Goal: Task Accomplishment & Management: Complete application form

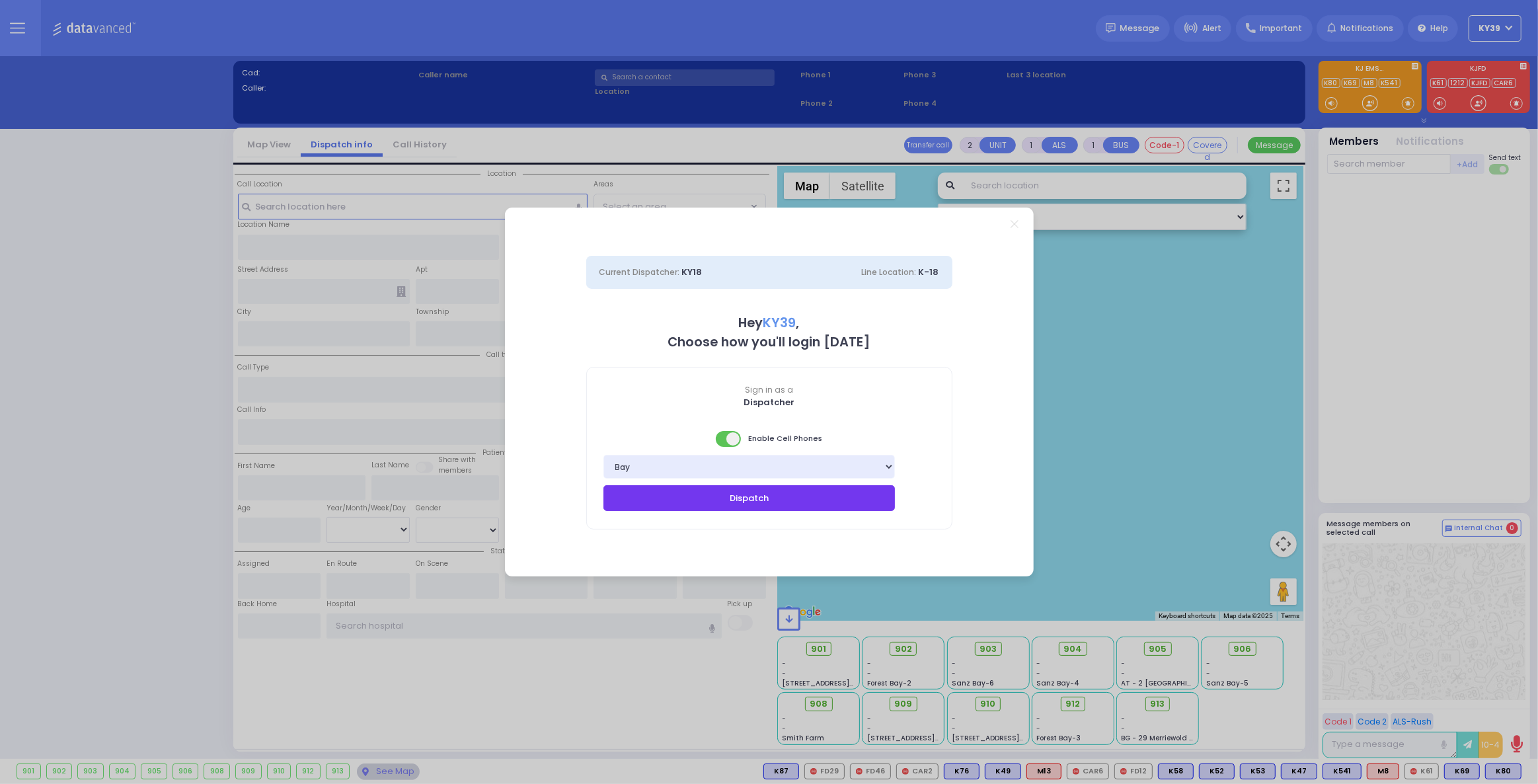
drag, startPoint x: 749, startPoint y: 501, endPoint x: 773, endPoint y: 482, distance: 30.6
click at [749, 499] on button "Dispatch" at bounding box center [749, 497] width 292 height 25
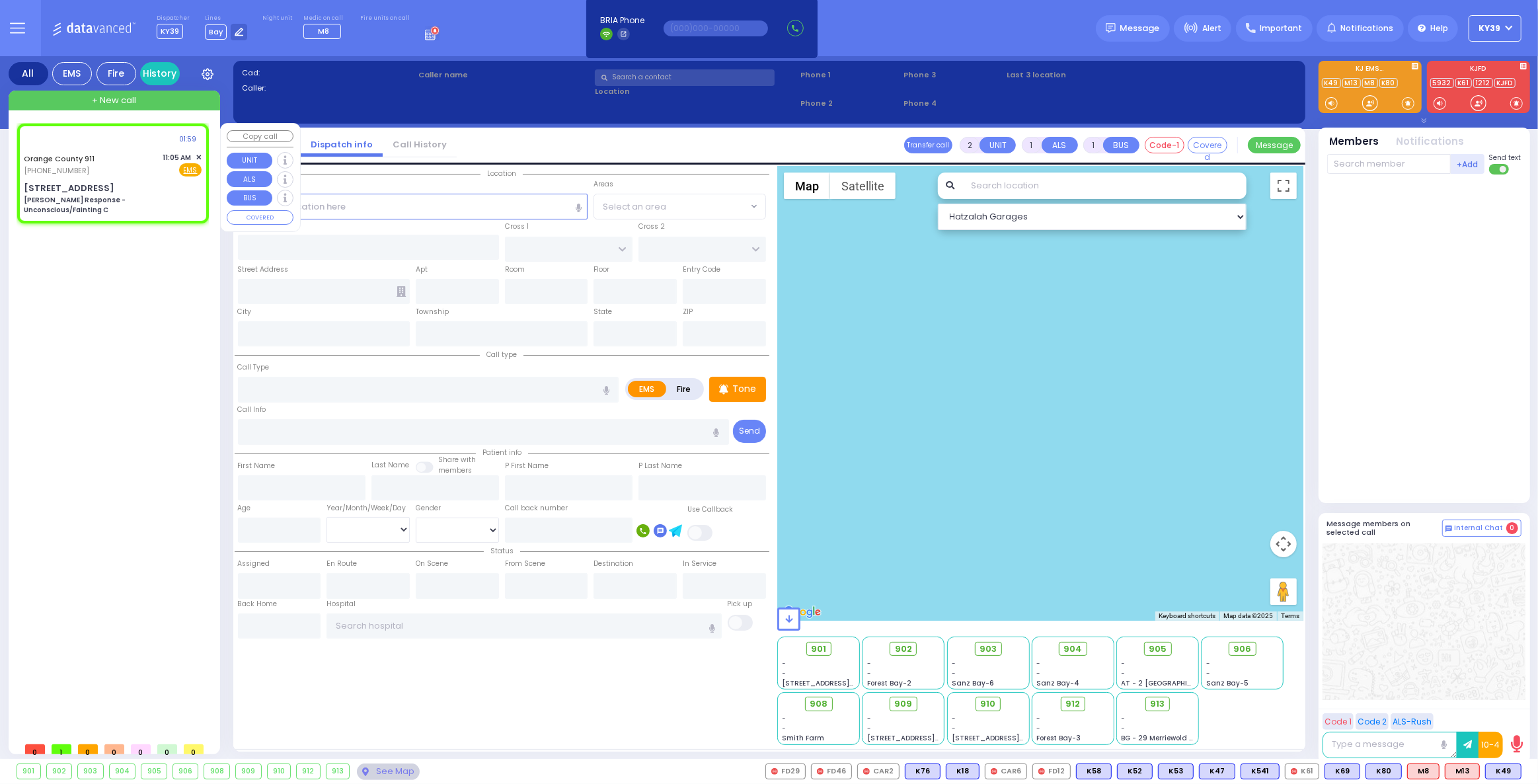
type input "6"
select select
type input "[PERSON_NAME] Response - Unconscious/Fainting C"
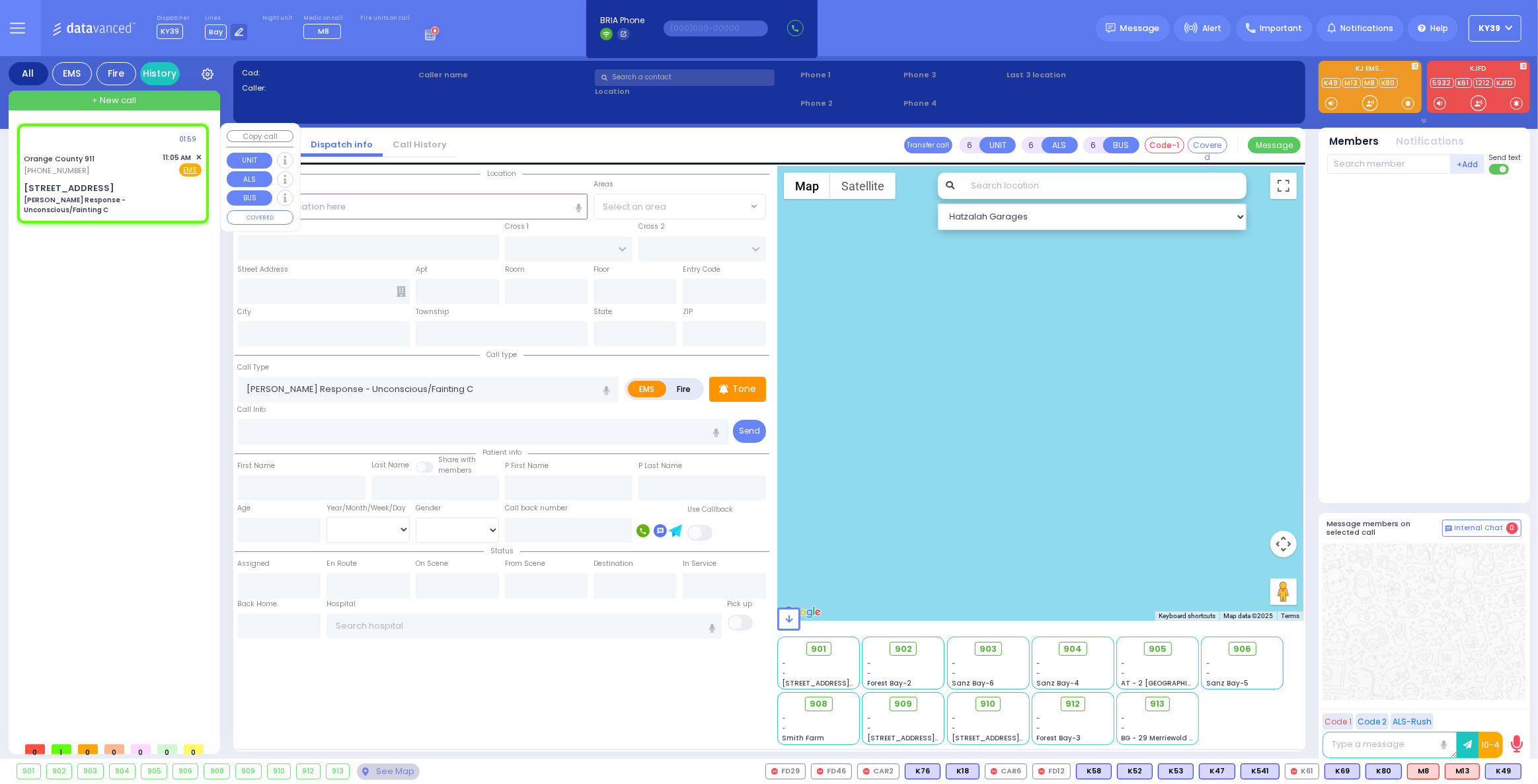
radio input "true"
type input "Nature: : [PERSON_NAME] Response - Unconscious/Fainting C Address: : [STREET_AD…"
select select
select select "Hatzalah Garages"
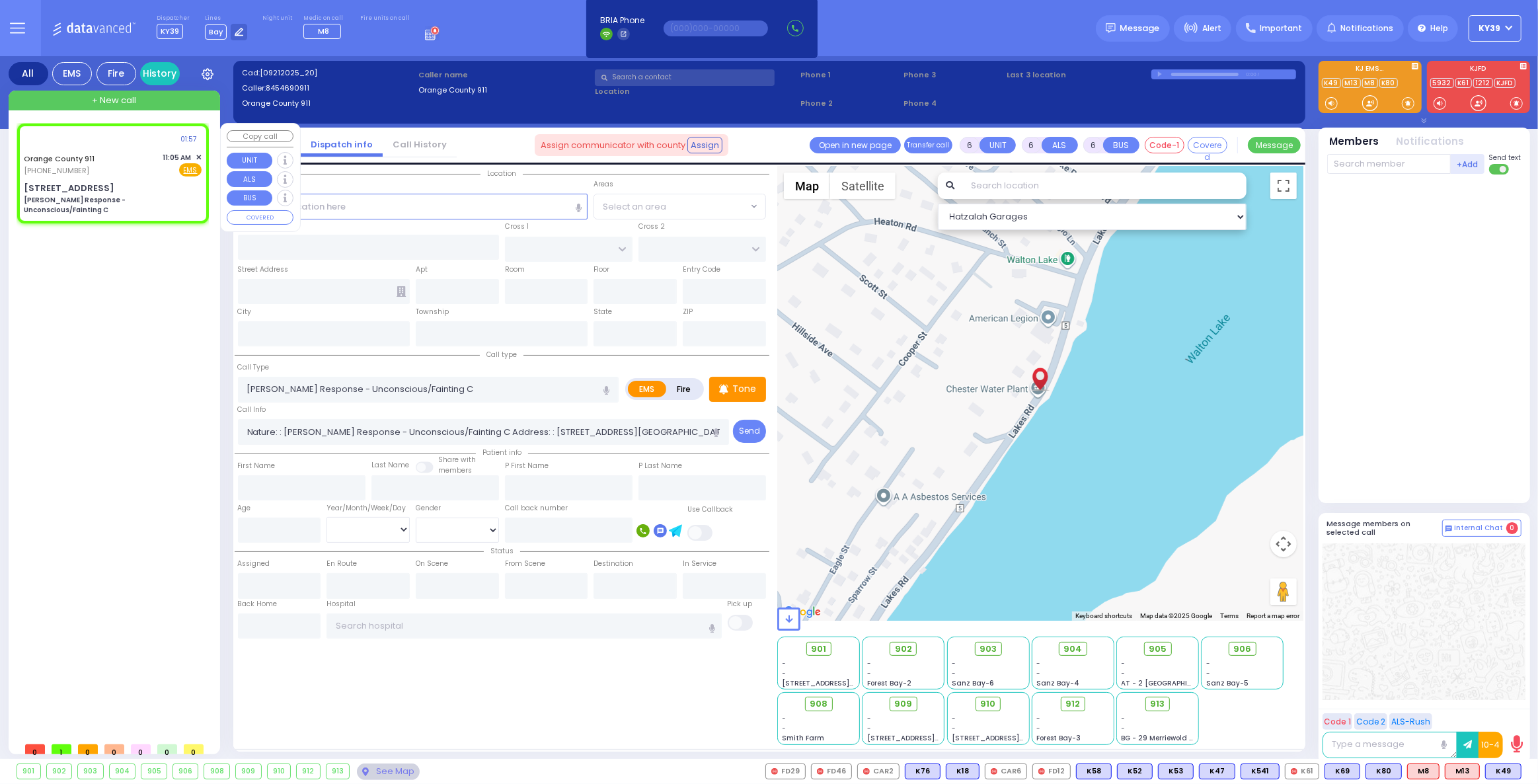
type input "[STREET_ADDRESS]"
type input "Monroe"
type input "[US_STATE]"
type input "10950"
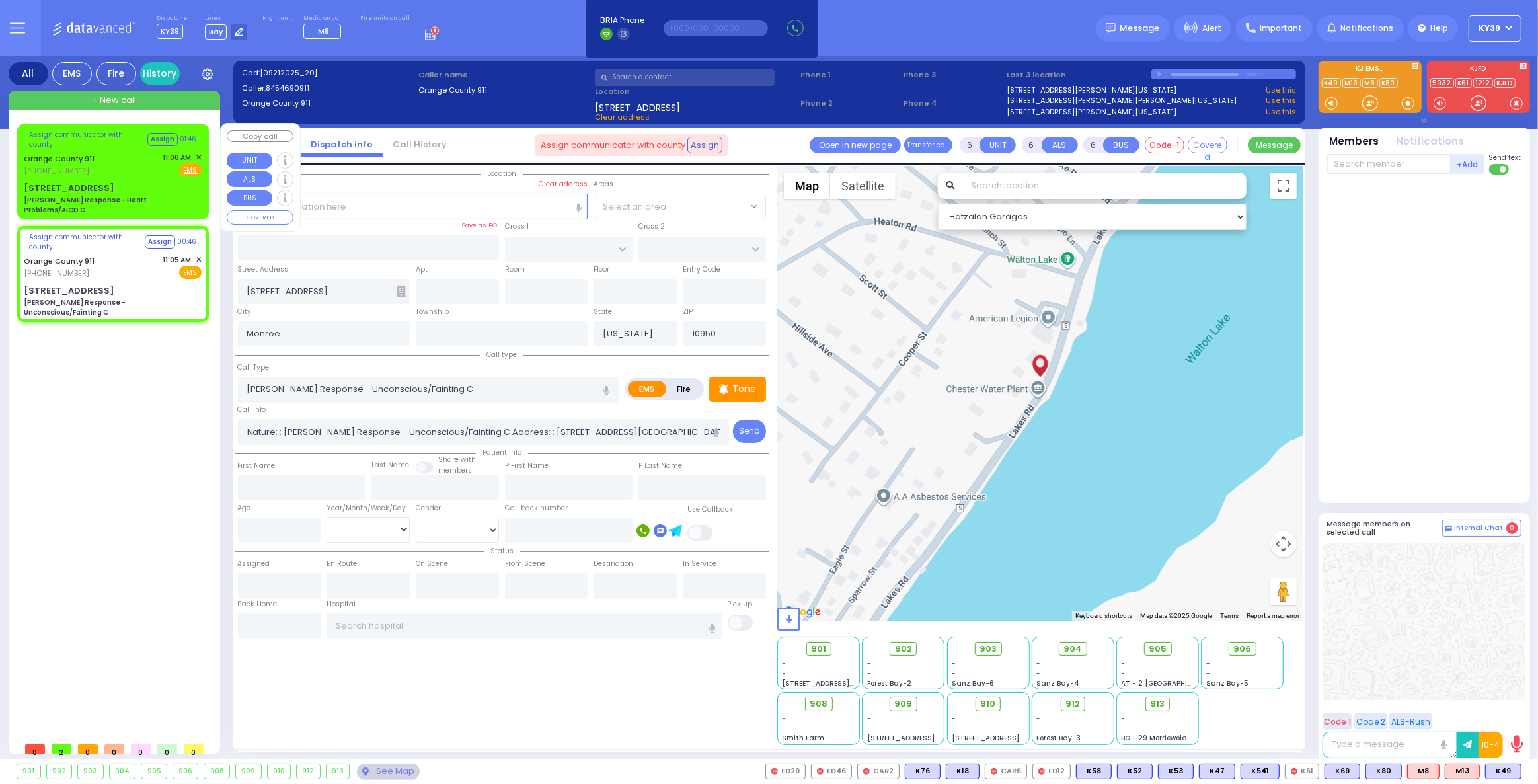
click at [153, 160] on div "Orange County 911 [PHONE_NUMBER] 11:06 AM ✕ Fire EMS" at bounding box center [112, 164] width 178 height 25
select select
type input "[PERSON_NAME] Response - Heart Problems/AICD C"
radio input "true"
type input "Nature: : Charlie Response - Heart Problems/AICD C Address: : [STREET_ADDRESS]:…"
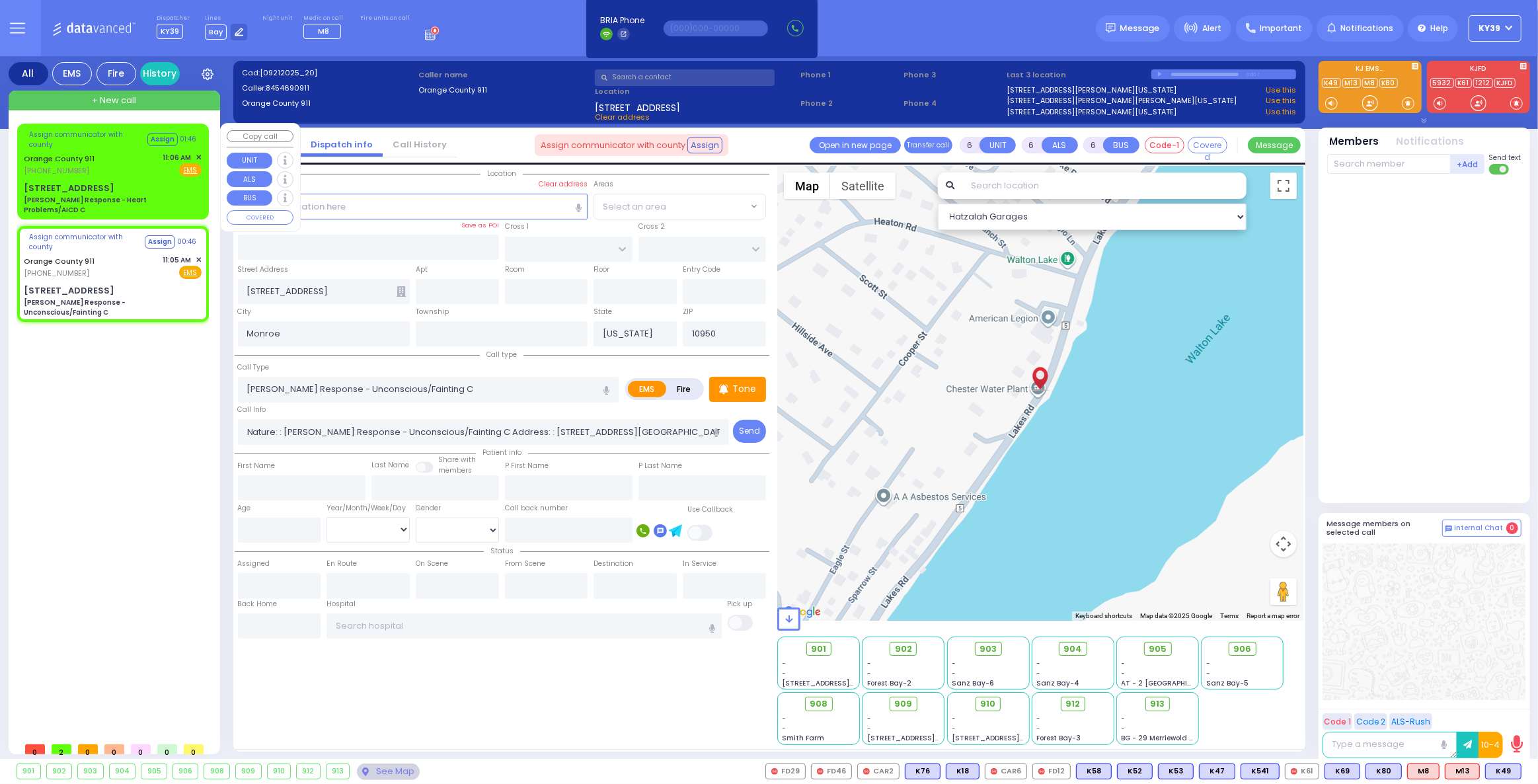
select select
select select "Hatzalah Garages"
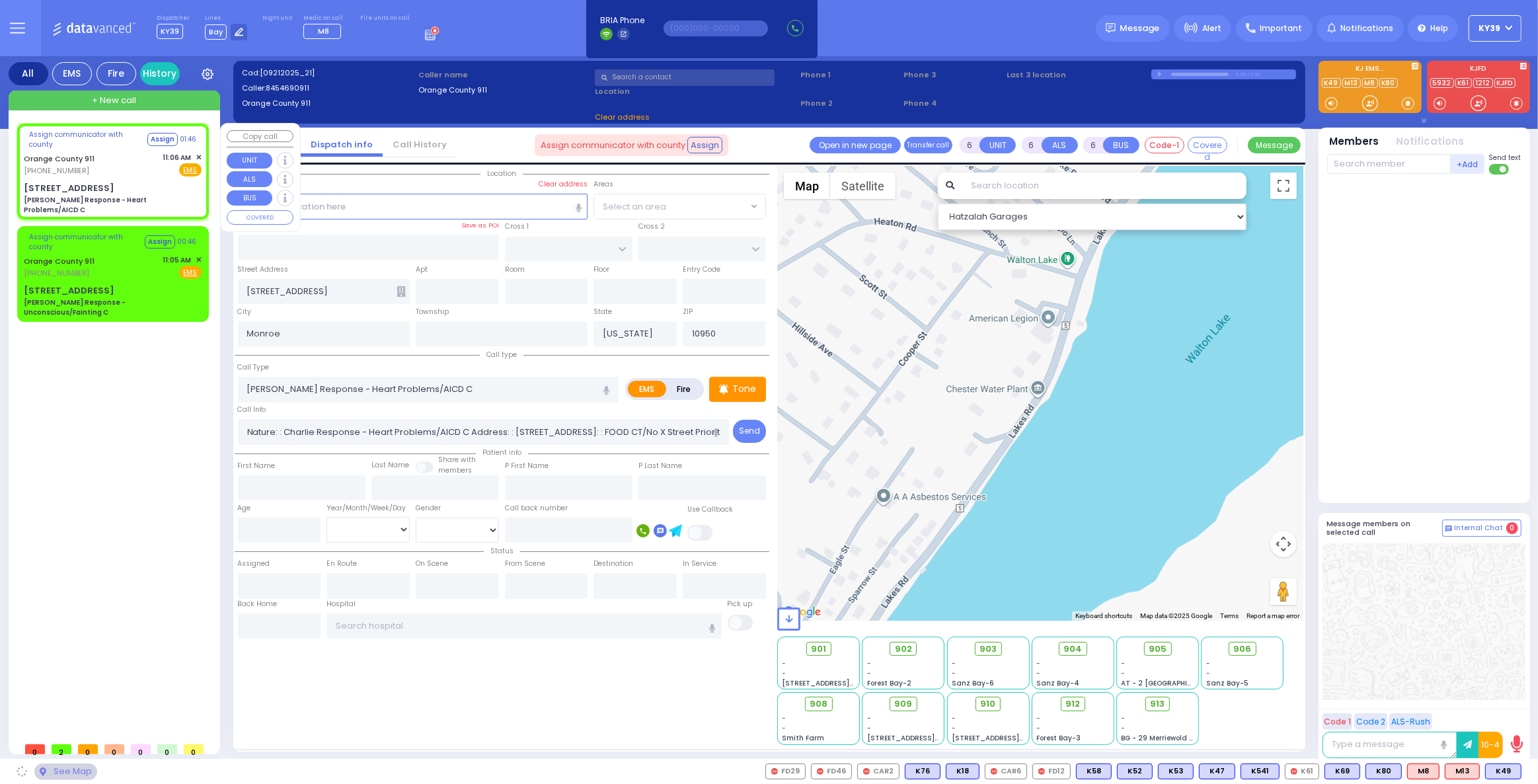
type input "[STREET_ADDRESS]"
type input "10917"
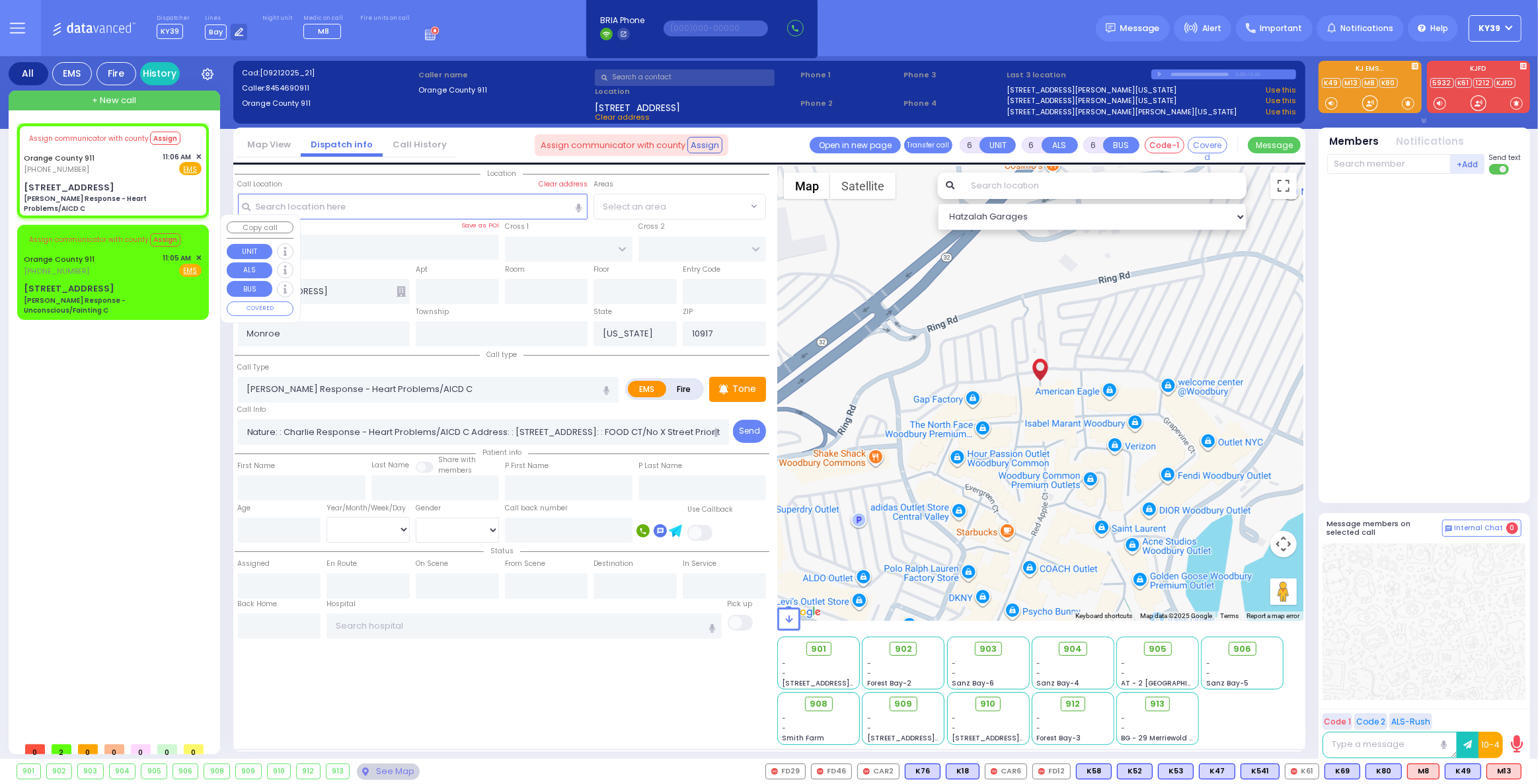
click at [112, 256] on div "Orange County 911 [PHONE_NUMBER] 11:05 AM ✕ Fire EMS" at bounding box center [112, 264] width 178 height 25
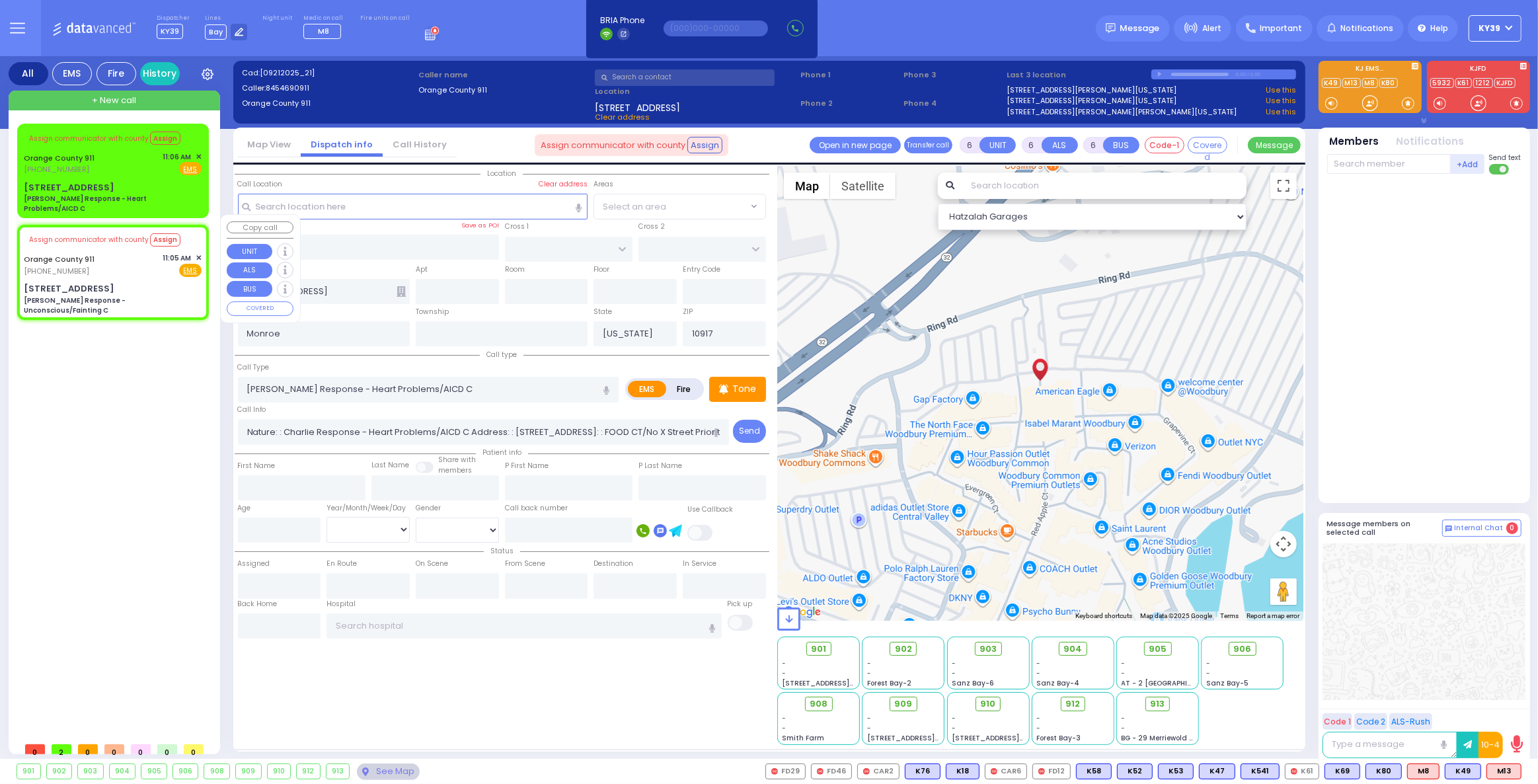
select select
type input "[PERSON_NAME] Response - Unconscious/Fainting C"
radio input "true"
type input "Nature: : [PERSON_NAME] Response - Unconscious/Fainting C Address: : [STREET_AD…"
select select
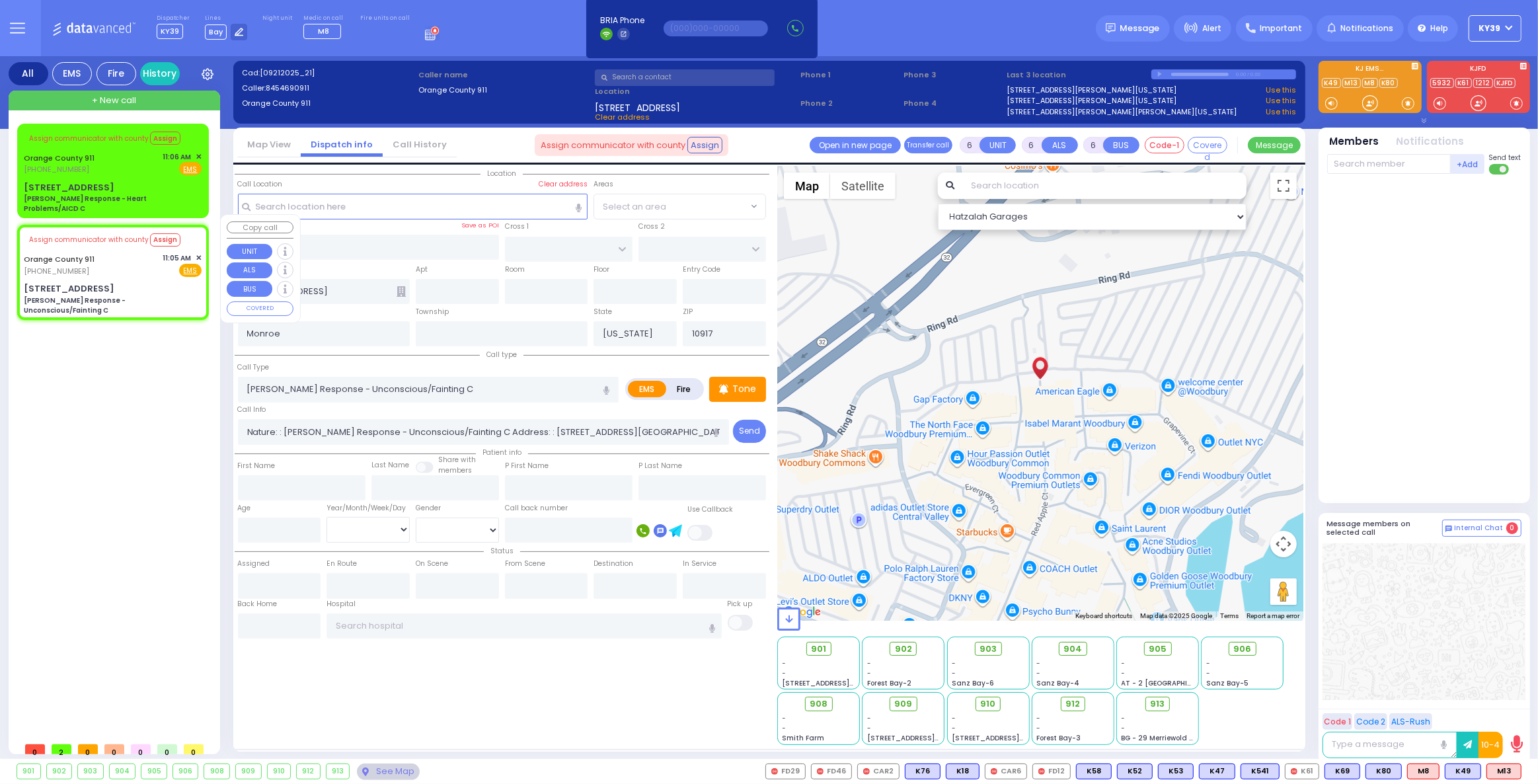
select select "Hatzalah Garages"
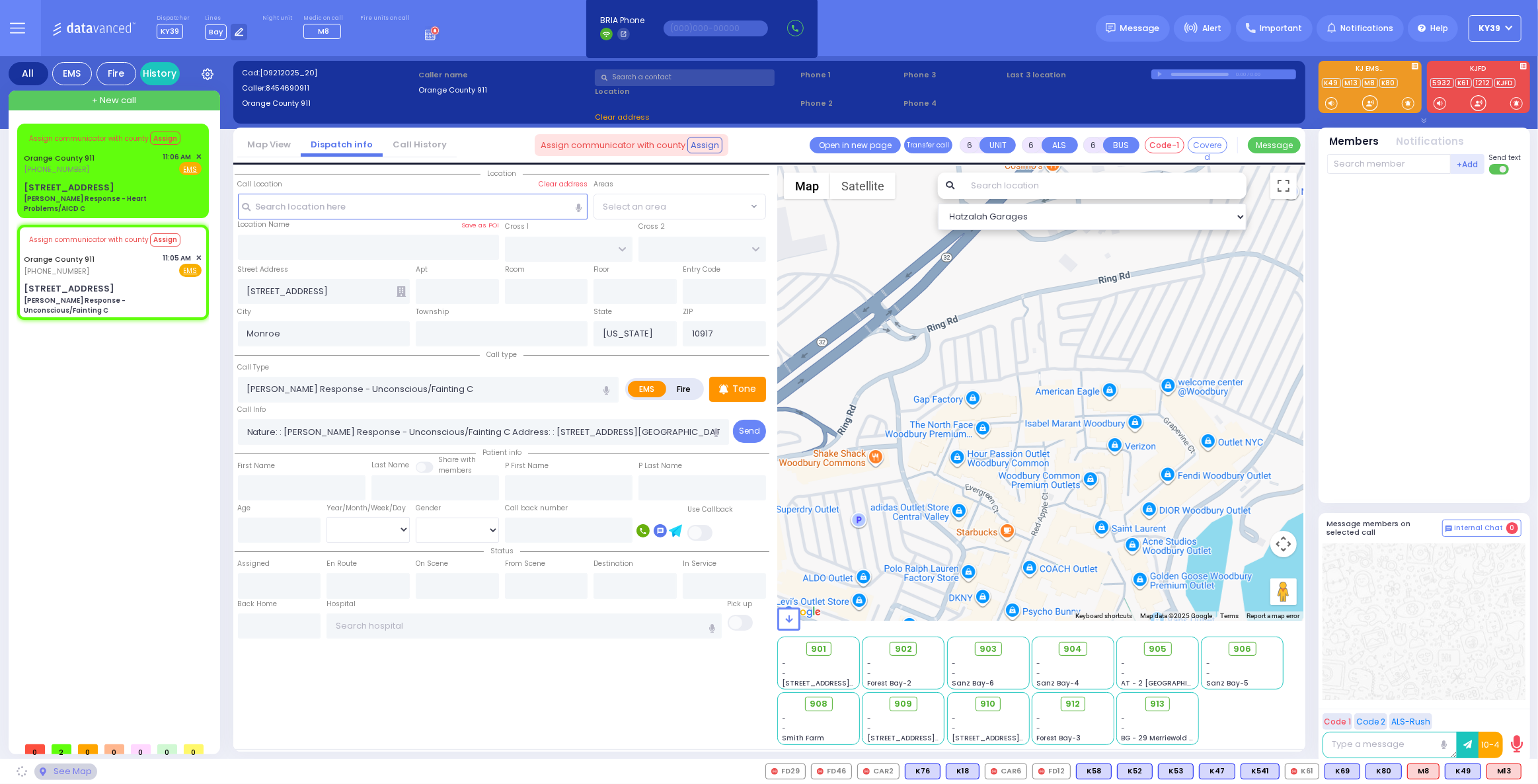
type input "[STREET_ADDRESS]"
type input "10950"
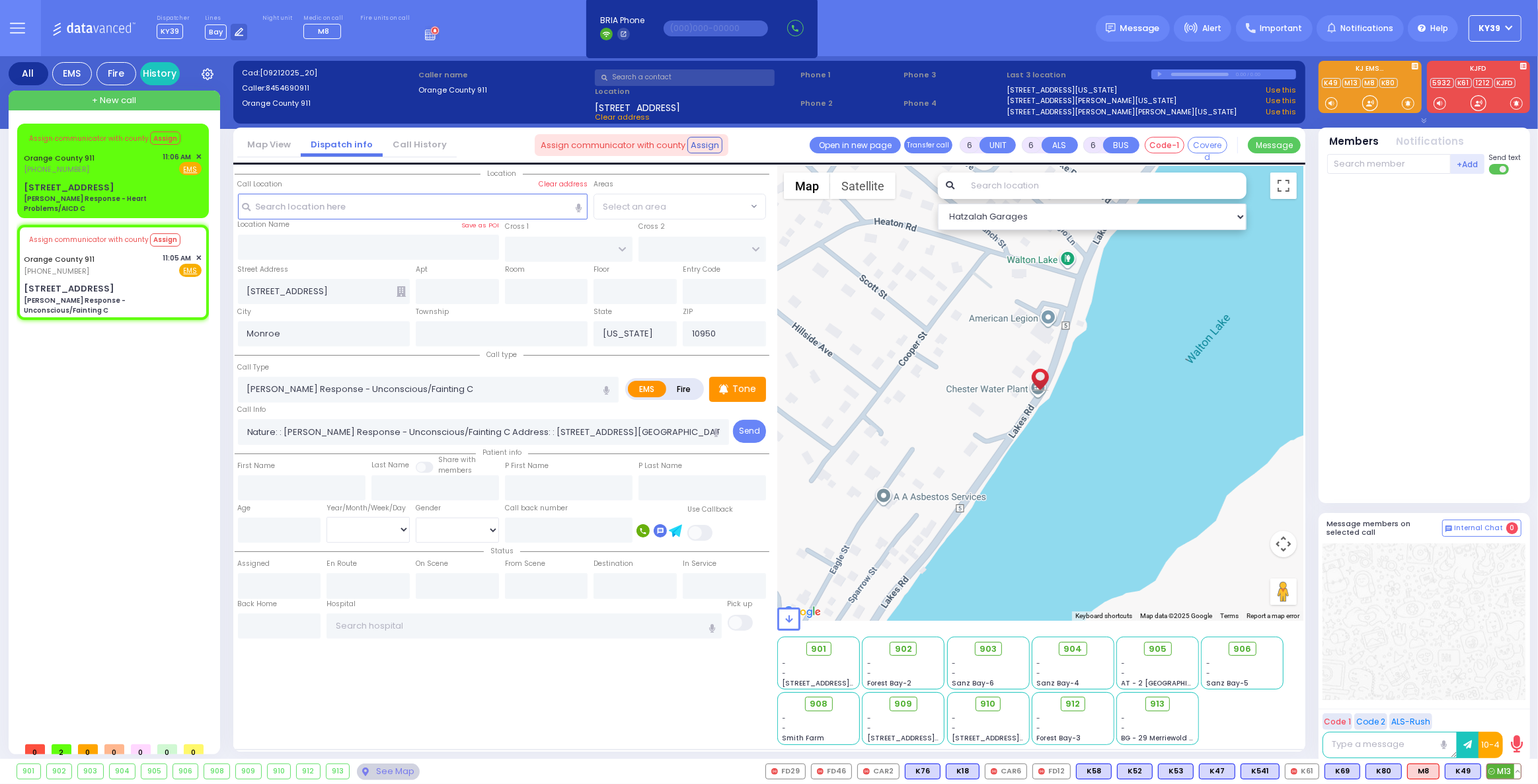
click at [1500, 772] on span "M13" at bounding box center [1504, 771] width 34 height 15
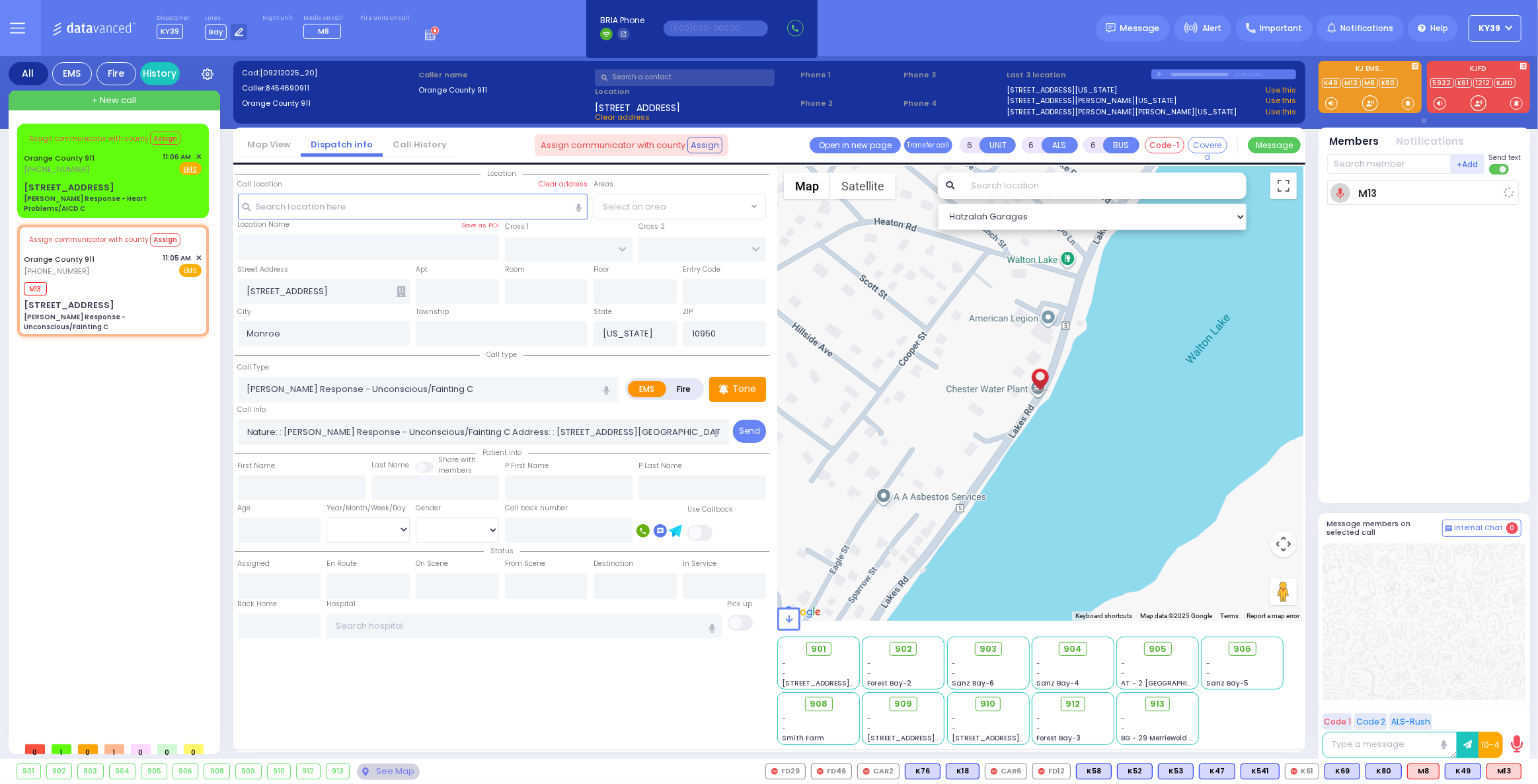
select select
radio input "true"
select select
type input "11:09"
select select "Hatzalah Garages"
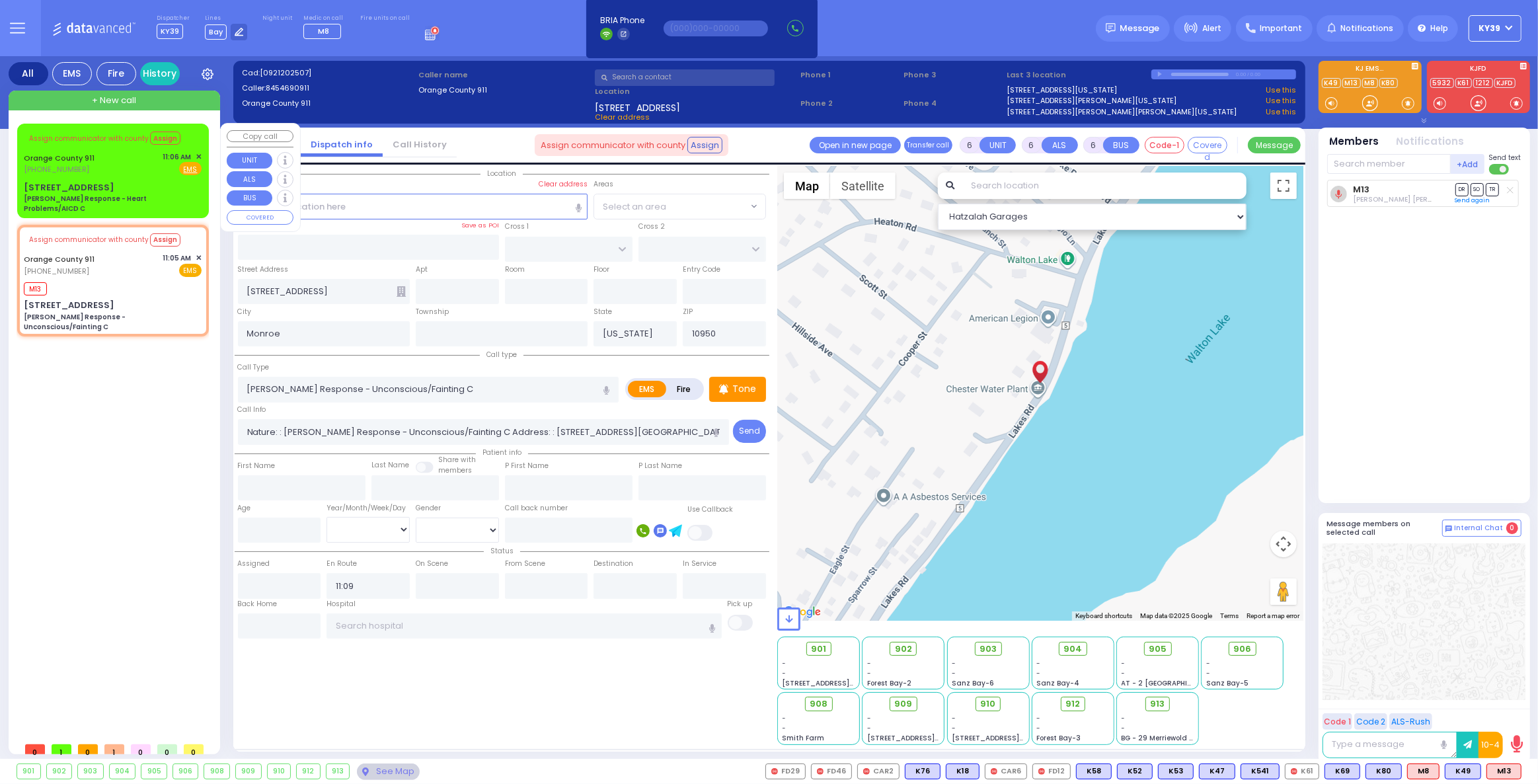
click at [81, 157] on link "Orange County 911" at bounding box center [59, 158] width 71 height 10
select select
type input "[PERSON_NAME] Response - Heart Problems/AICD C"
radio input "true"
type input "Nature: : Charlie Response - Heart Problems/AICD C Address: : [STREET_ADDRESS]:…"
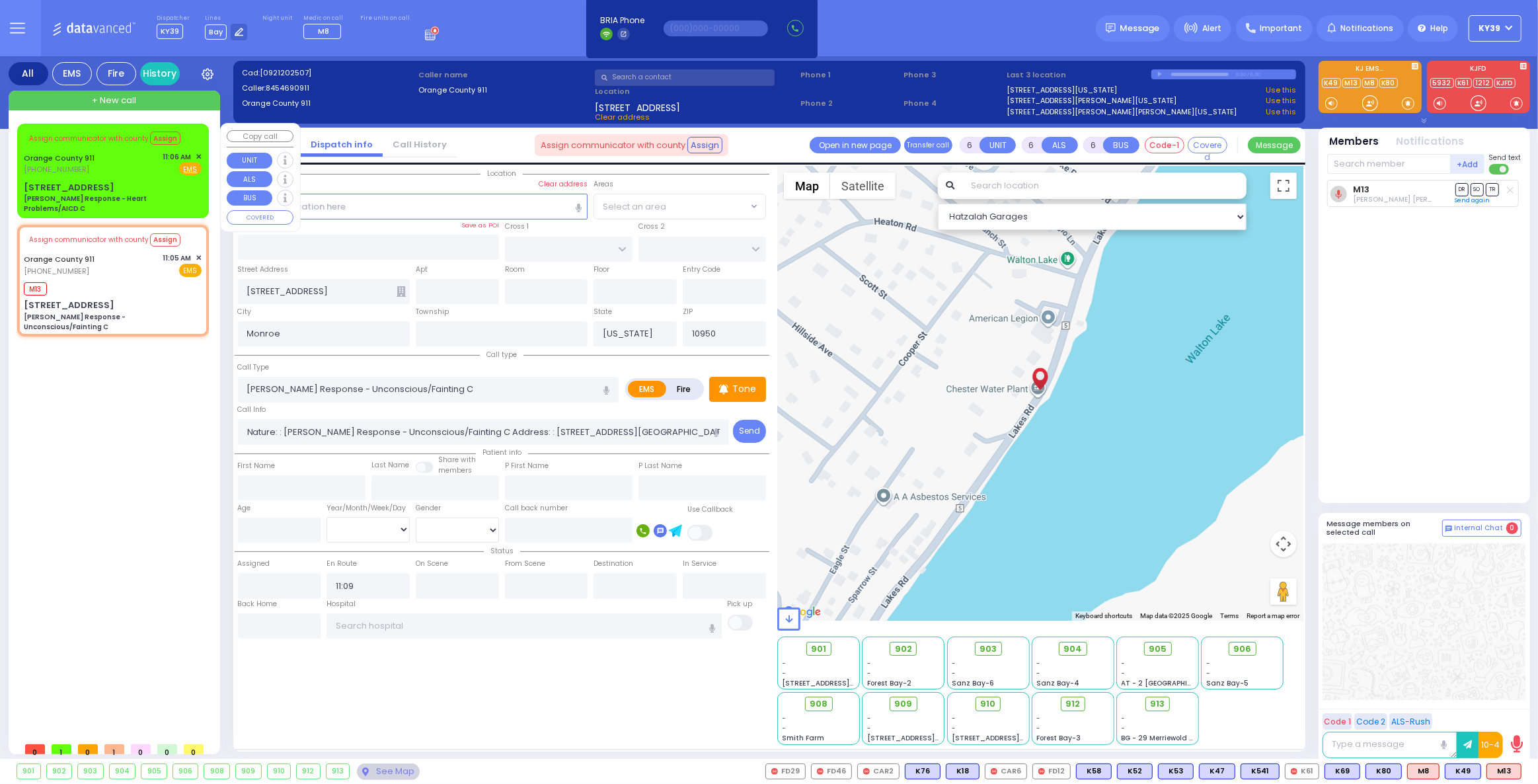
select select
select select "Hatzalah Garages"
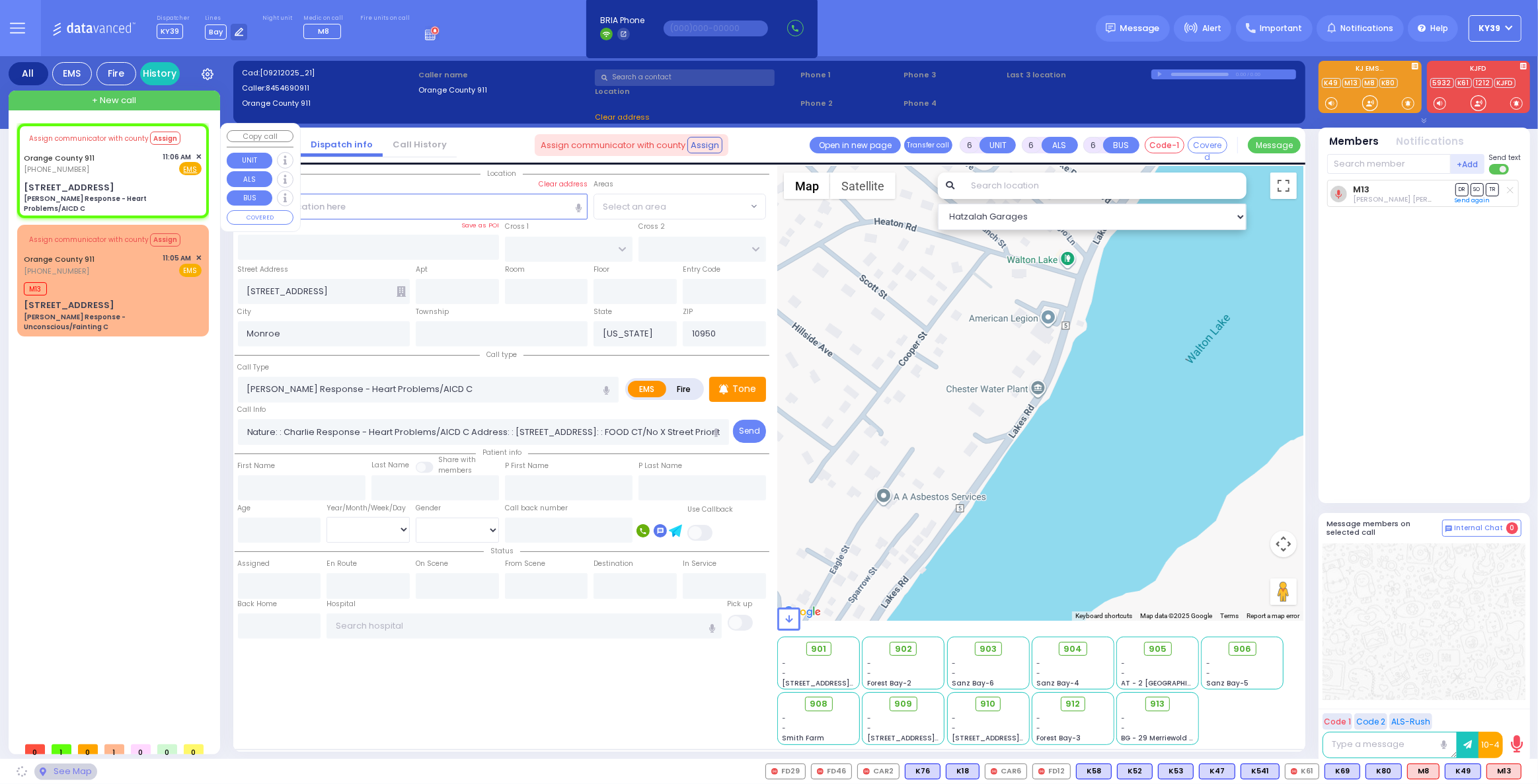
type input "[STREET_ADDRESS]"
type input "10917"
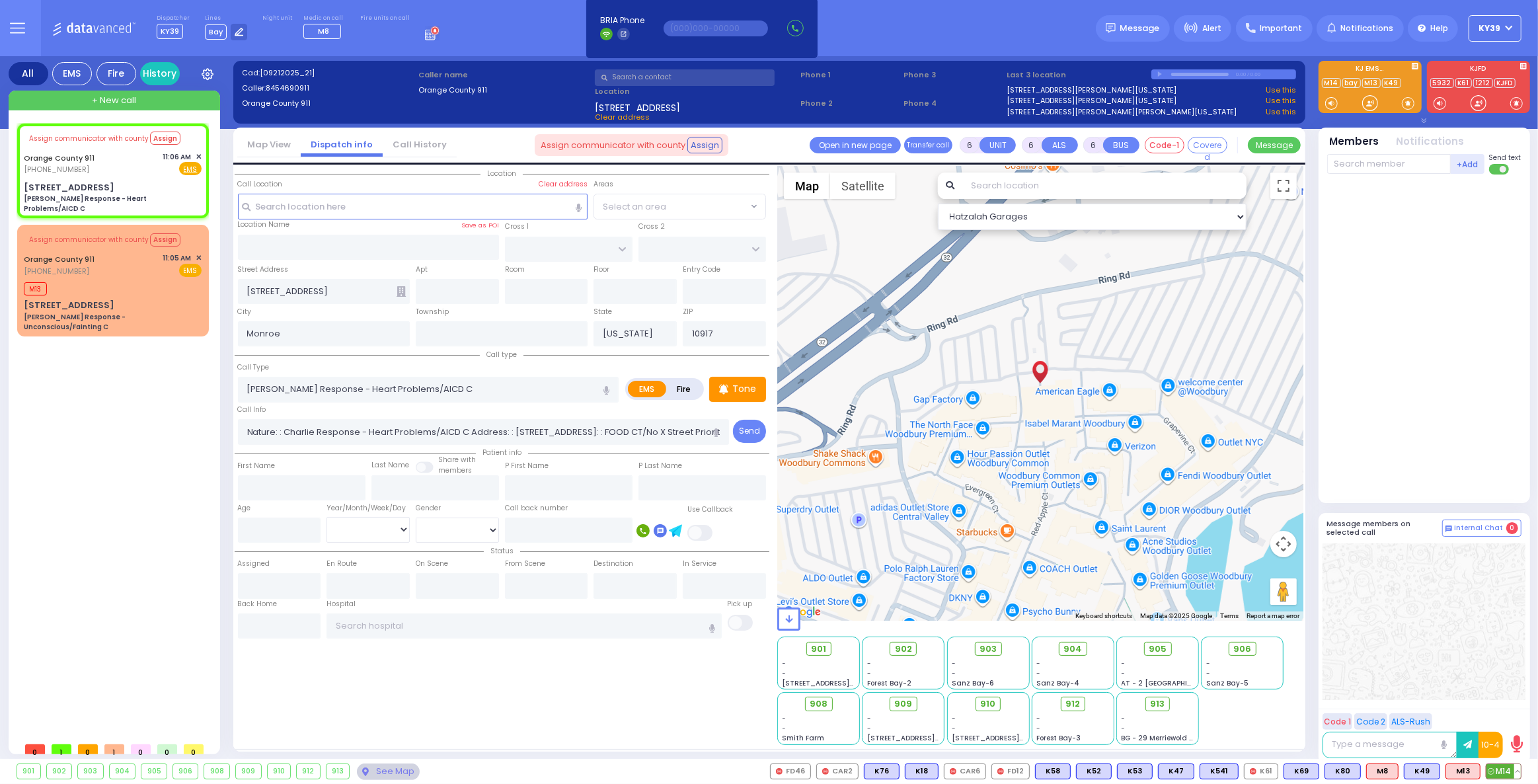
click at [1494, 777] on span "M14" at bounding box center [1503, 771] width 34 height 15
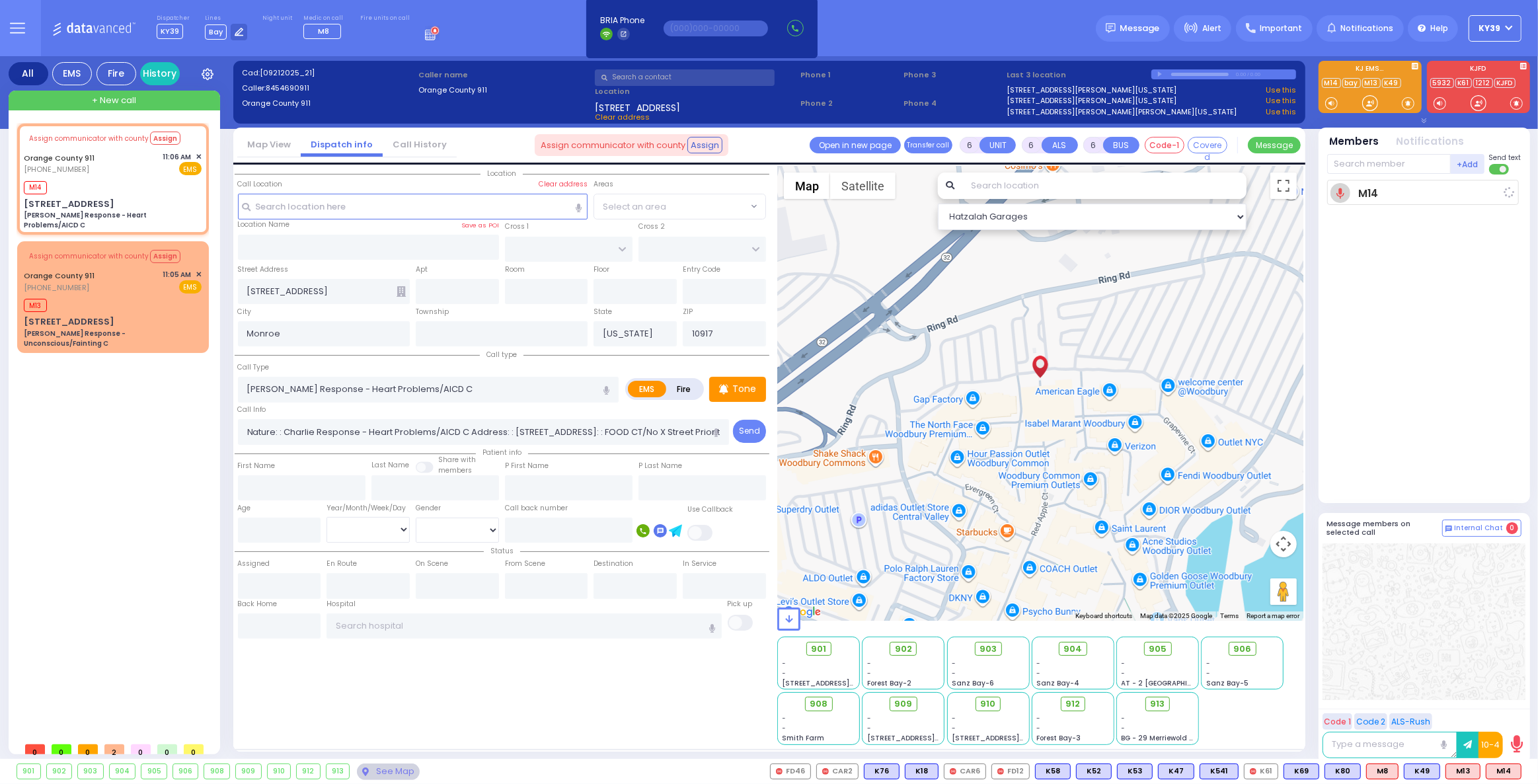
select select
radio input "true"
select select
type input "11:10"
select select "Hatzalah Garages"
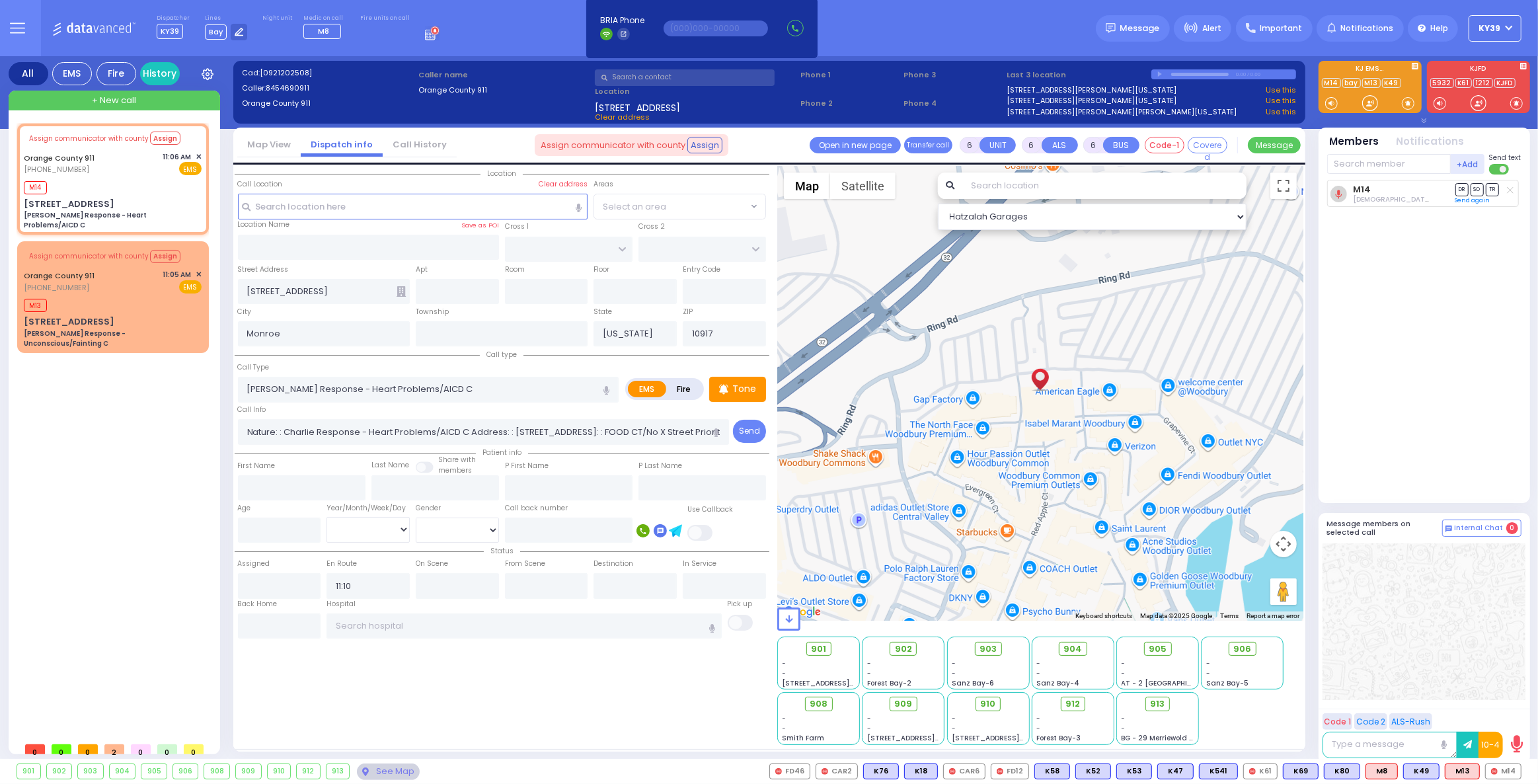
drag, startPoint x: 108, startPoint y: 409, endPoint x: 118, endPoint y: 409, distance: 10.0
click at [108, 409] on div "Assign communicator with county Assign [GEOGRAPHIC_DATA] 911 [PHONE_NUMBER] M14…" at bounding box center [116, 429] width 197 height 612
click at [178, 189] on div "M14" at bounding box center [112, 186] width 178 height 17
select select
radio input "true"
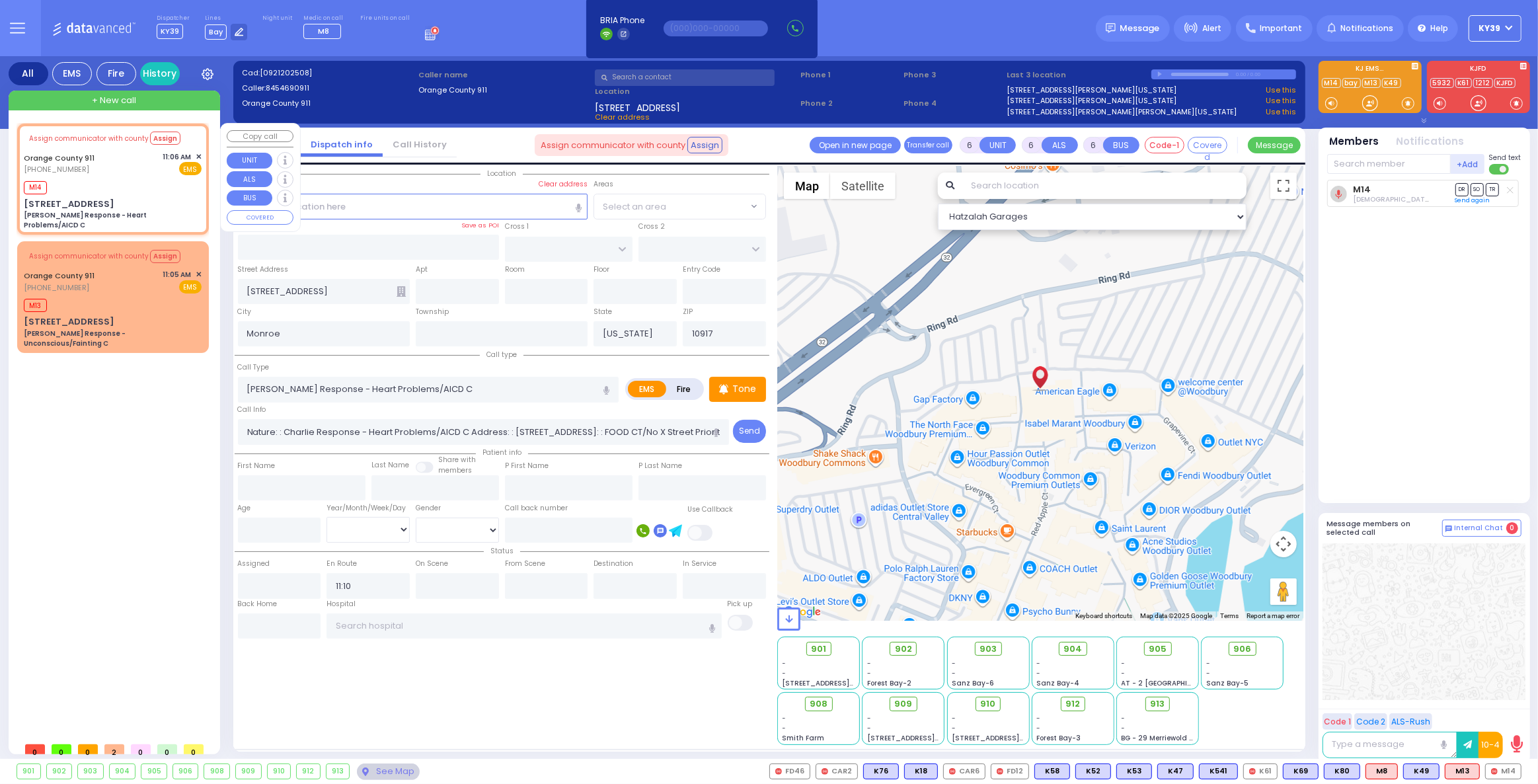
select select
select select "Hatzalah Garages"
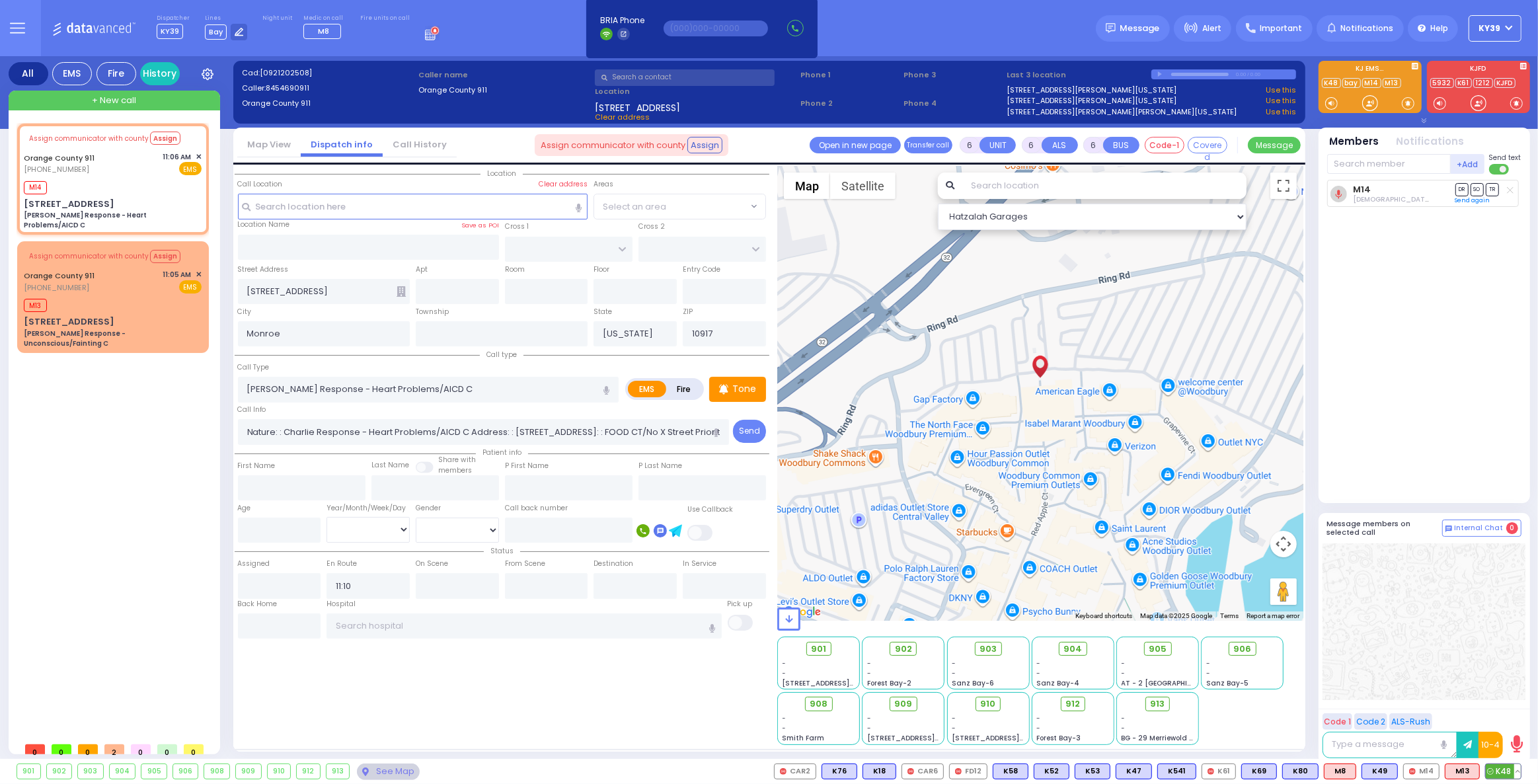
click at [1503, 772] on span "K48" at bounding box center [1503, 771] width 35 height 15
select select
radio input "true"
select select
select select "Hatzalah Garages"
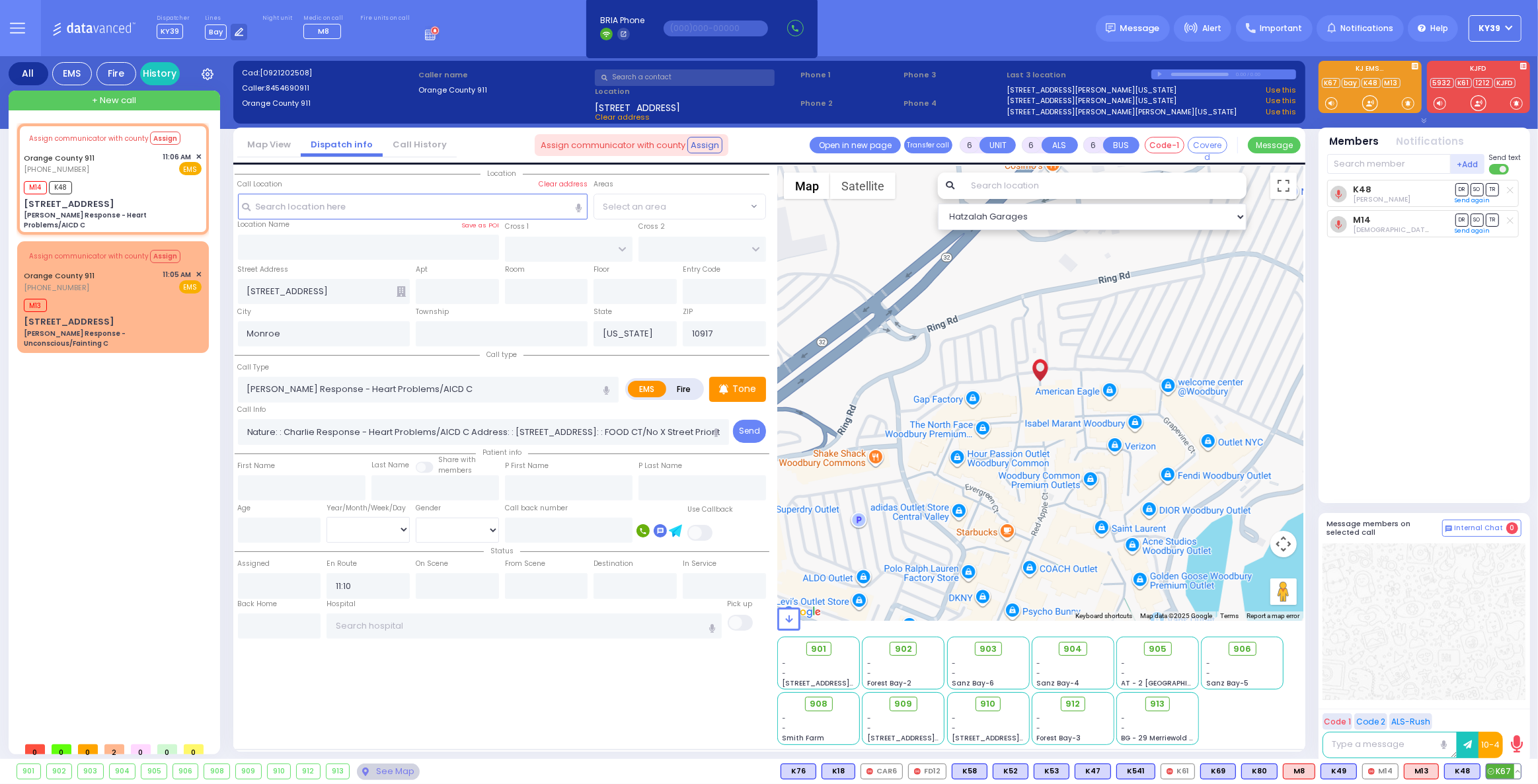
click at [1494, 770] on icon at bounding box center [1490, 770] width 6 height 6
select select
radio input "true"
select select
select select "Hatzalah Garages"
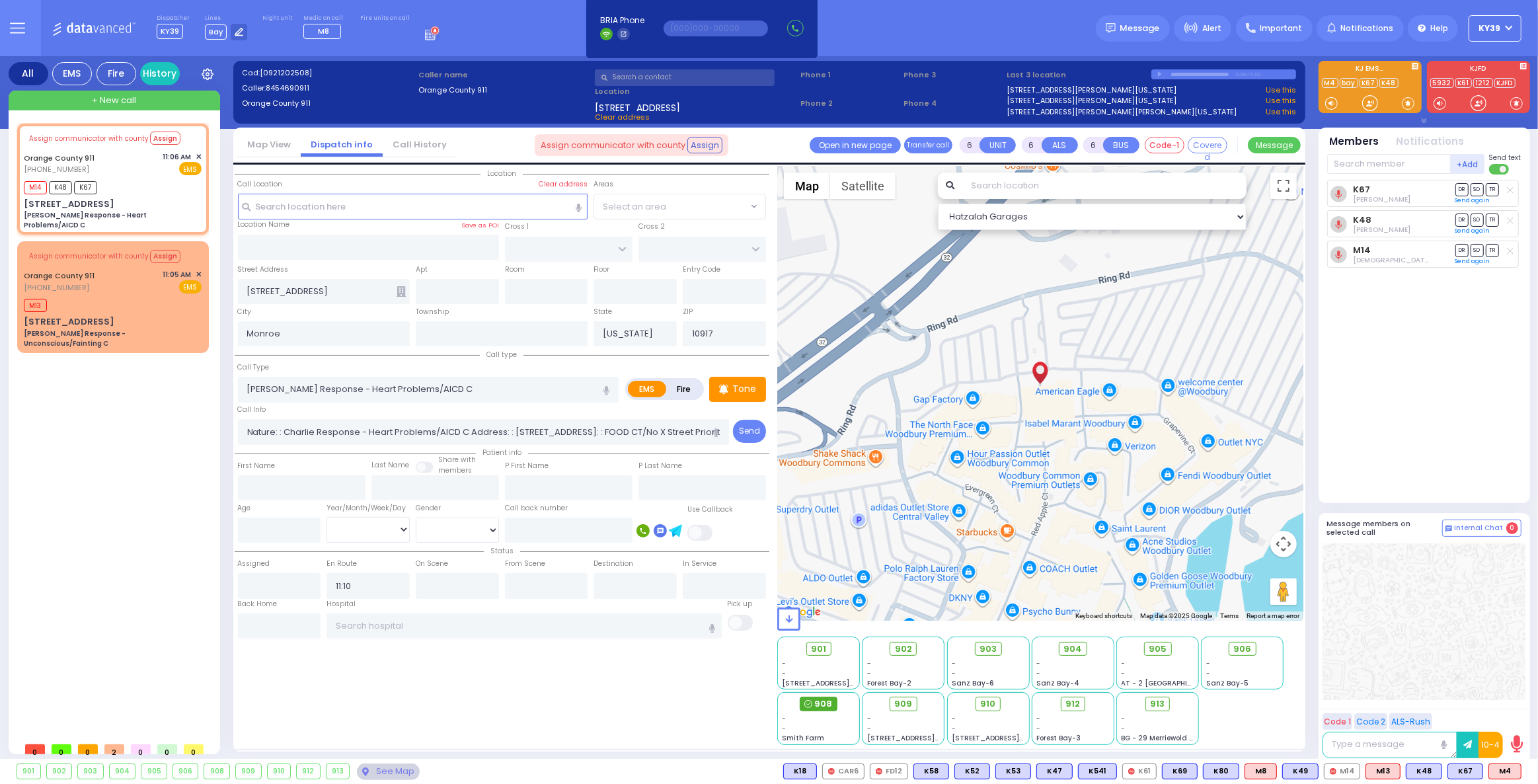
click at [824, 705] on span "908" at bounding box center [823, 704] width 18 height 13
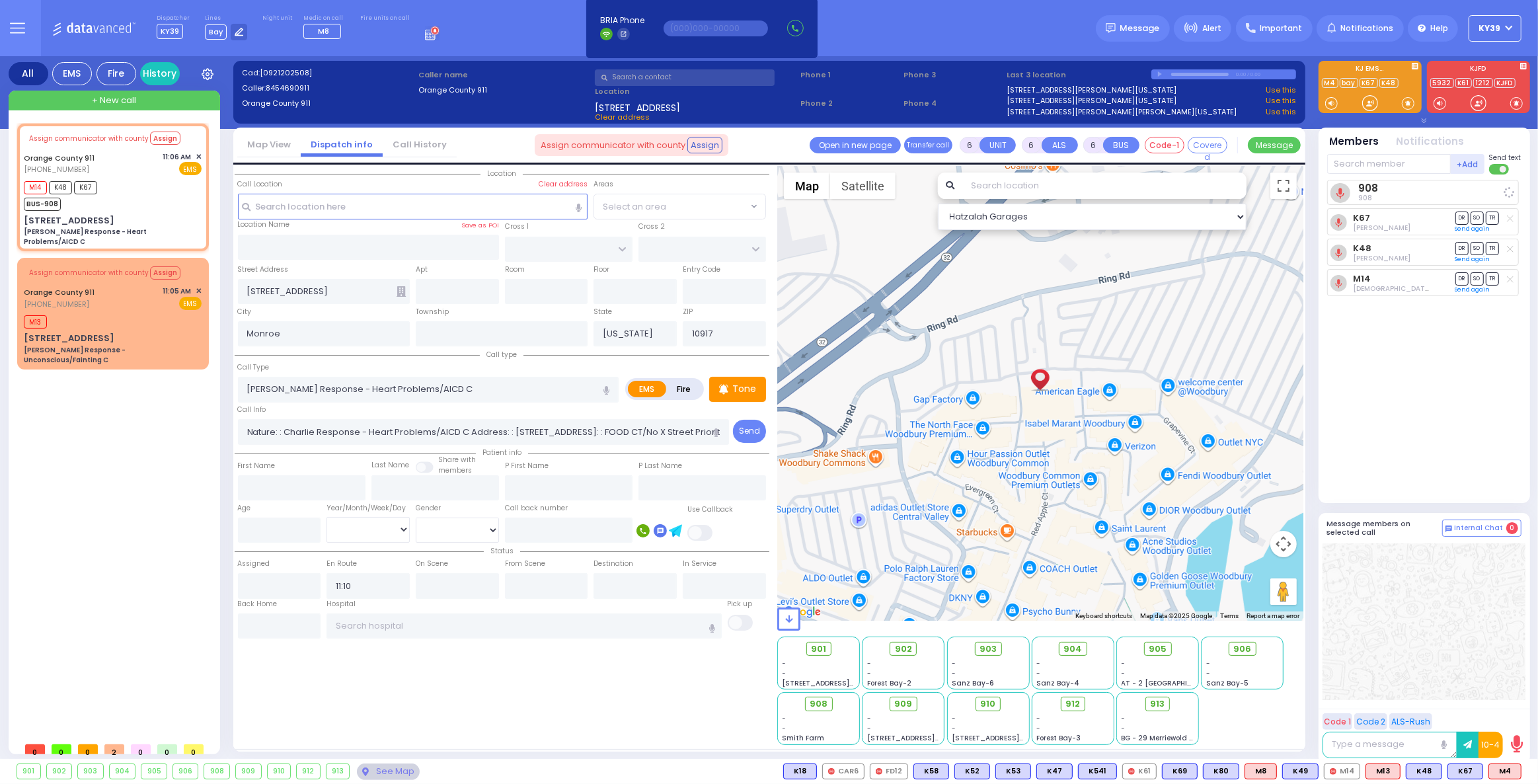
select select
radio input "true"
select select
select select "Hatzalah Garages"
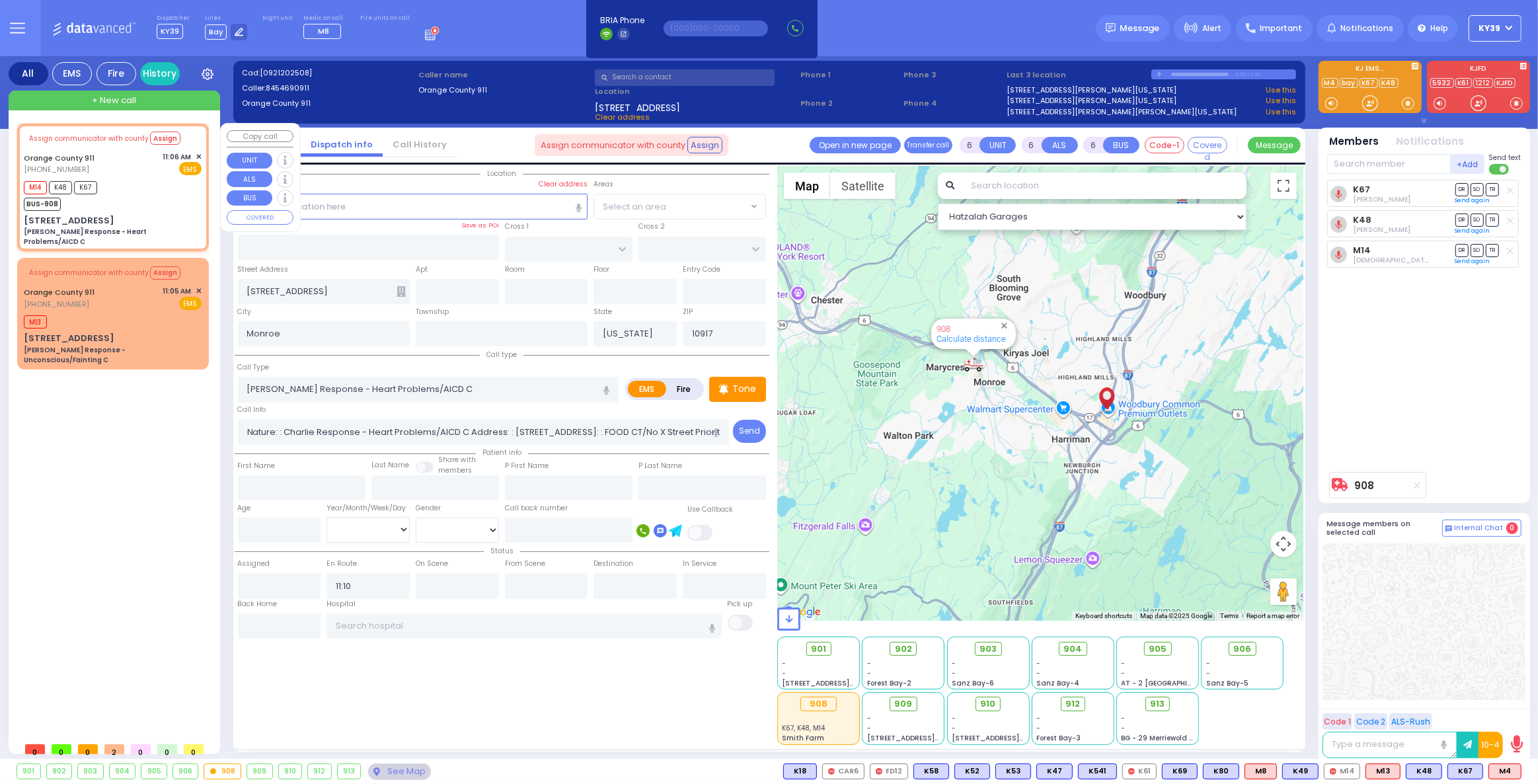
click at [141, 199] on div "M14 K48 K67 BUS-908" at bounding box center [112, 194] width 178 height 33
select select
radio input "true"
select select
select select "Hatzalah Garages"
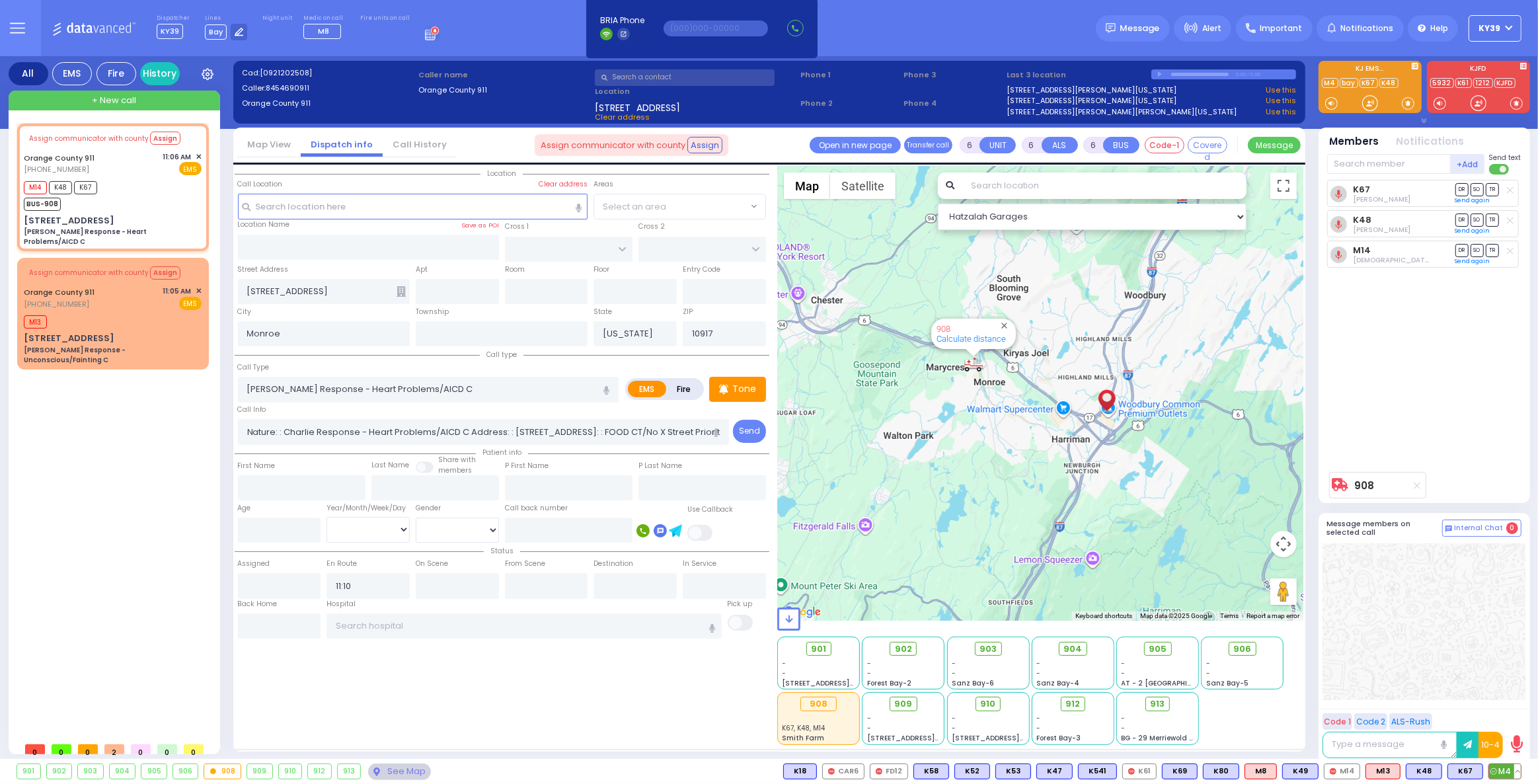
click at [1509, 773] on span "M4" at bounding box center [1505, 771] width 31 height 15
select select
radio input "true"
select select
select select "Hatzalah Garages"
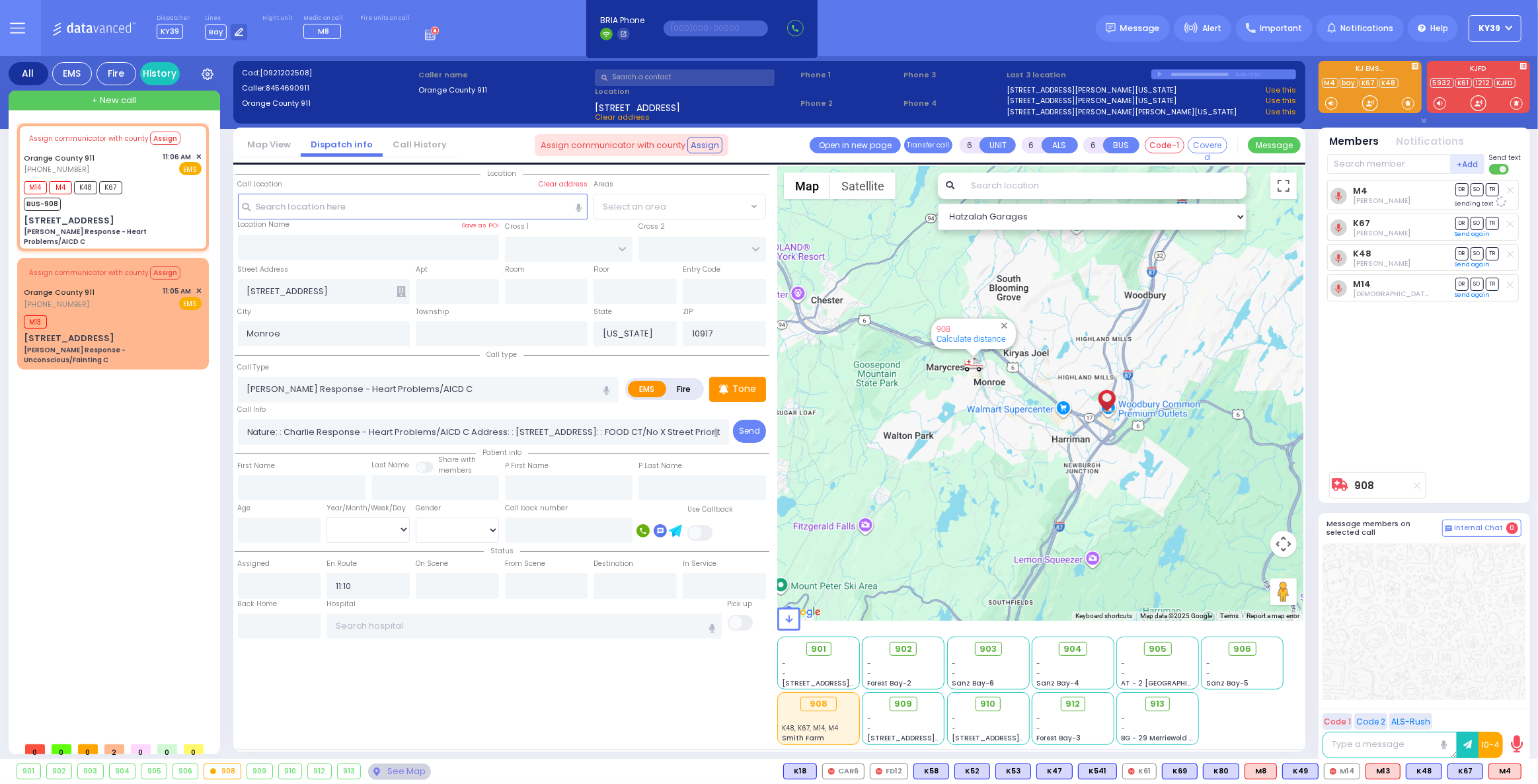
click at [1508, 283] on icon at bounding box center [1509, 285] width 6 height 7
select select
radio input "true"
select select
select select "Hatzalah Garages"
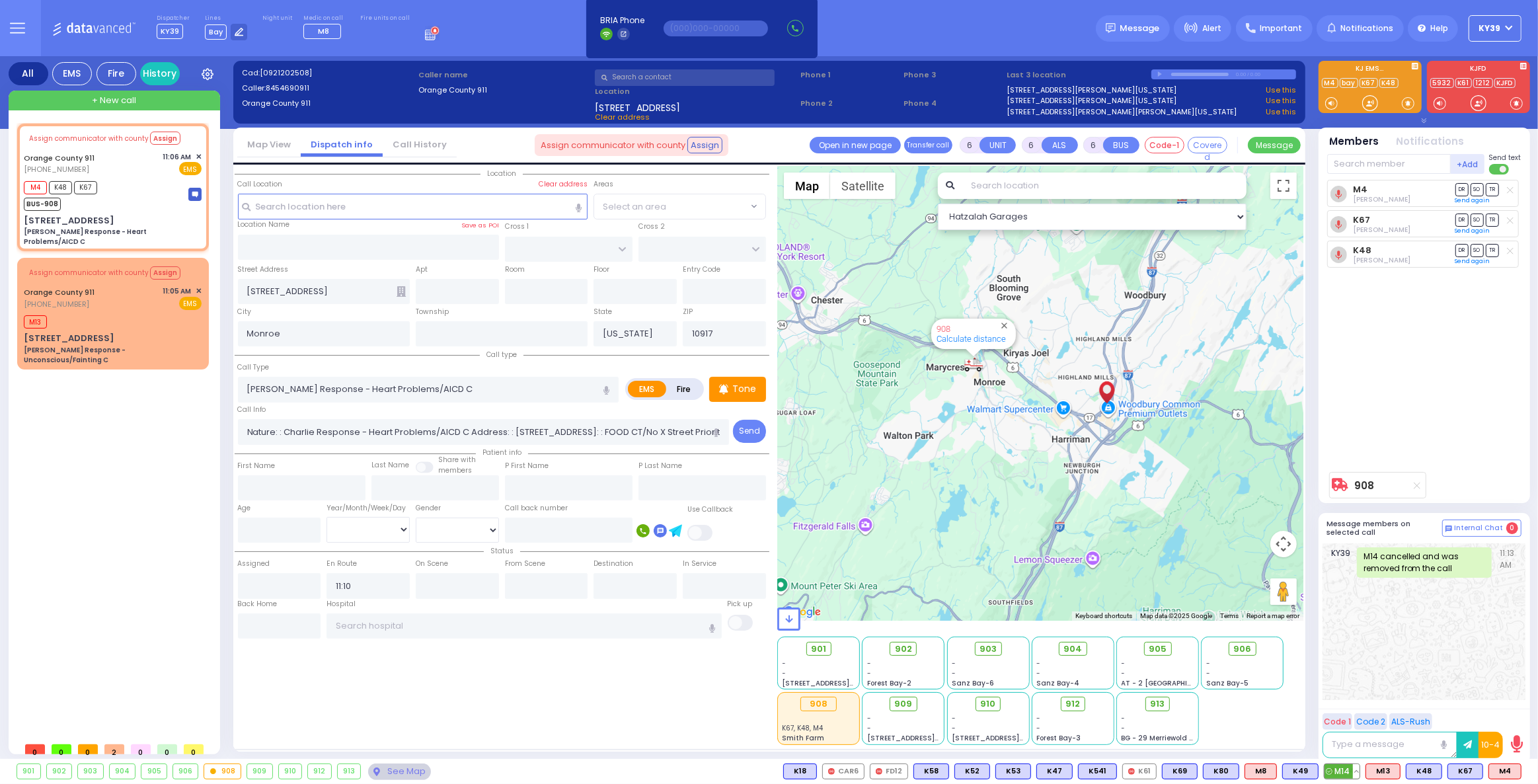
click at [1356, 772] on span "M14" at bounding box center [1342, 771] width 35 height 15
select select
radio input "true"
select select
select select "Hatzalah Garages"
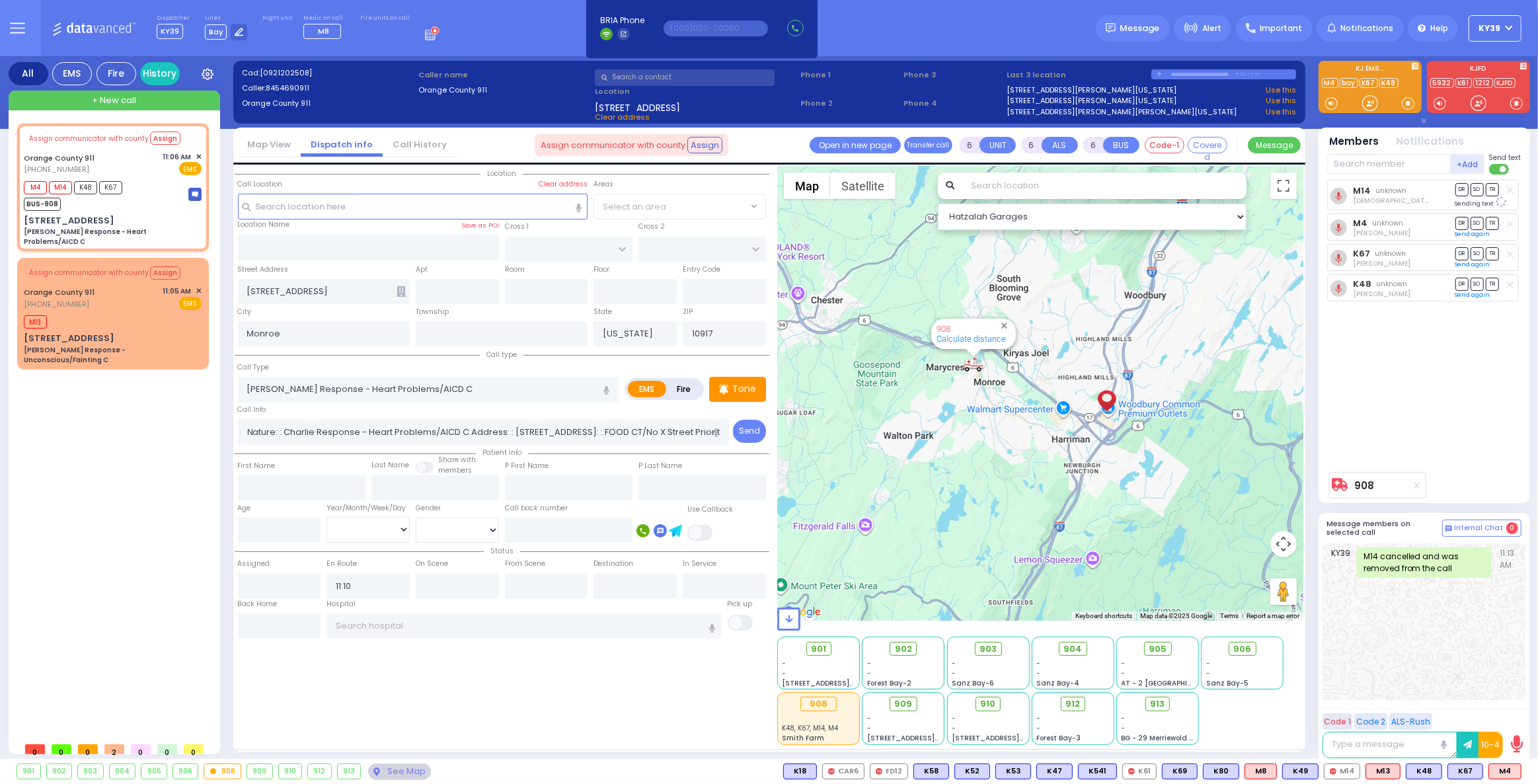
click at [1509, 224] on icon at bounding box center [1509, 224] width 6 height 7
select select
radio input "true"
select select
select select "Hatzalah Garages"
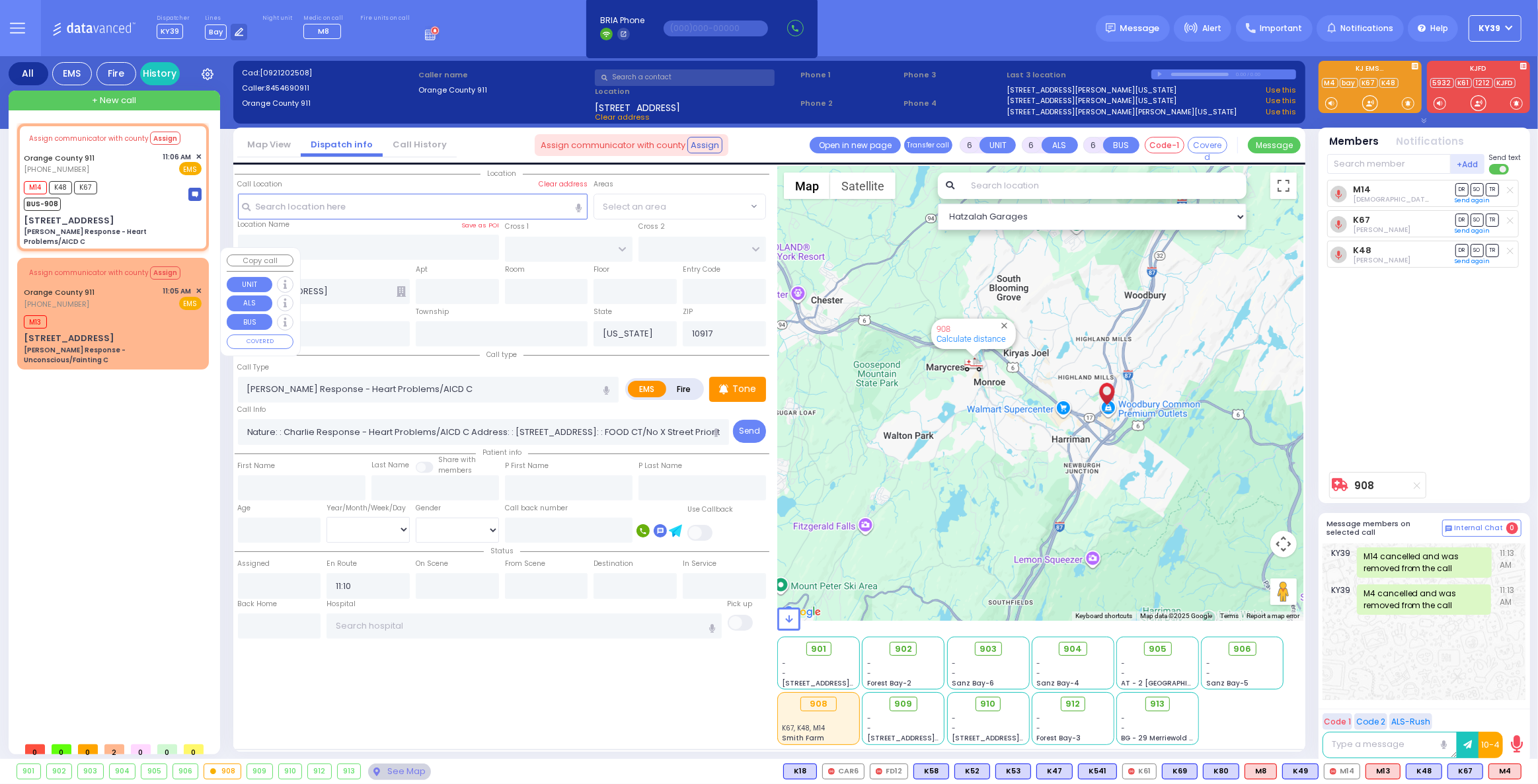
click at [109, 297] on div "Orange County 911 [PHONE_NUMBER] 11:05 AM ✕ EMS" at bounding box center [112, 298] width 178 height 25
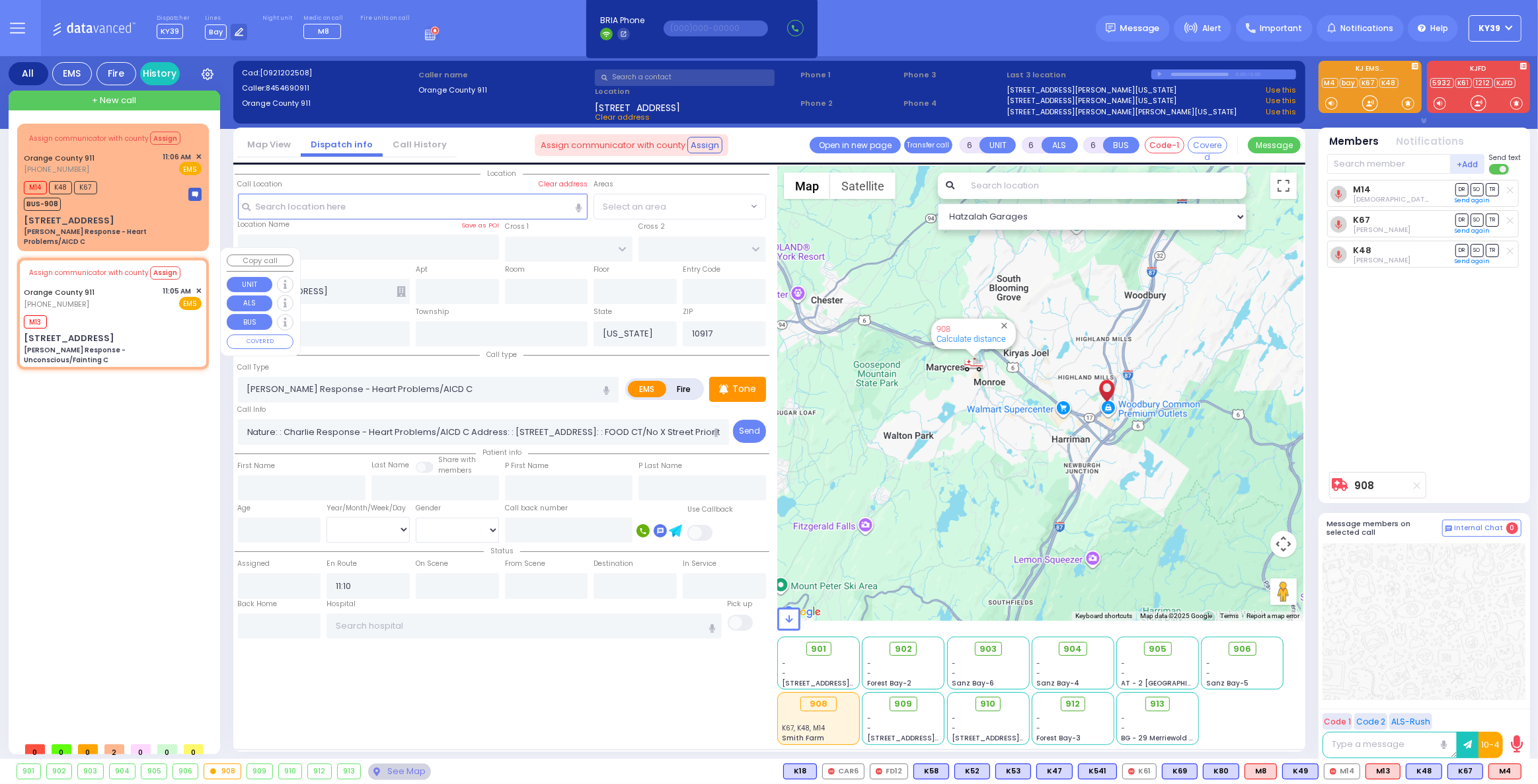
select select
type input "[PERSON_NAME] Response - Unconscious/Fainting C"
radio input "true"
type input "Nature: : [PERSON_NAME] Response - Unconscious/Fainting C Address: : [STREET_AD…"
select select
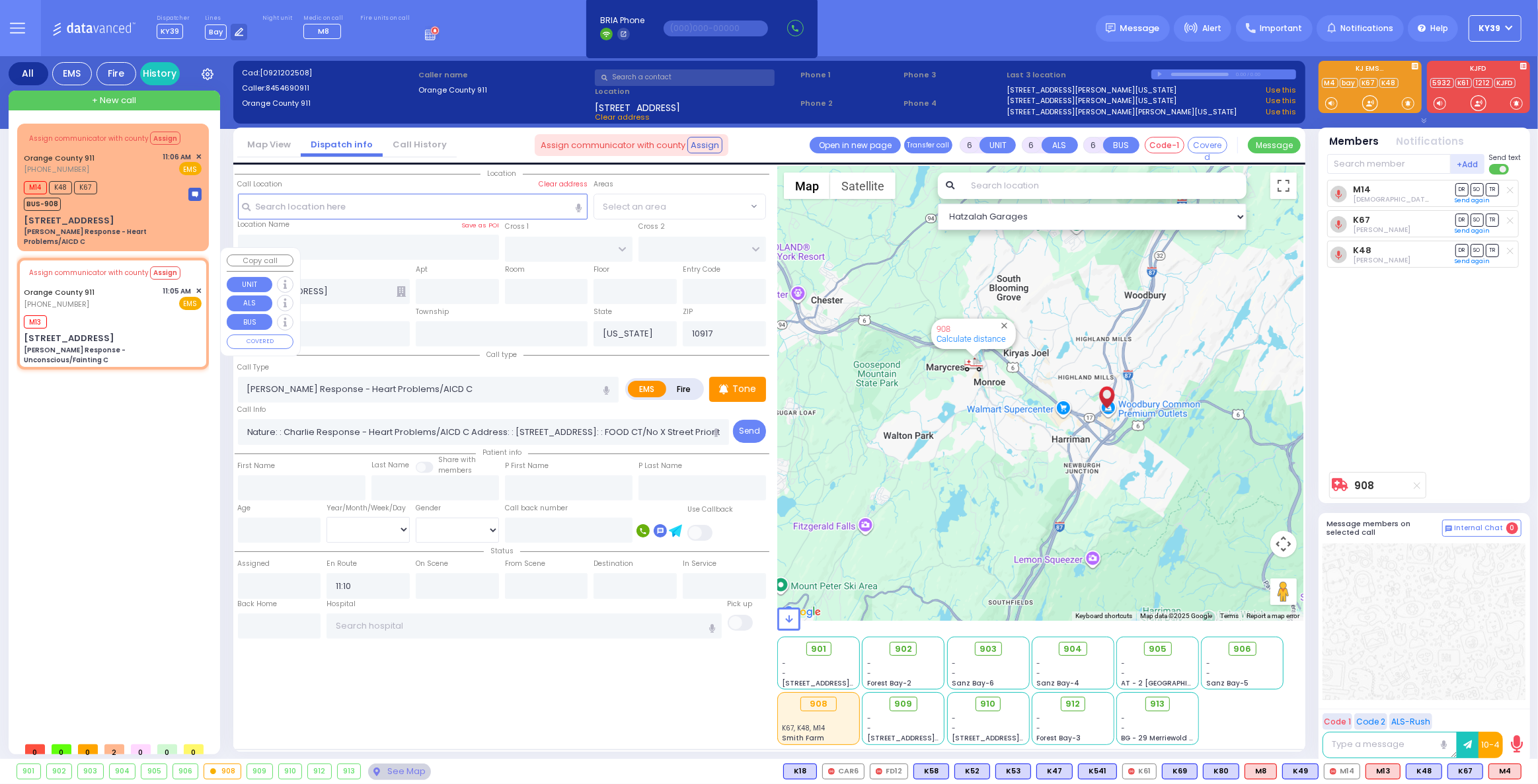
type input "11:09"
type input "[STREET_ADDRESS]"
type input "10950"
select select "Hatzalah Garages"
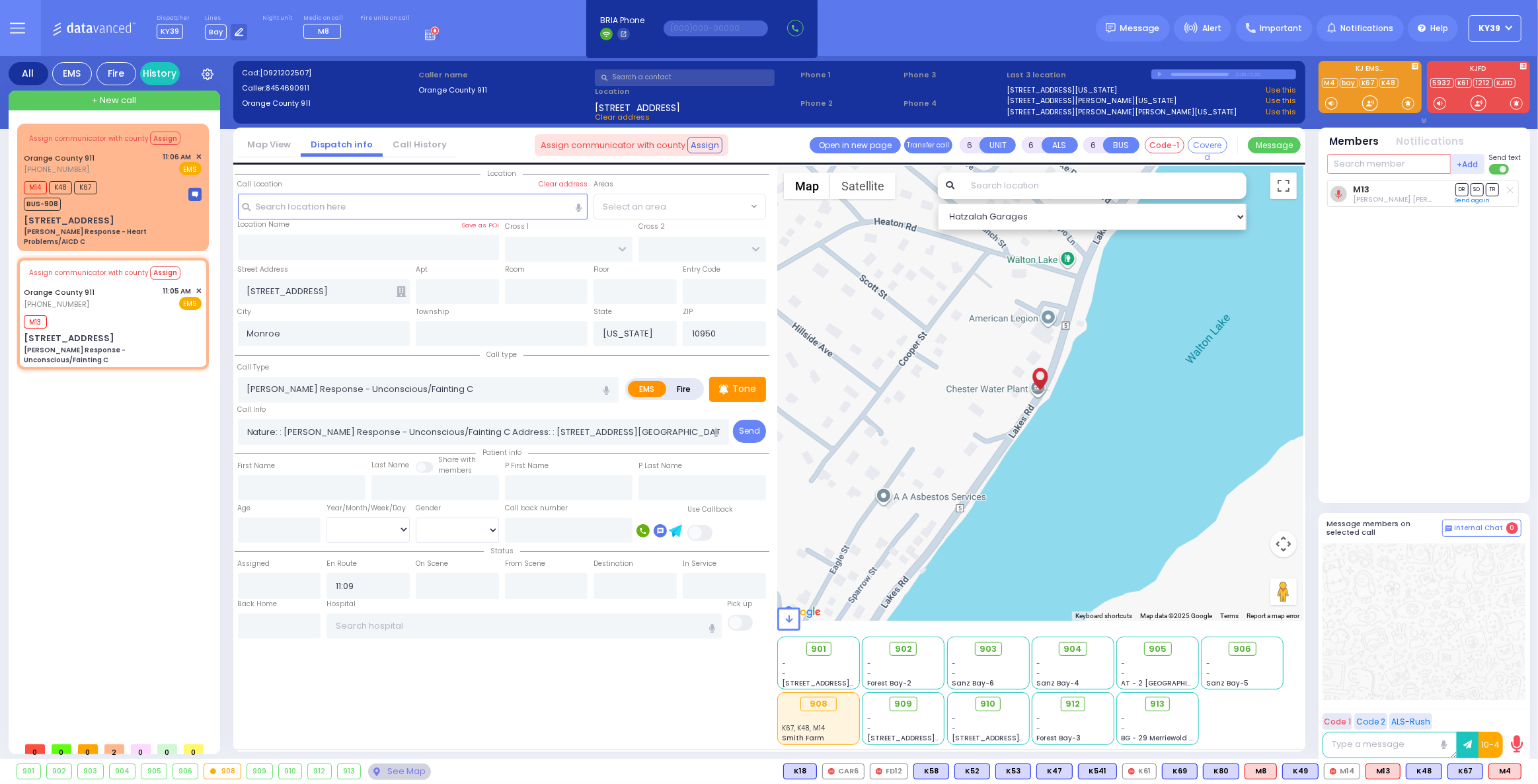
click at [1373, 162] on input "text" at bounding box center [1389, 164] width 123 height 20
type input "67"
click at [1418, 193] on div "[PERSON_NAME]" at bounding box center [1448, 191] width 75 height 13
select select
radio input "true"
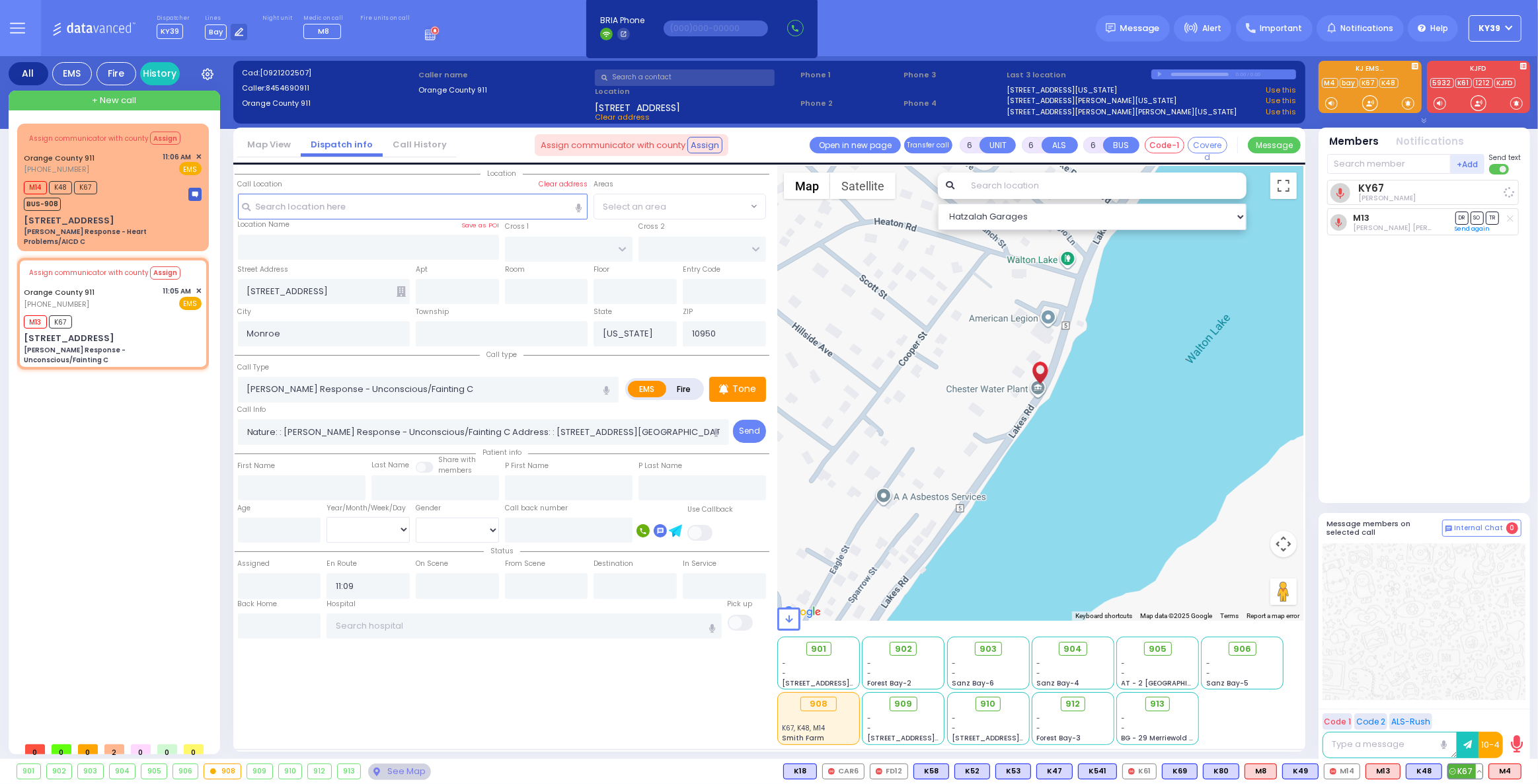
select select
select select "Hatzalah Garages"
click at [1430, 774] on span "K48" at bounding box center [1424, 771] width 35 height 15
select select
radio input "true"
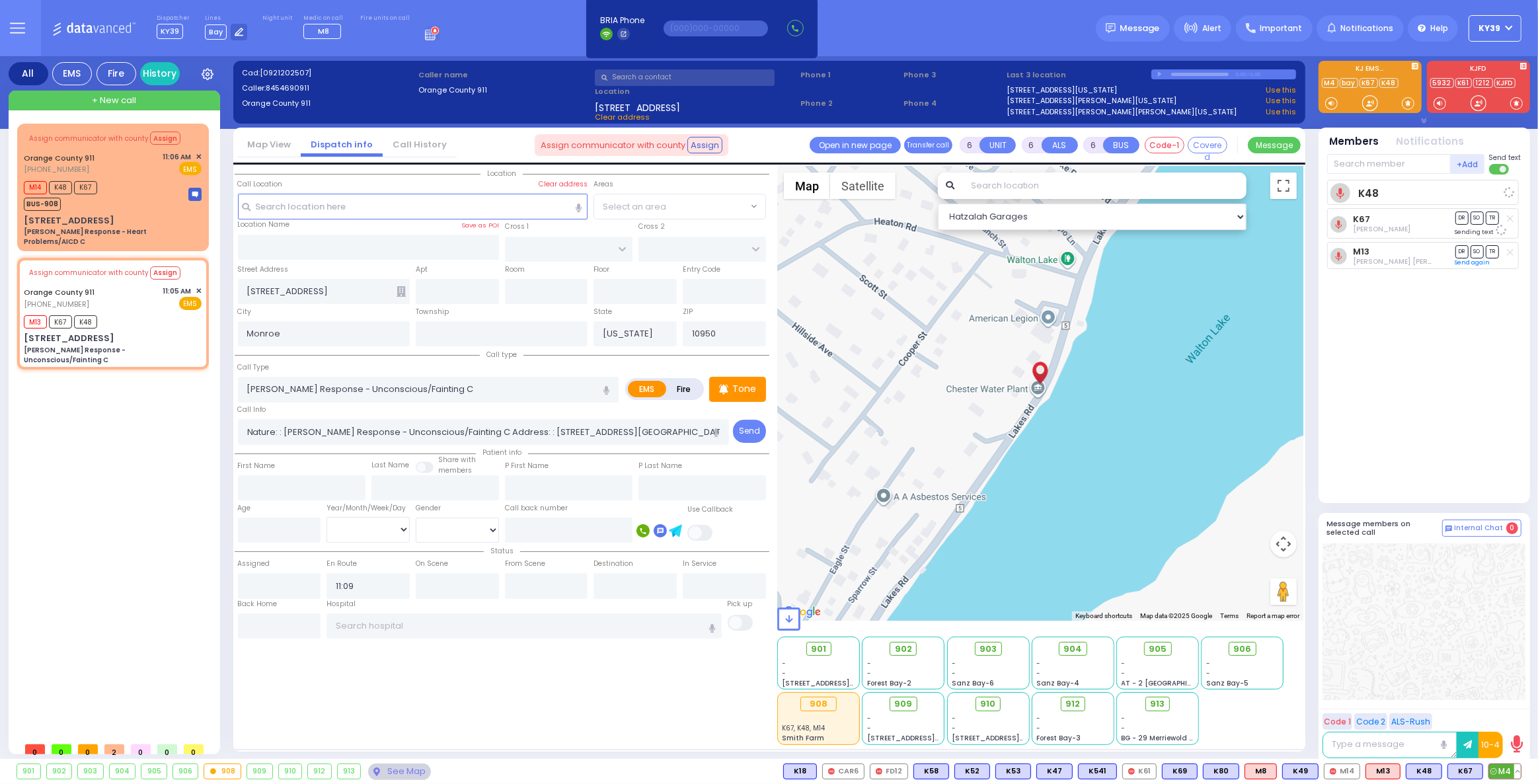
select select
select select "Hatzalah Garages"
click at [1511, 770] on span "M4" at bounding box center [1505, 771] width 31 height 15
select select
radio input "true"
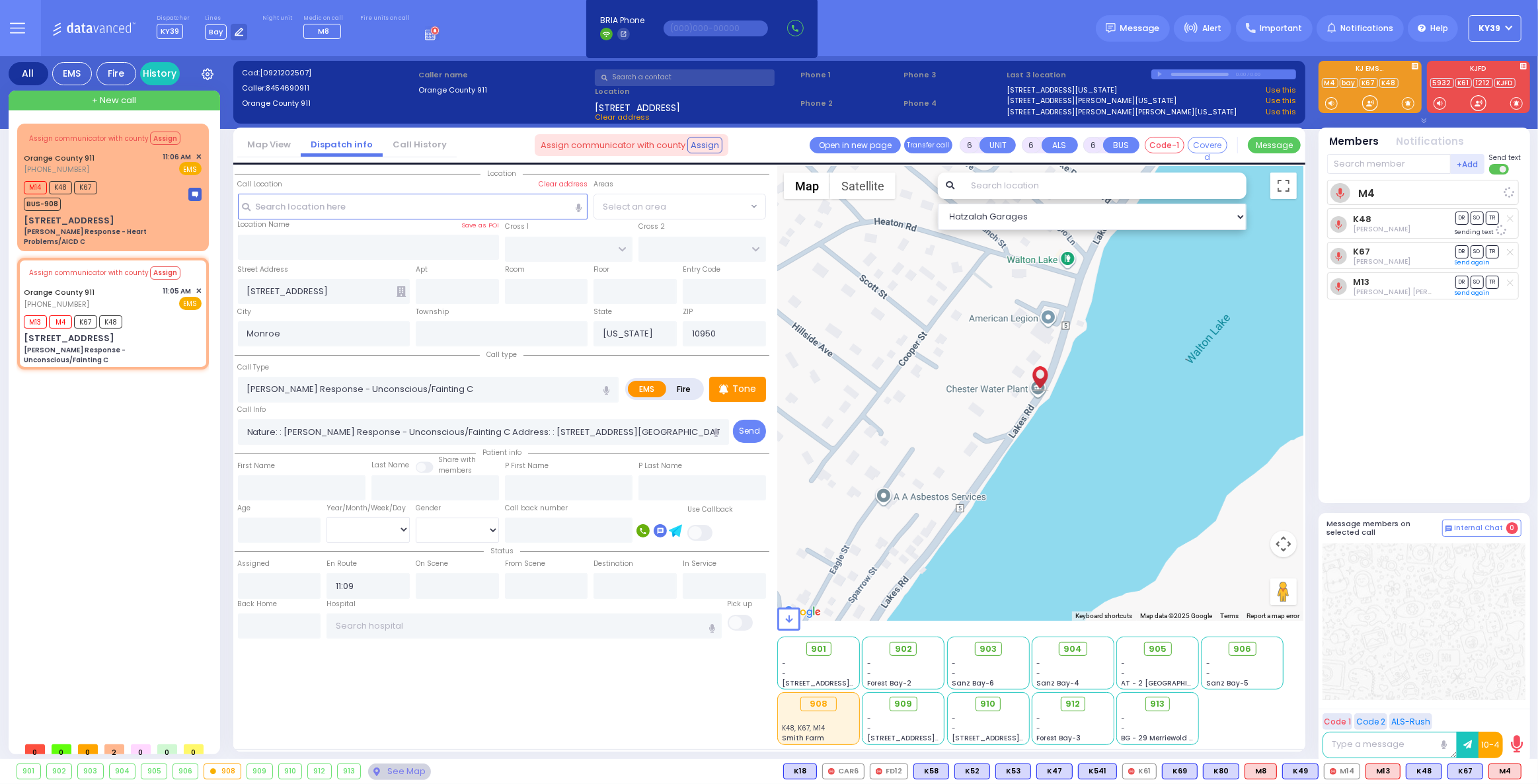
select select
select select "Hatzalah Garages"
click at [114, 179] on div "M14 K48 K67 BUS-908" at bounding box center [112, 194] width 178 height 33
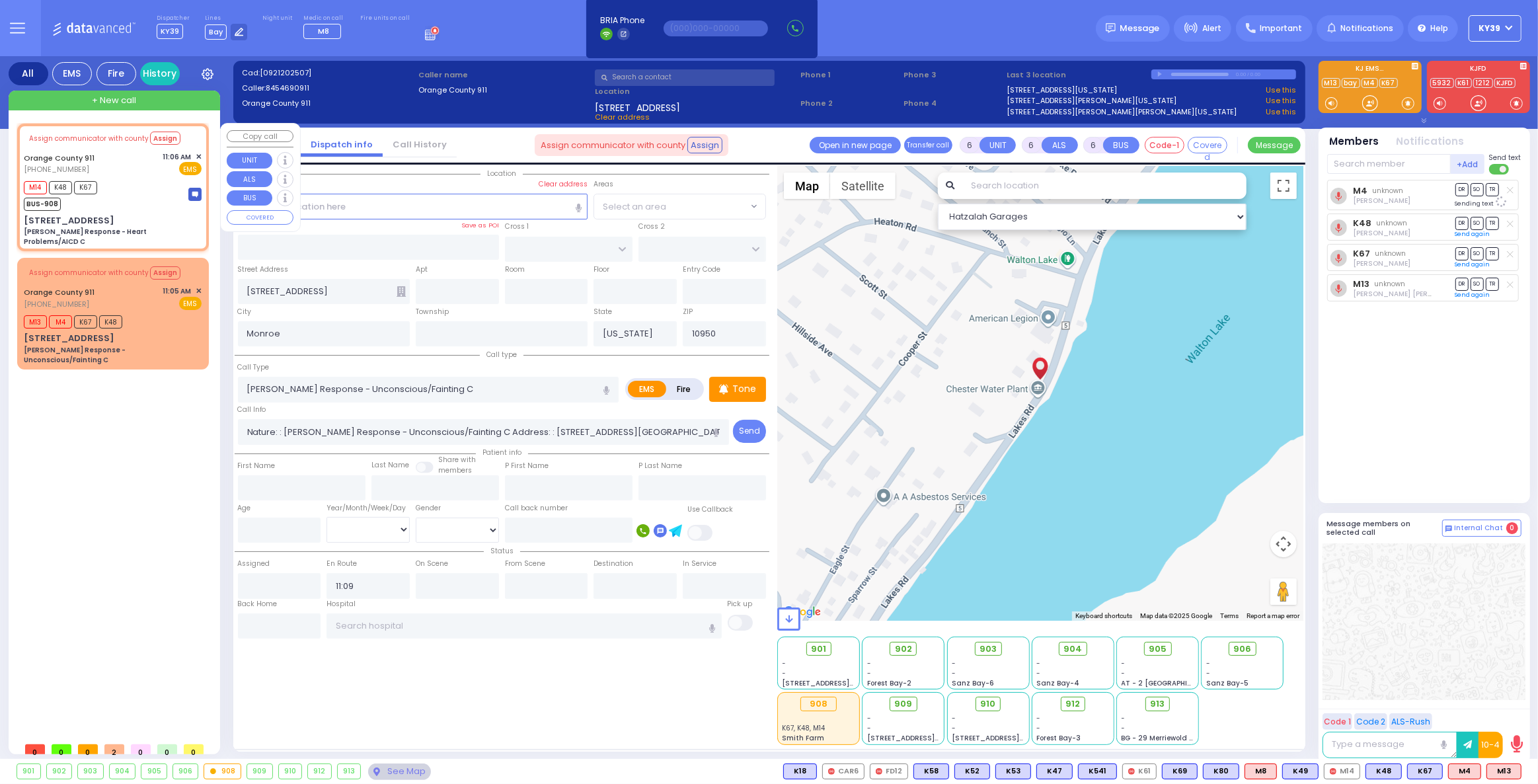
select select
type input "[PERSON_NAME] Response - Heart Problems/AICD C"
radio input "true"
type input "Nature: : Charlie Response - Heart Problems/AICD C Address: : [STREET_ADDRESS]:…"
select select
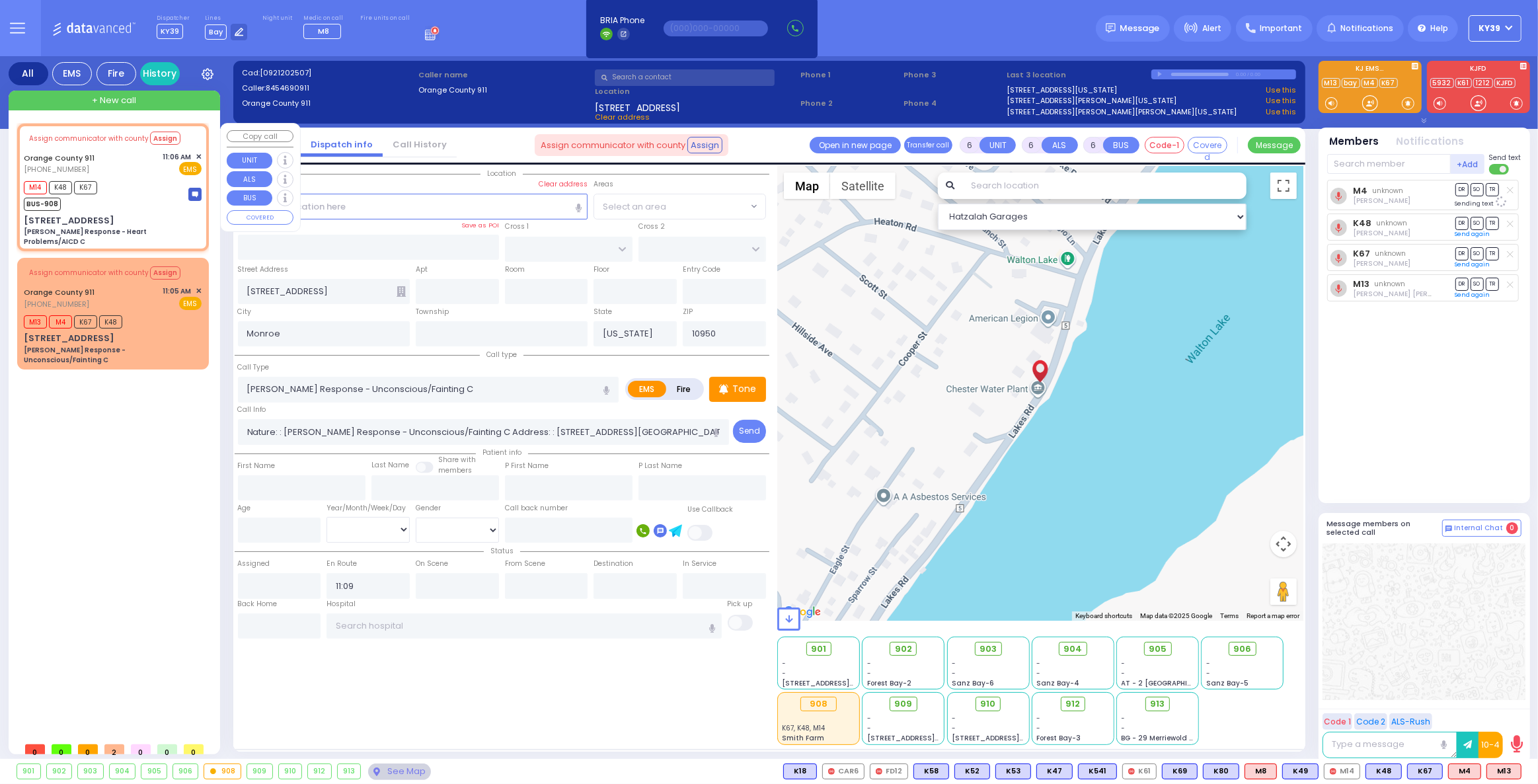
type input "11:10"
type input "[STREET_ADDRESS]"
type input "10917"
select select "Hatzalah Garages"
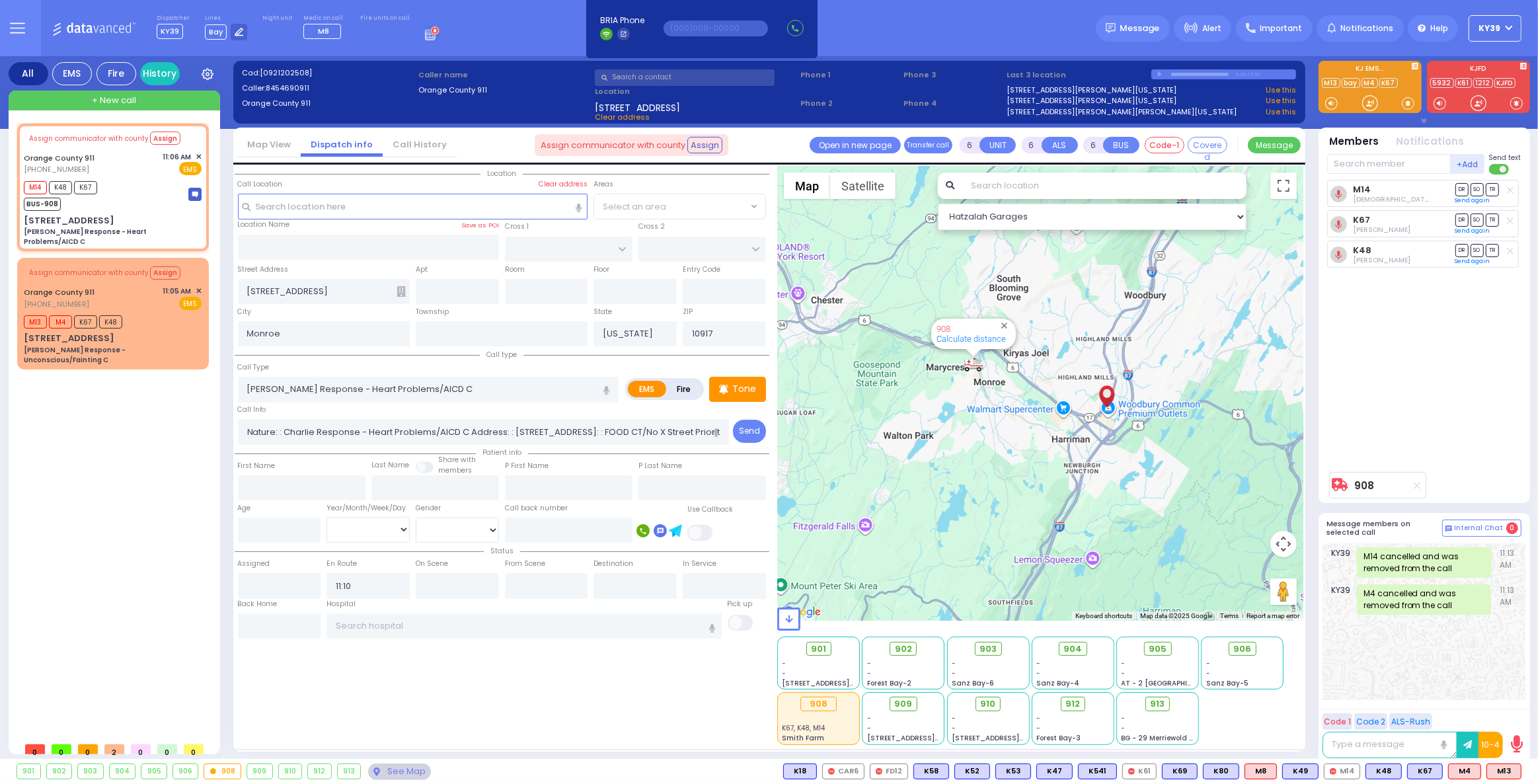
click at [1509, 217] on icon at bounding box center [1509, 220] width 6 height 7
select select
radio input "true"
select select
select select "Hatzalah Garages"
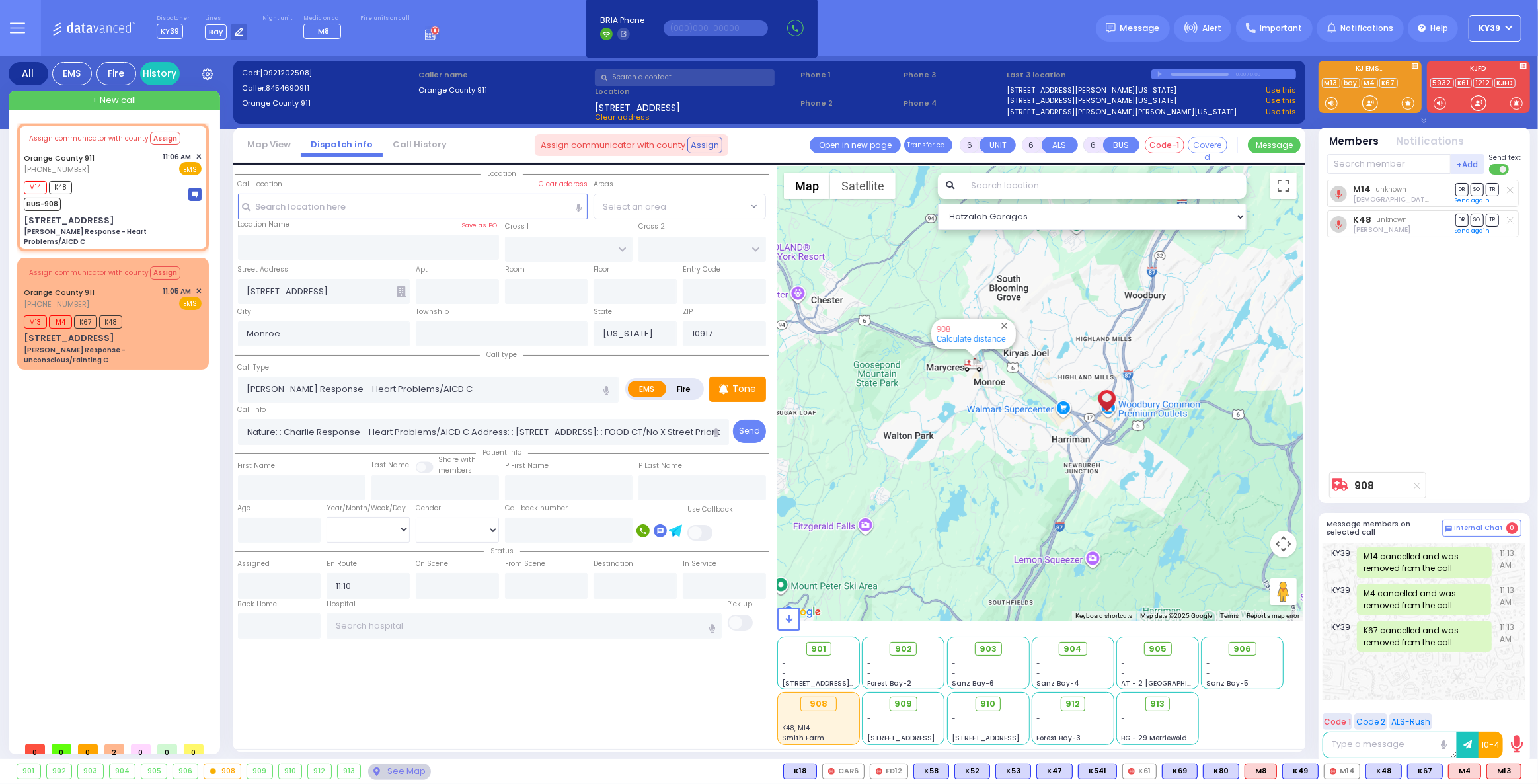
click at [1509, 220] on icon at bounding box center [1509, 220] width 6 height 7
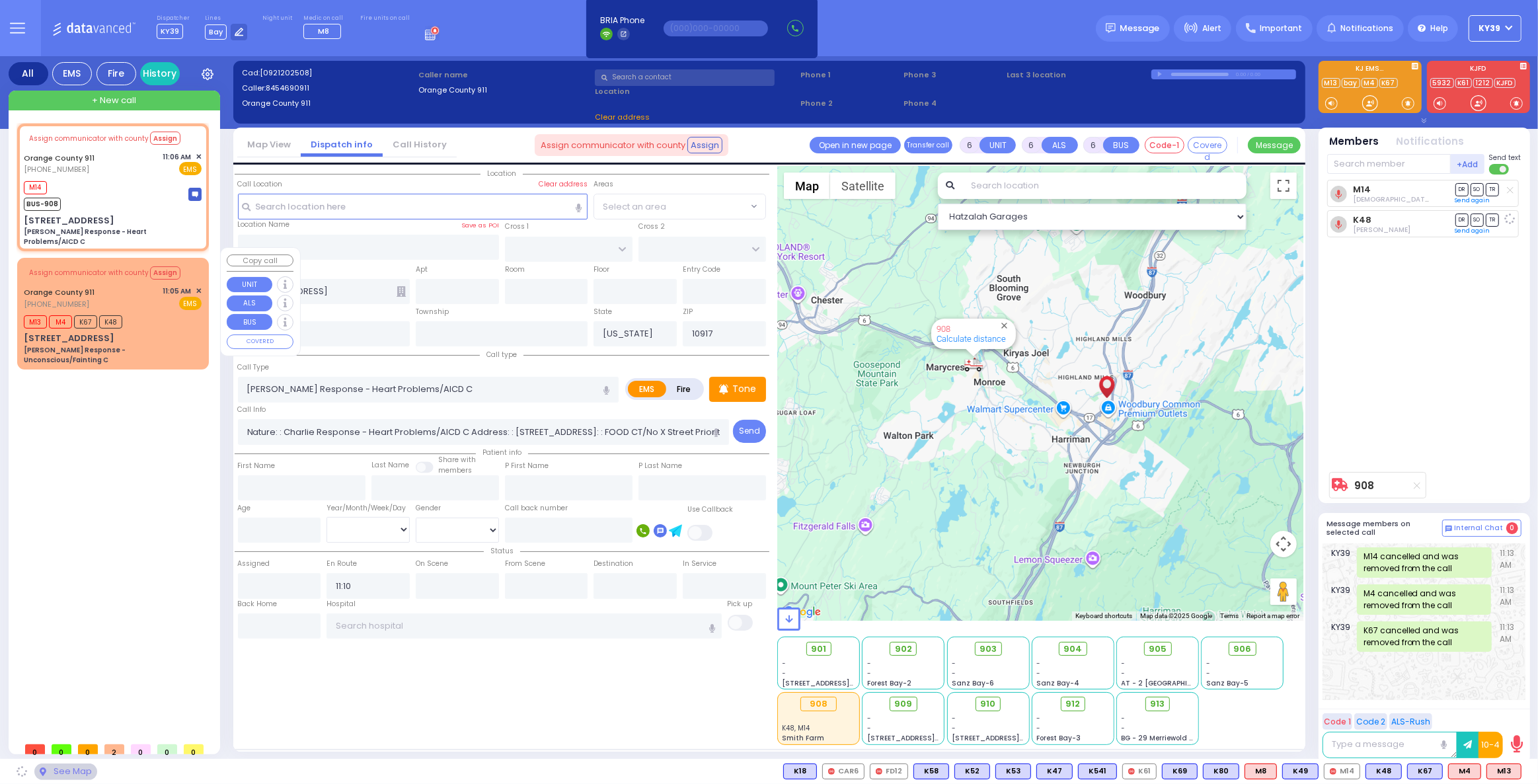
select select
radio input "true"
select select
select select "Hatzalah Garages"
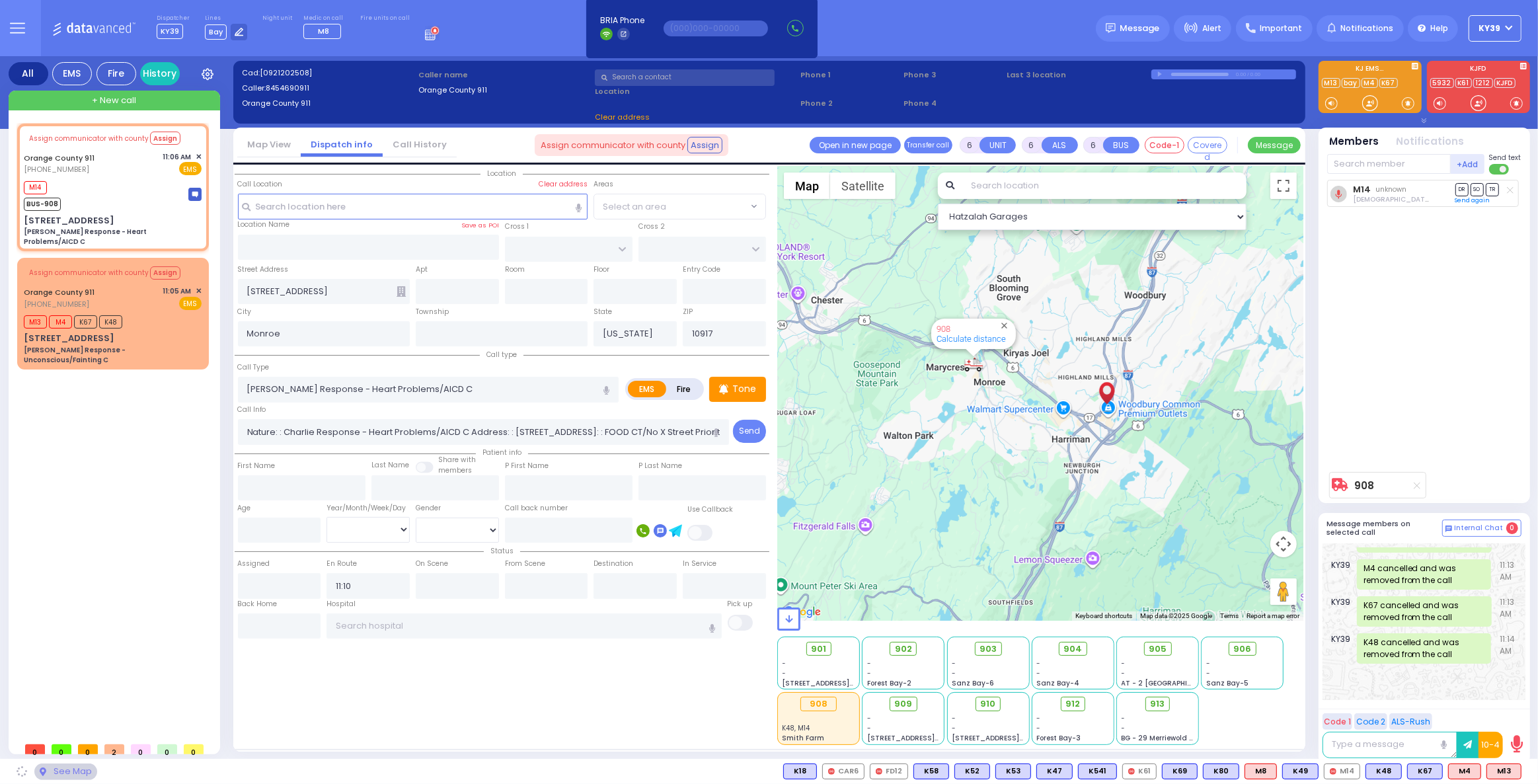
scroll to position [8, 0]
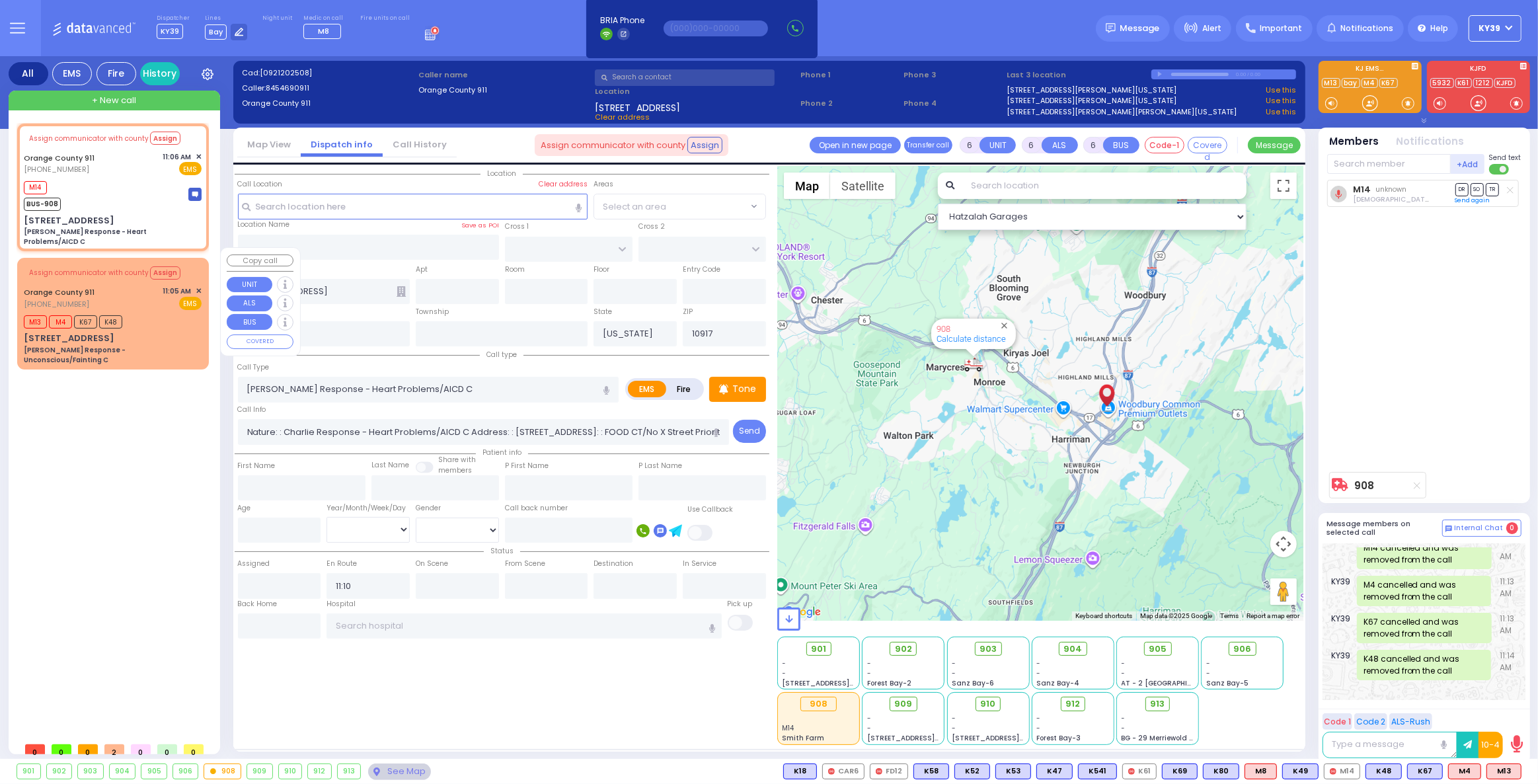
click at [82, 298] on div "[PHONE_NUMBER]" at bounding box center [62, 304] width 76 height 11
select select
type input "[PERSON_NAME] Response - Unconscious/Fainting C"
radio input "true"
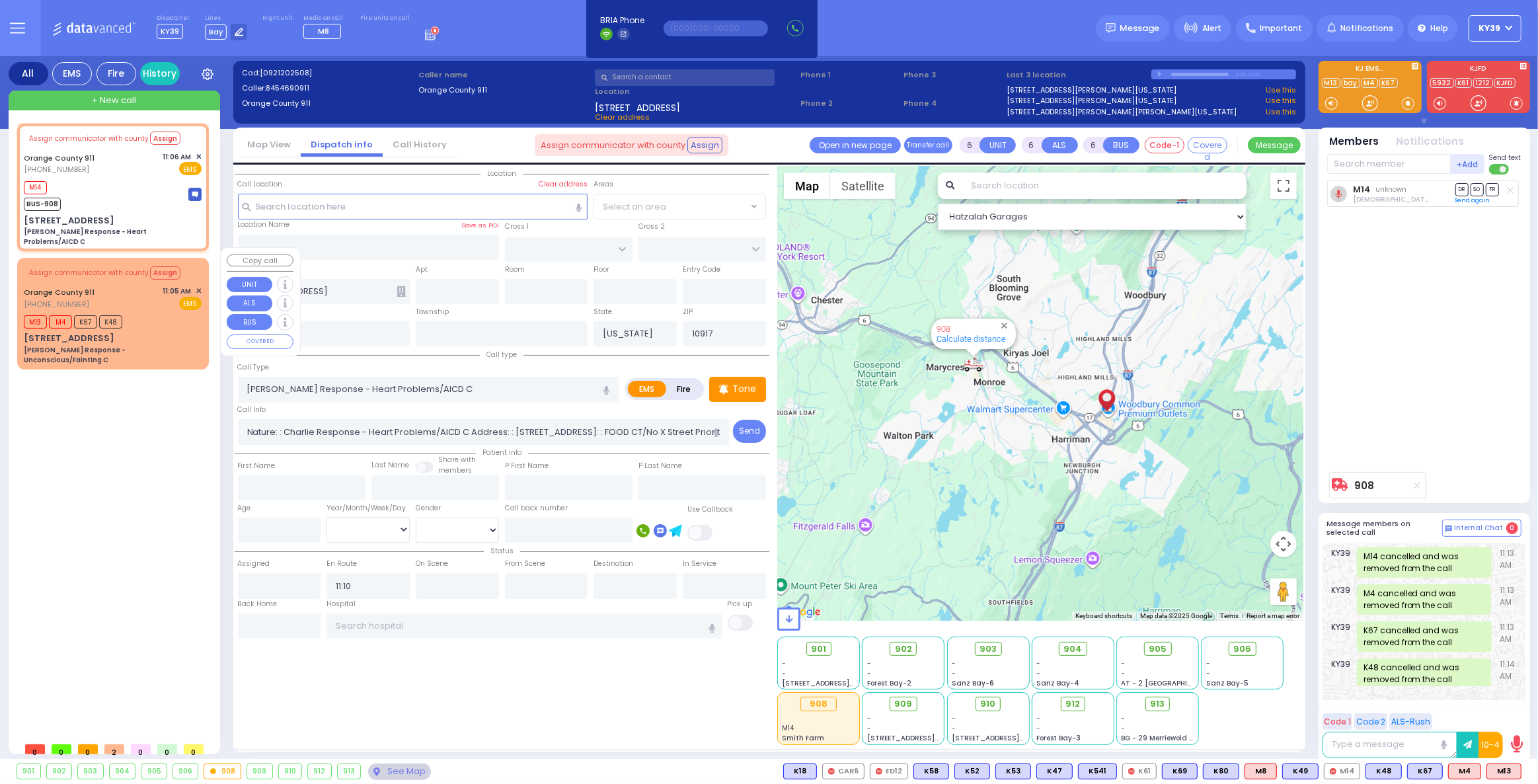
type input "Nature: : [PERSON_NAME] Response - Unconscious/Fainting C Address: : [STREET_AD…"
select select
type input "11:09"
select select "Hatzalah Garages"
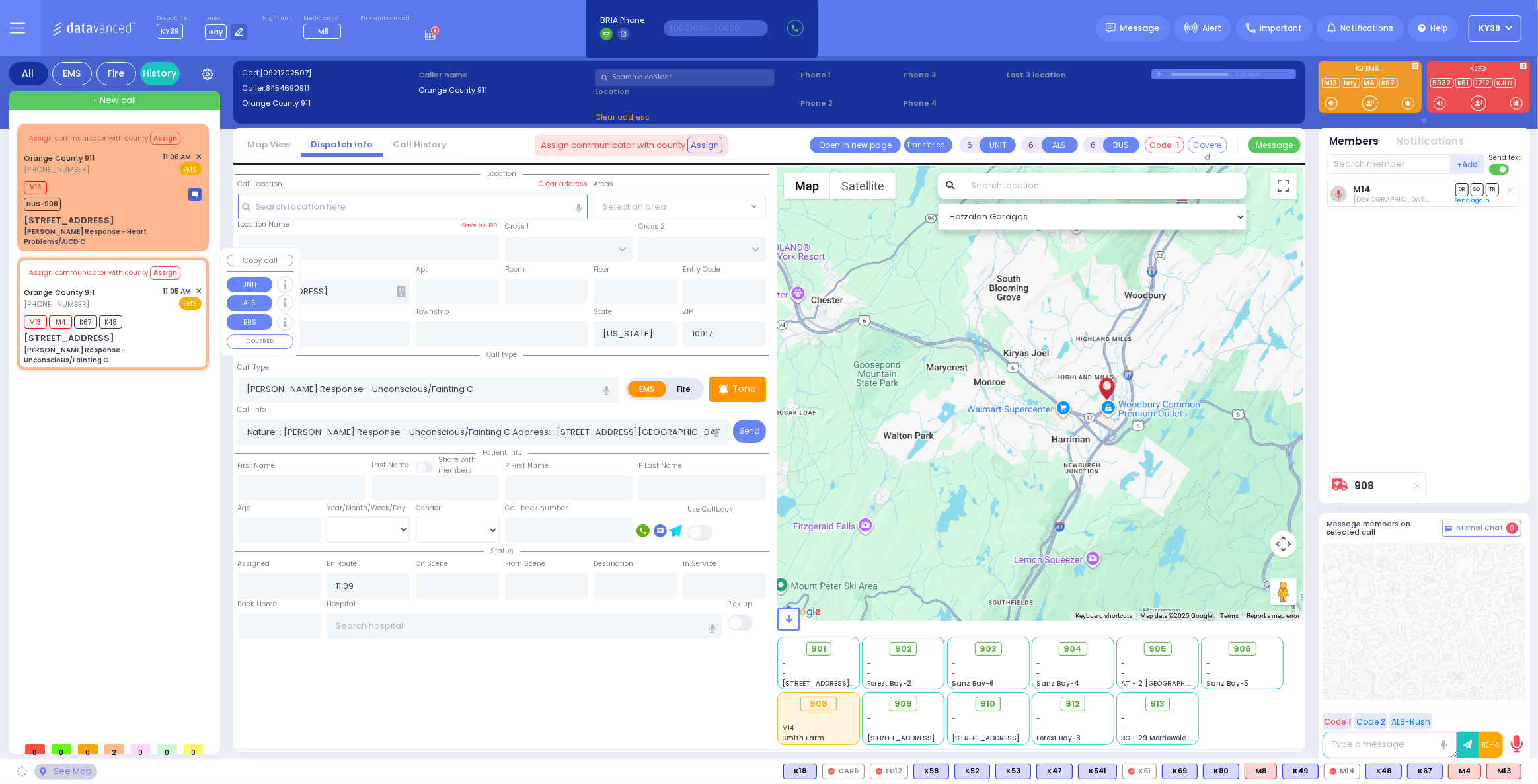
type input "[STREET_ADDRESS]"
type input "10950"
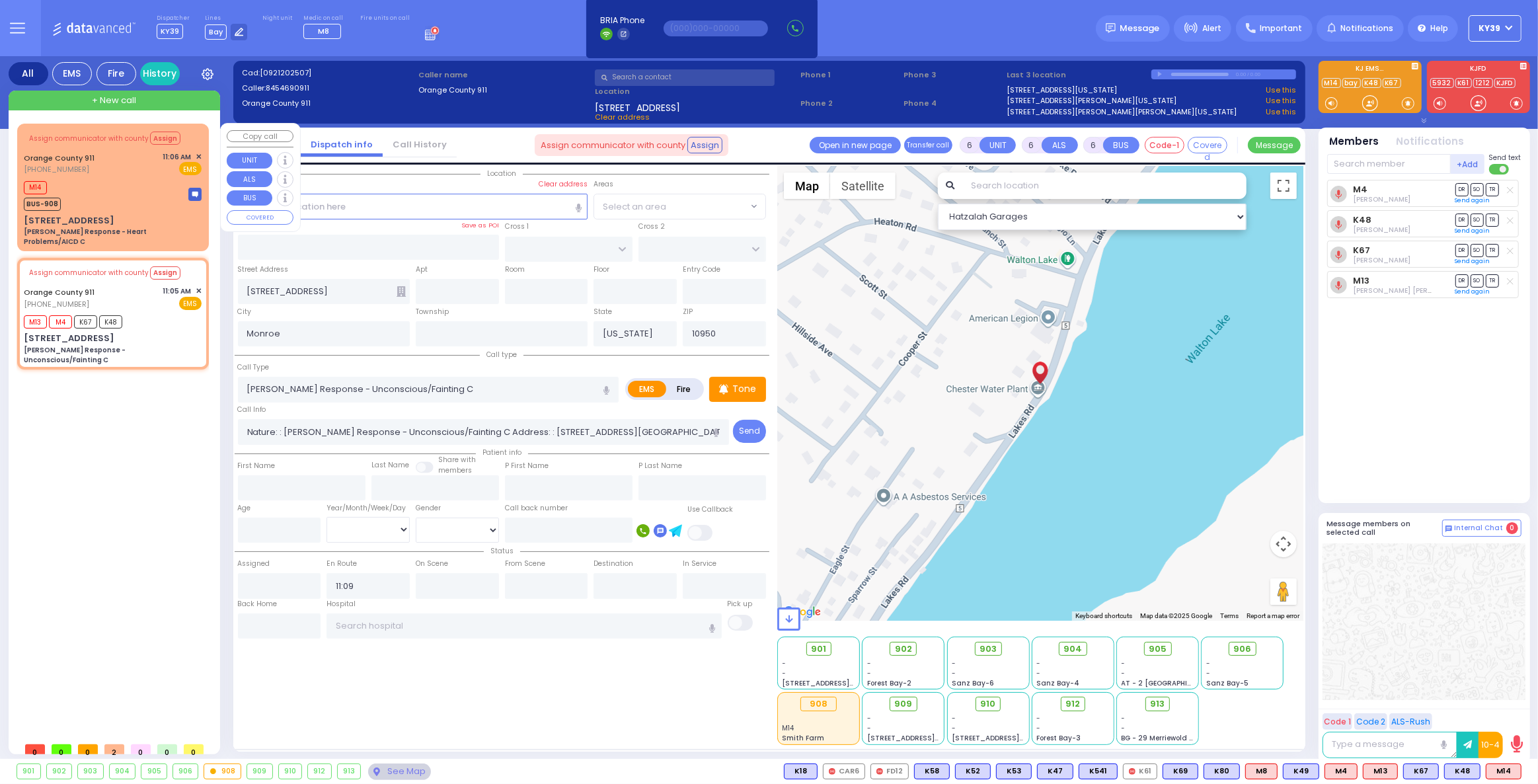
click at [156, 185] on div "M14 BUS-908" at bounding box center [112, 194] width 178 height 33
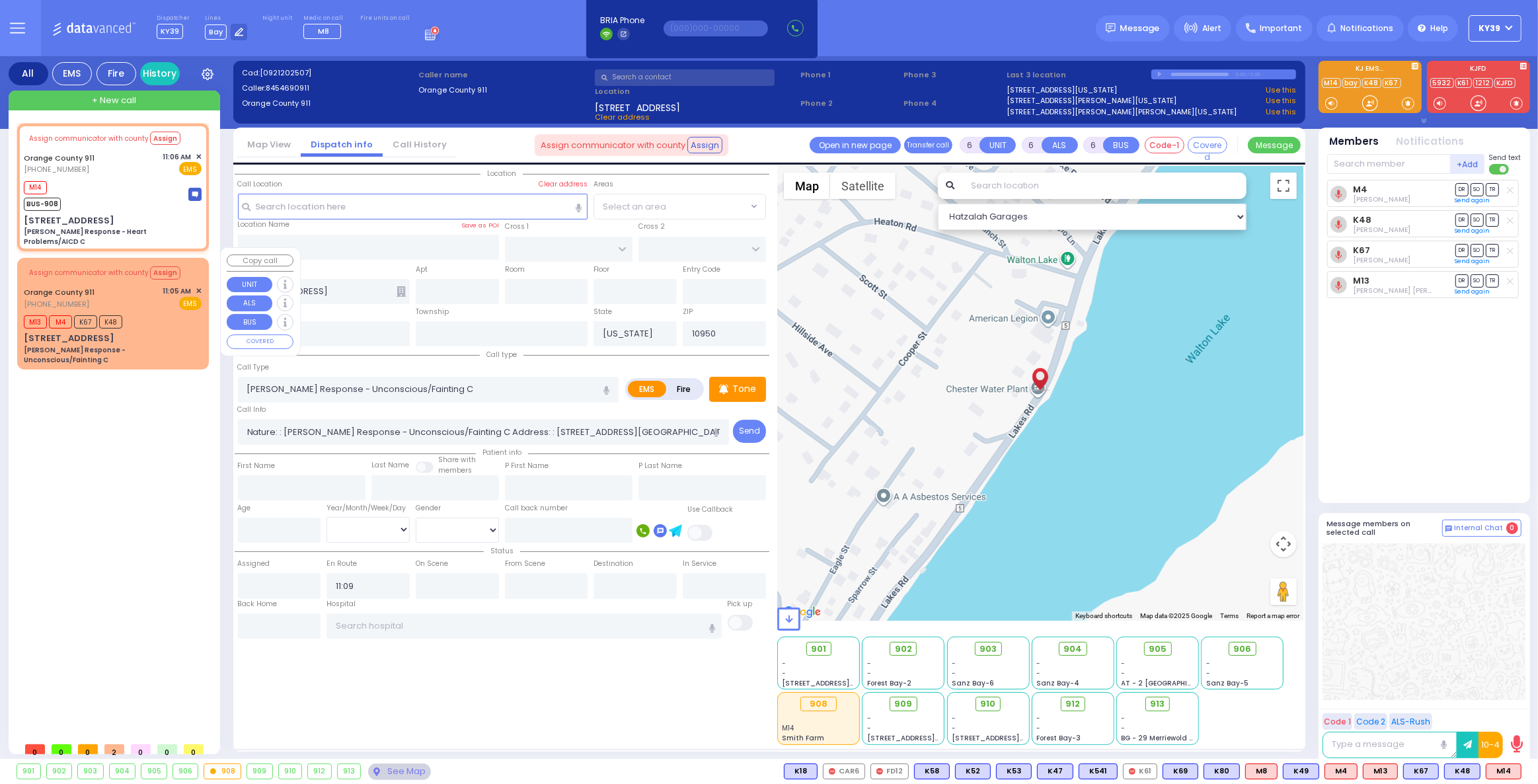
select select
type input "[PERSON_NAME] Response - Heart Problems/AICD C"
radio input "true"
type input "Nature: : Charlie Response - Heart Problems/AICD C Address: : [STREET_ADDRESS]:…"
select select
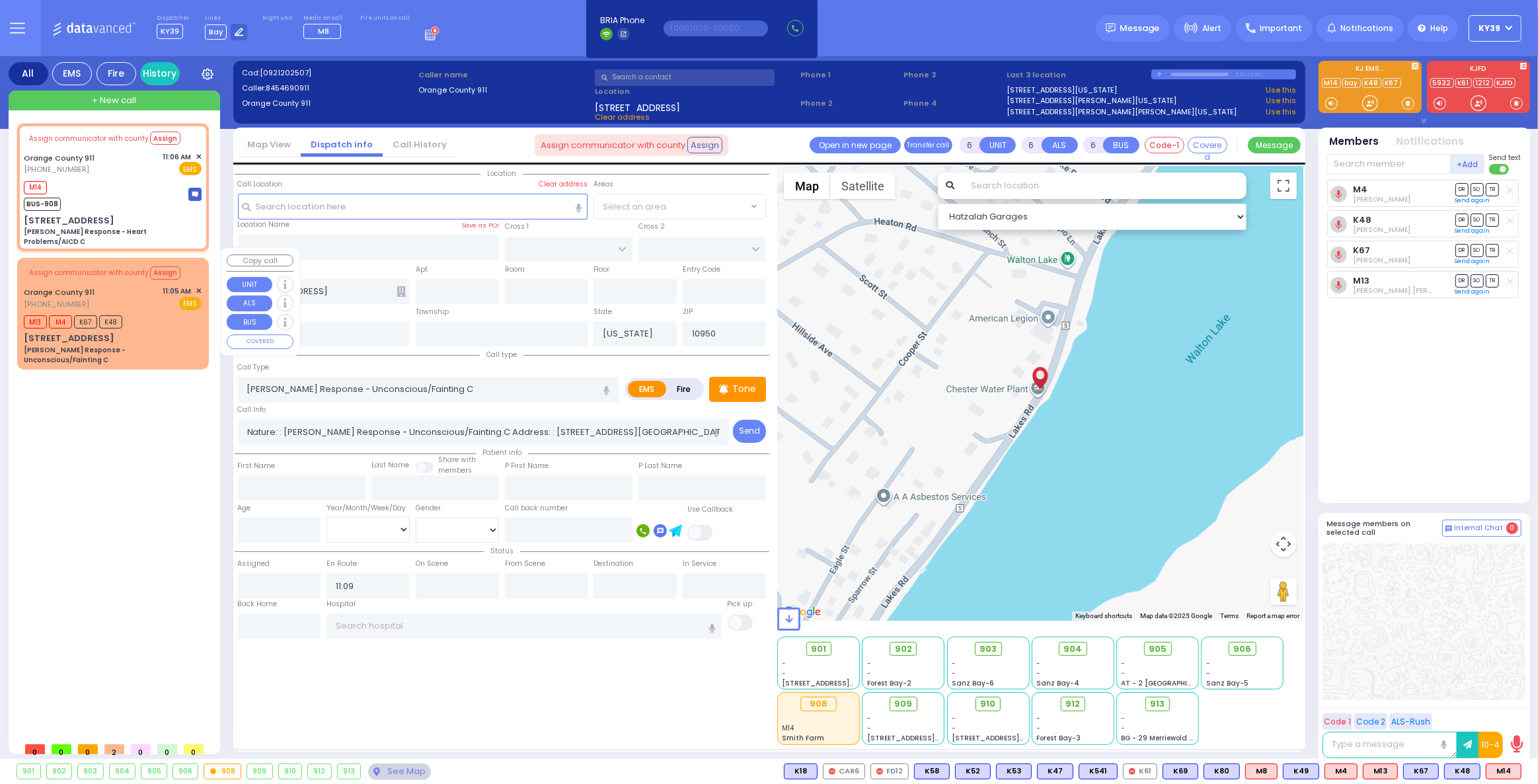
type input "11:10"
select select "Hatzalah Garages"
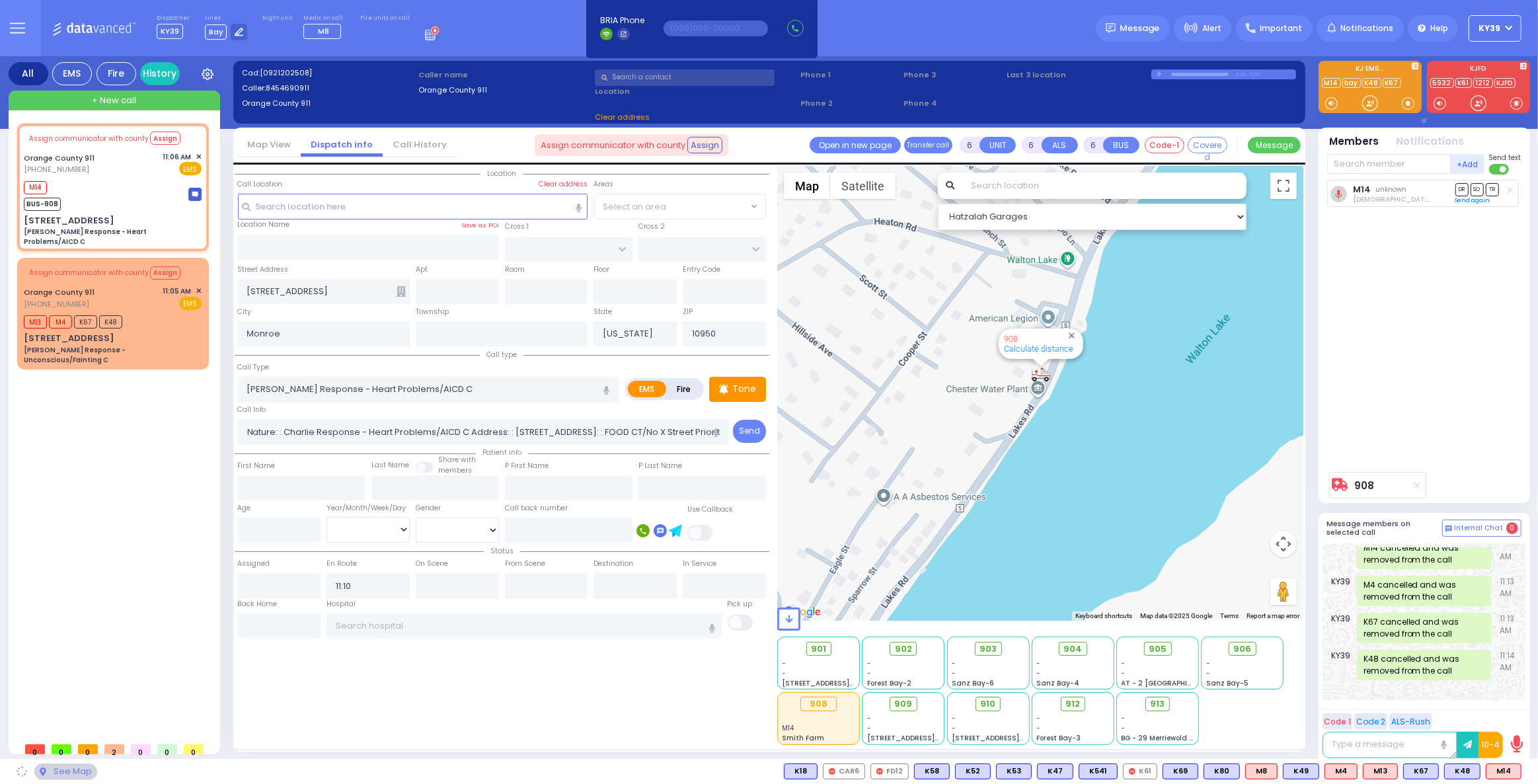
type input "[STREET_ADDRESS]"
type input "10917"
select select
radio input "true"
select select
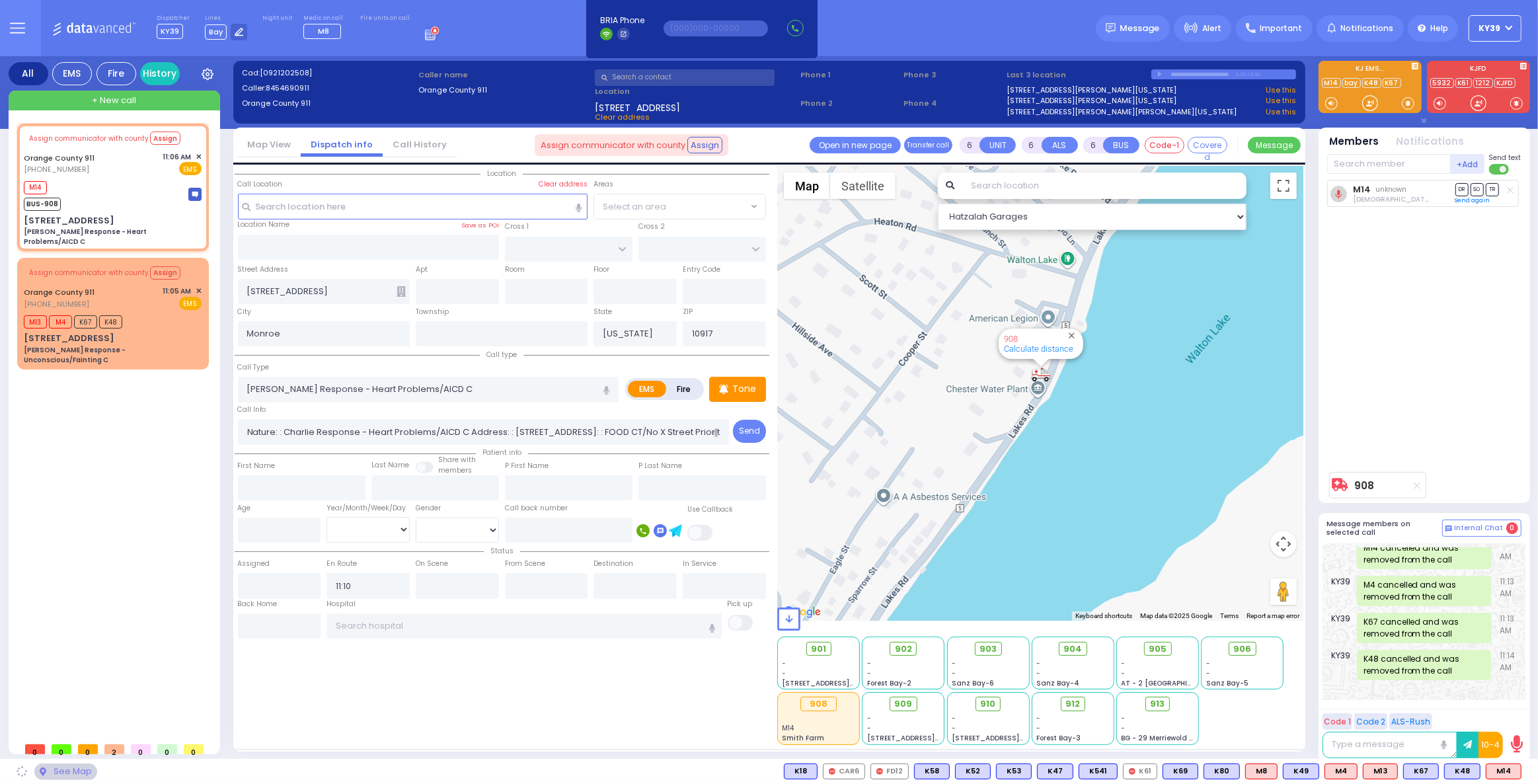
select select "Hatzalah Garages"
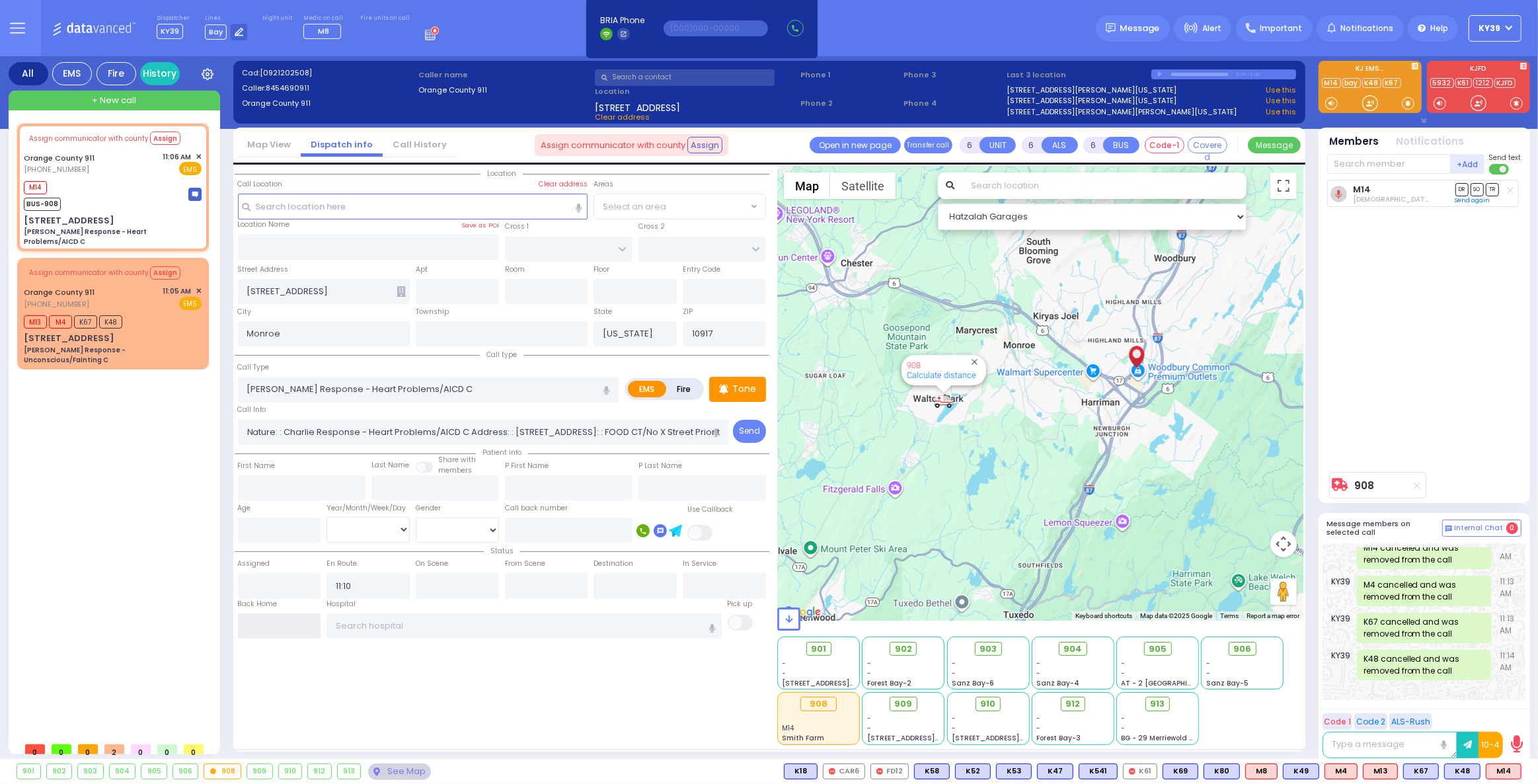
click at [292, 626] on input "text" at bounding box center [279, 626] width 83 height 25
type input "11:20"
select select
radio input "true"
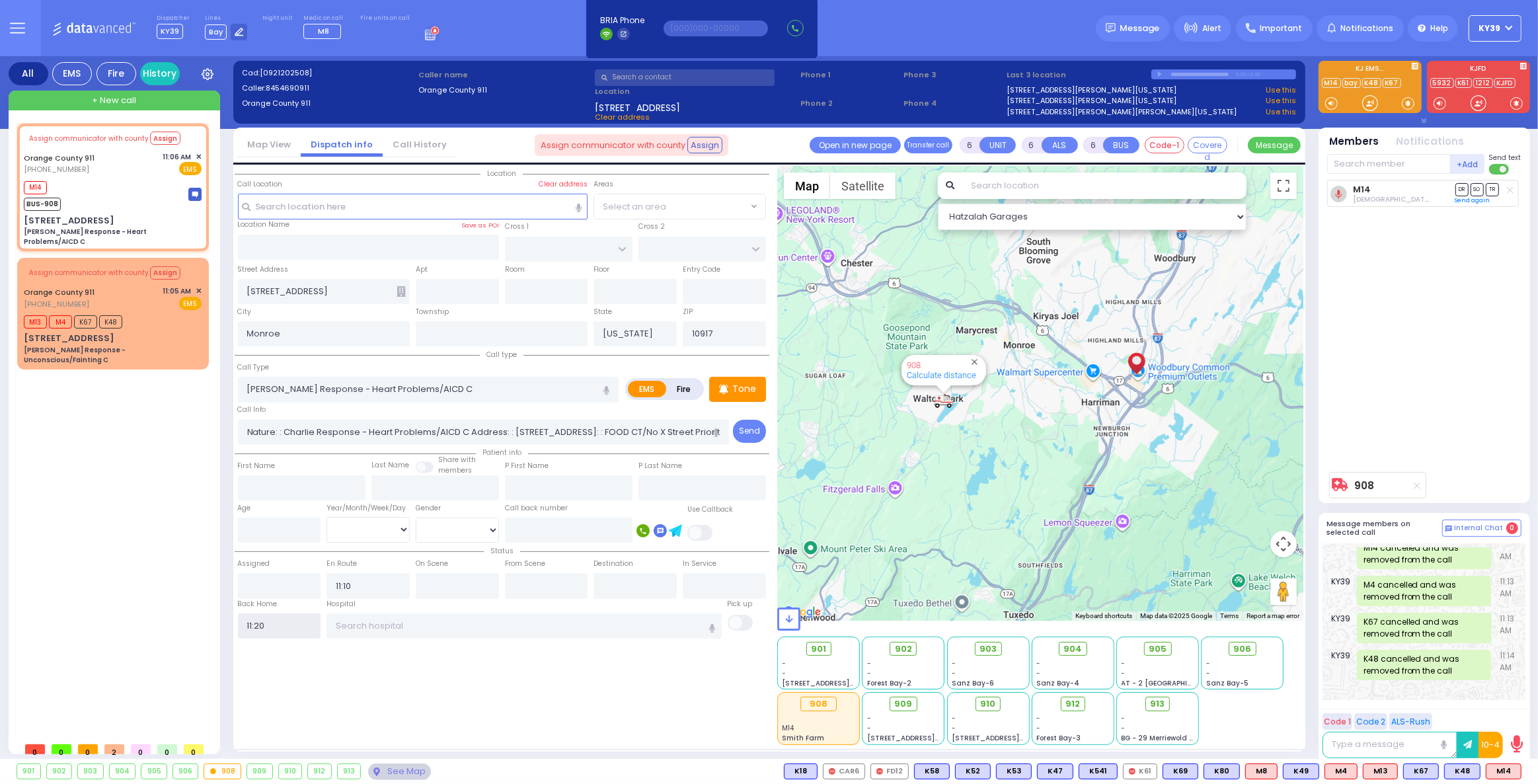
select select
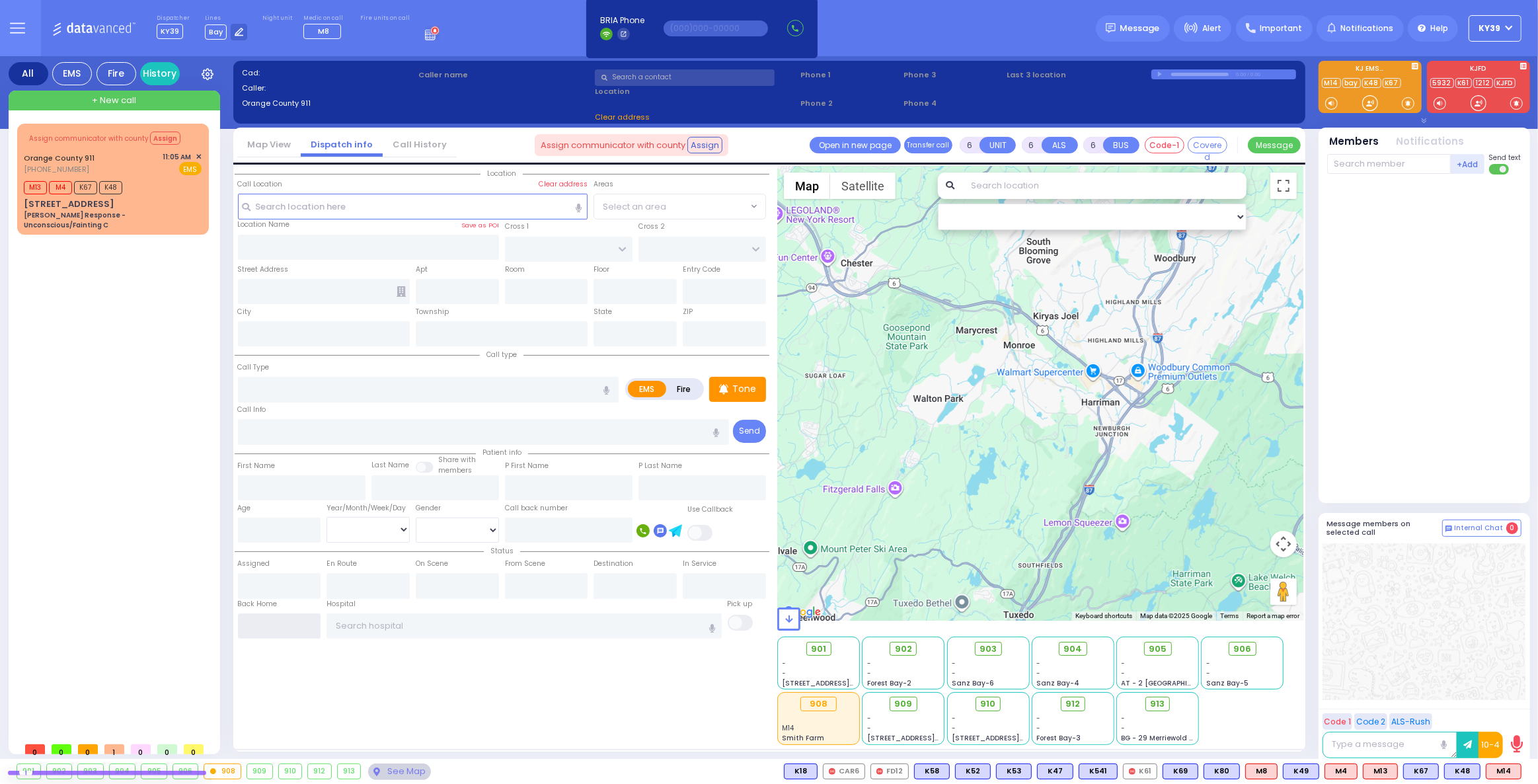
scroll to position [0, 0]
select select
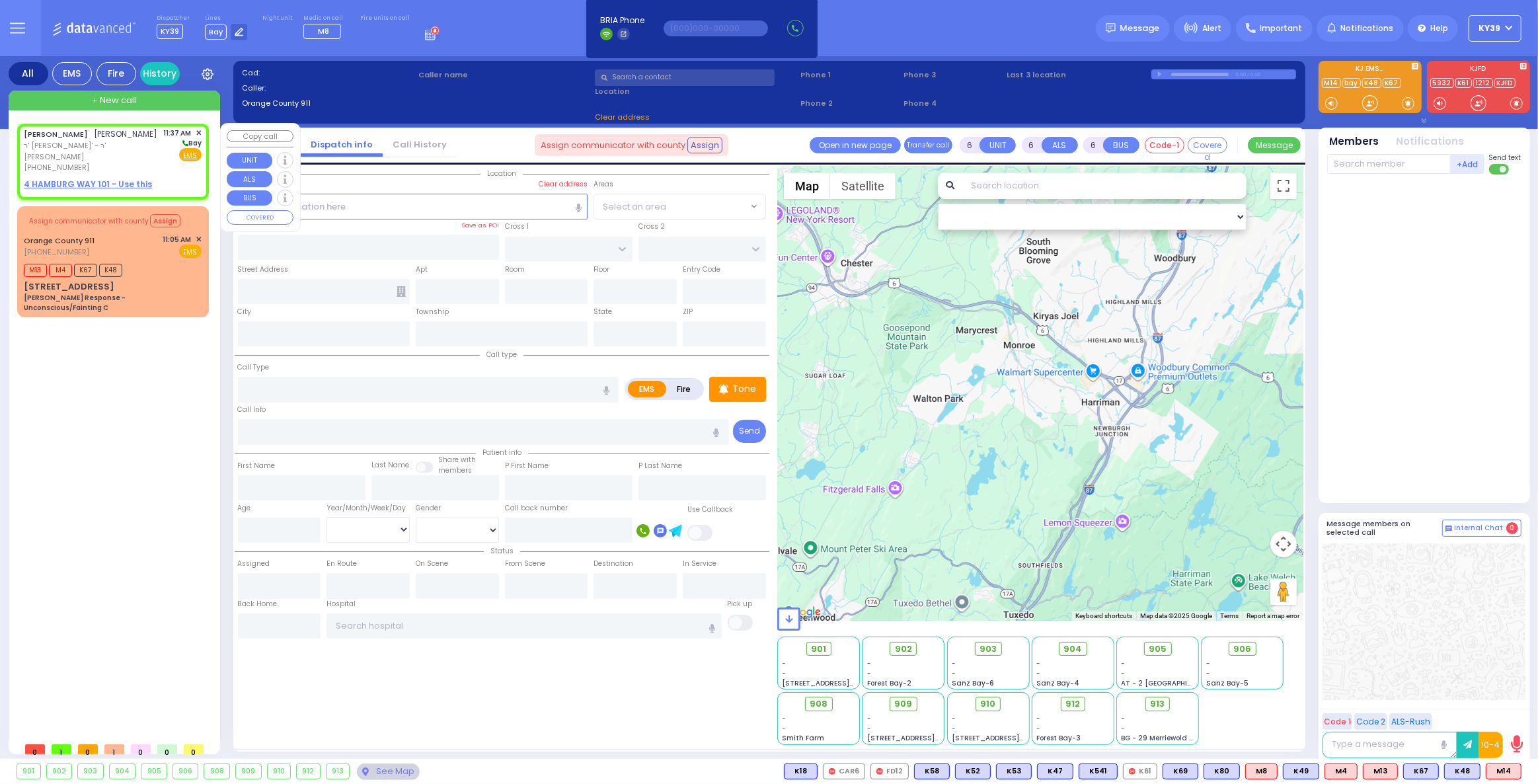
type input "2"
type input "1"
select select
radio input "true"
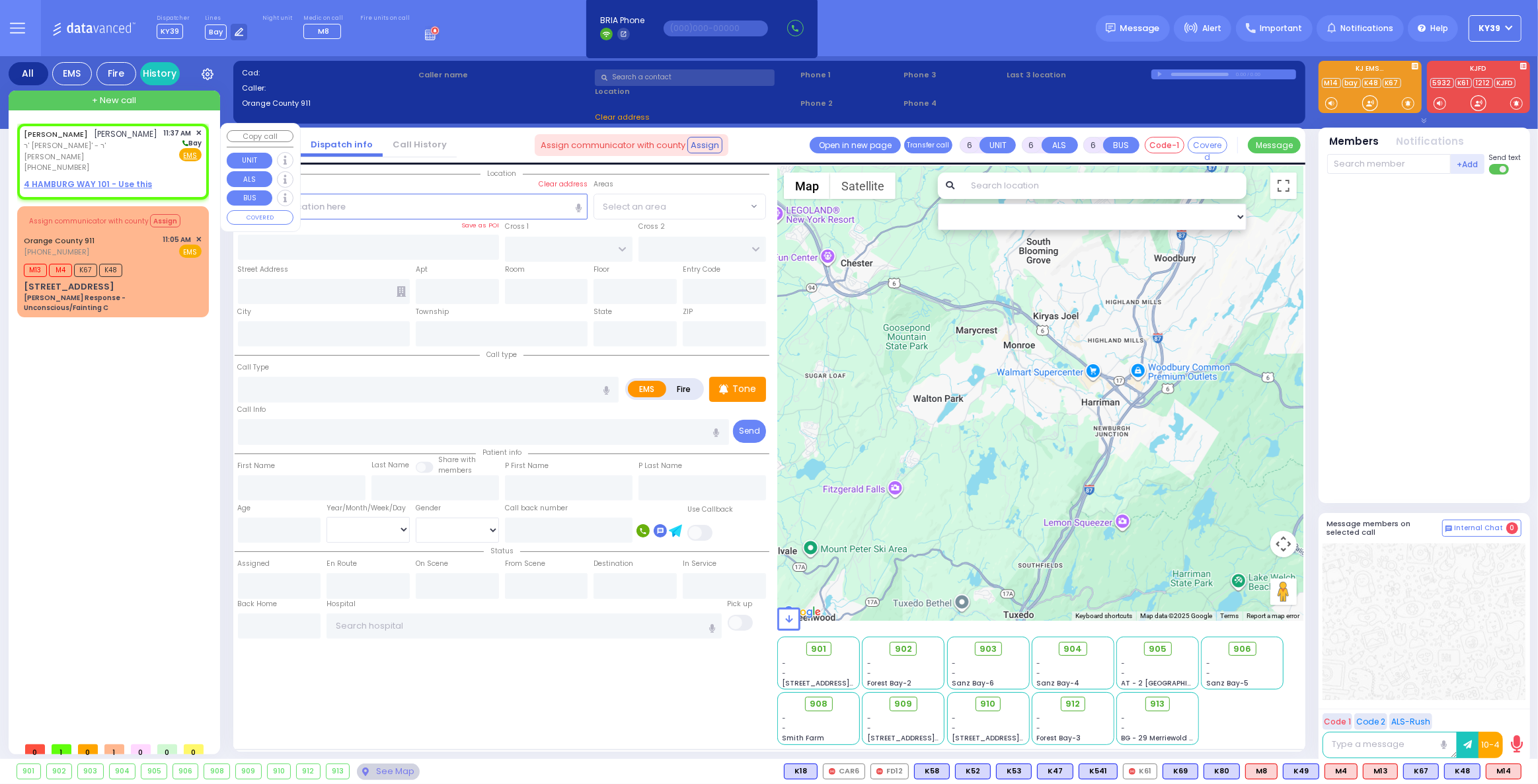
type input "[PERSON_NAME]"
type input "WEISS"
select select
type input "11:37"
click at [90, 162] on div "[PHONE_NUMBER]" at bounding box center [91, 168] width 135 height 11
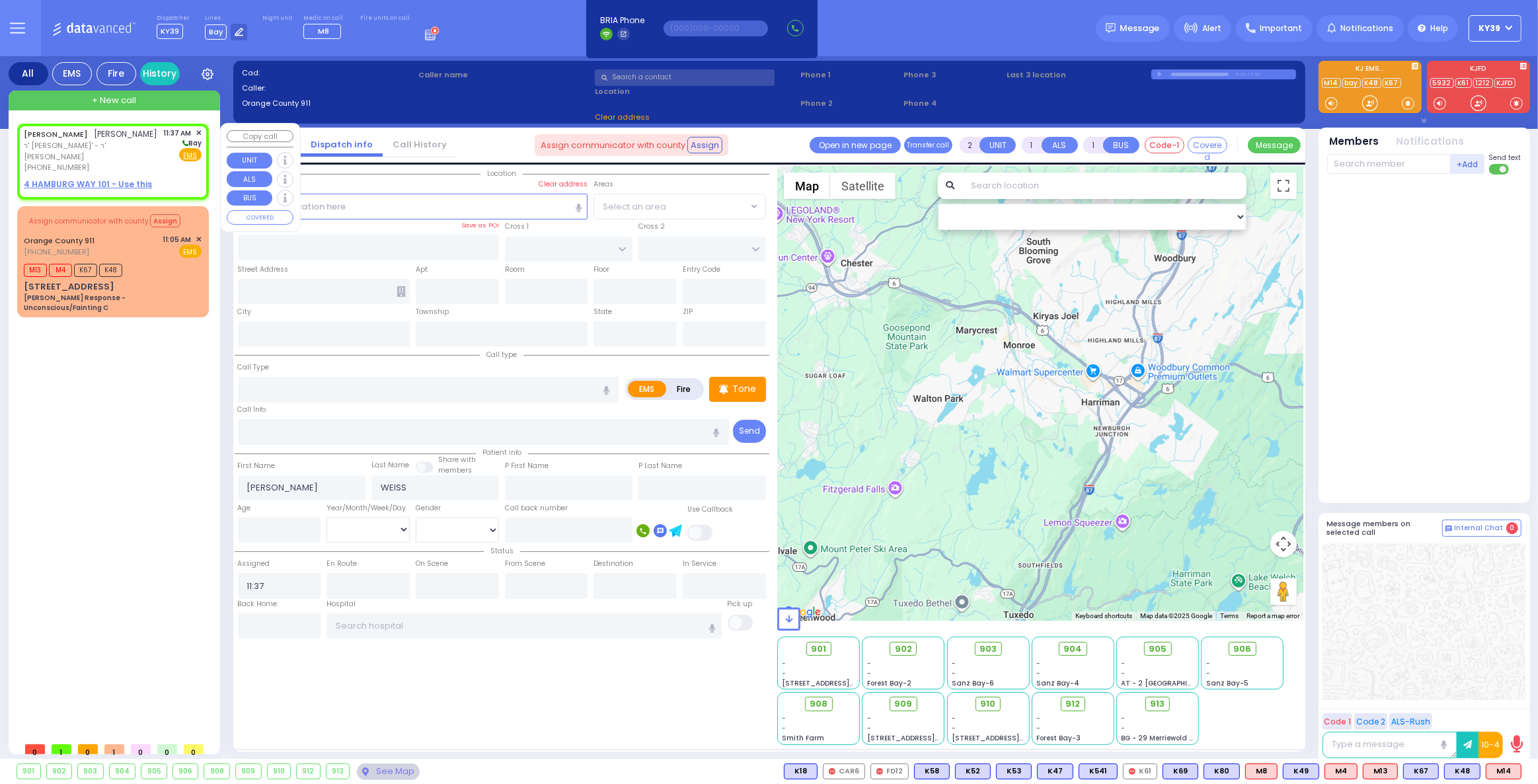
select select "Hatzalah Garages"
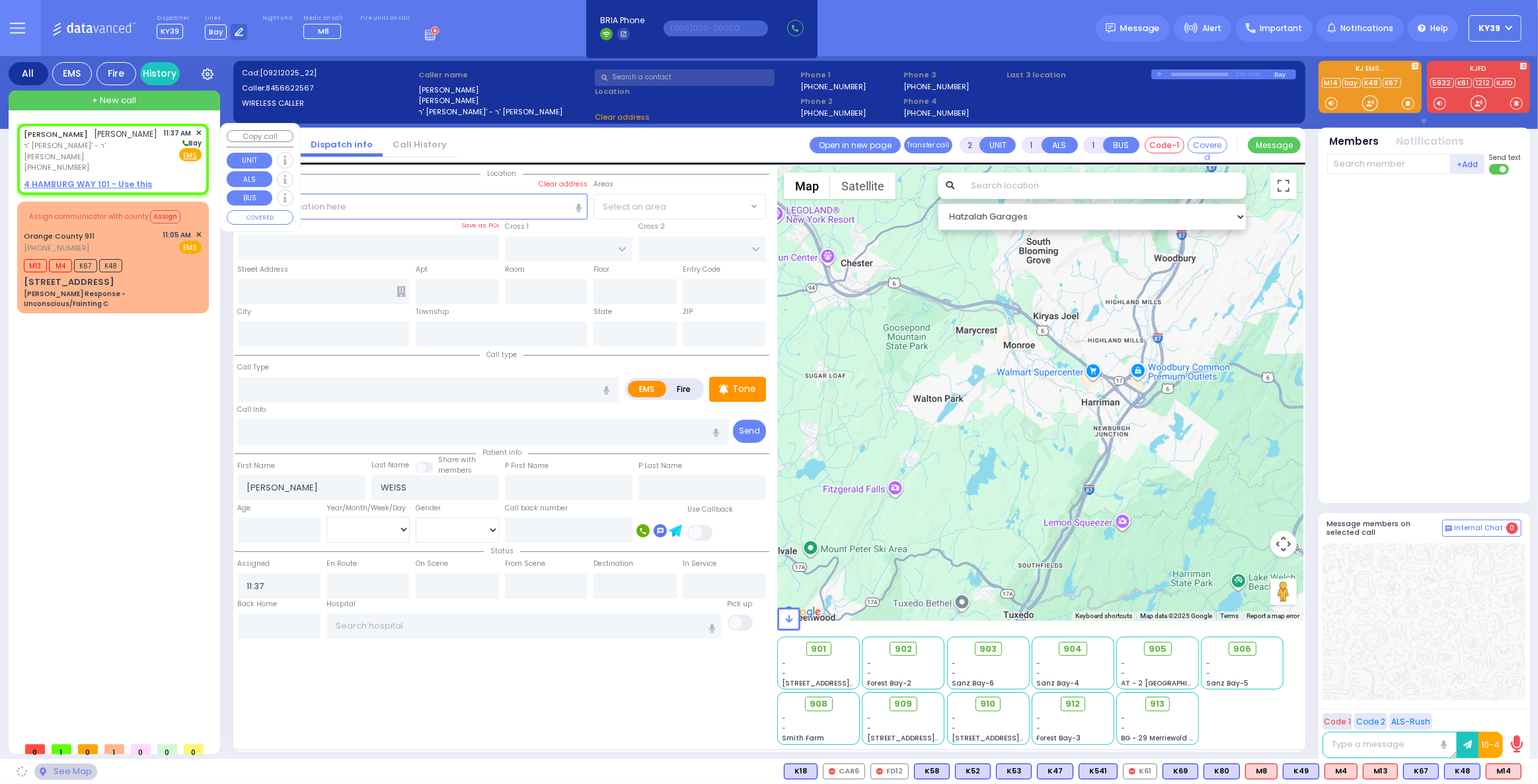
select select
radio input "true"
select select
select select "Hatzalah Garages"
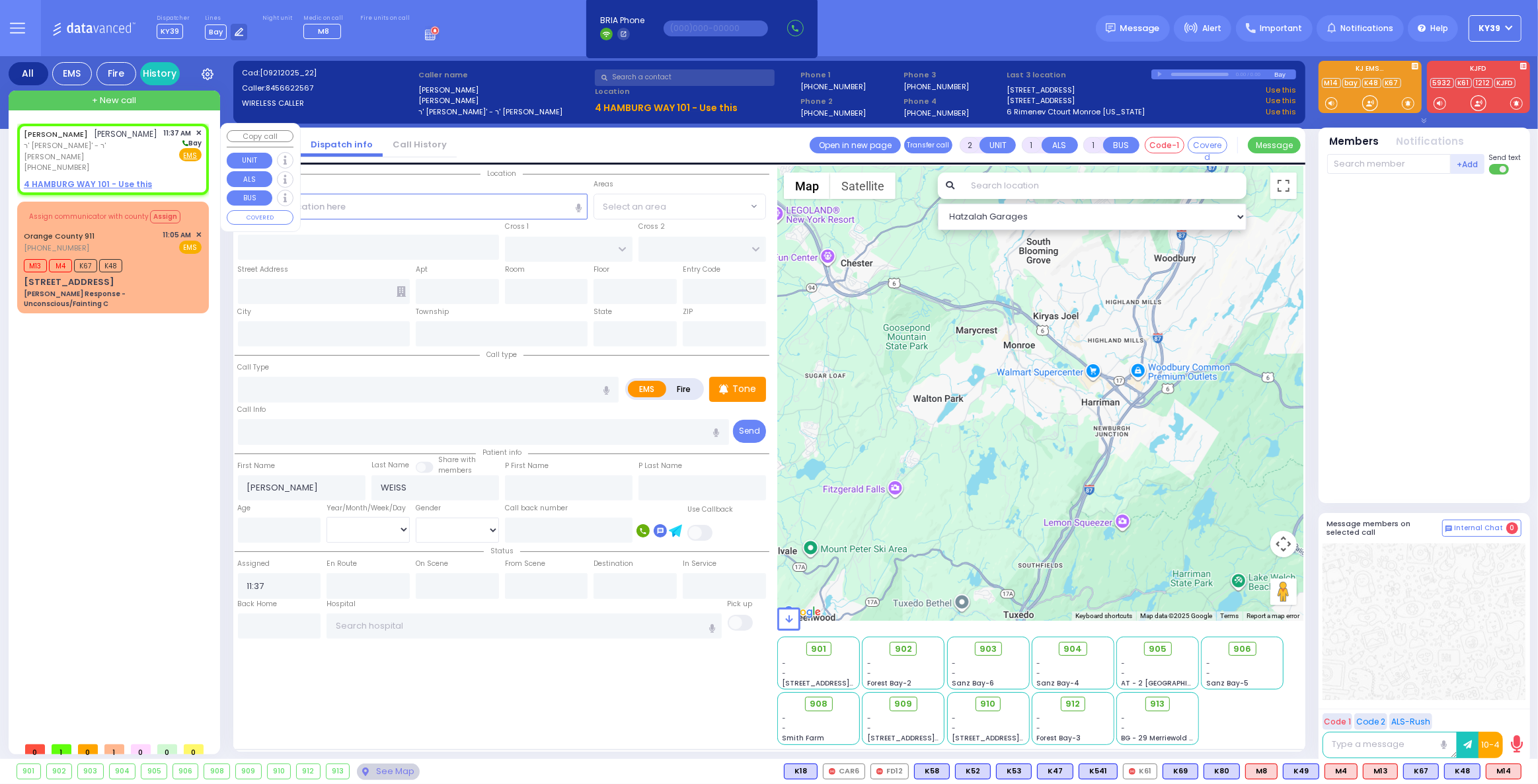
select select
radio input "true"
select select
select select "Hatzalah Garages"
click at [419, 211] on input "text" at bounding box center [413, 205] width 350 height 25
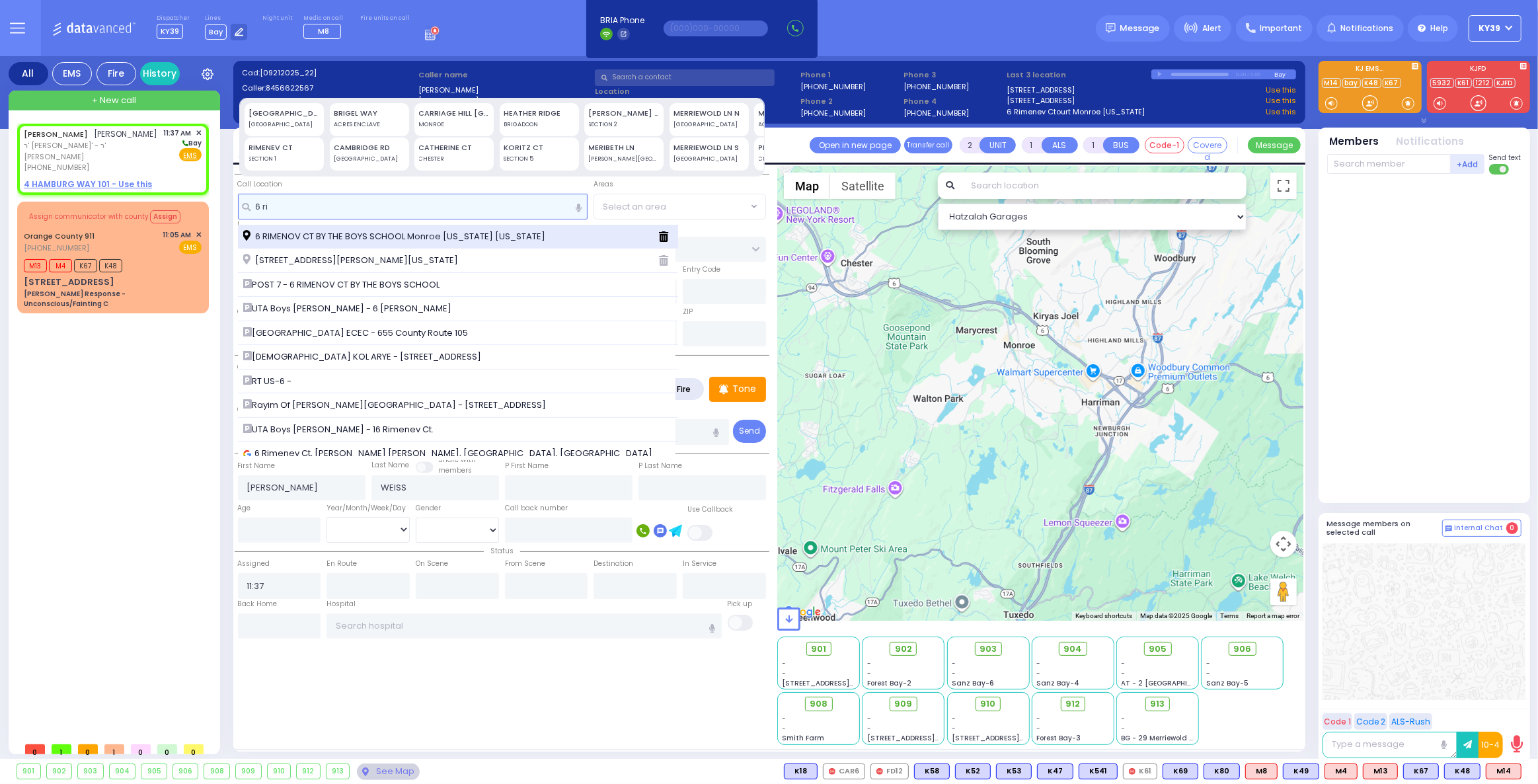
type input "6 ri"
click at [481, 233] on span "6 RIMENOV CT BY THE BOYS SCHOOL Monroe New York Connecticut" at bounding box center [396, 237] width 307 height 13
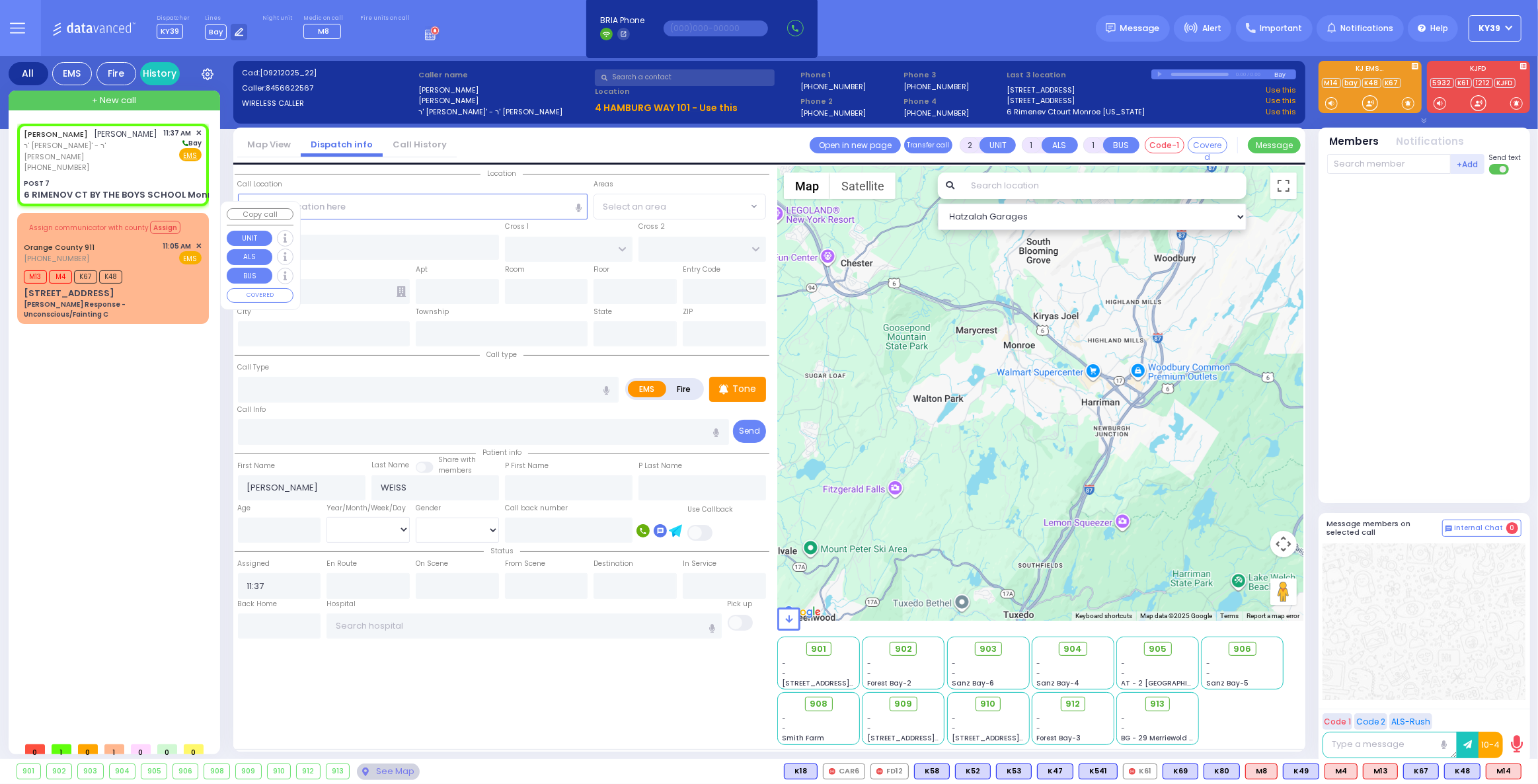
select select
radio input "true"
select select
select select "Hatzalah Garages"
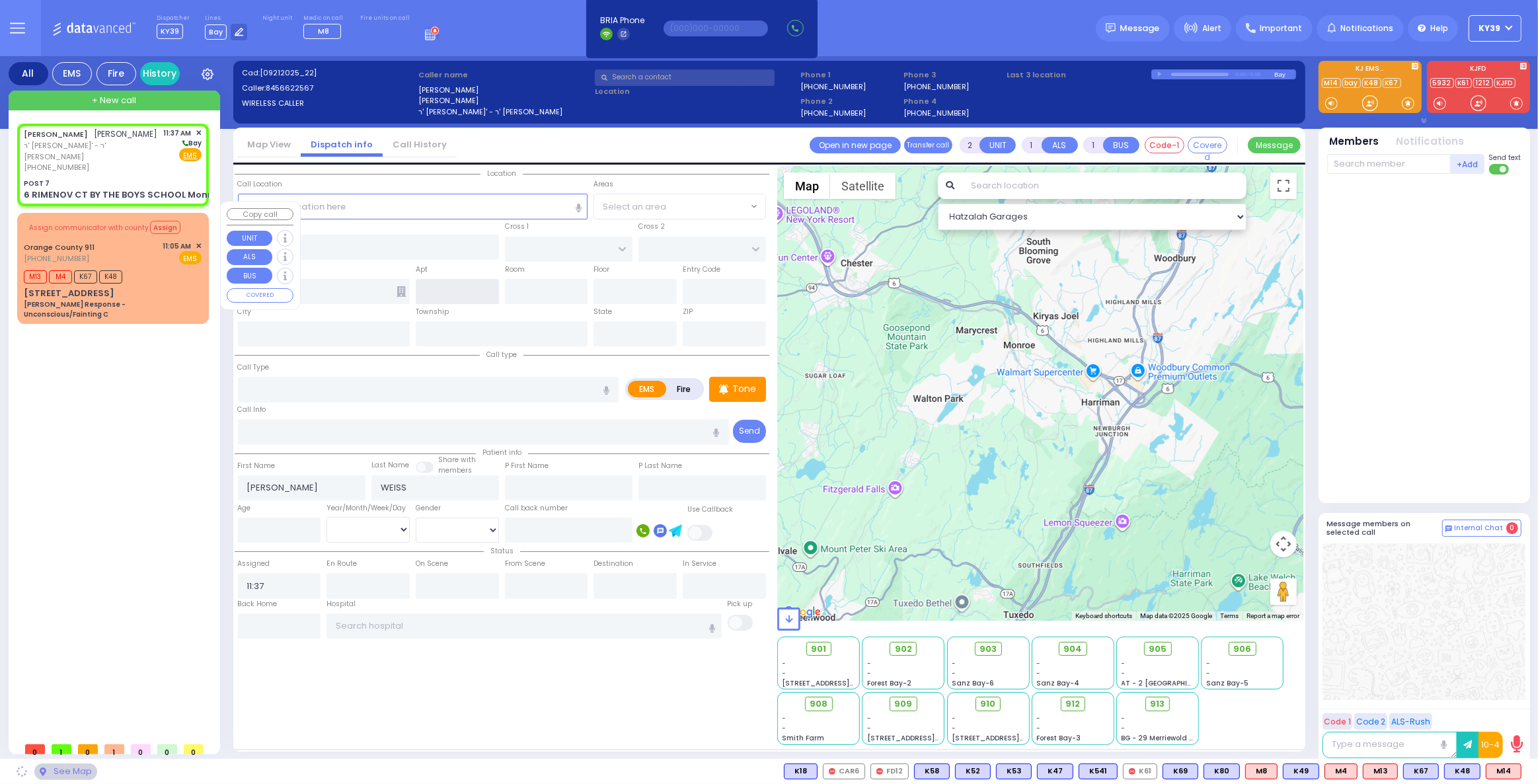
type input "POST 7"
type input "BUCKINGHAM ST"
type input "EATON ST"
type input "6 RIMENOV CT BY THE BOYS SCHOOL Monroe New York"
type input "Connecticut"
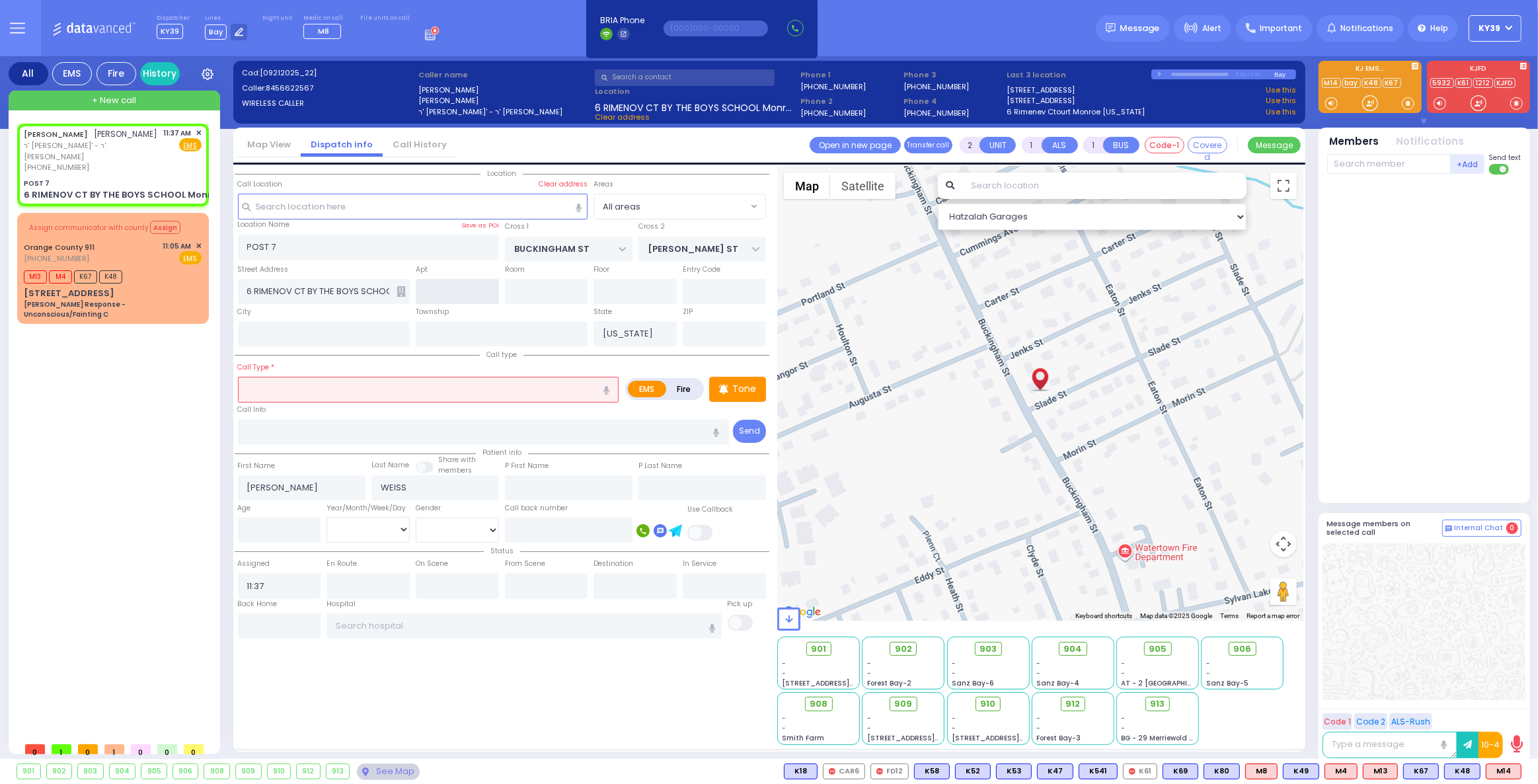
select select
radio input "true"
select select
select select "Hatzalah Garages"
drag, startPoint x: 347, startPoint y: 393, endPoint x: 343, endPoint y: 383, distance: 10.8
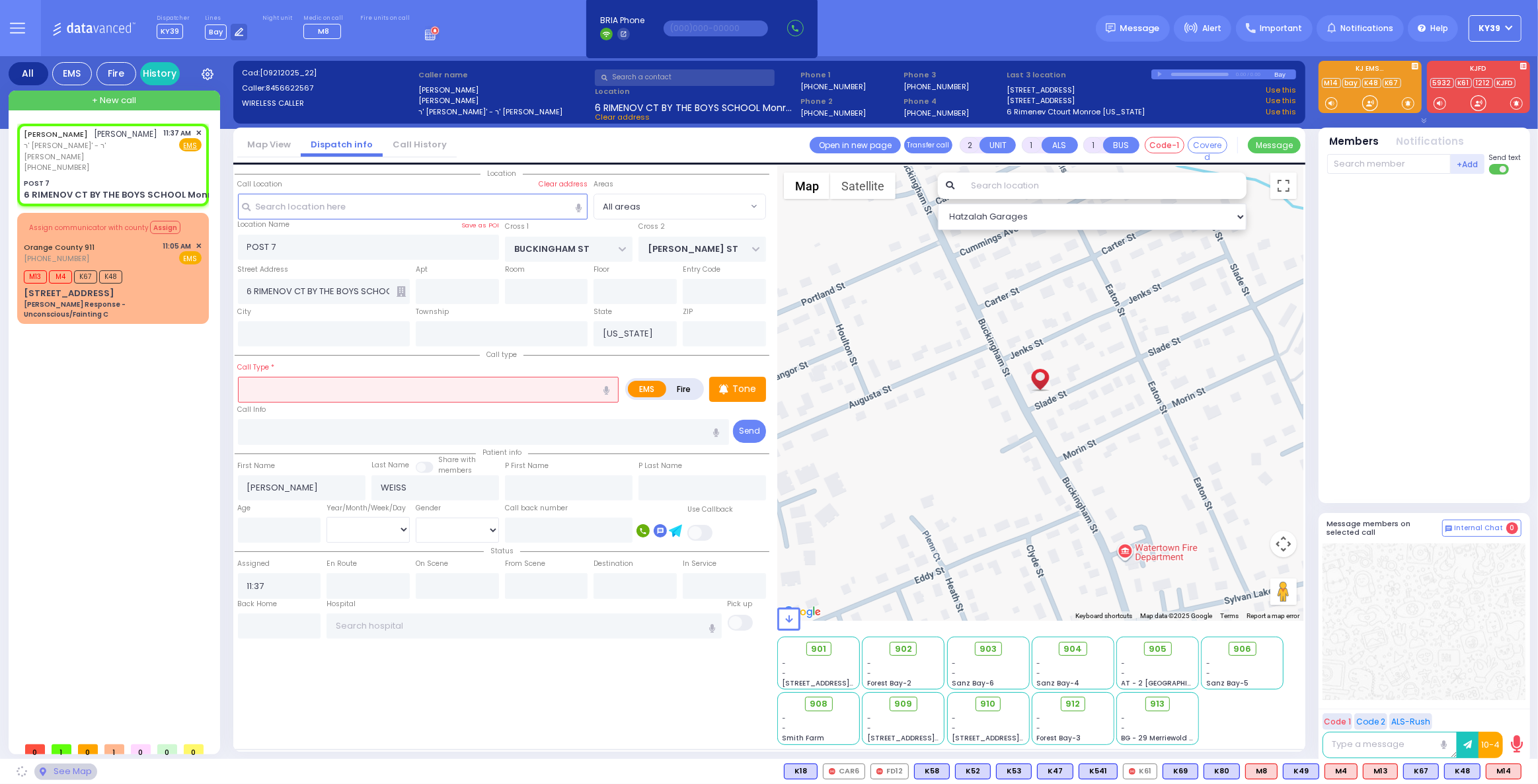
click at [347, 389] on input "text" at bounding box center [429, 389] width 382 height 25
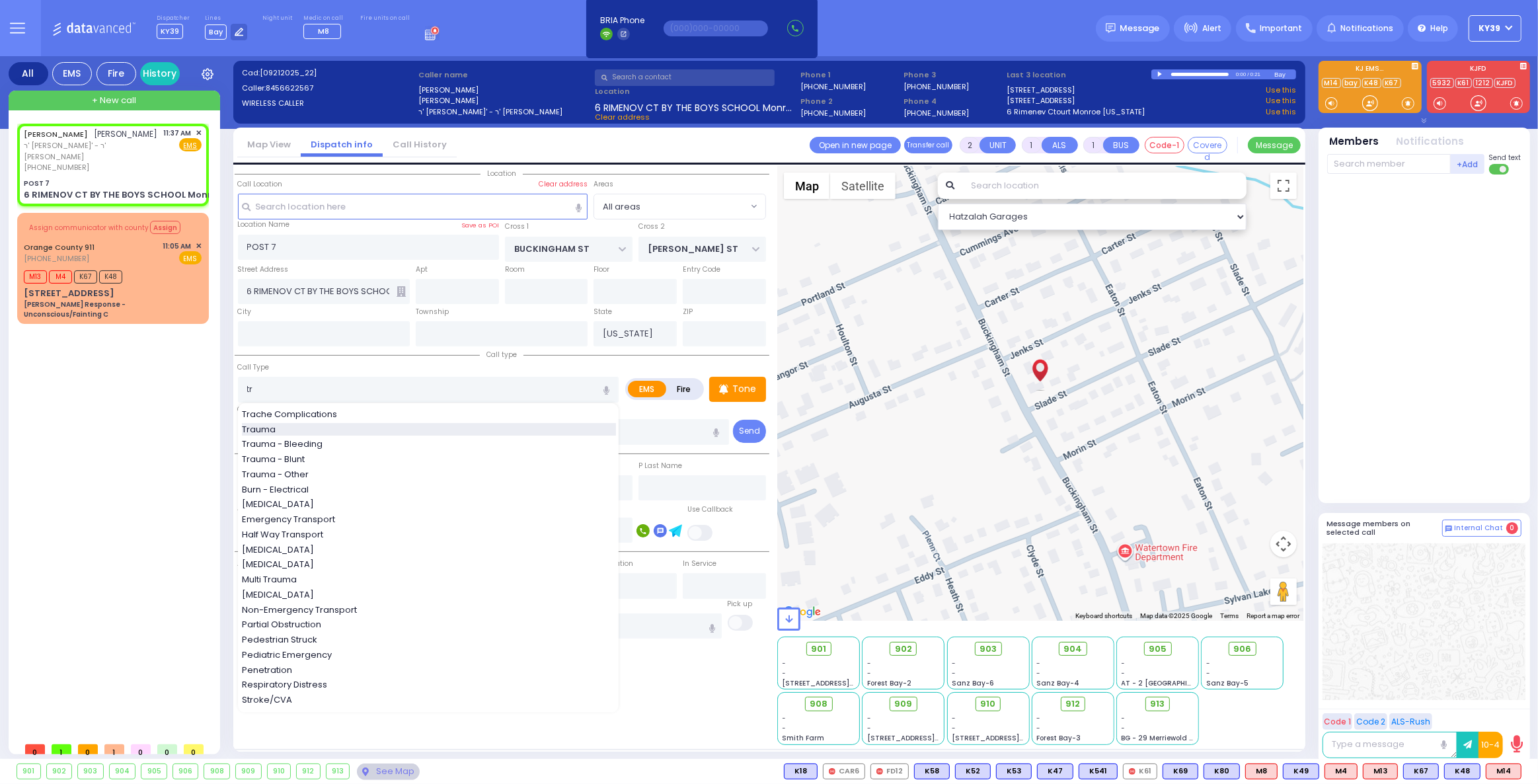
click at [290, 427] on div "Trauma" at bounding box center [429, 429] width 374 height 13
type input "Trauma"
type input "0"
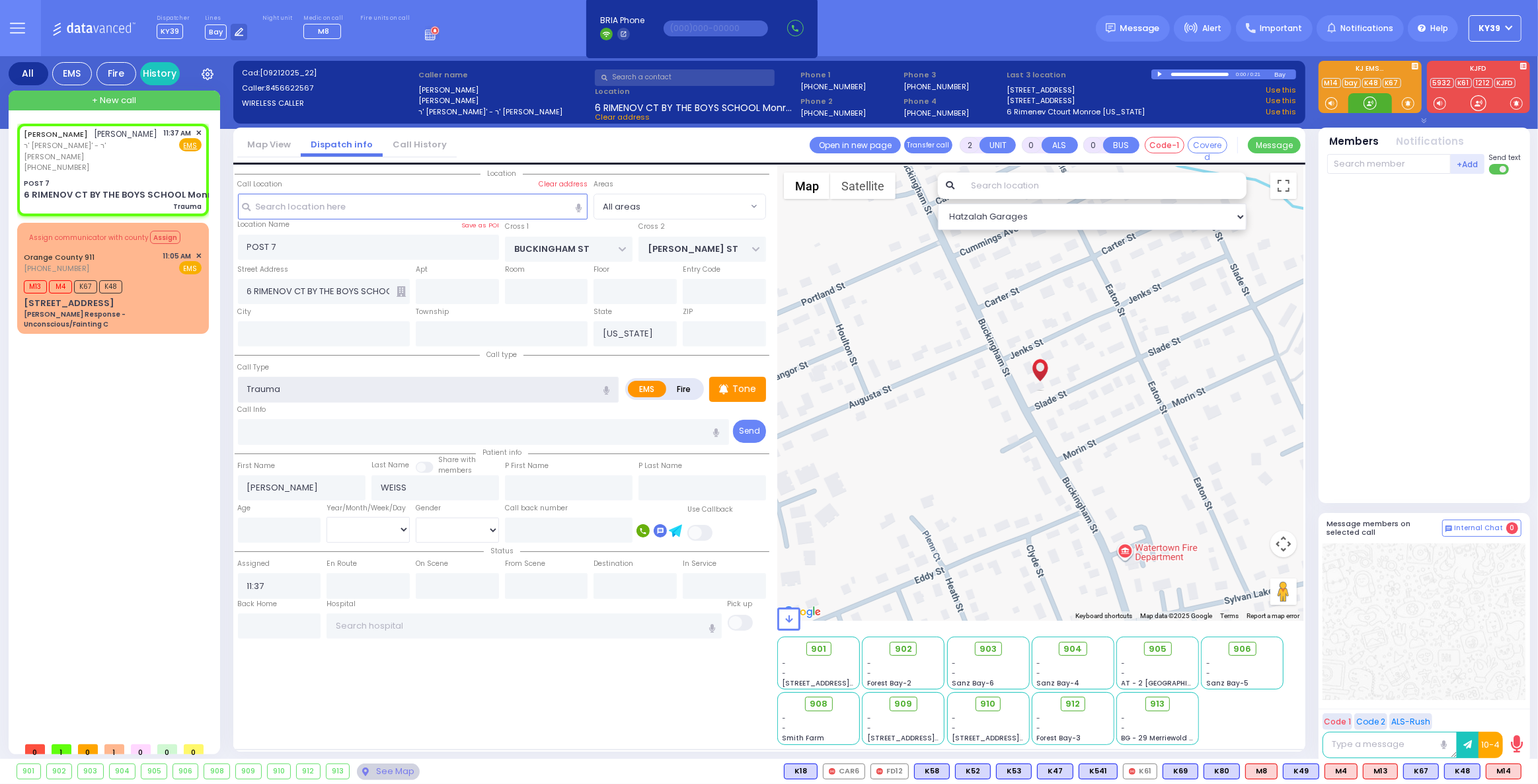
select select
radio input "true"
select select
select select "Hatzalah Garages"
click at [91, 462] on div "JACOB SHULEM WEISS יעקב שלום ווייס ר' אברהם ישעי' - ר' מנחם מנלי שעהר (845) 662…" at bounding box center [116, 429] width 197 height 612
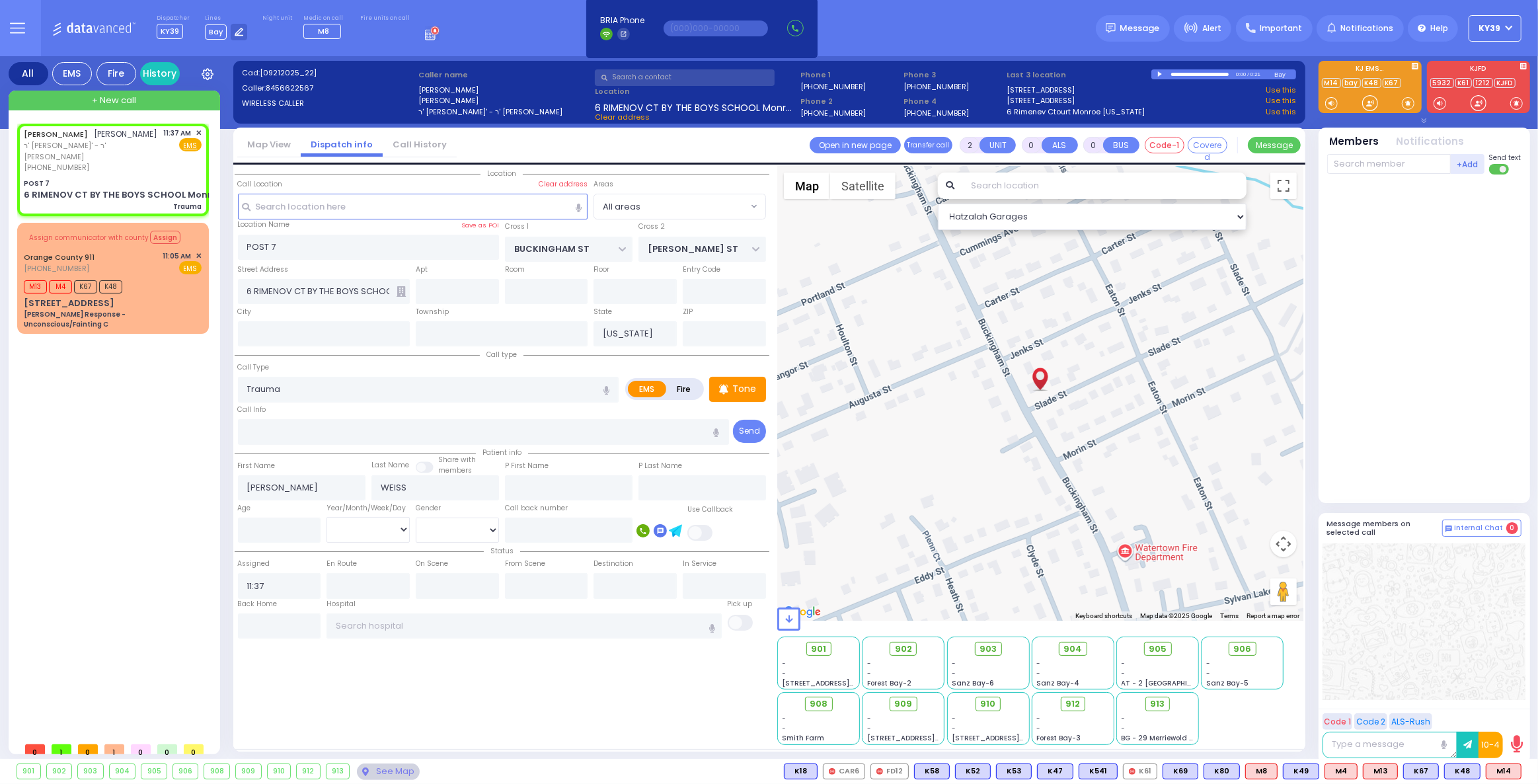
select select
radio input "true"
select select
select select "Hatzalah Garages"
click at [630, 115] on span "Clear address" at bounding box center [623, 116] width 55 height 10
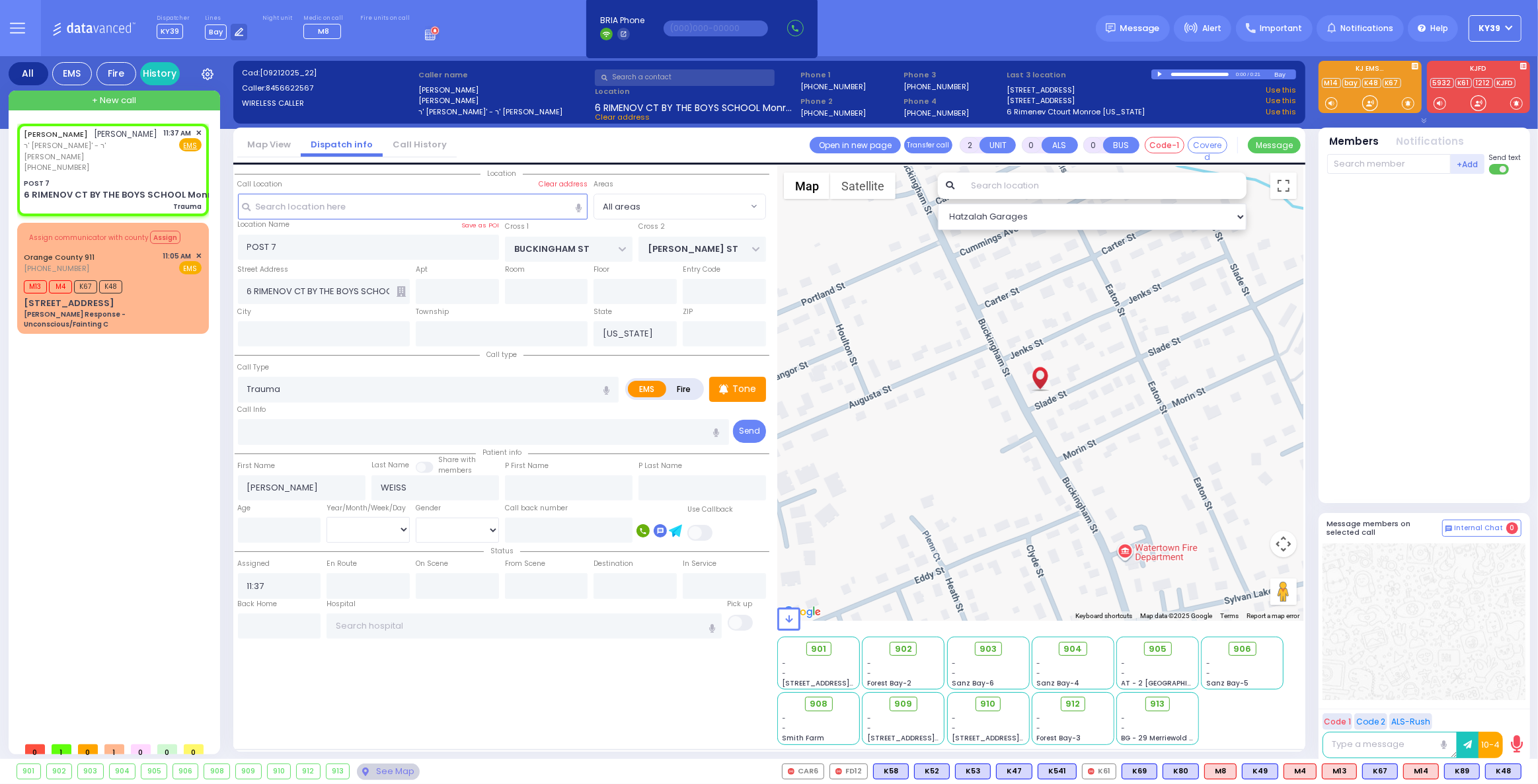
select select
radio input "true"
select select
select select "Hatzalah Garages"
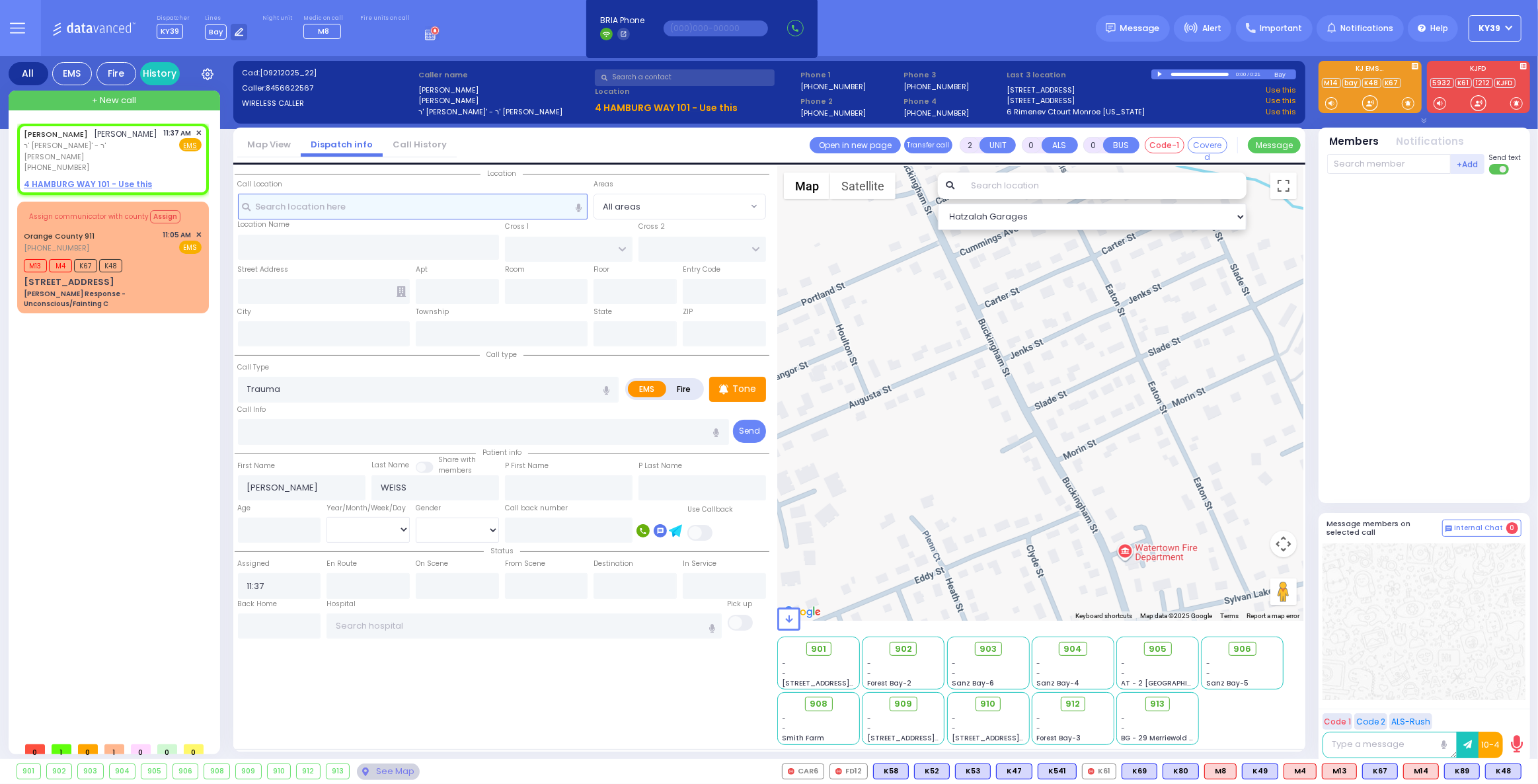
click at [338, 199] on input "text" at bounding box center [413, 205] width 350 height 25
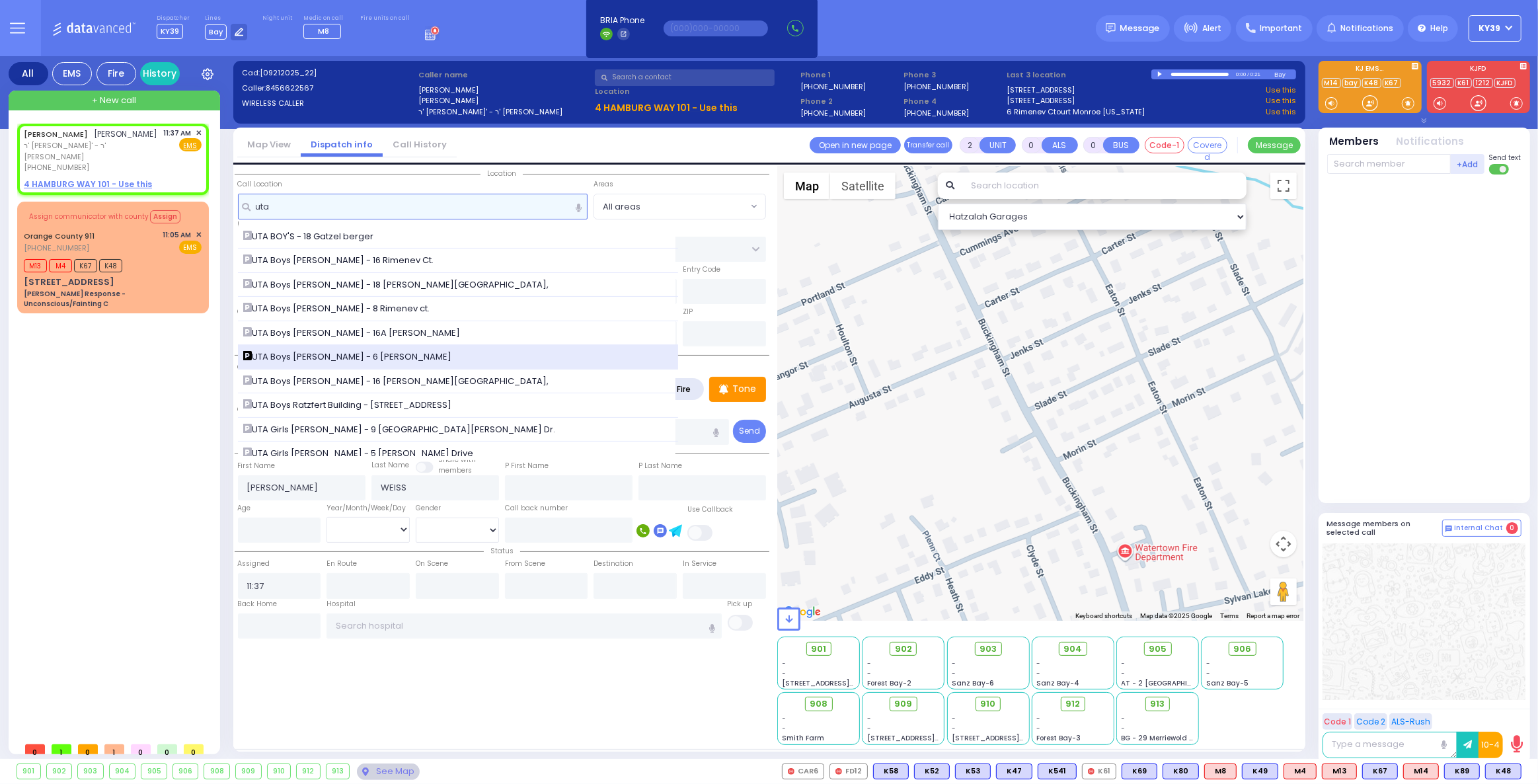
type input "uta"
click at [509, 357] on div "UTA Boys Binyan Weider Polatzek - 6 Rimenev Ctourt" at bounding box center [458, 357] width 429 height 13
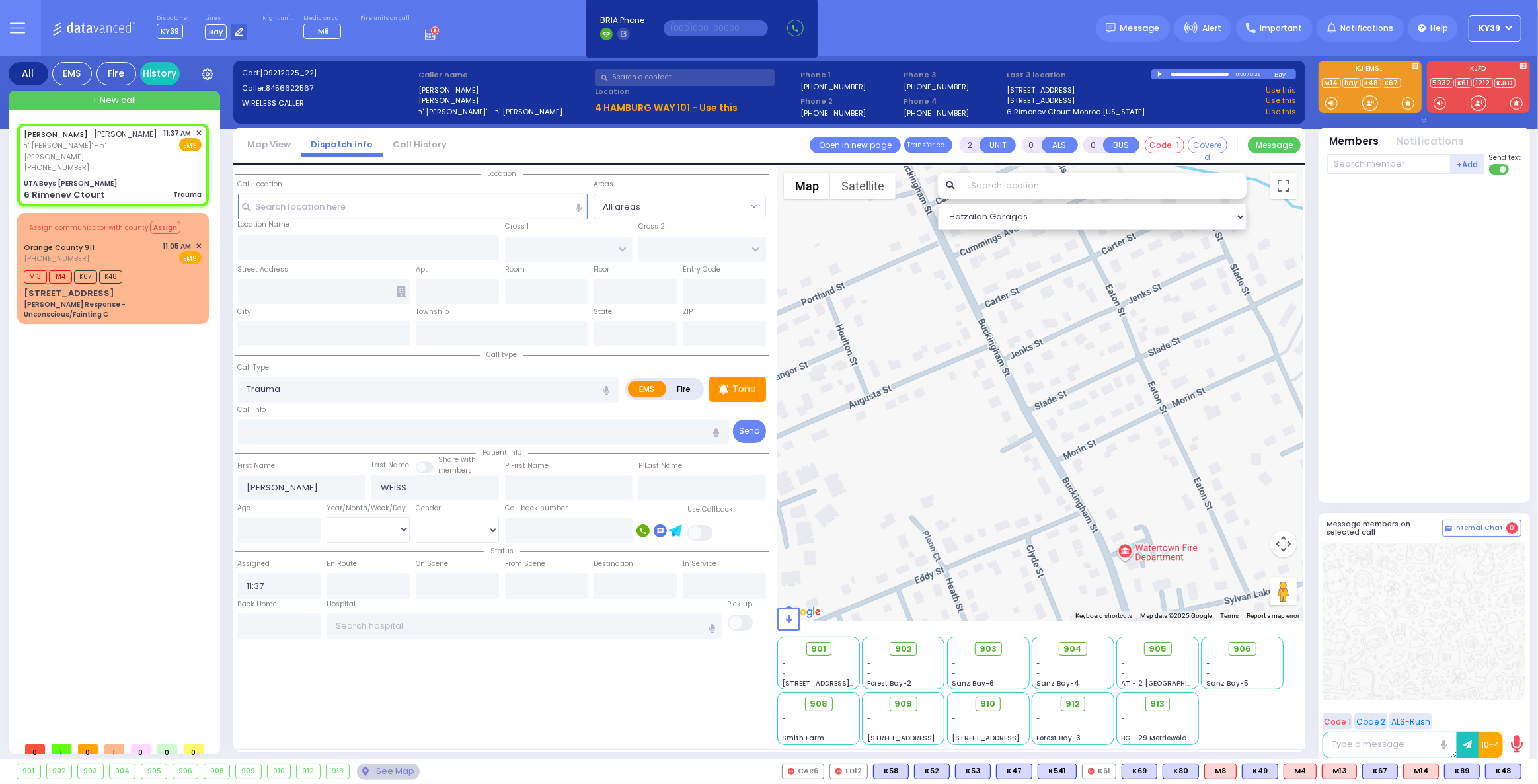
select select
radio input "true"
select select
select select "Hatzalah Garages"
type input "UTA Boys Binyan Weider Polatzek"
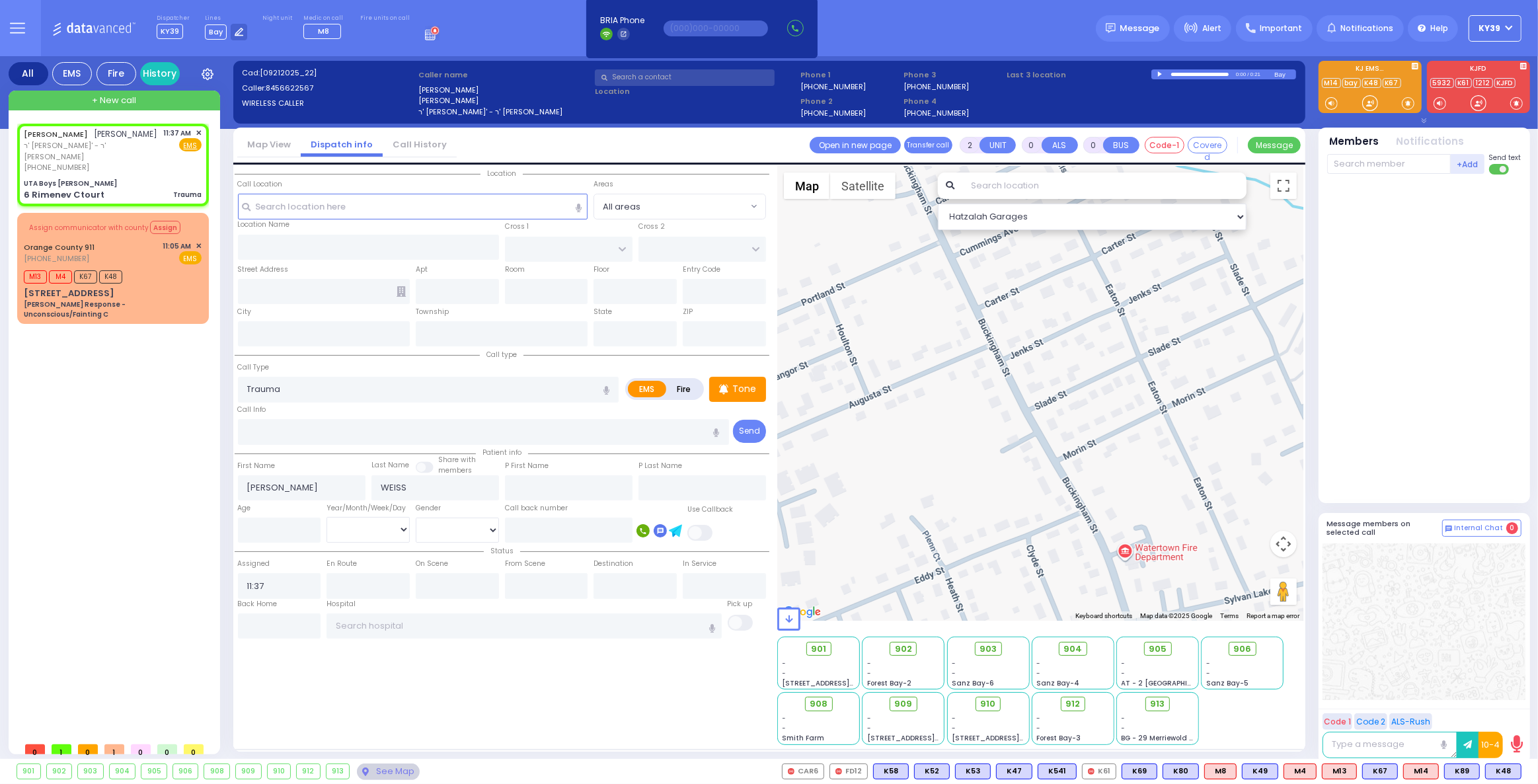
type input "QUICKWAY RD"
type input "STROPKOV COURT"
type input "6 Rimenev Ctourt"
type input "Kiryas Joel"
type input "[US_STATE]"
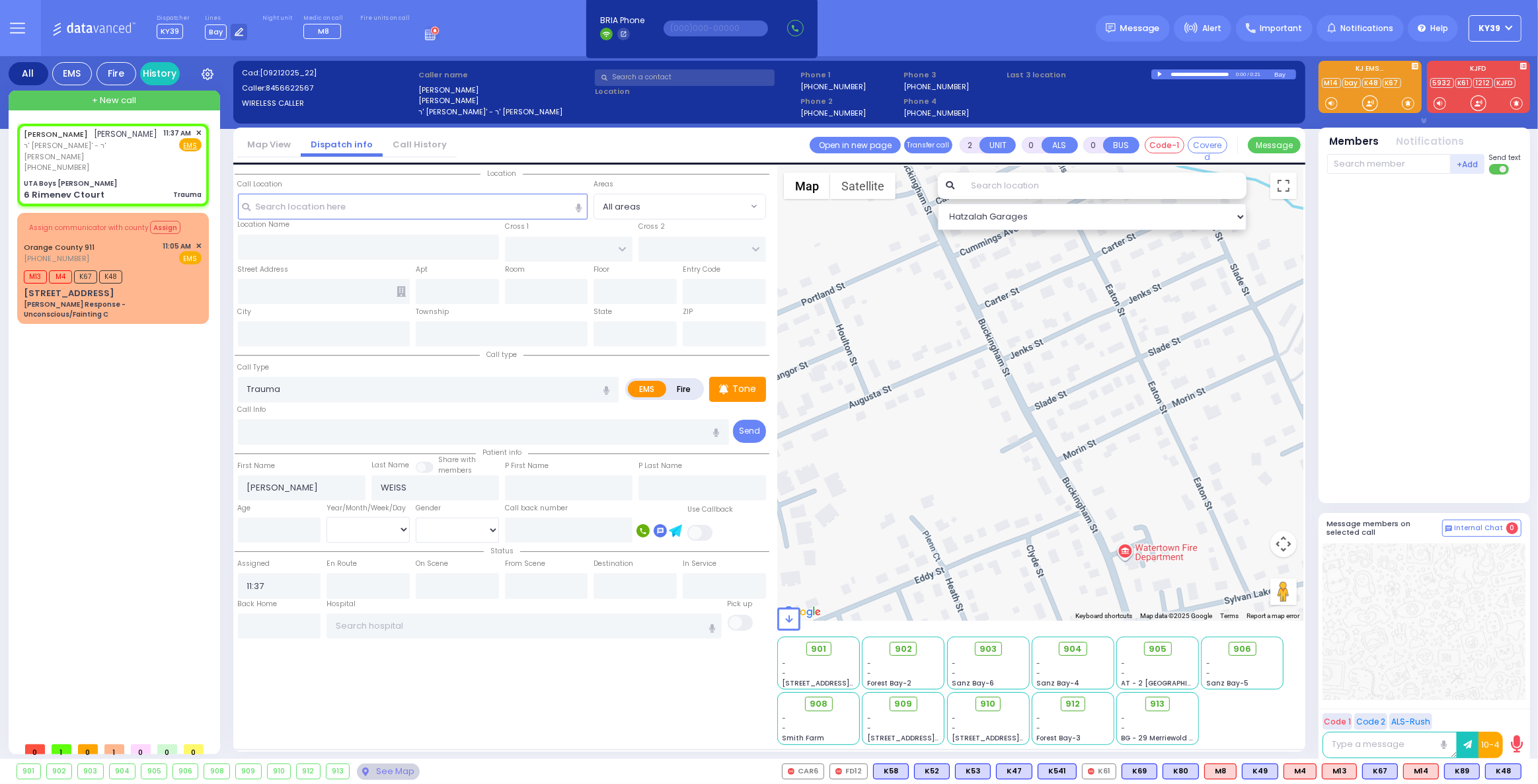
type input "10950"
select select "SECTION 1"
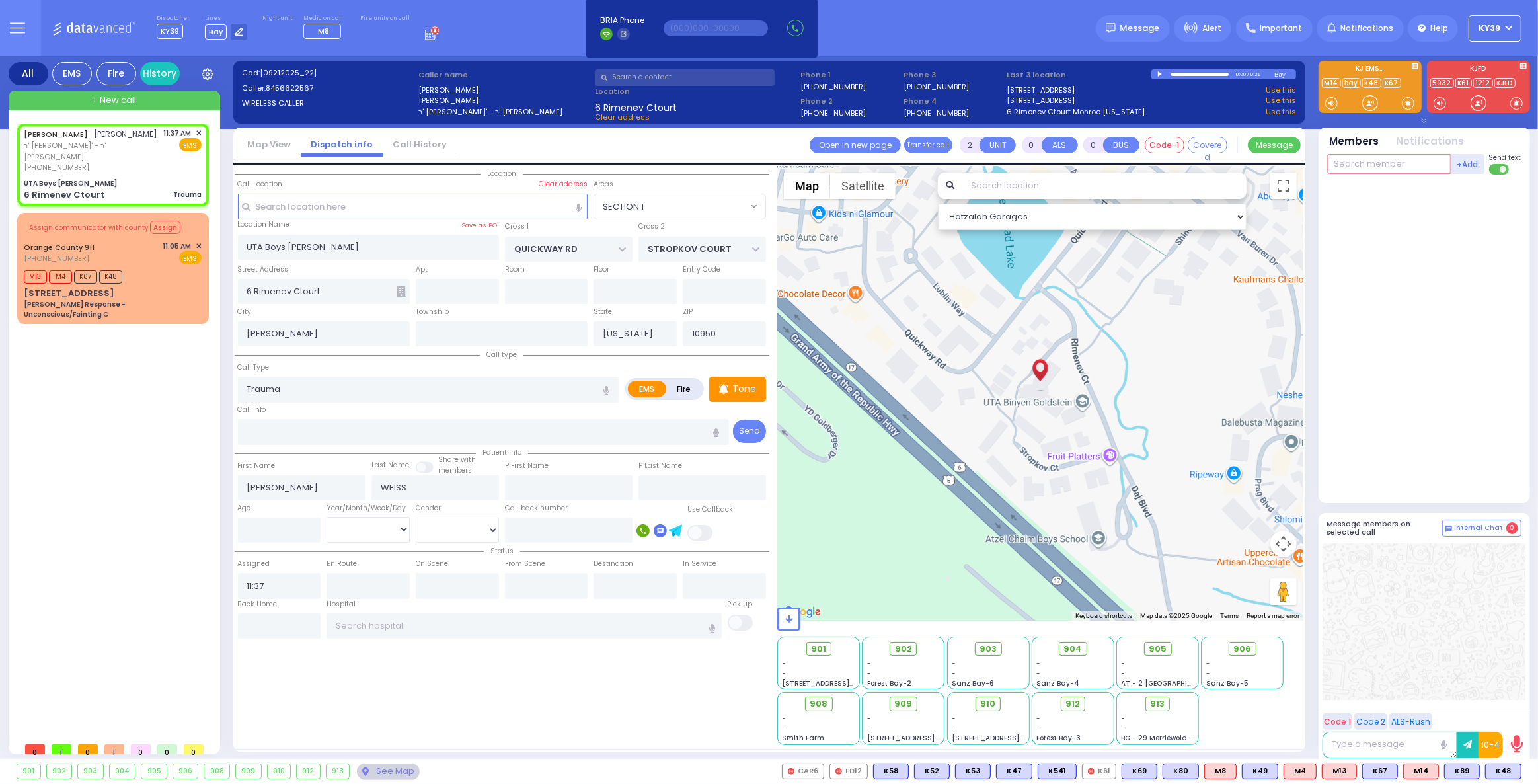
click at [1381, 160] on input "text" at bounding box center [1389, 164] width 123 height 20
type input "48"
click at [1385, 193] on div "KY48" at bounding box center [1371, 191] width 66 height 13
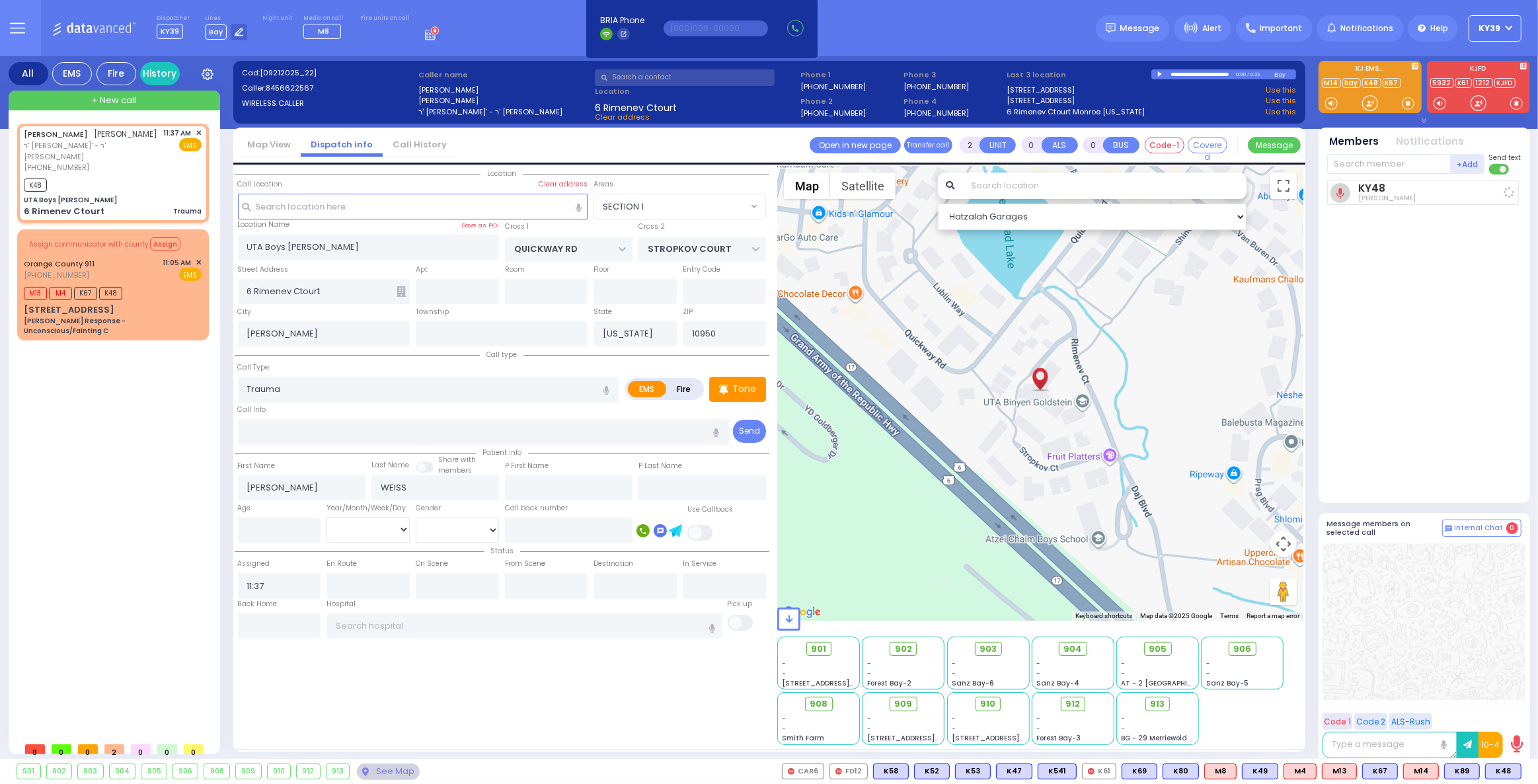
select select
radio input "true"
select select
type input "11:39"
select select "SECTION 1"
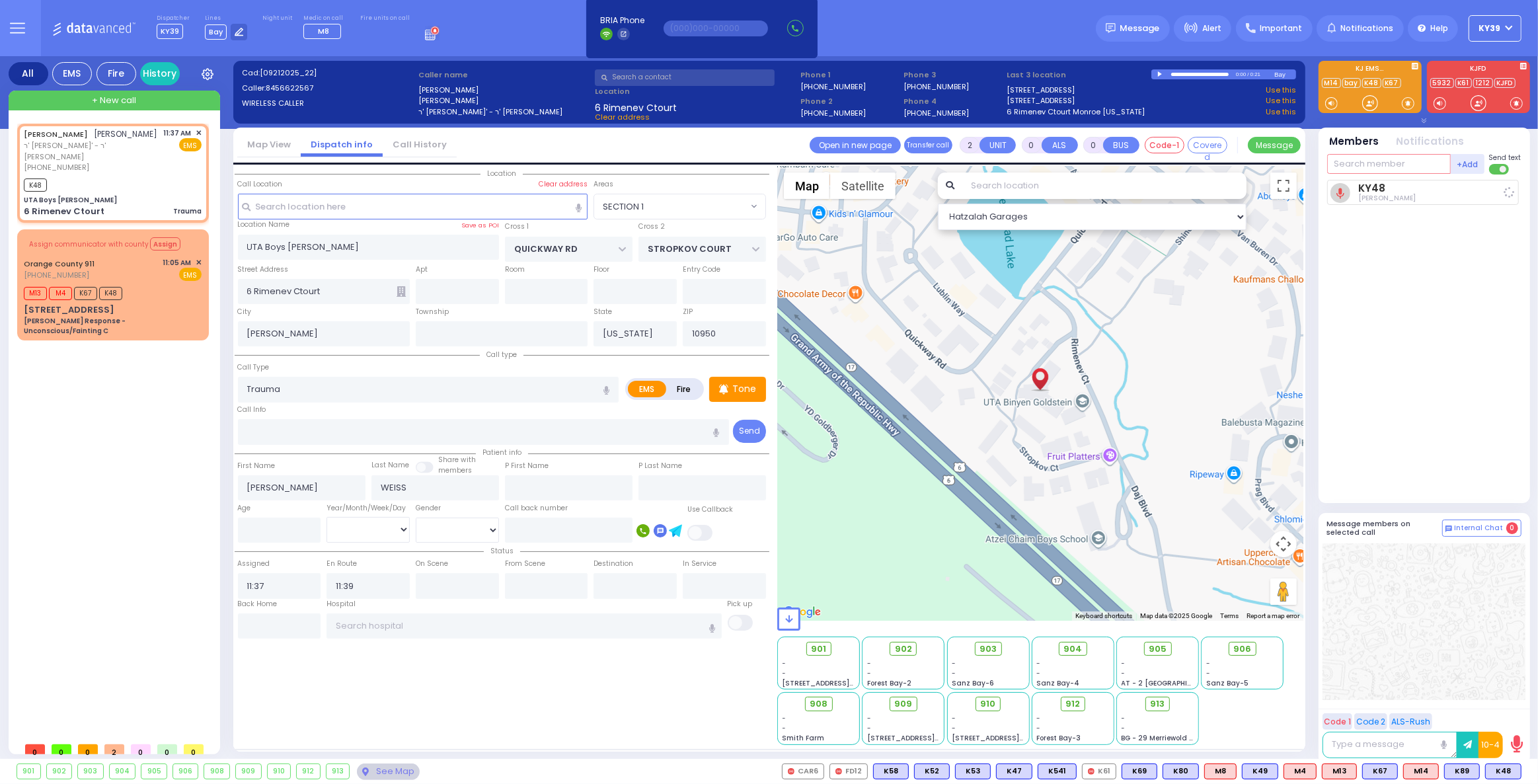
select select "Hatzalah Garages"
click at [1364, 166] on input "text" at bounding box center [1389, 164] width 123 height 20
type input "89"
click at [1346, 191] on div "KY89" at bounding box center [1371, 191] width 66 height 13
select select
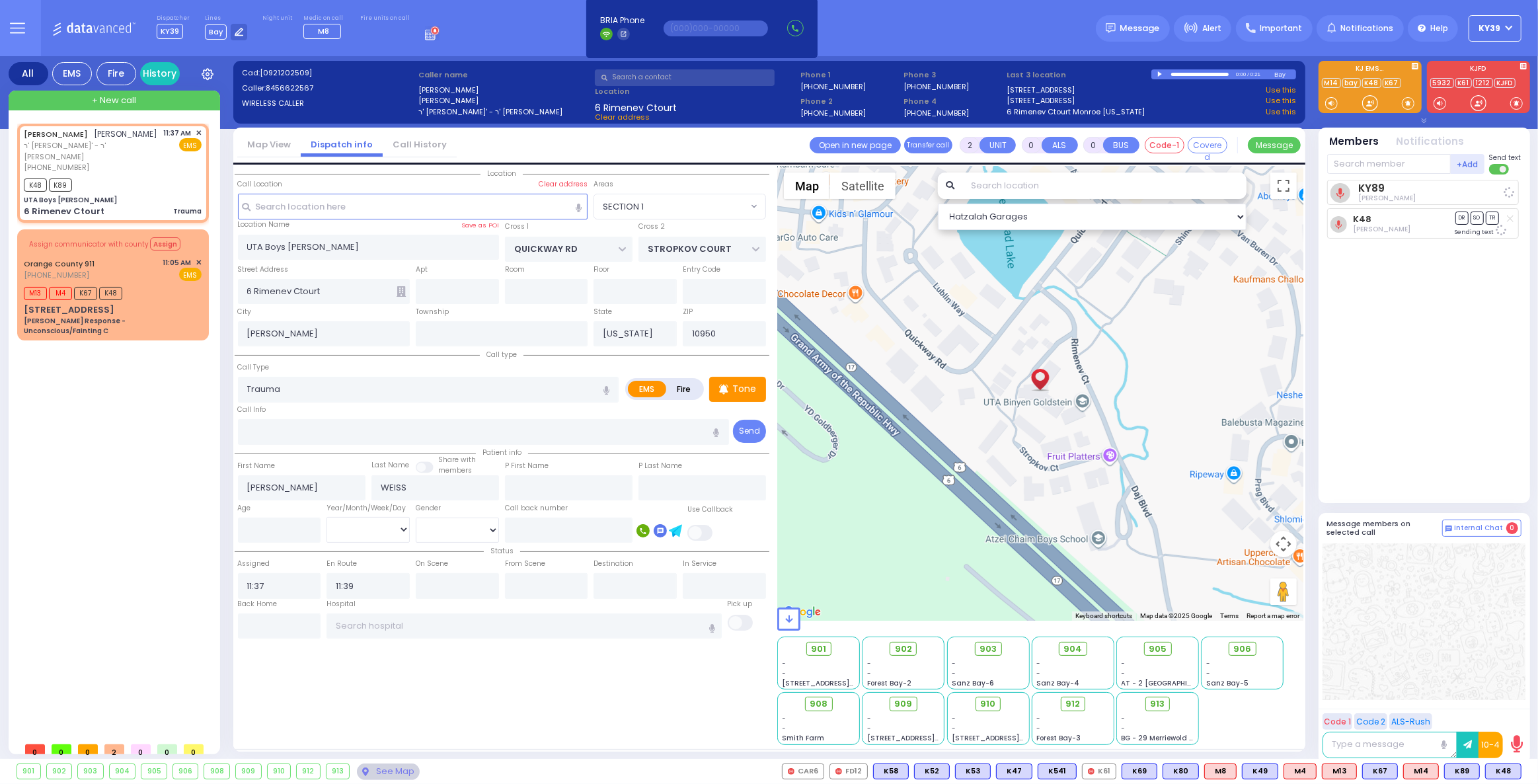
radio input "true"
select select
select select "Hatzalah Garages"
select select "SECTION 1"
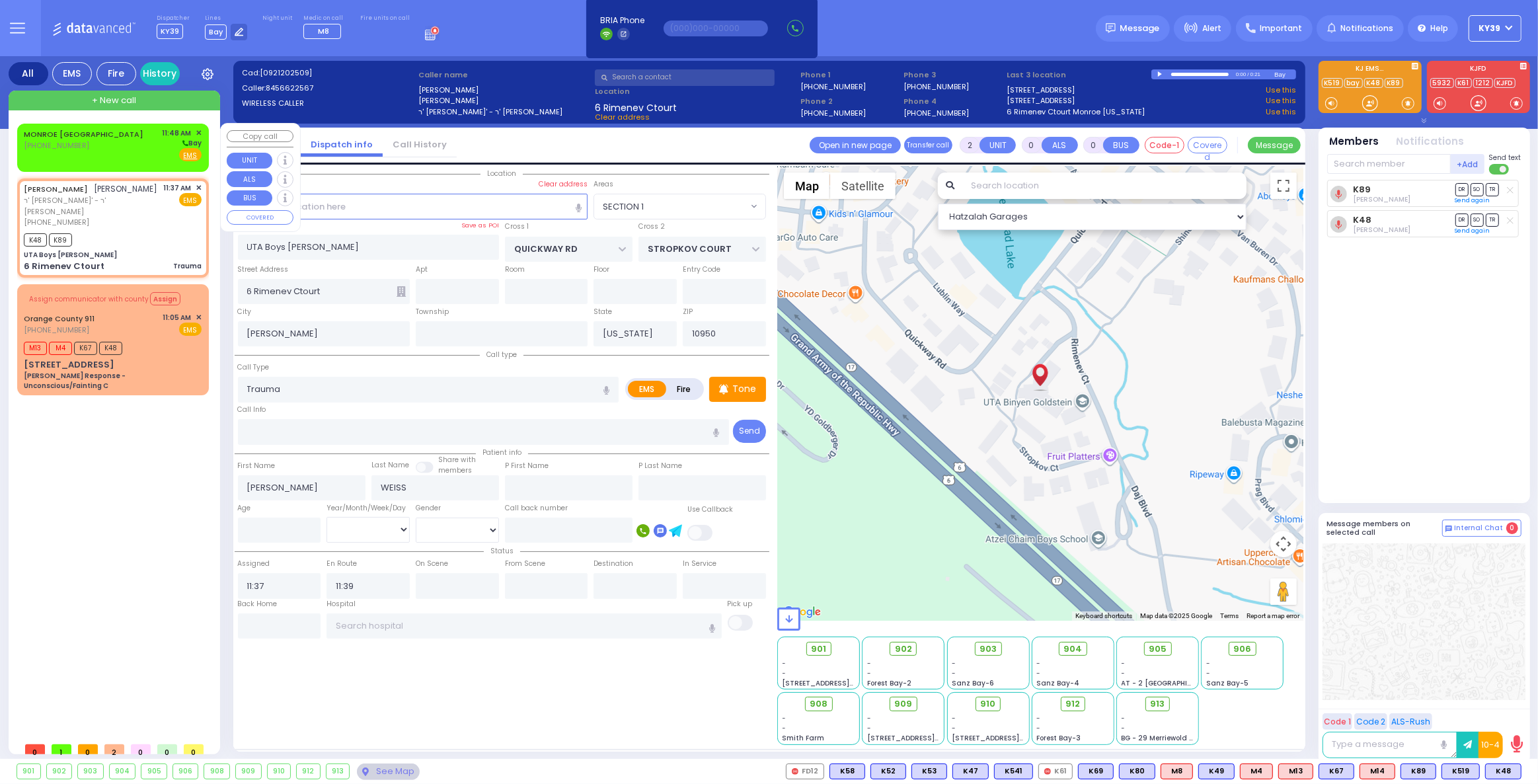
click at [121, 152] on div "MONROE NY (845) 783-1212 11:48 AM ✕ Bay" at bounding box center [112, 144] width 178 height 34
type input "1"
select select
radio input "true"
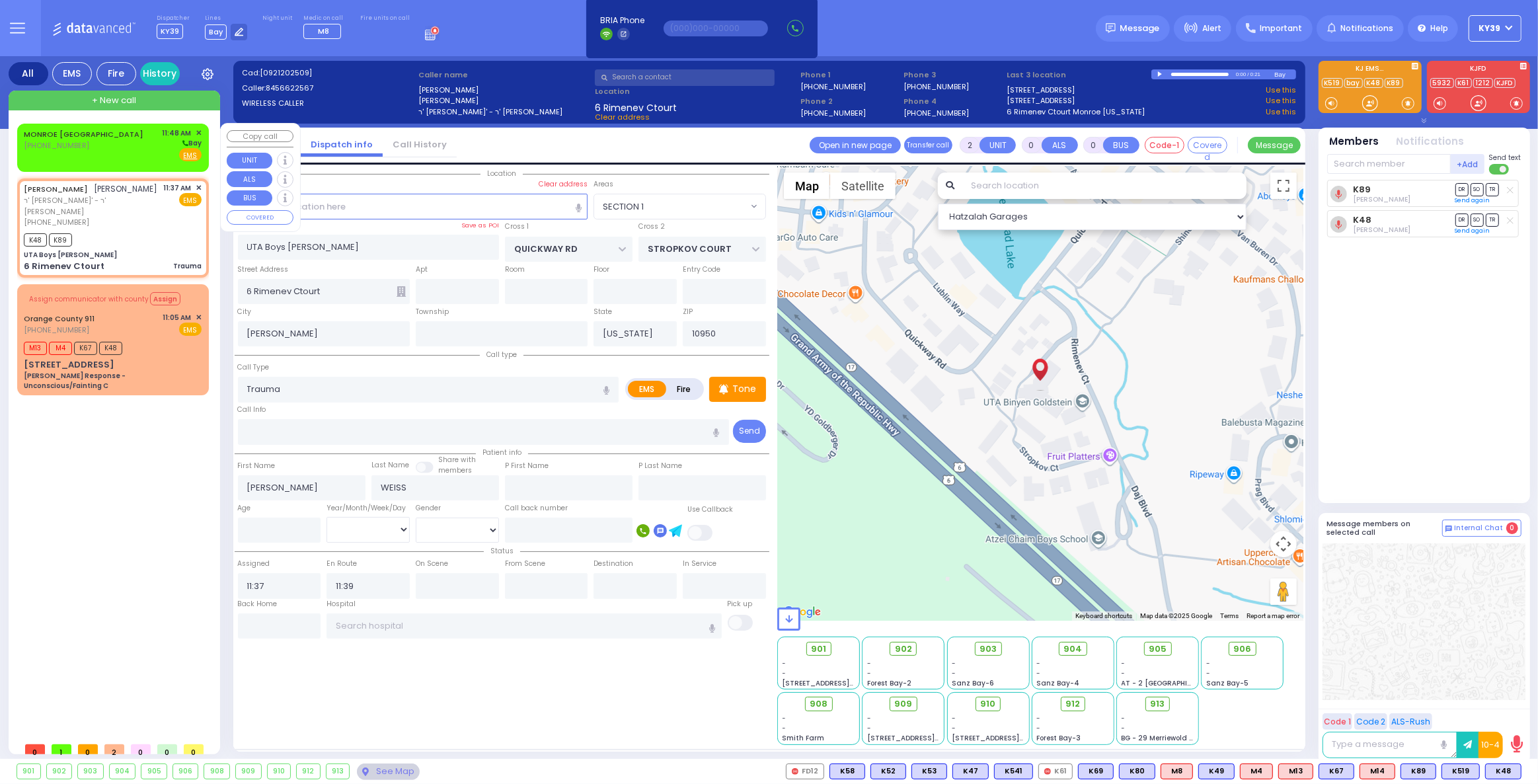
select select
type input "11:48"
select select "Hatzalah Garages"
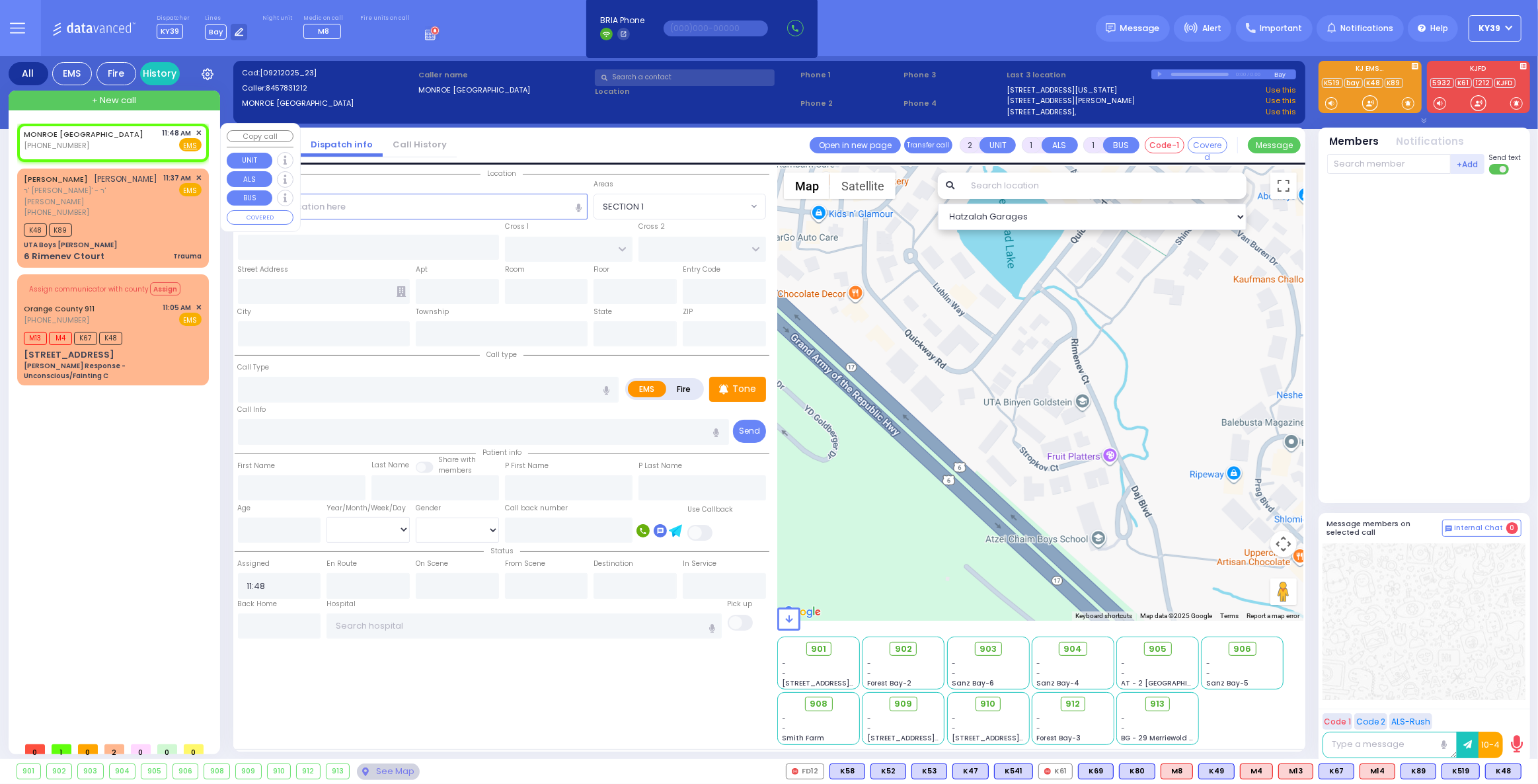
select select
radio input "true"
select select
select select "Hatzalah Garages"
click at [195, 132] on span "✕" at bounding box center [198, 133] width 6 height 11
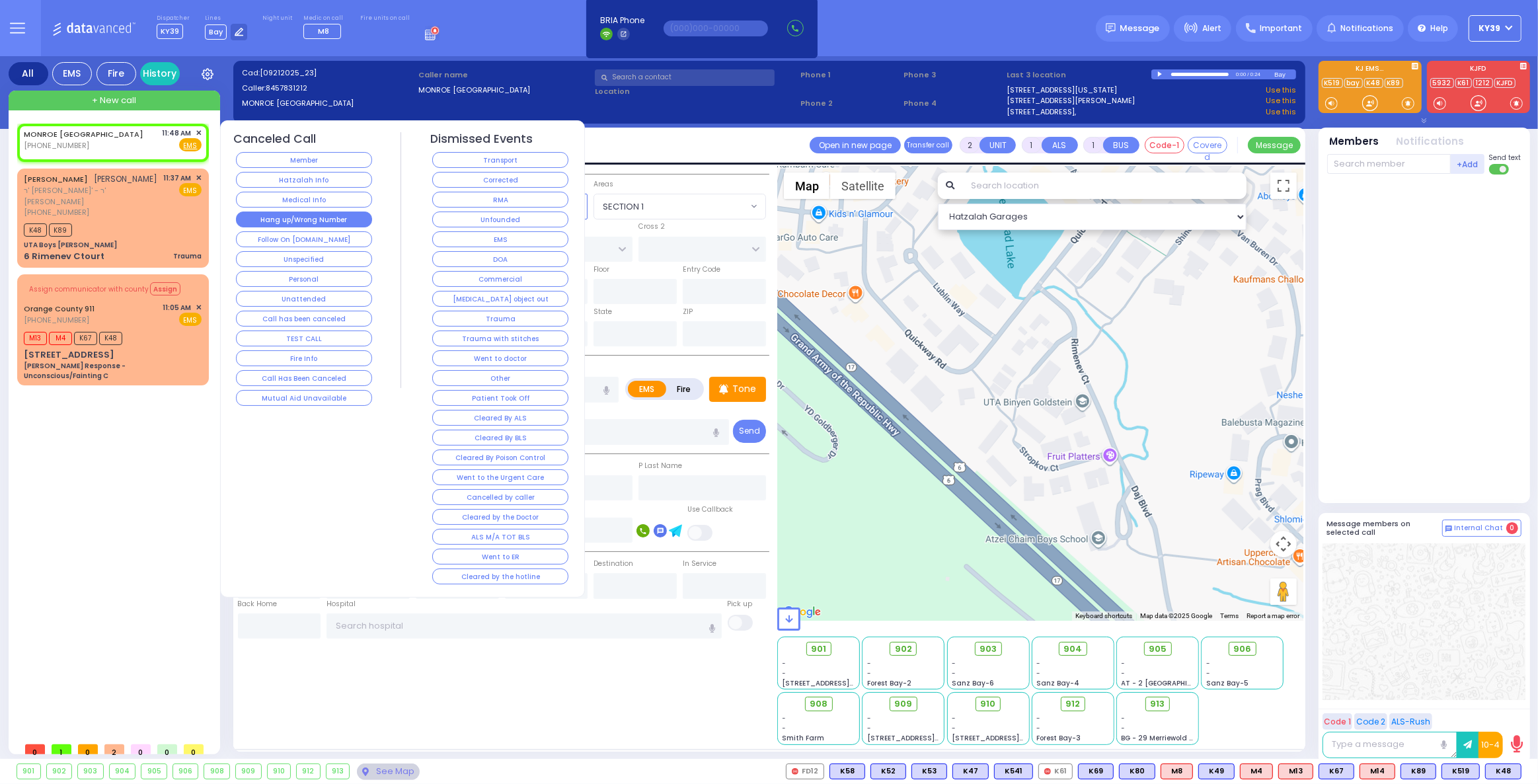
click at [308, 212] on button "Hang up/Wrong Number" at bounding box center [304, 219] width 136 height 16
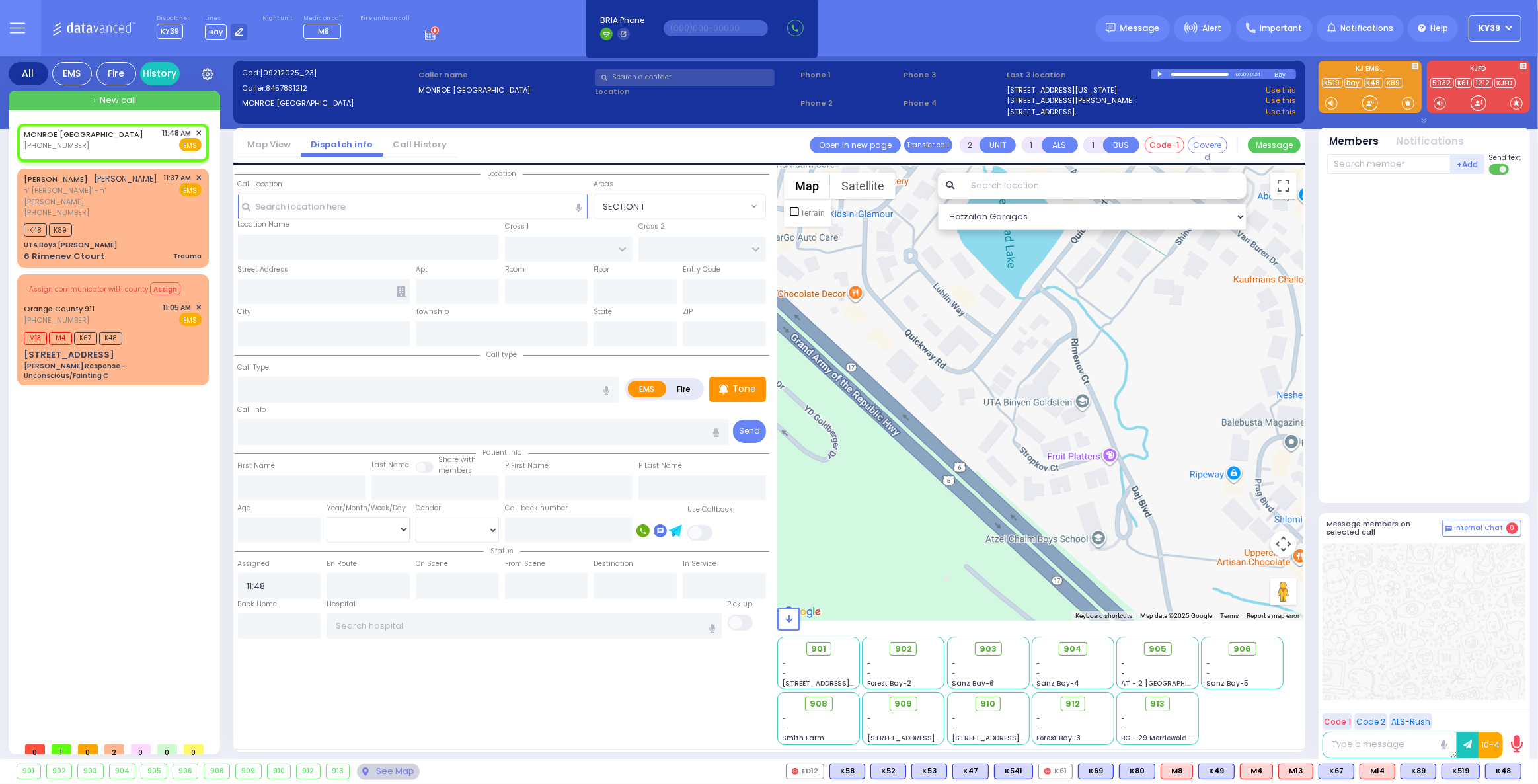
select select
radio input "true"
select select
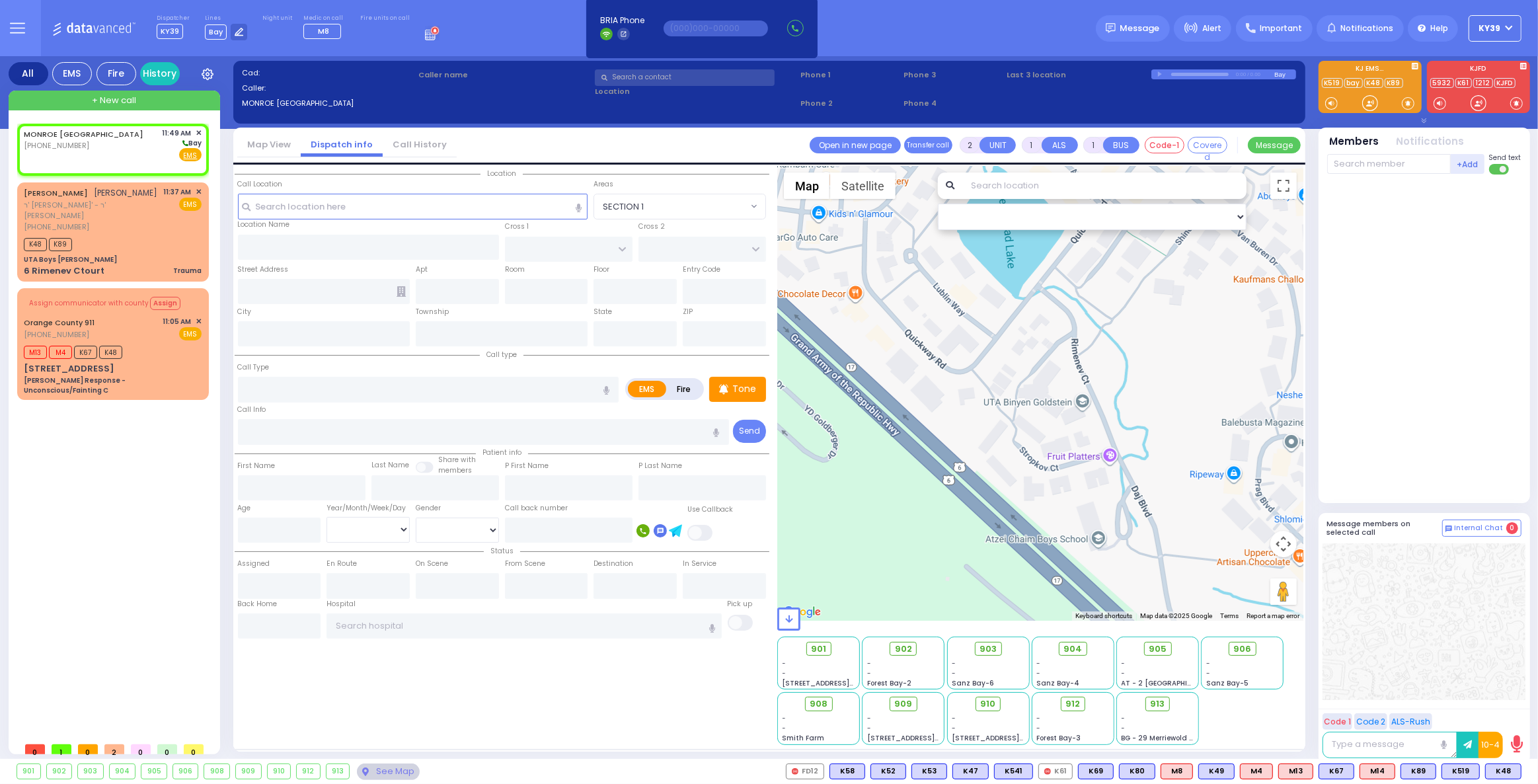
select select
radio input "true"
select select
type input "11:49"
select select "Hatzalah Garages"
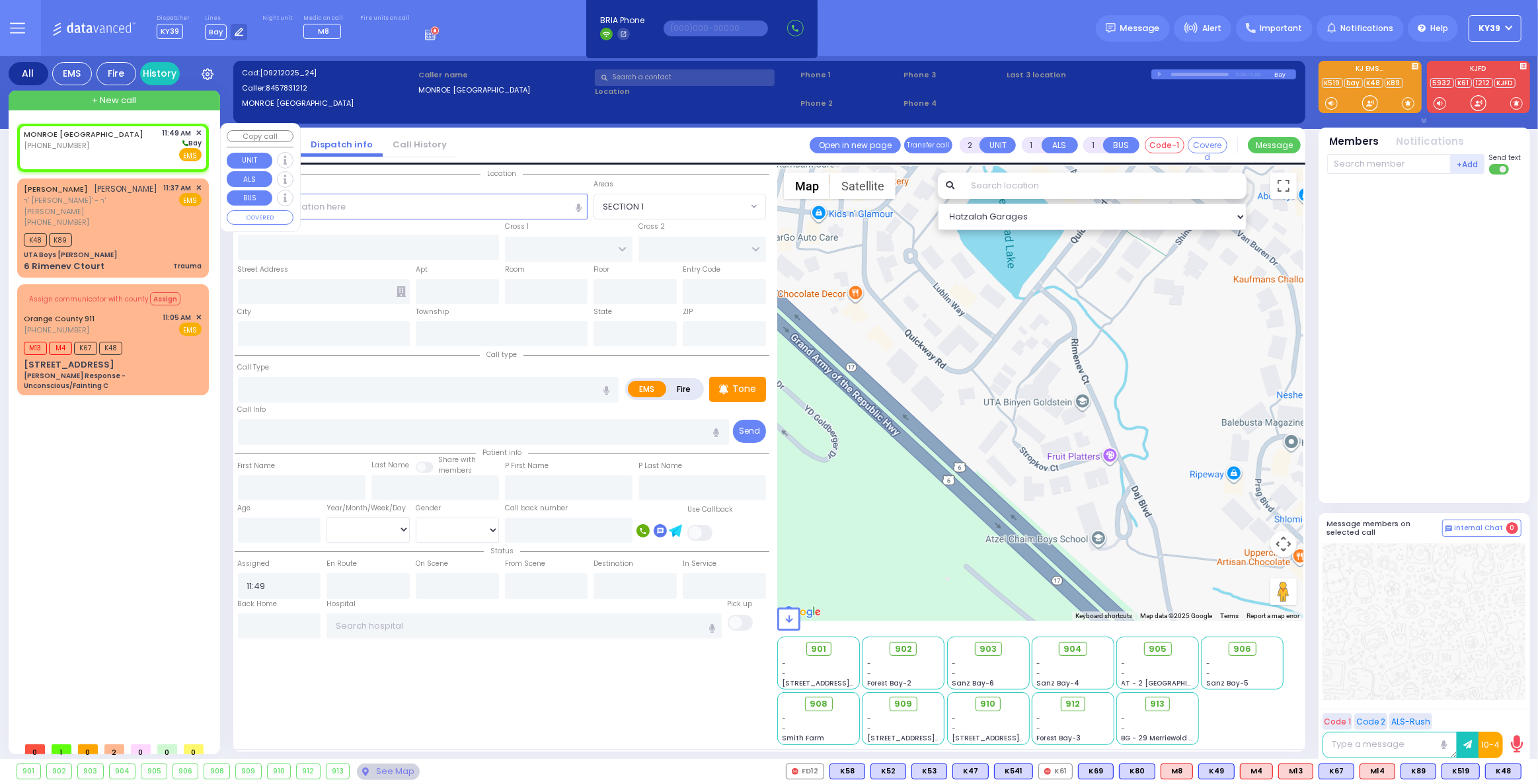
select select
radio input "true"
select select
select select "Hatzalah Garages"
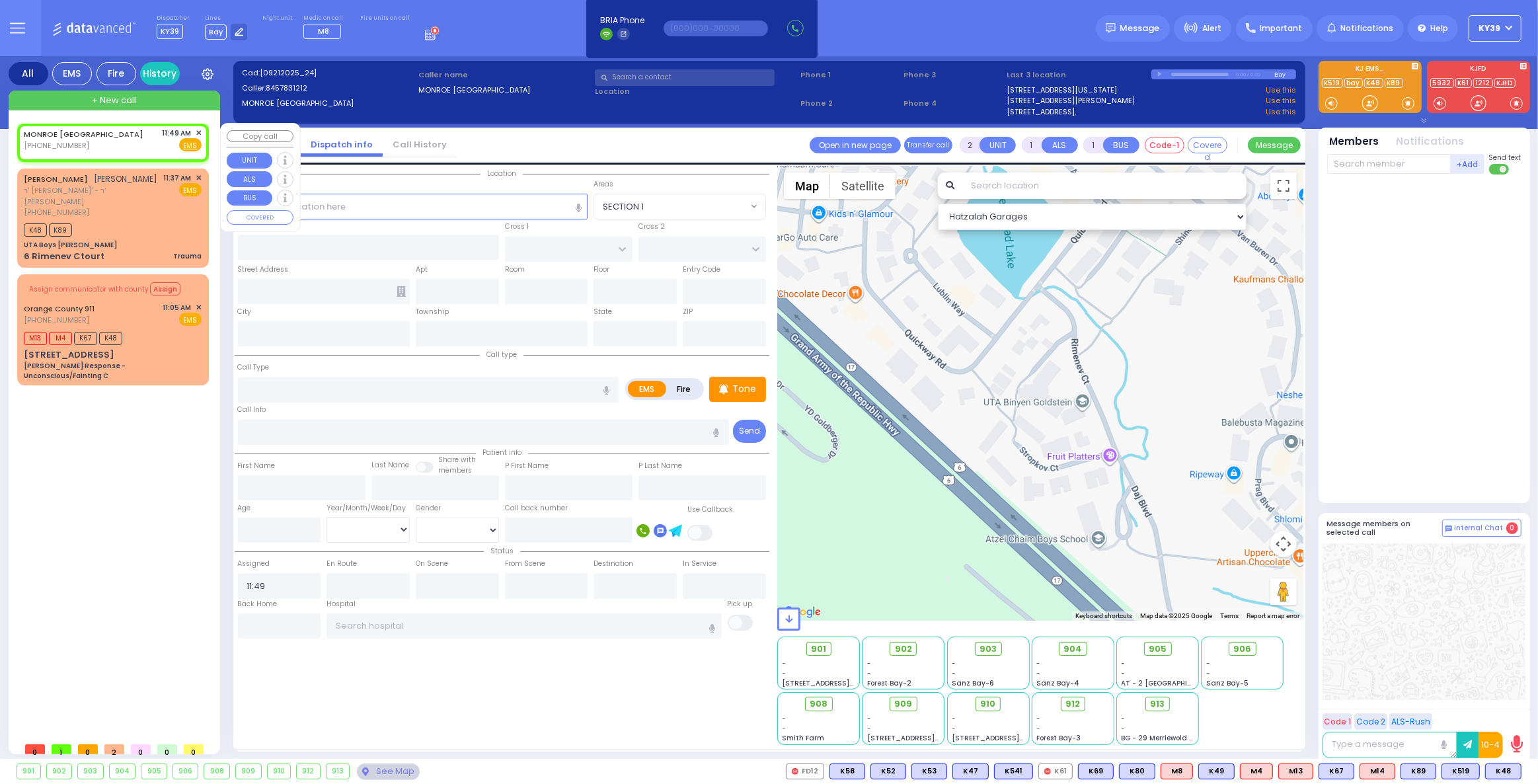
select select
radio input "true"
select select
select select "Hatzalah Garages"
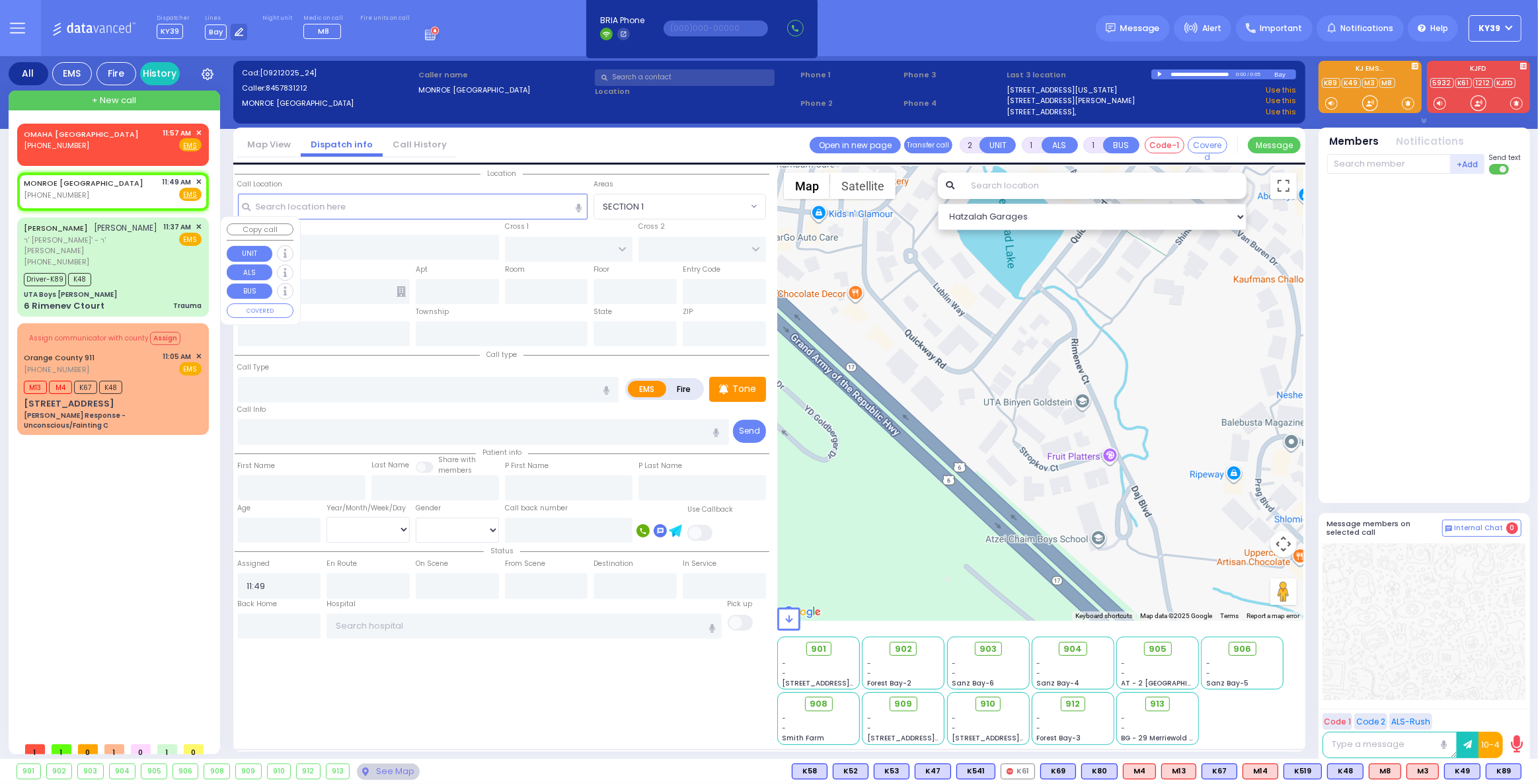
click at [144, 270] on div "Driver-K89 K48" at bounding box center [112, 278] width 178 height 17
type input "6"
select select
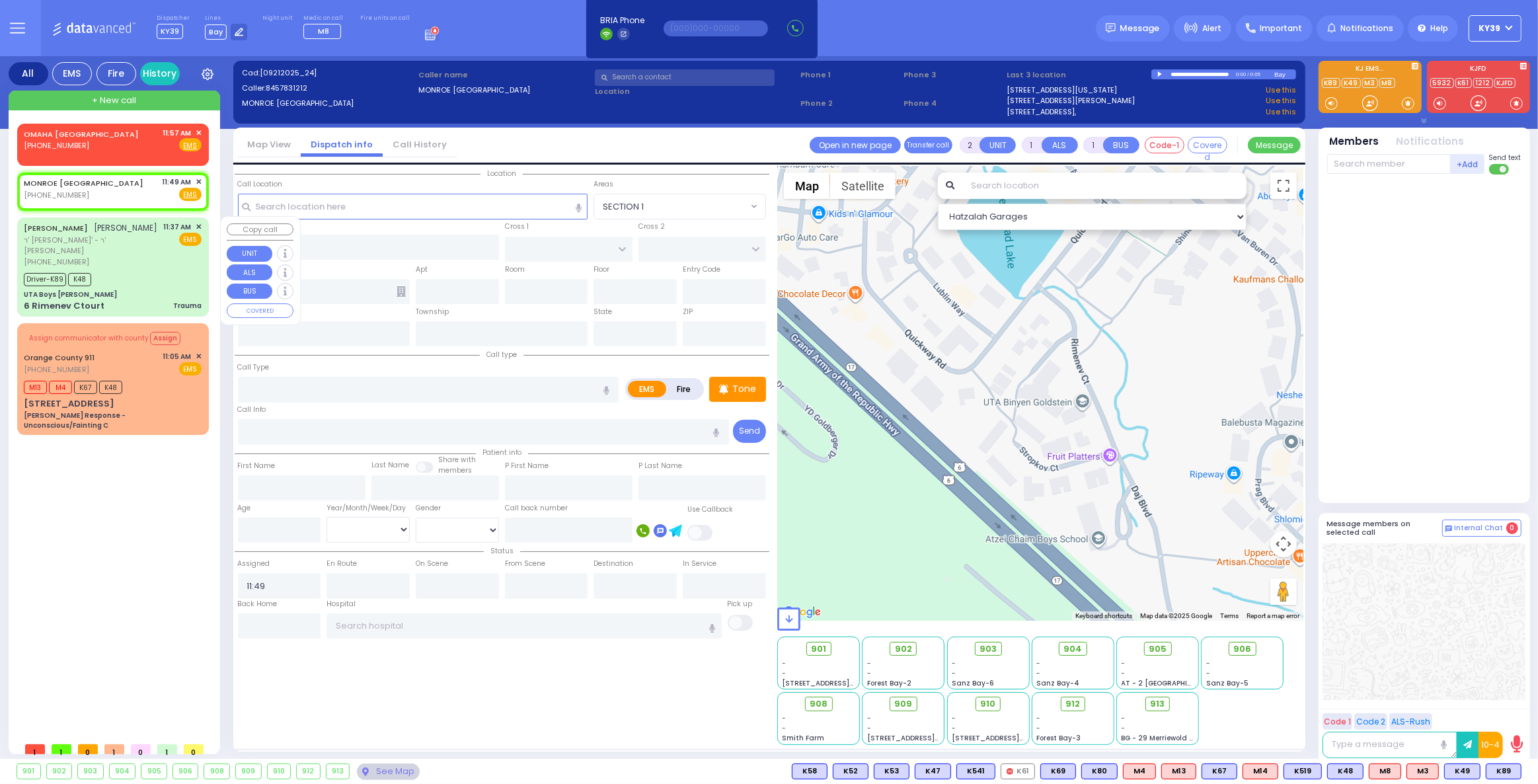
type input "Trauma"
radio input "true"
type input "JACOB SHULEM"
type input "WEISS"
type input "Mayer"
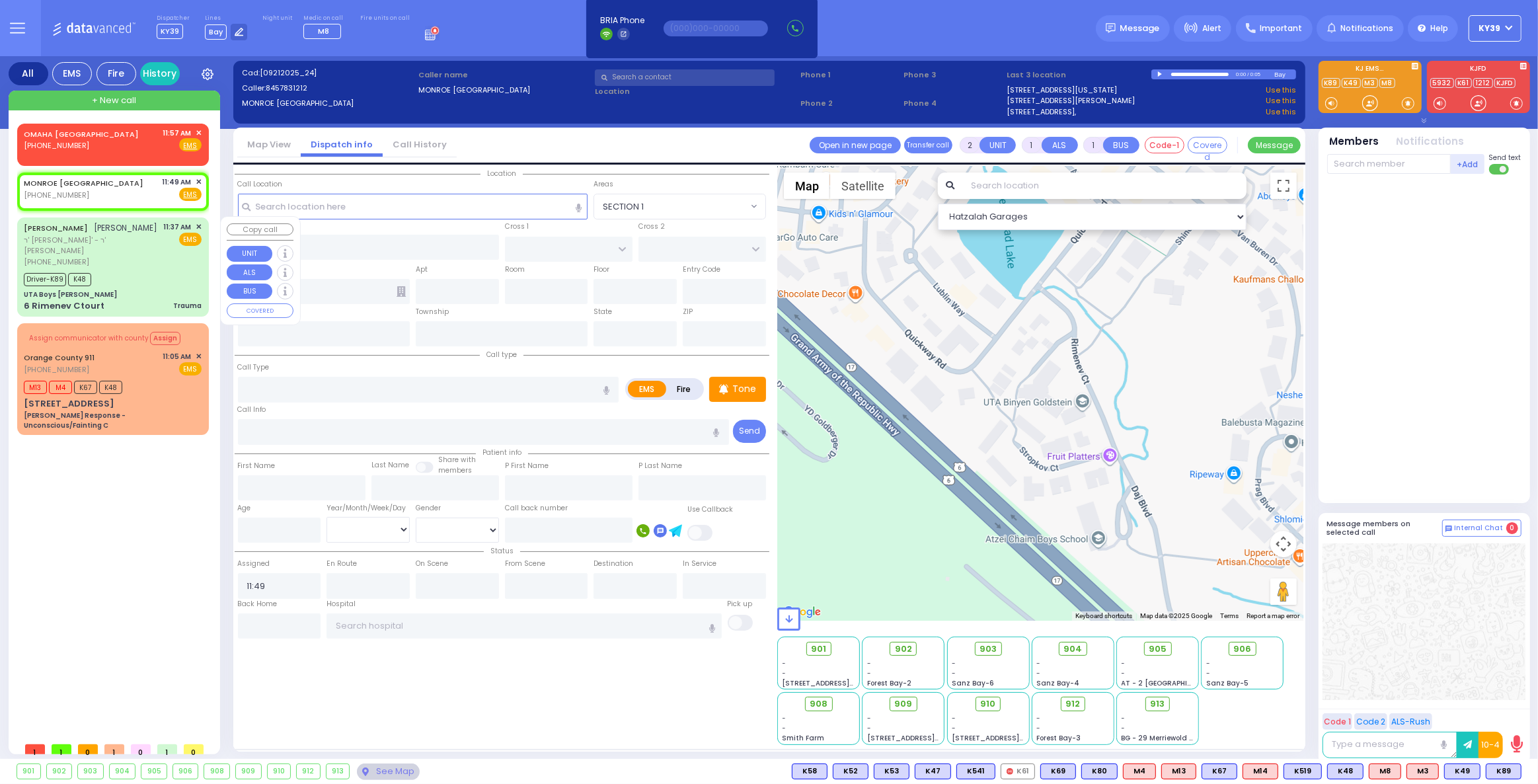
type input "Meemelstein"
type input "10"
select select "Year"
select select "[DEMOGRAPHIC_DATA]"
type input "11:37"
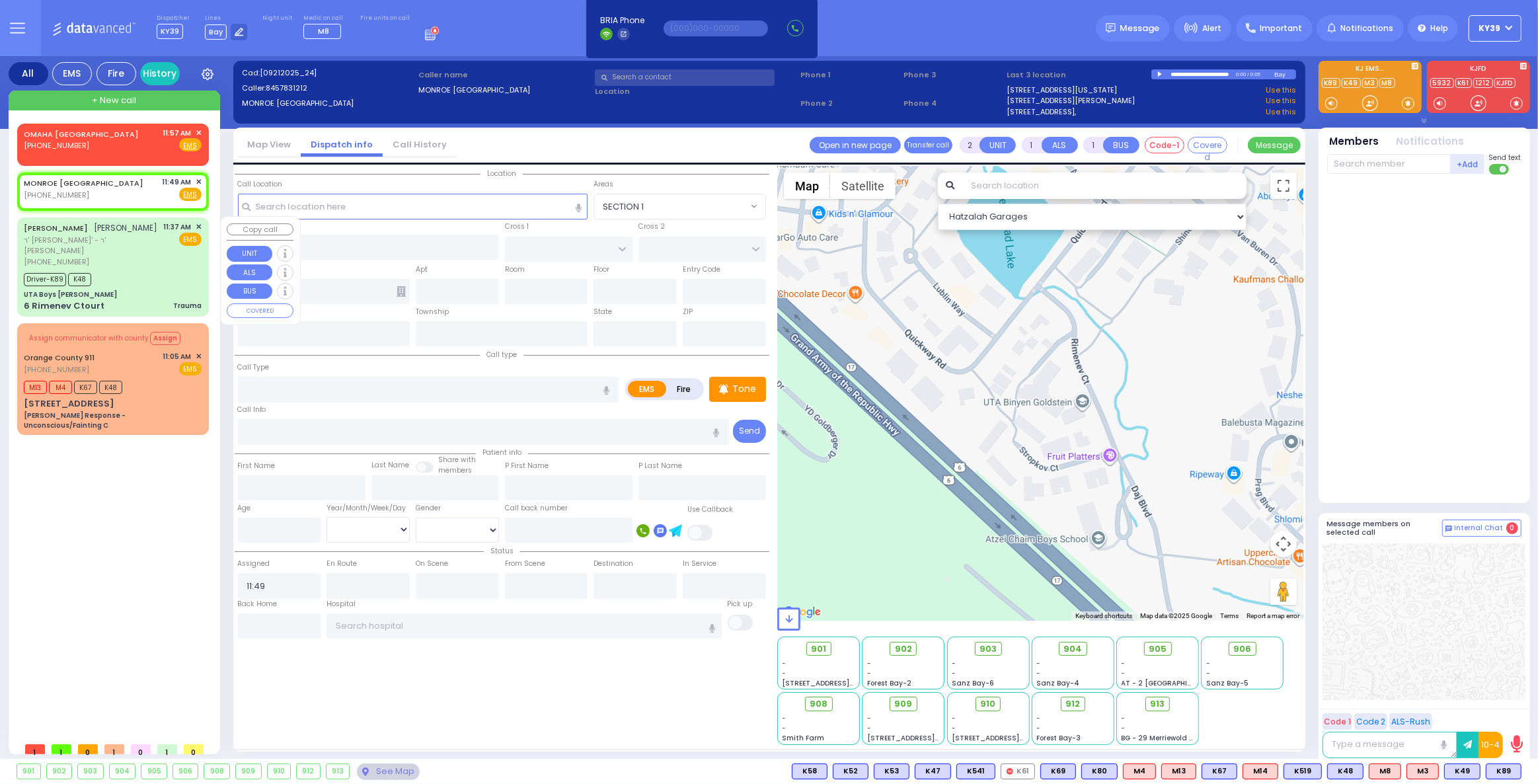
type input "11:39"
type input "11:41"
type input "11:58"
type input "12:04"
type input "12:07"
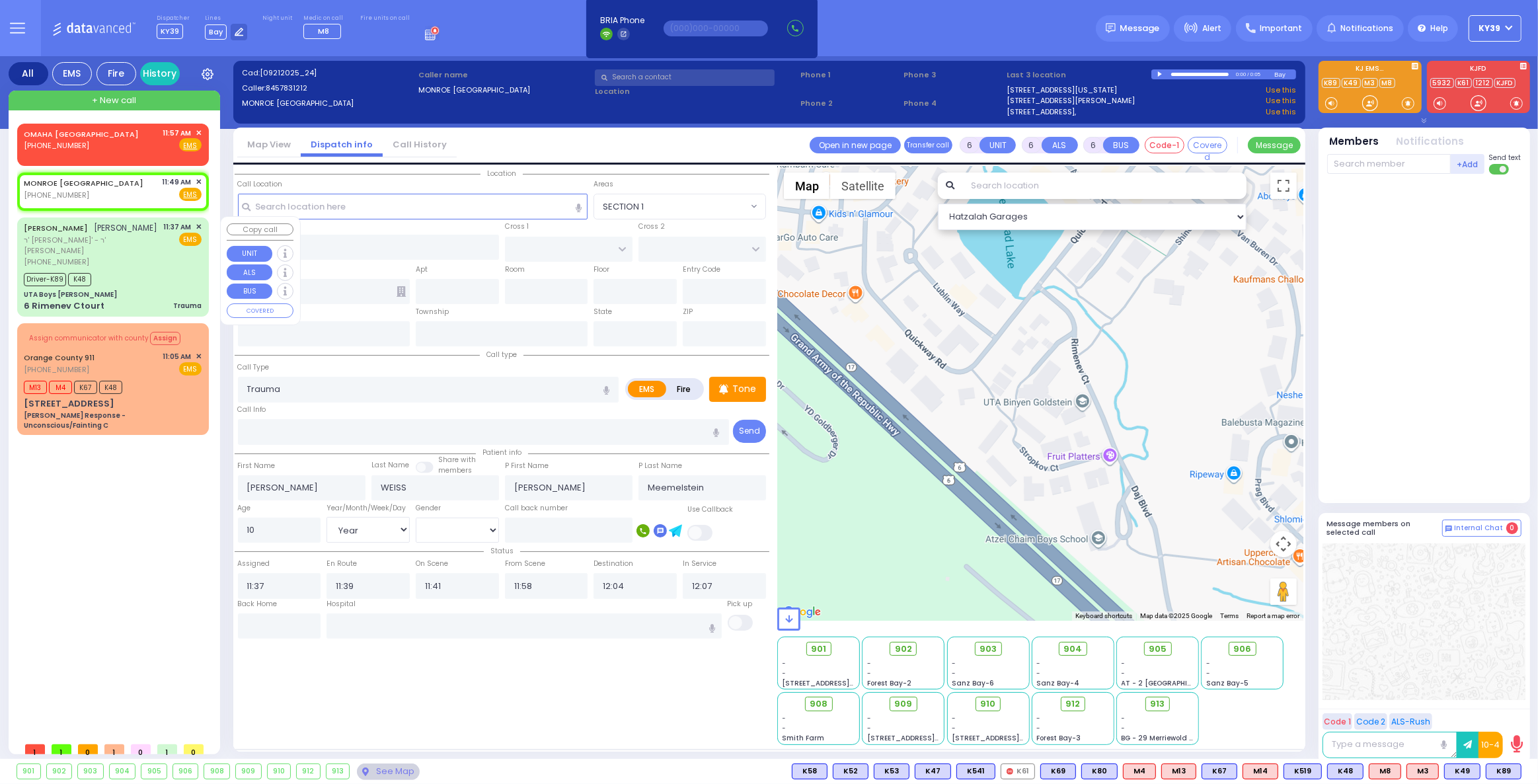
select select "Hatzalah Garages"
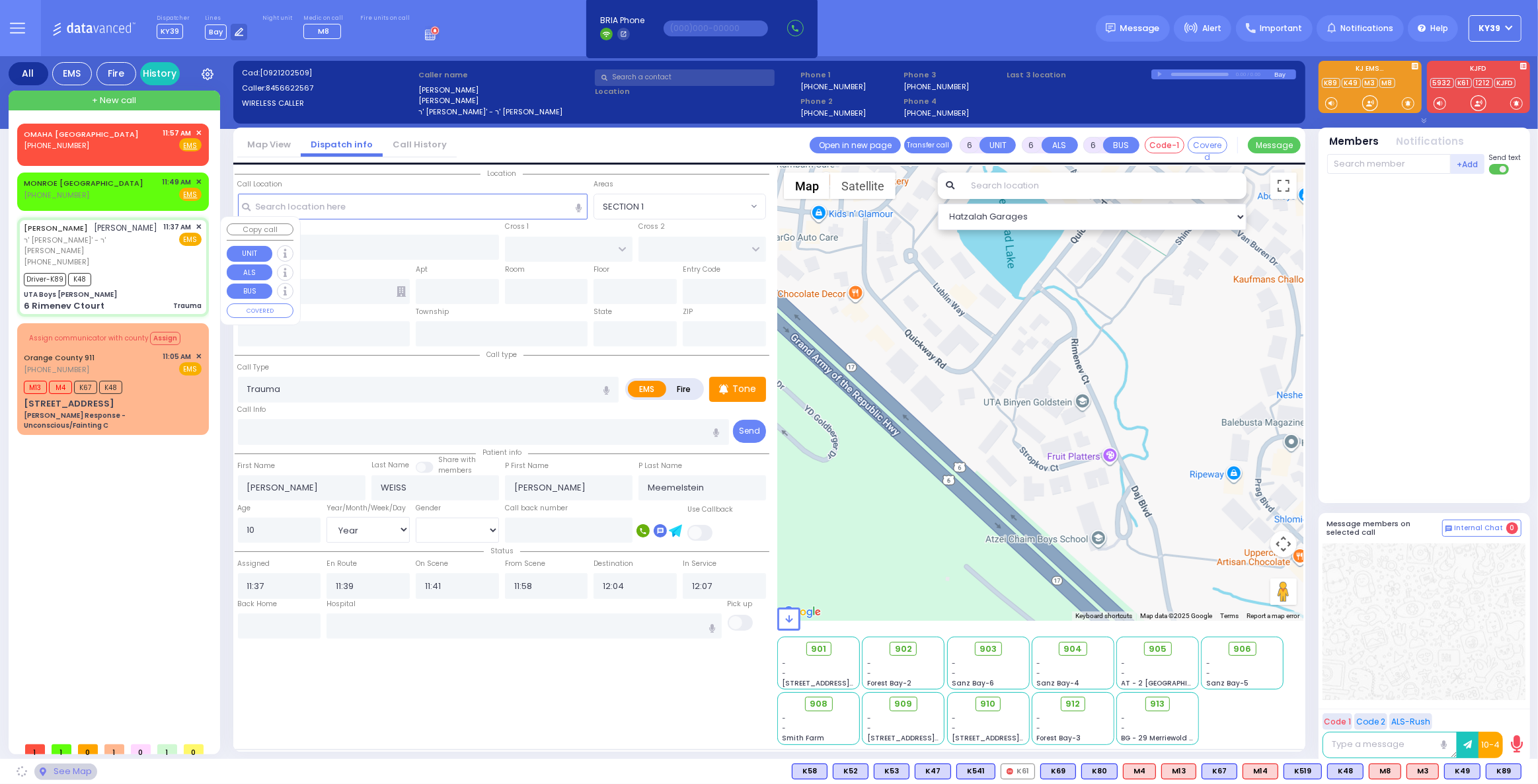
type input "UTA Boys Binyan Weider Polatzek"
type input "QUICKWAY RD"
type input "STROPKOV COURT"
type input "6 Rimenev Ctourt"
type input "Kiryas Joel"
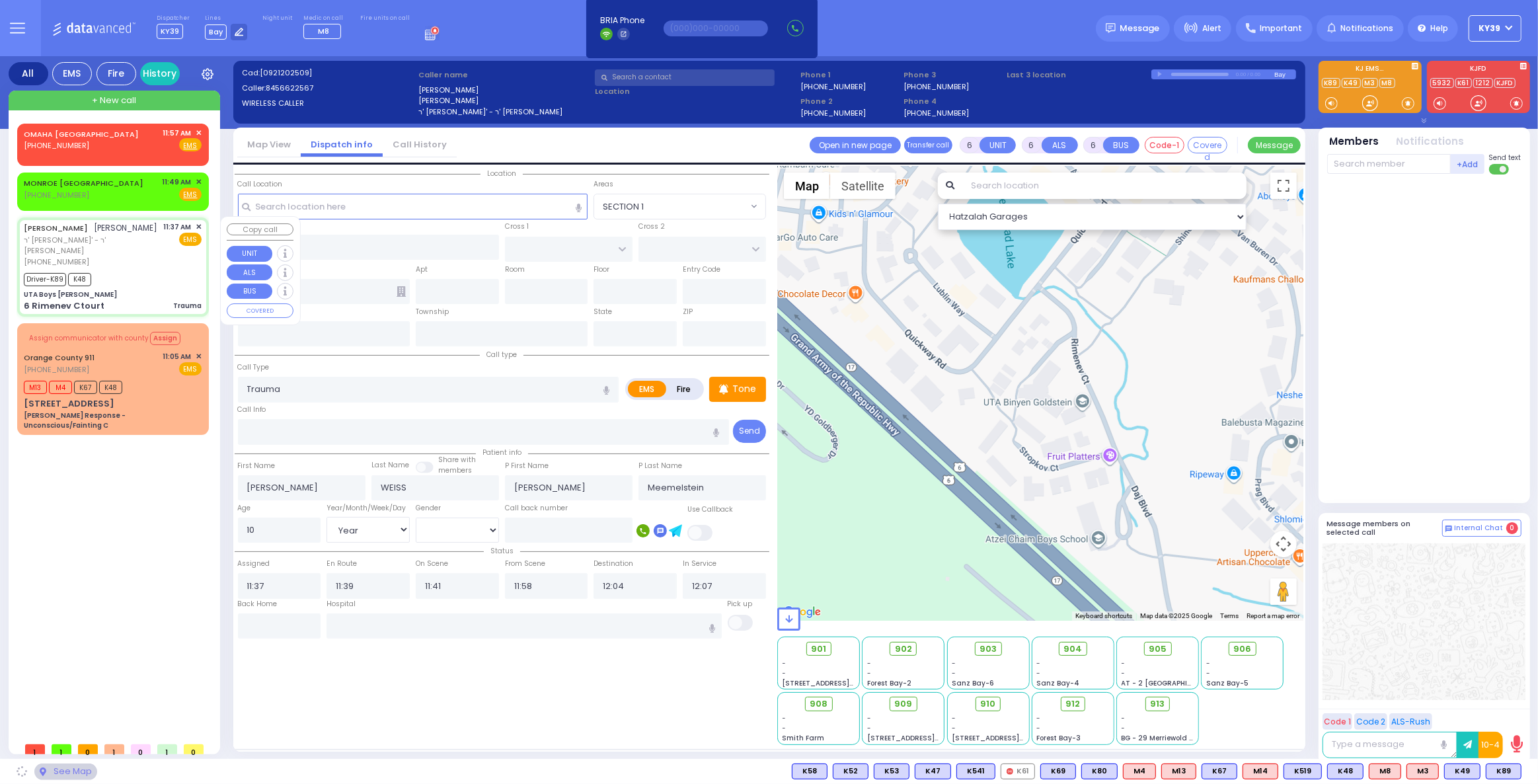
type input "[US_STATE]"
type input "10950"
select select "SECTION 1"
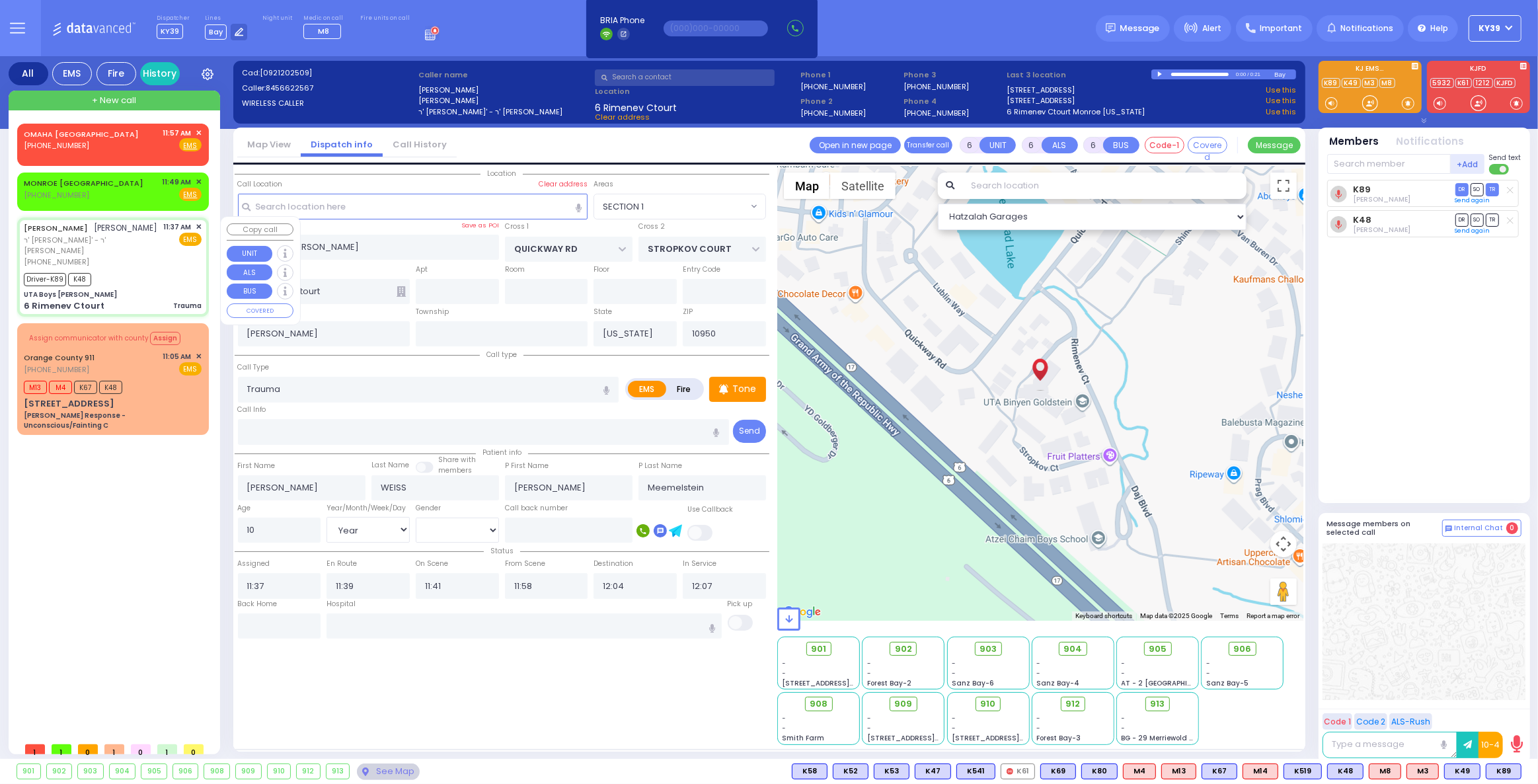
click at [199, 223] on span "✕" at bounding box center [198, 227] width 6 height 11
click at [201, 223] on span "✕" at bounding box center [198, 227] width 6 height 11
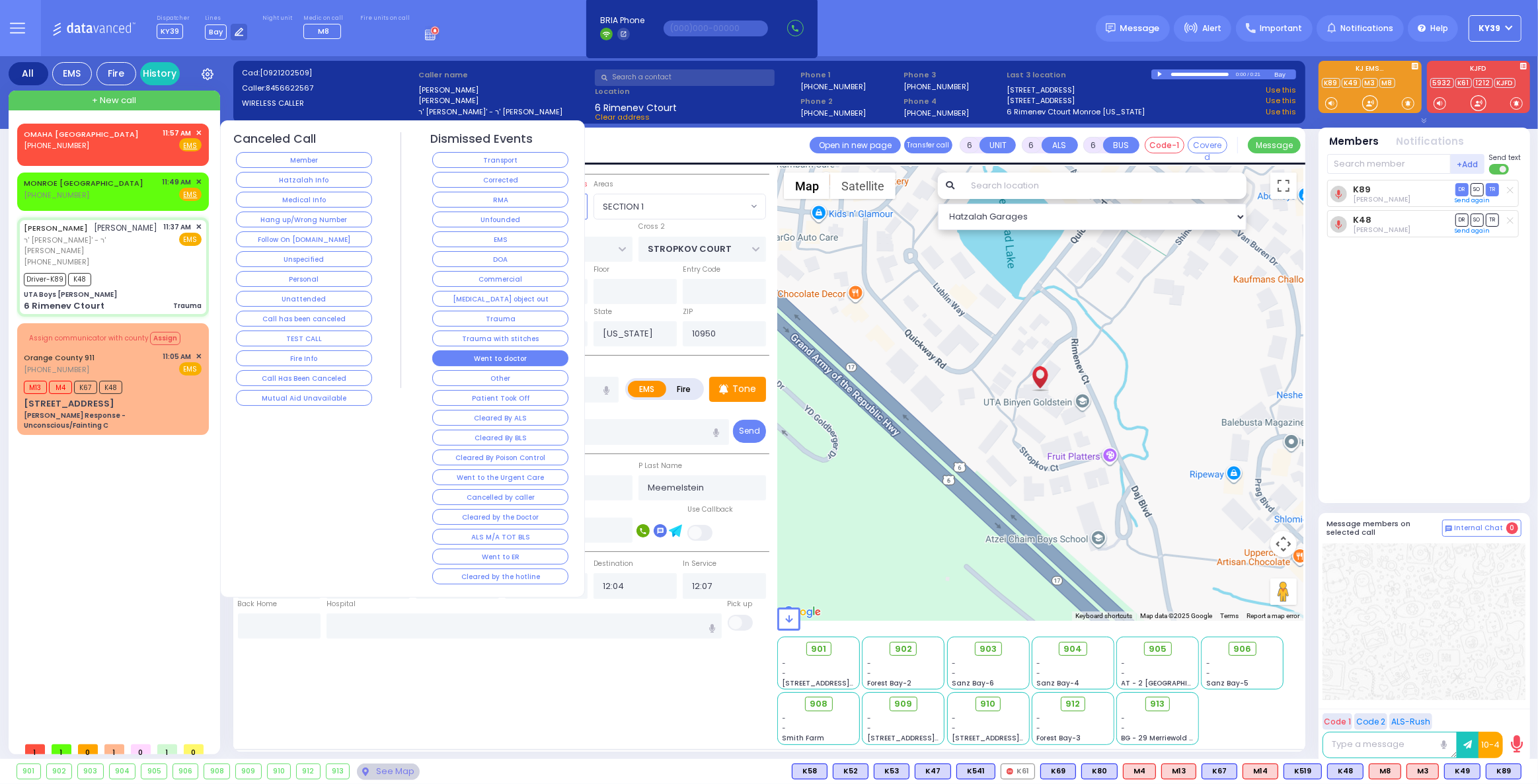
click at [499, 352] on button "Went to doctor" at bounding box center [500, 357] width 136 height 16
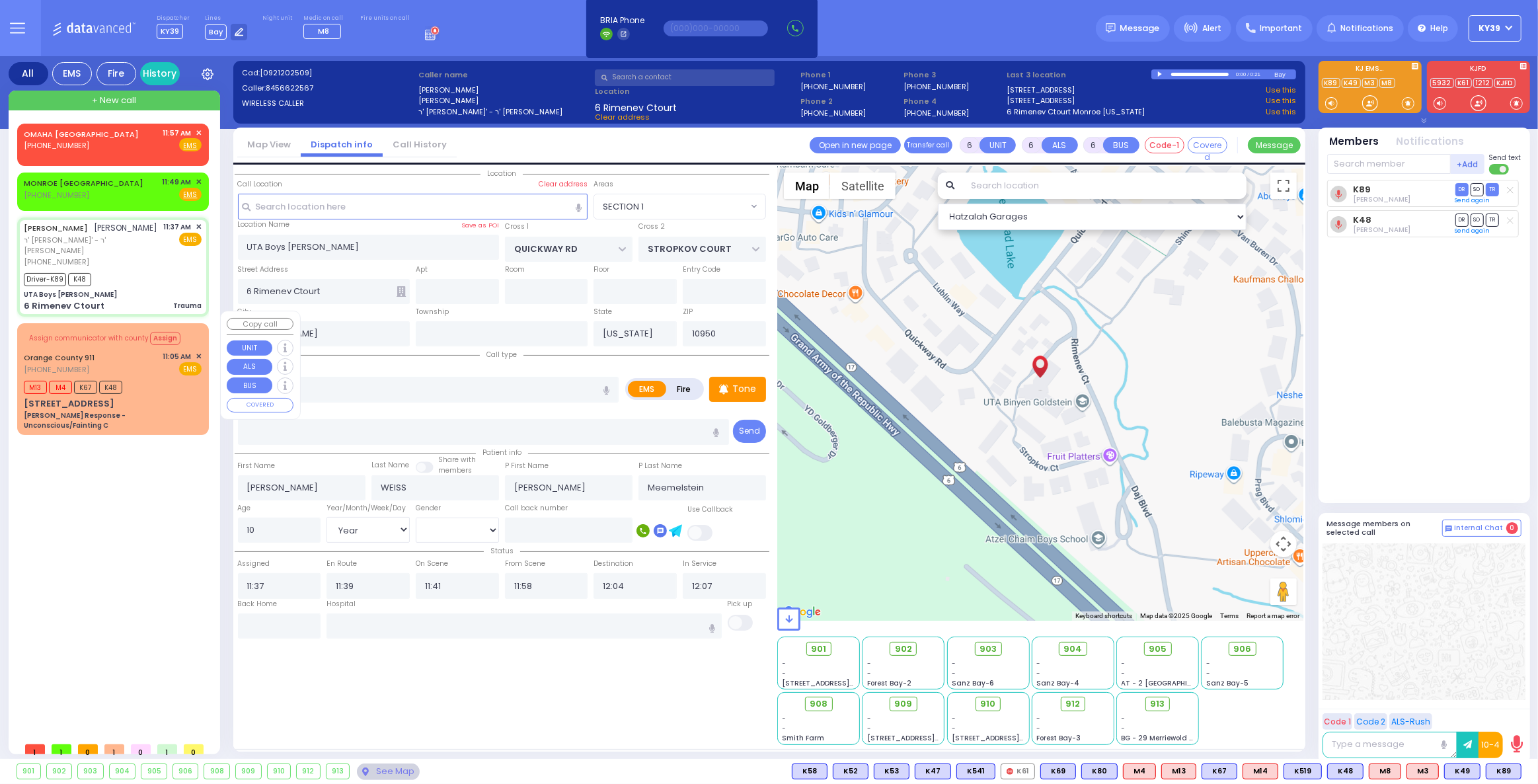
select select
radio input "true"
select select
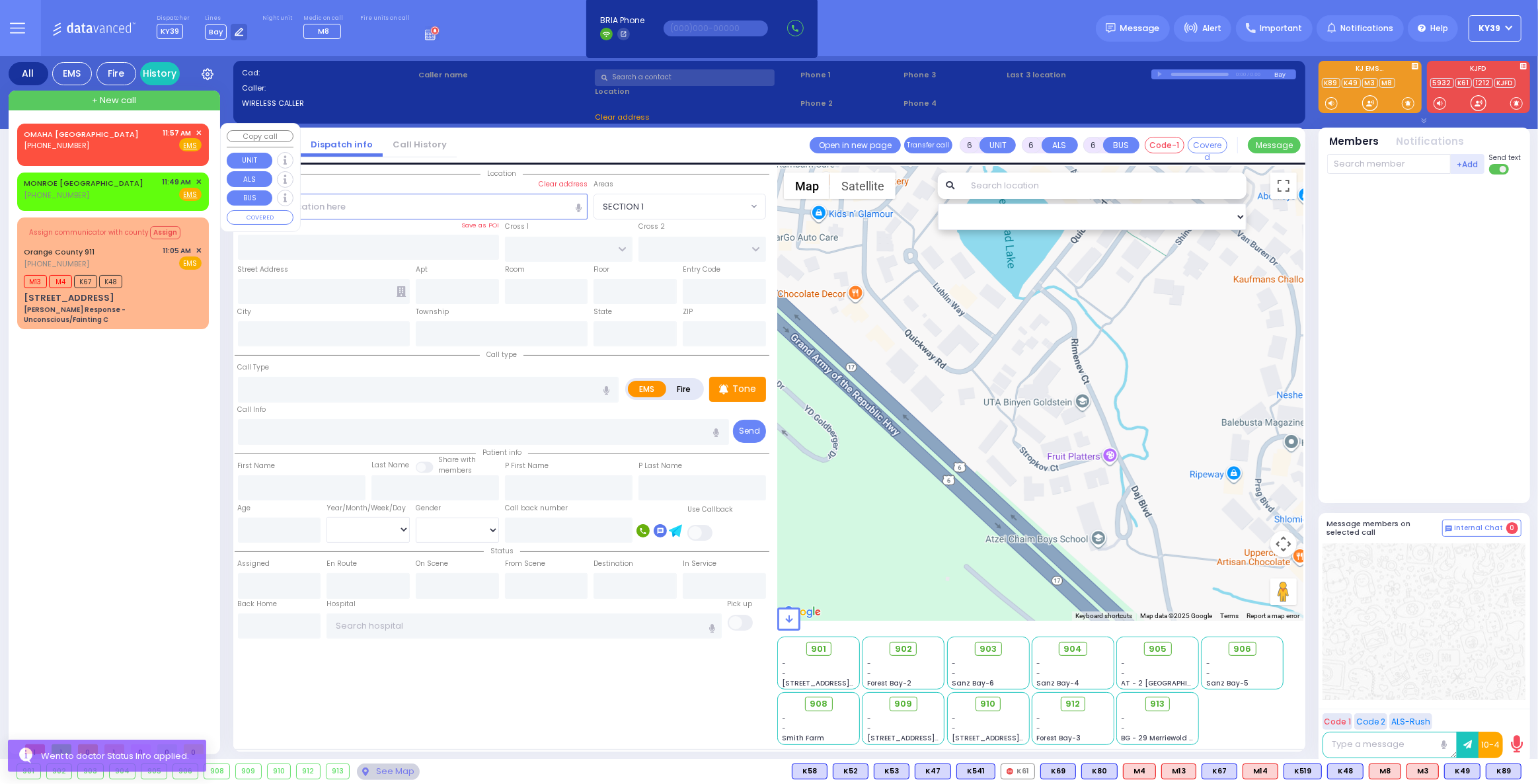
click at [200, 130] on span "✕" at bounding box center [198, 133] width 6 height 11
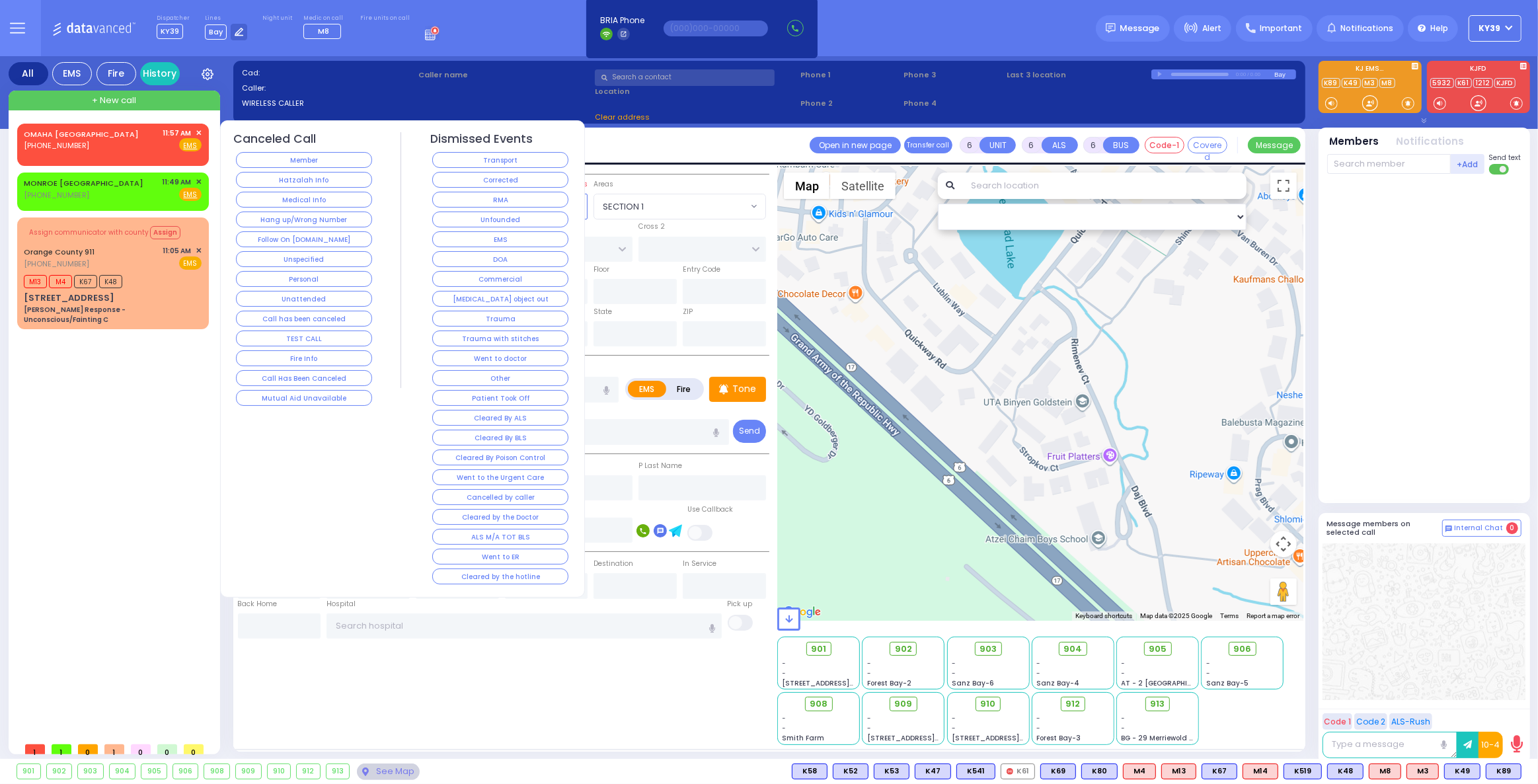
drag, startPoint x: 163, startPoint y: 186, endPoint x: 154, endPoint y: 186, distance: 9.0
click at [162, 186] on div "MONROE NY (845) 783-1212 11:49 AM ✕ Fire EMS" at bounding box center [112, 188] width 178 height 25
type input "2"
type input "1"
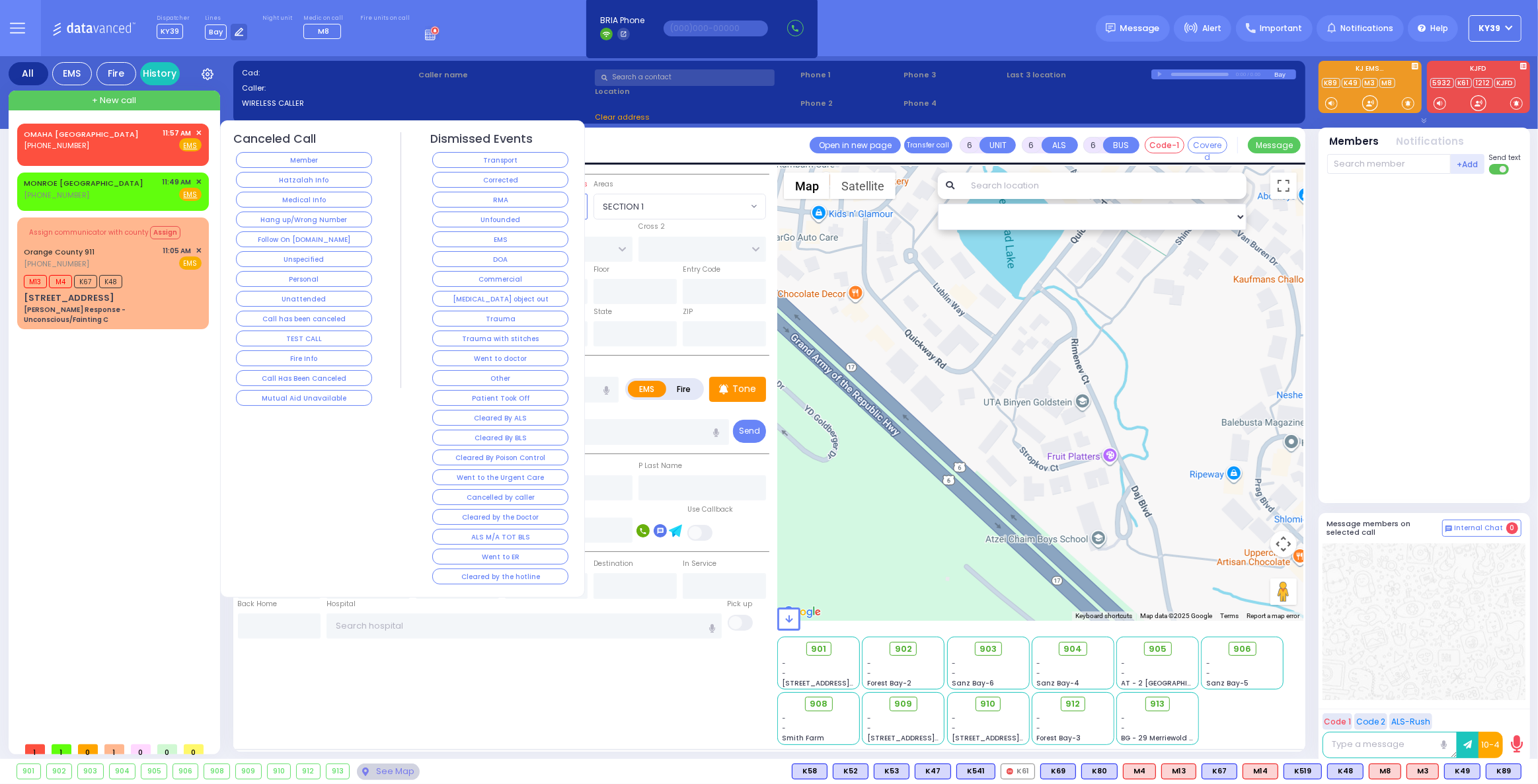
select select
radio input "true"
select select
type input "11:49"
select select "Hatzalah Garages"
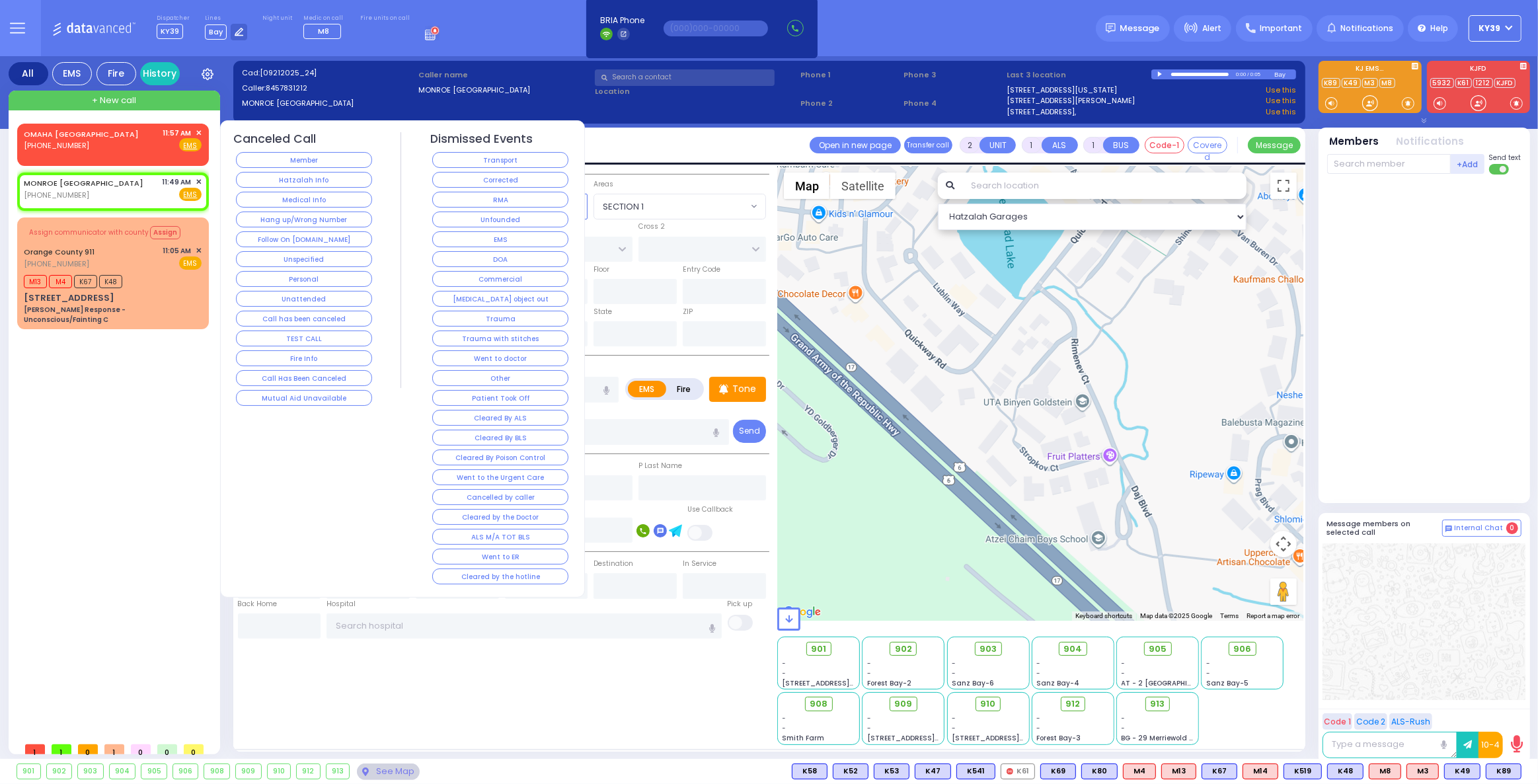
click at [202, 182] on div "MONROE NY (845) 783-1212 11:49 AM ✕ Fire EMS" at bounding box center [113, 191] width 186 height 34
select select
radio input "true"
select select
select select "Hatzalah Garages"
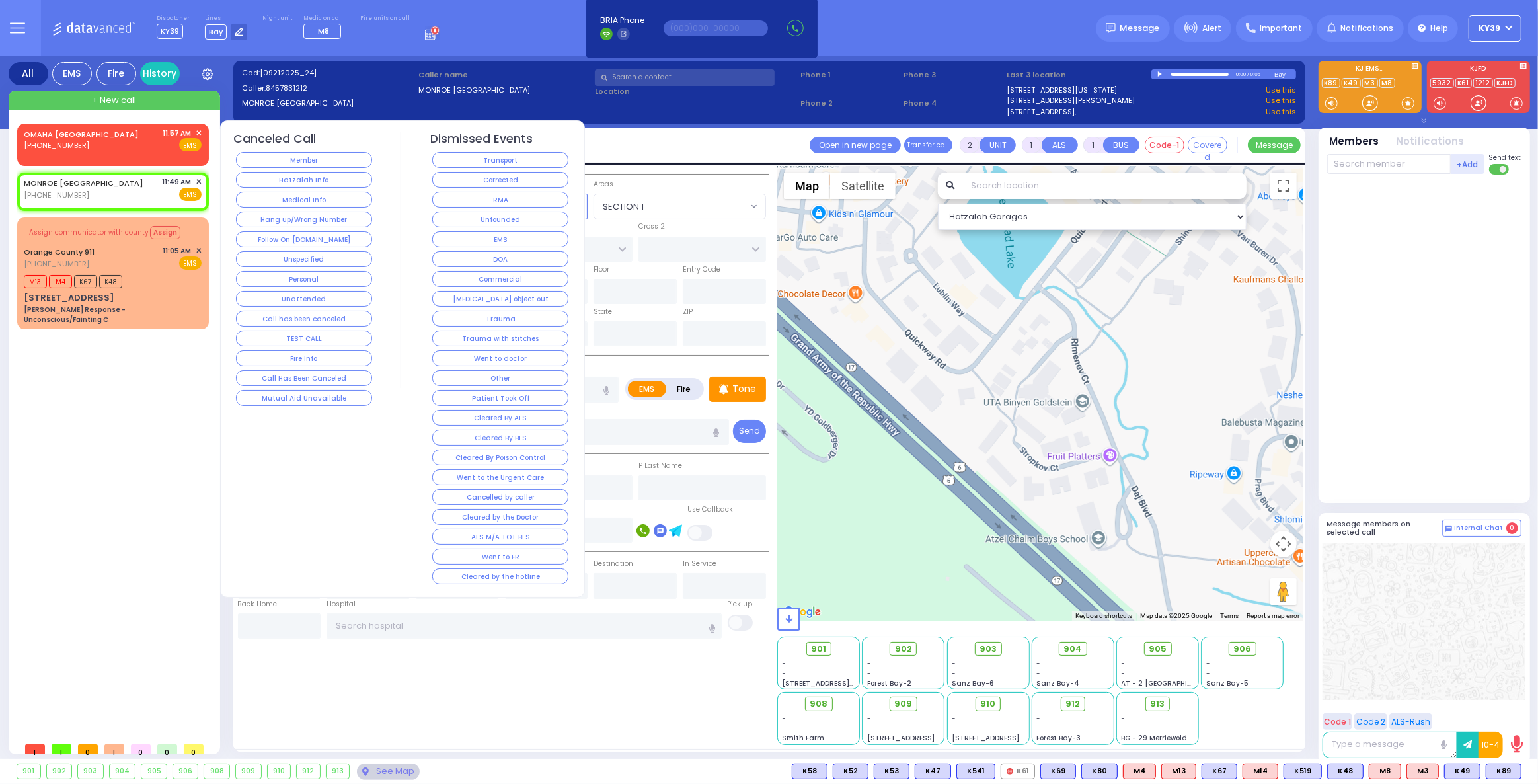
click at [197, 181] on span "✕" at bounding box center [198, 181] width 6 height 11
click at [335, 196] on button "Medical Info" at bounding box center [304, 199] width 136 height 16
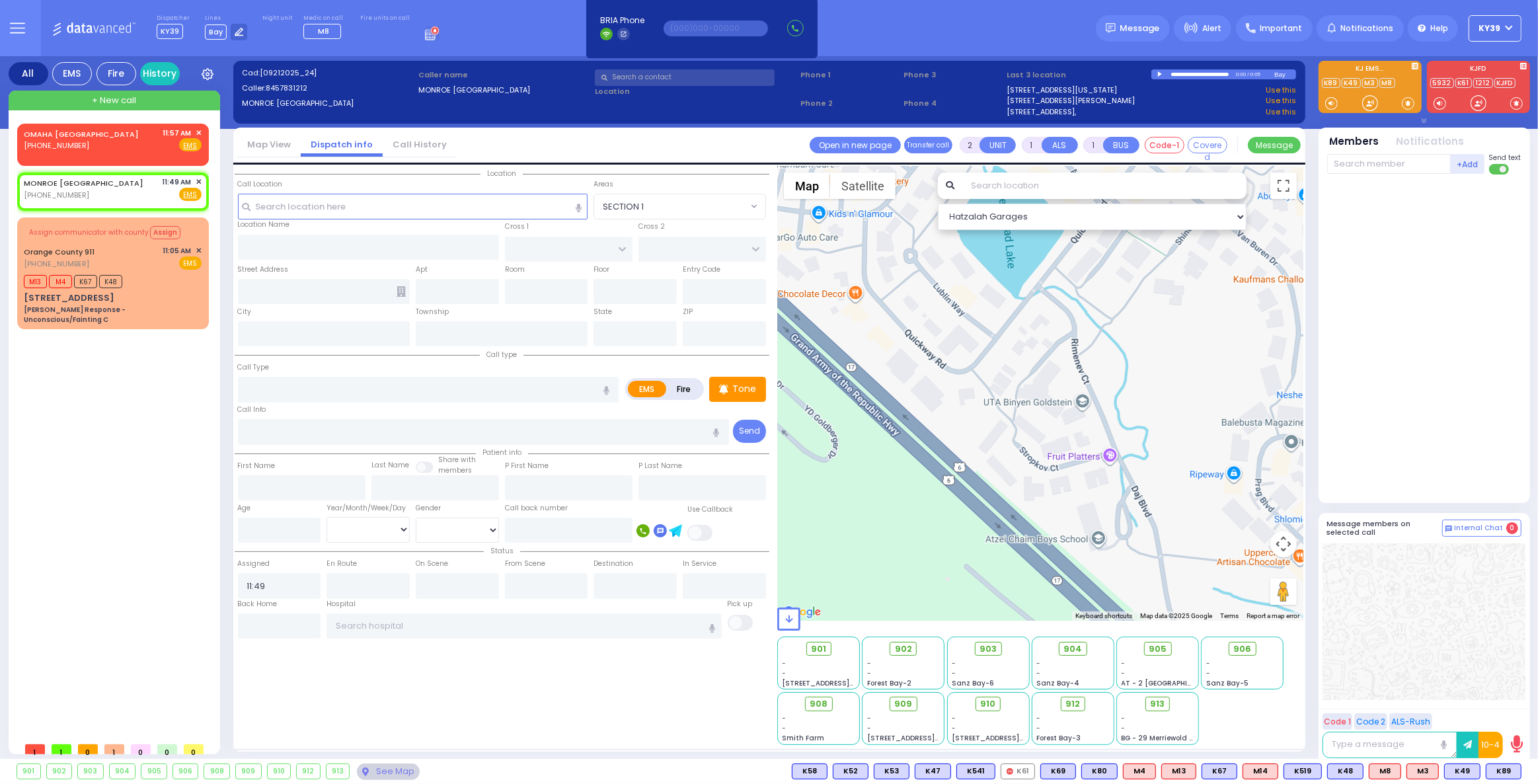
select select
radio input "true"
select select
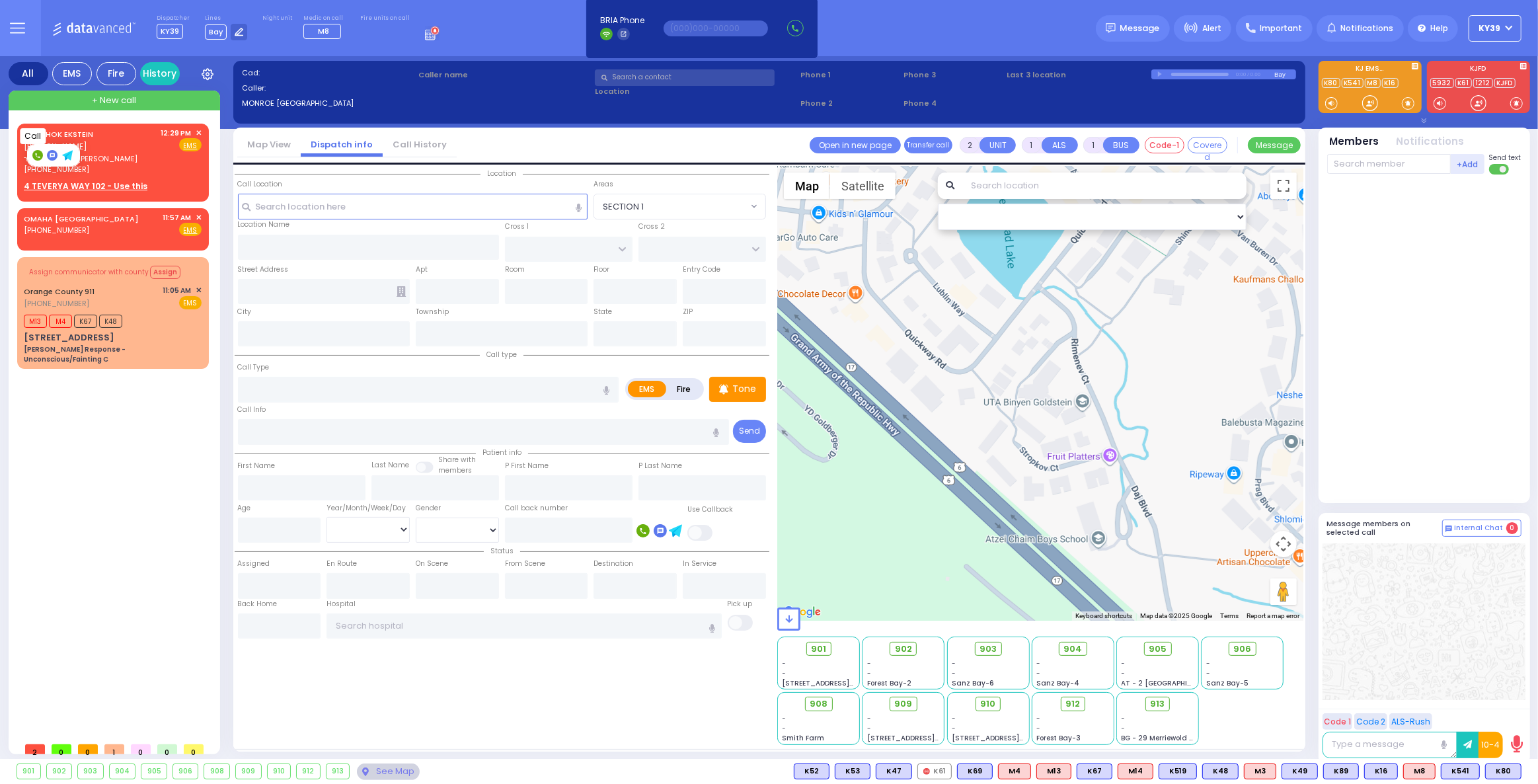
click at [39, 152] on rect at bounding box center [37, 155] width 10 height 10
type input "7185082676"
click at [194, 131] on div "12:29 PM ✕" at bounding box center [182, 133] width 41 height 11
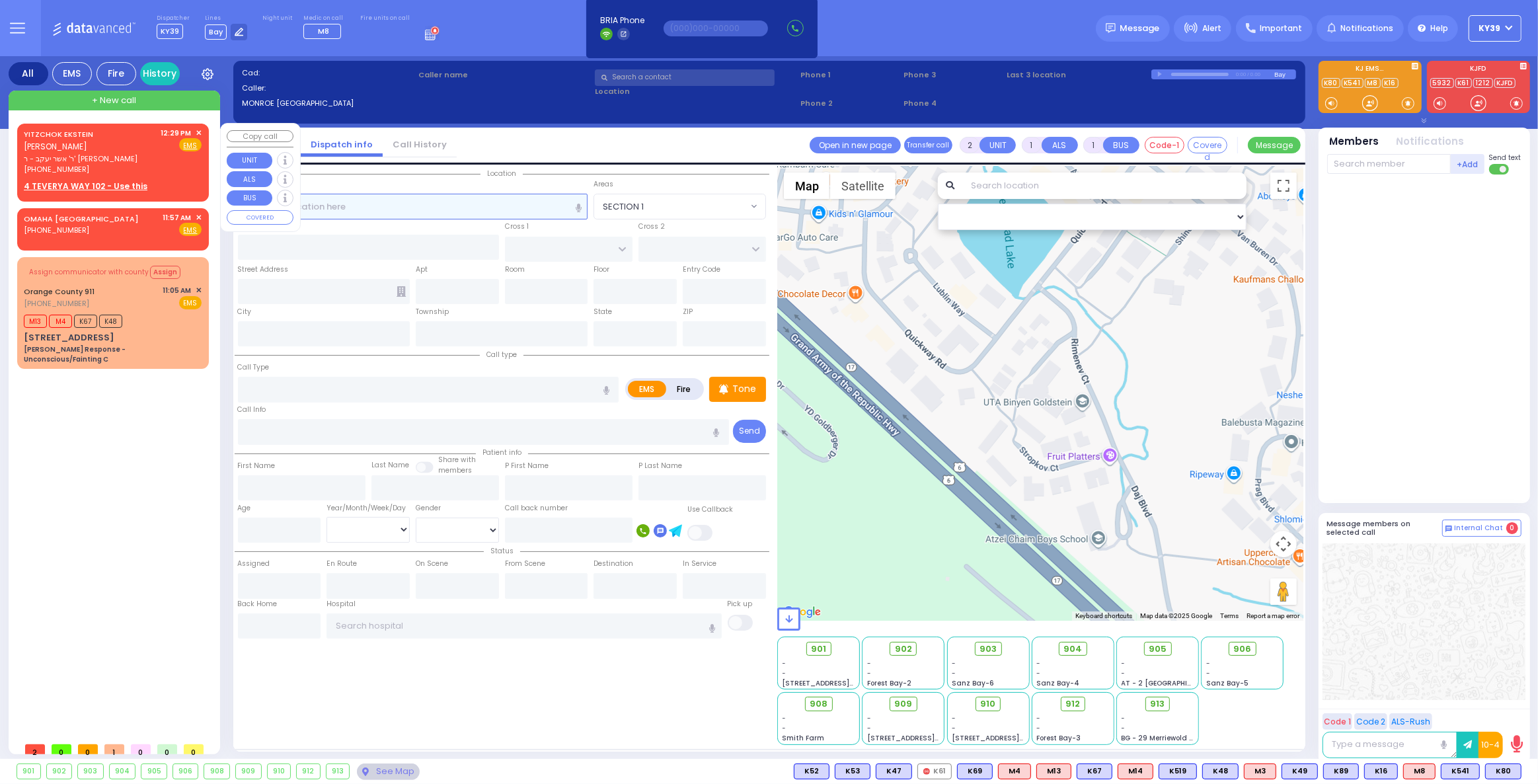
select select
radio input "true"
type input "YITZCHOK"
type input "EKSTEIN"
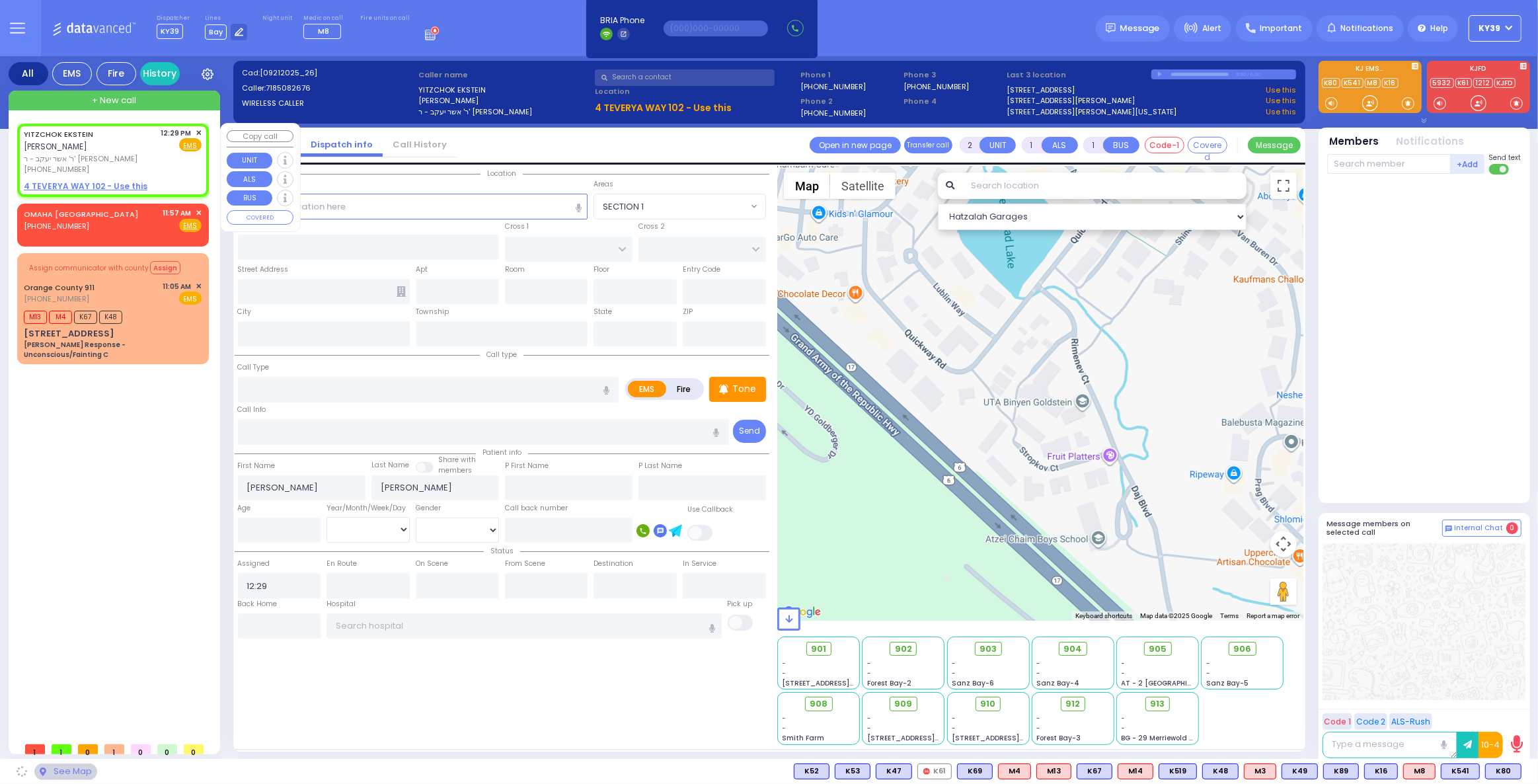
click at [200, 131] on span "✕" at bounding box center [198, 133] width 6 height 11
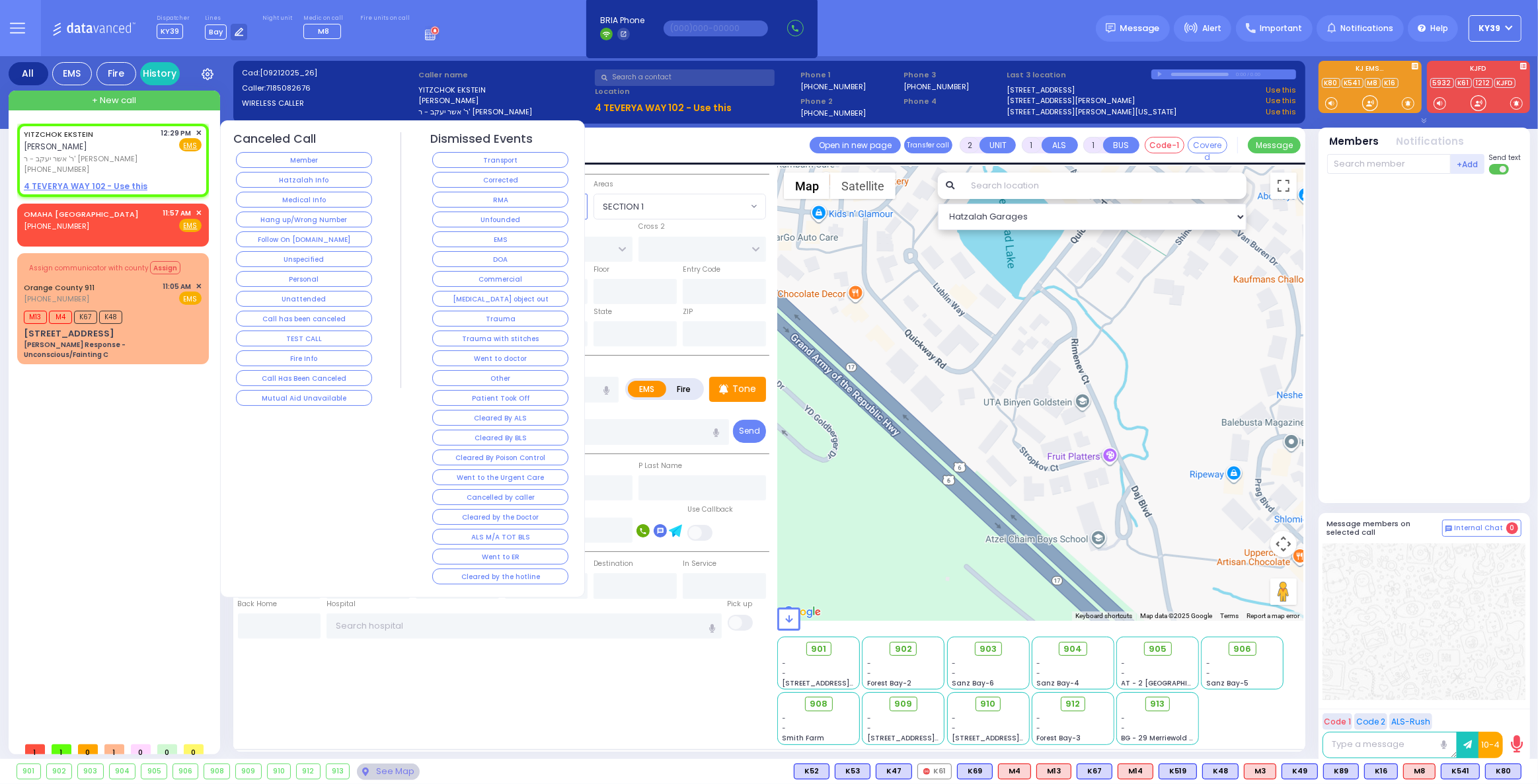
click at [323, 216] on button "Hang up/Wrong Number" at bounding box center [304, 219] width 136 height 16
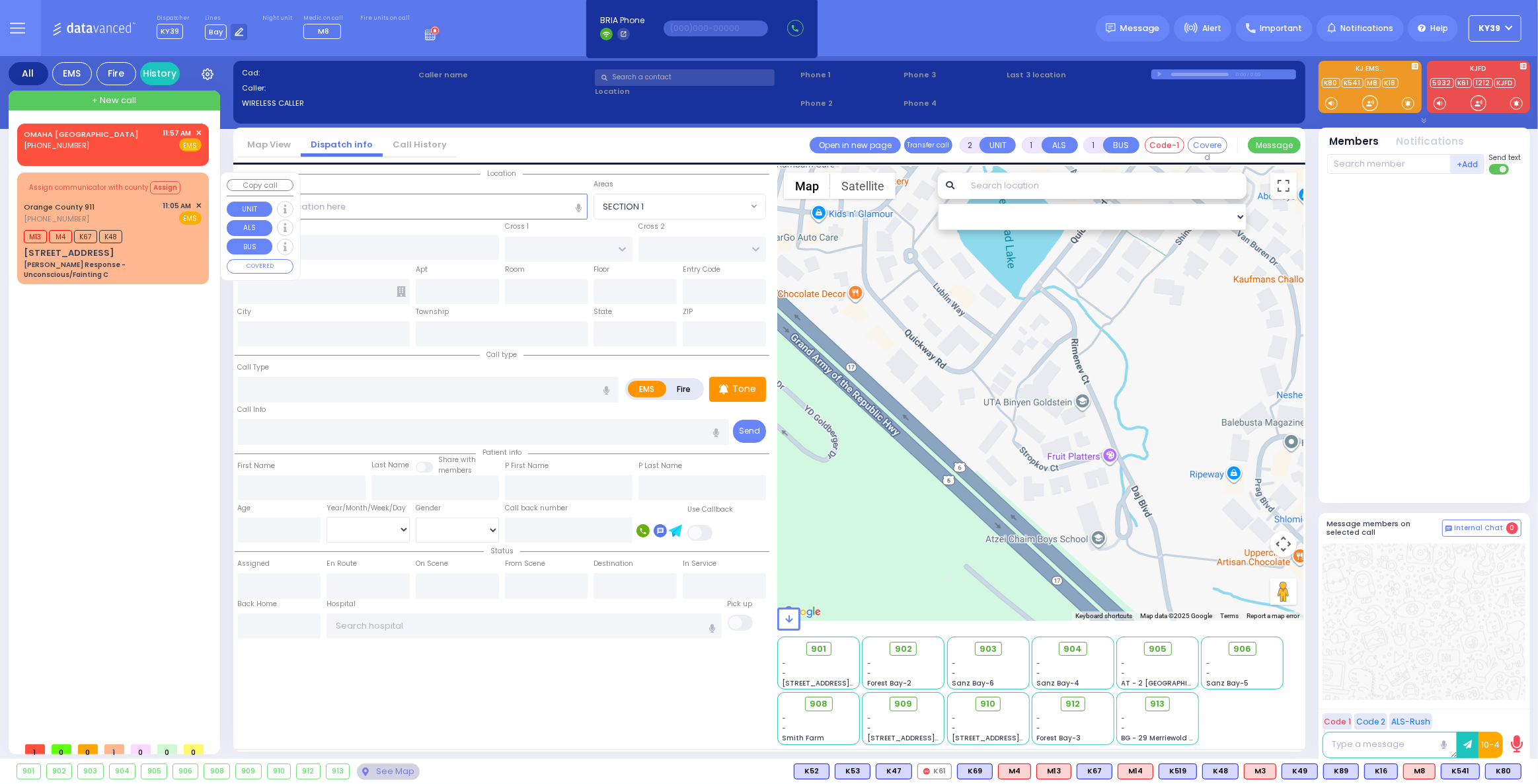
drag, startPoint x: 131, startPoint y: 203, endPoint x: 139, endPoint y: 202, distance: 8.1
click at [138, 203] on div "Orange County 911 [PHONE_NUMBER] 11:05 AM ✕ EMS" at bounding box center [112, 212] width 178 height 25
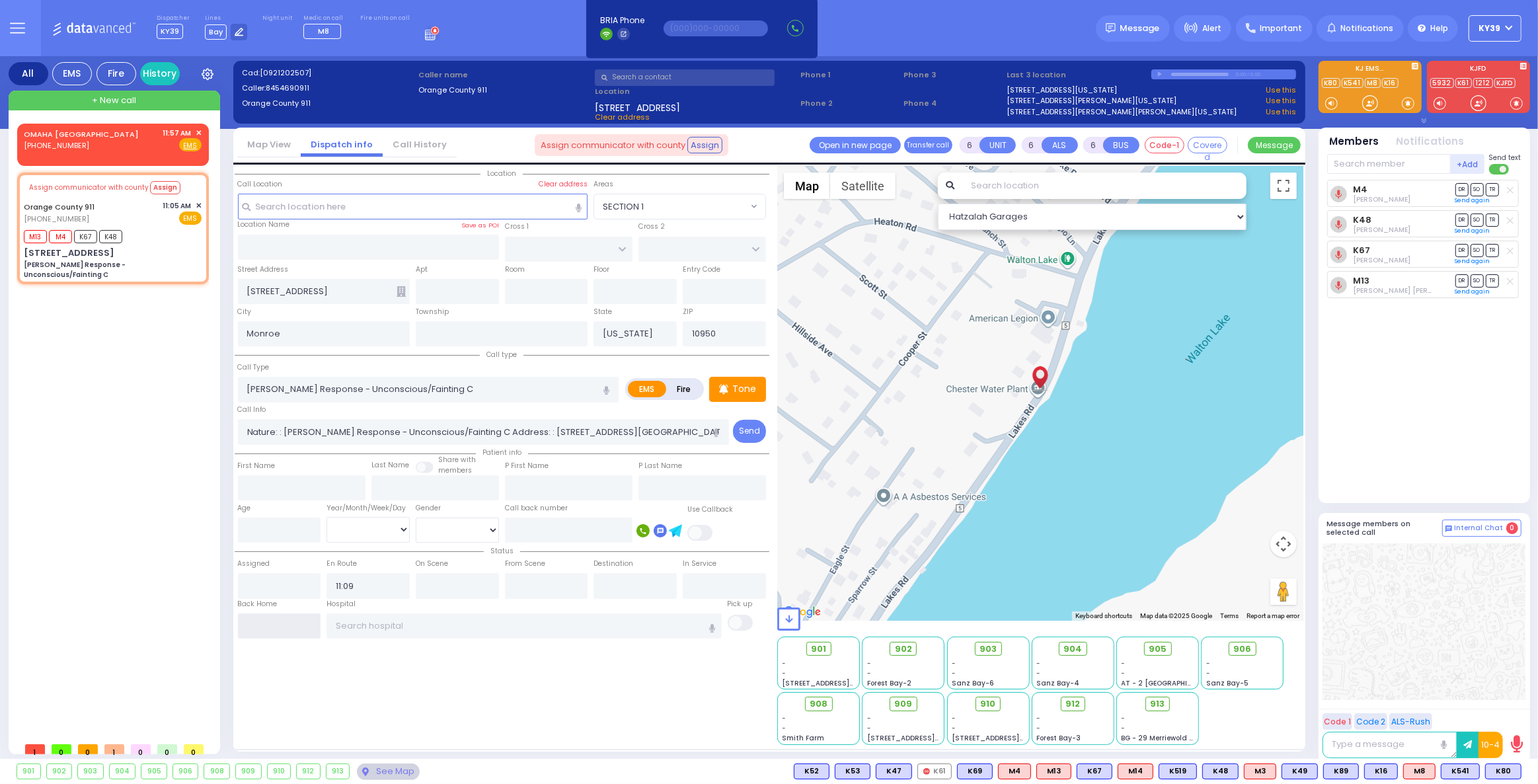
click at [253, 623] on input "text" at bounding box center [279, 626] width 83 height 25
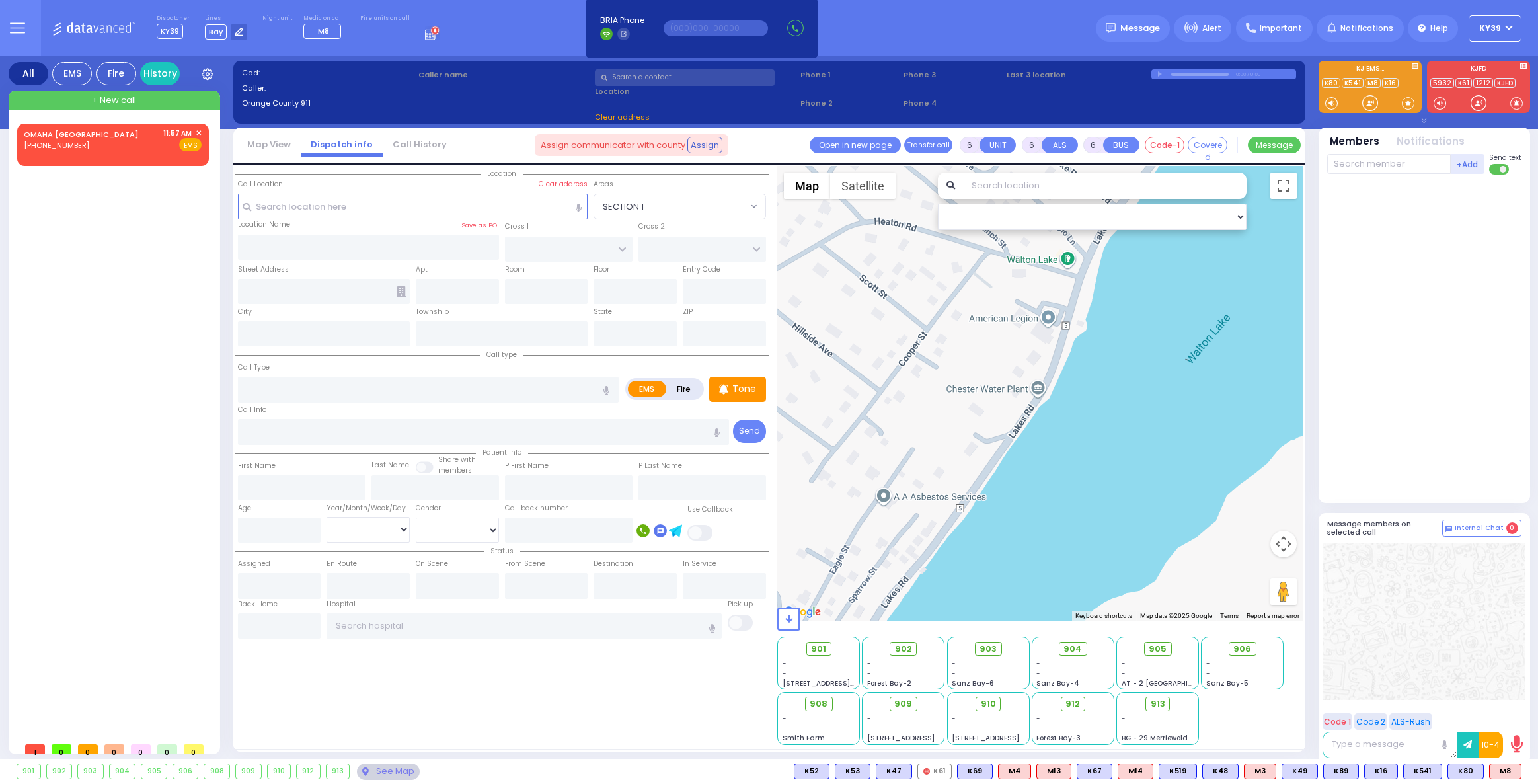
select select
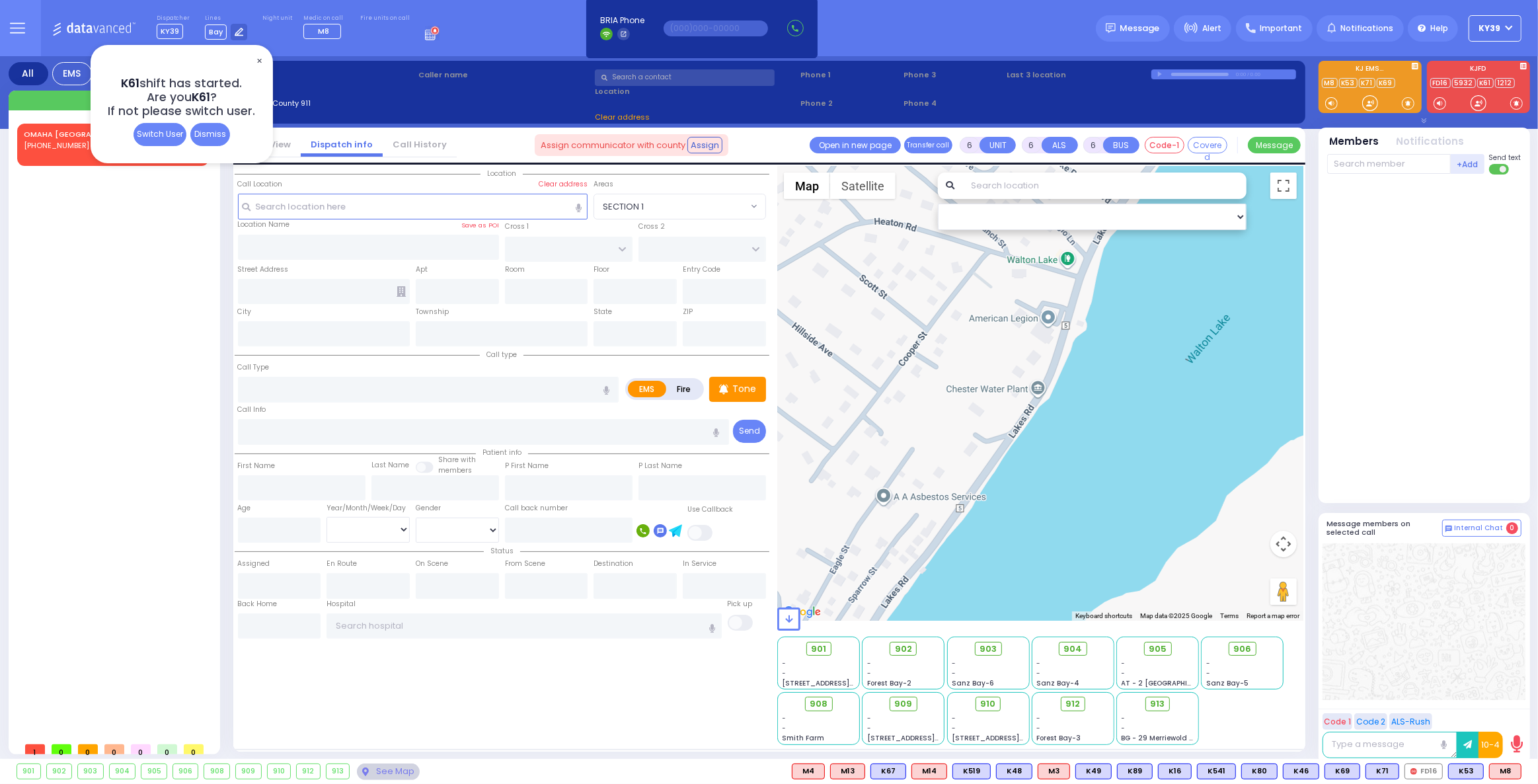
click at [257, 62] on span "✕" at bounding box center [258, 61] width 10 height 15
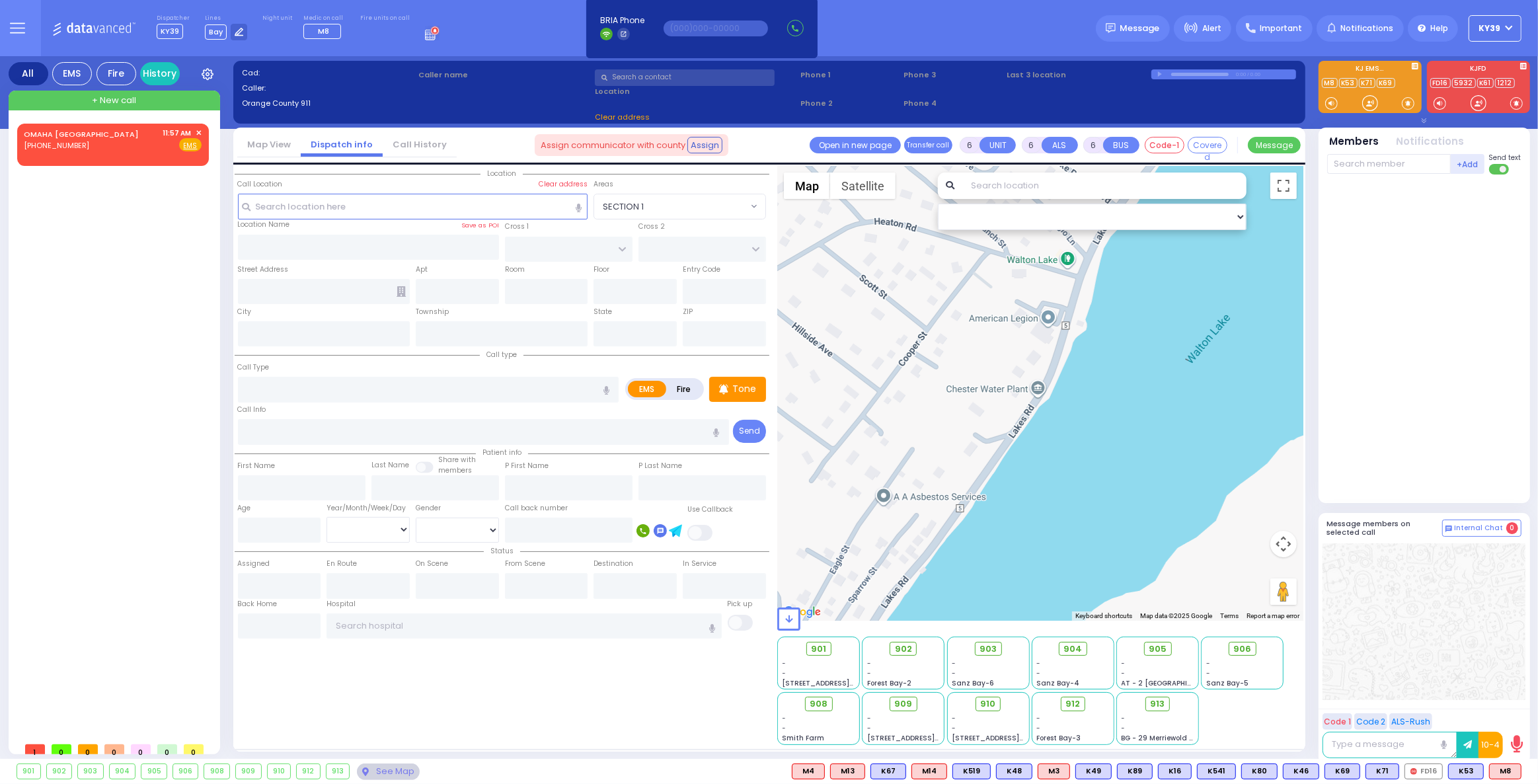
click at [126, 99] on span "+ New call" at bounding box center [114, 100] width 44 height 13
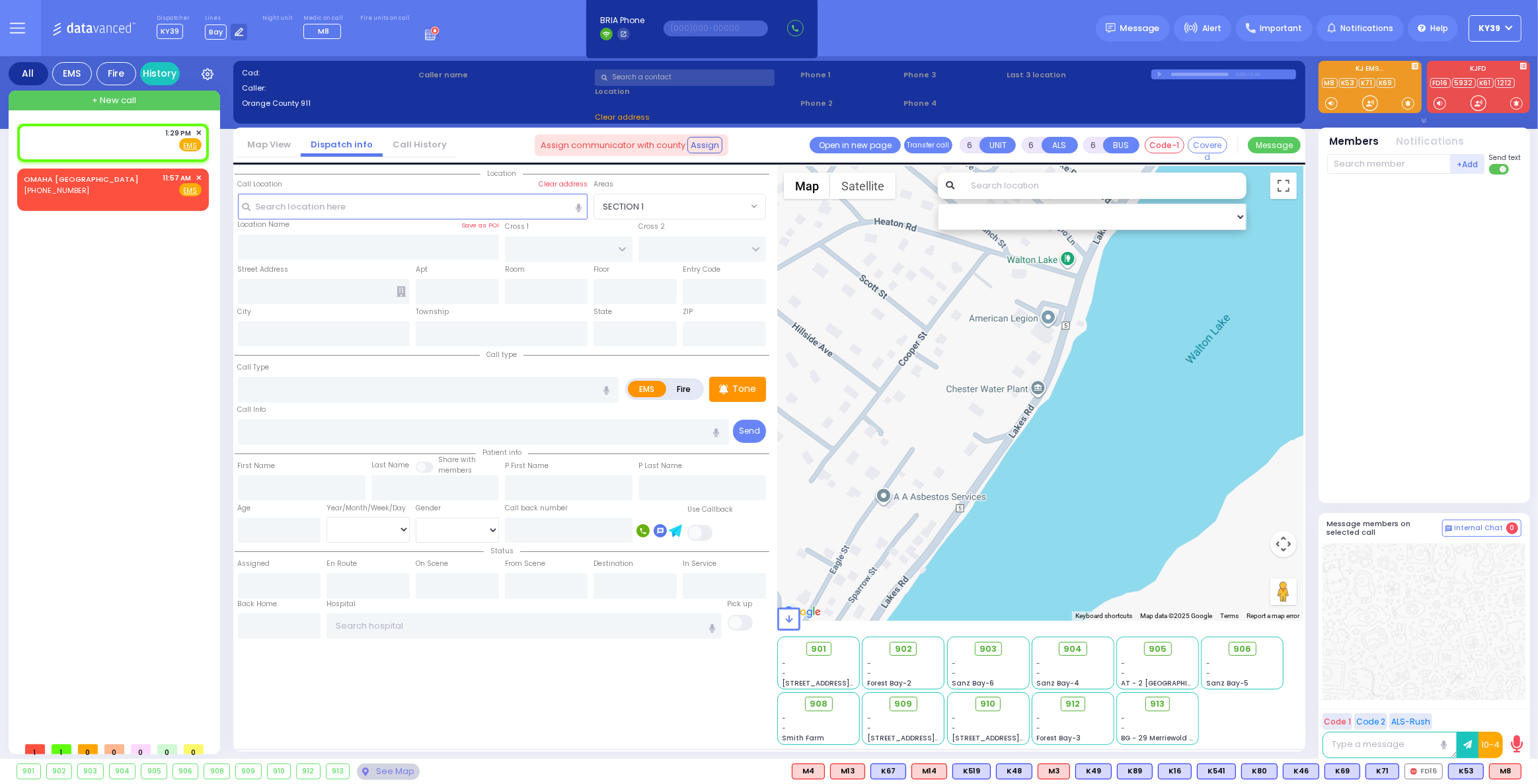
type input "2"
type input "1"
select select
radio input "true"
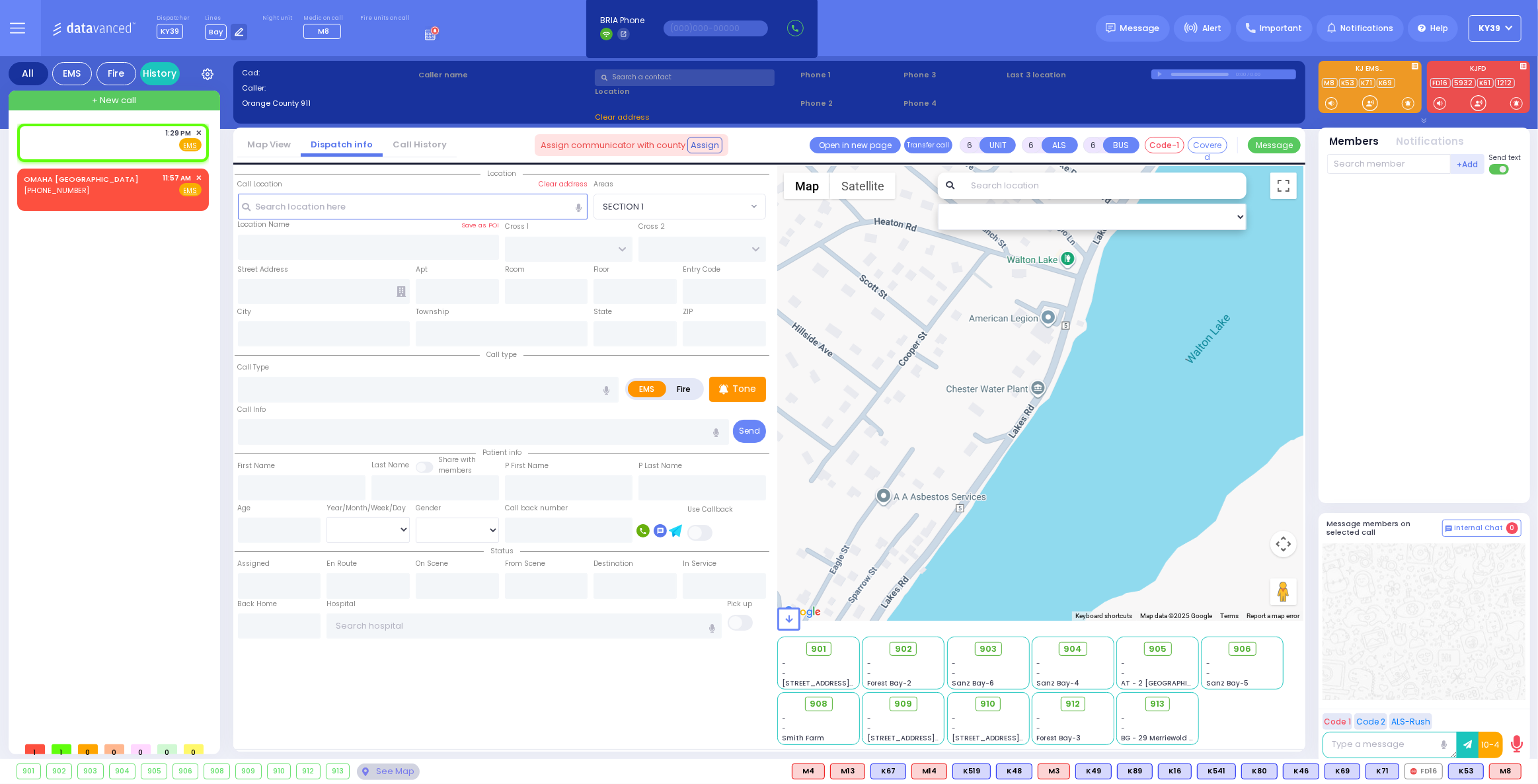
select select
type input "13:29"
select select "Hatzalah Garages"
select select
radio input "true"
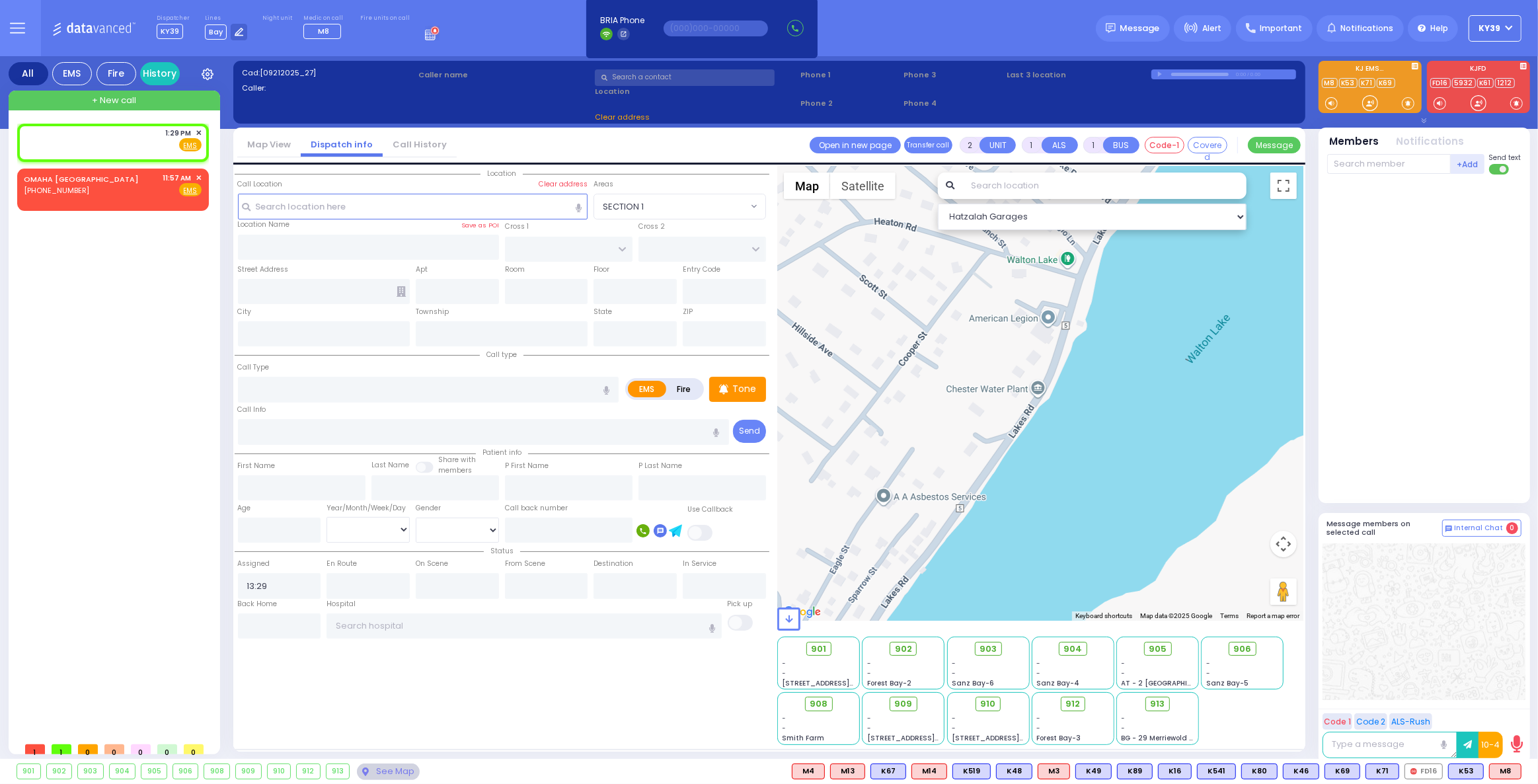
select select
select select "Hatzalah Garages"
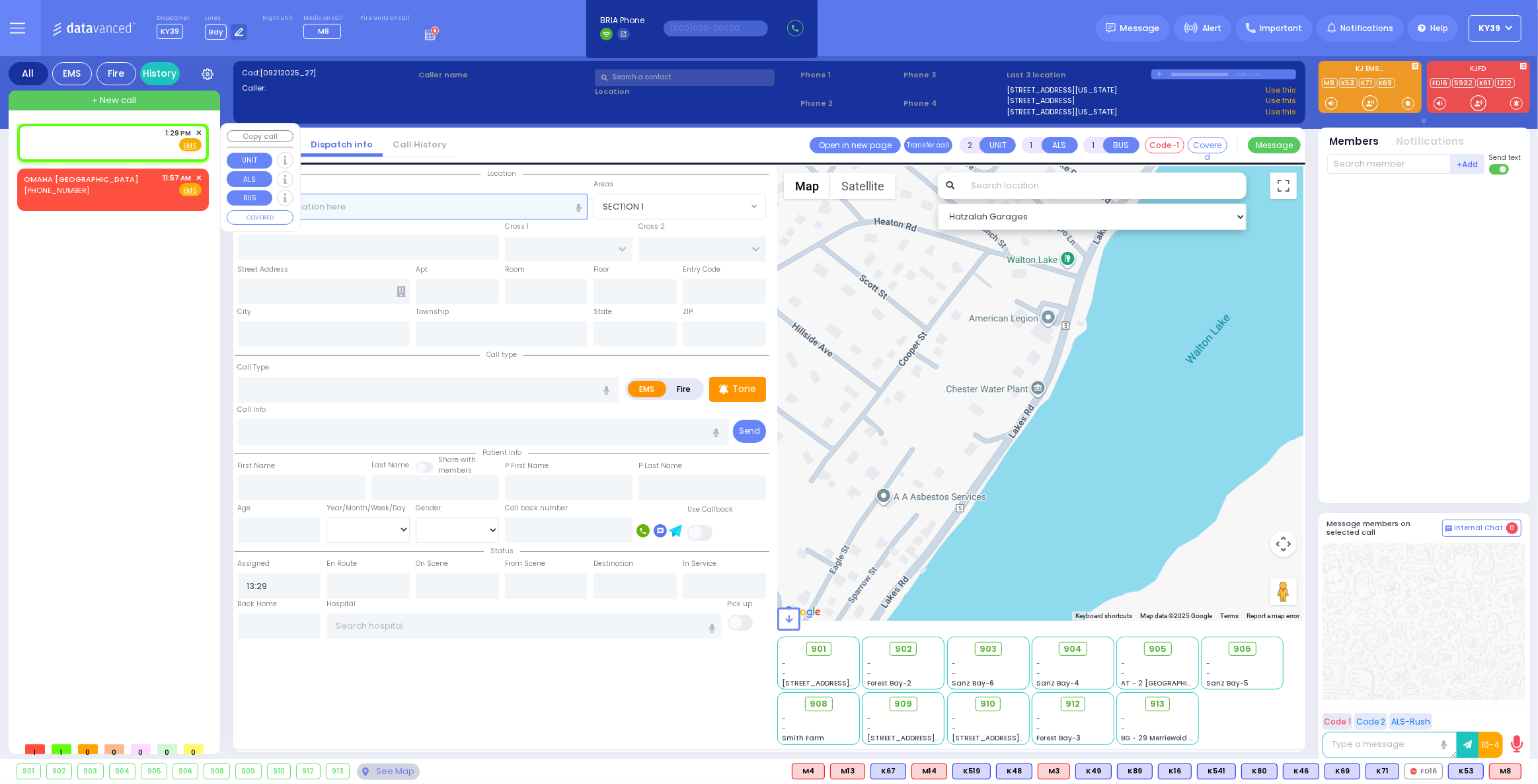
click at [374, 207] on input "text" at bounding box center [413, 205] width 350 height 25
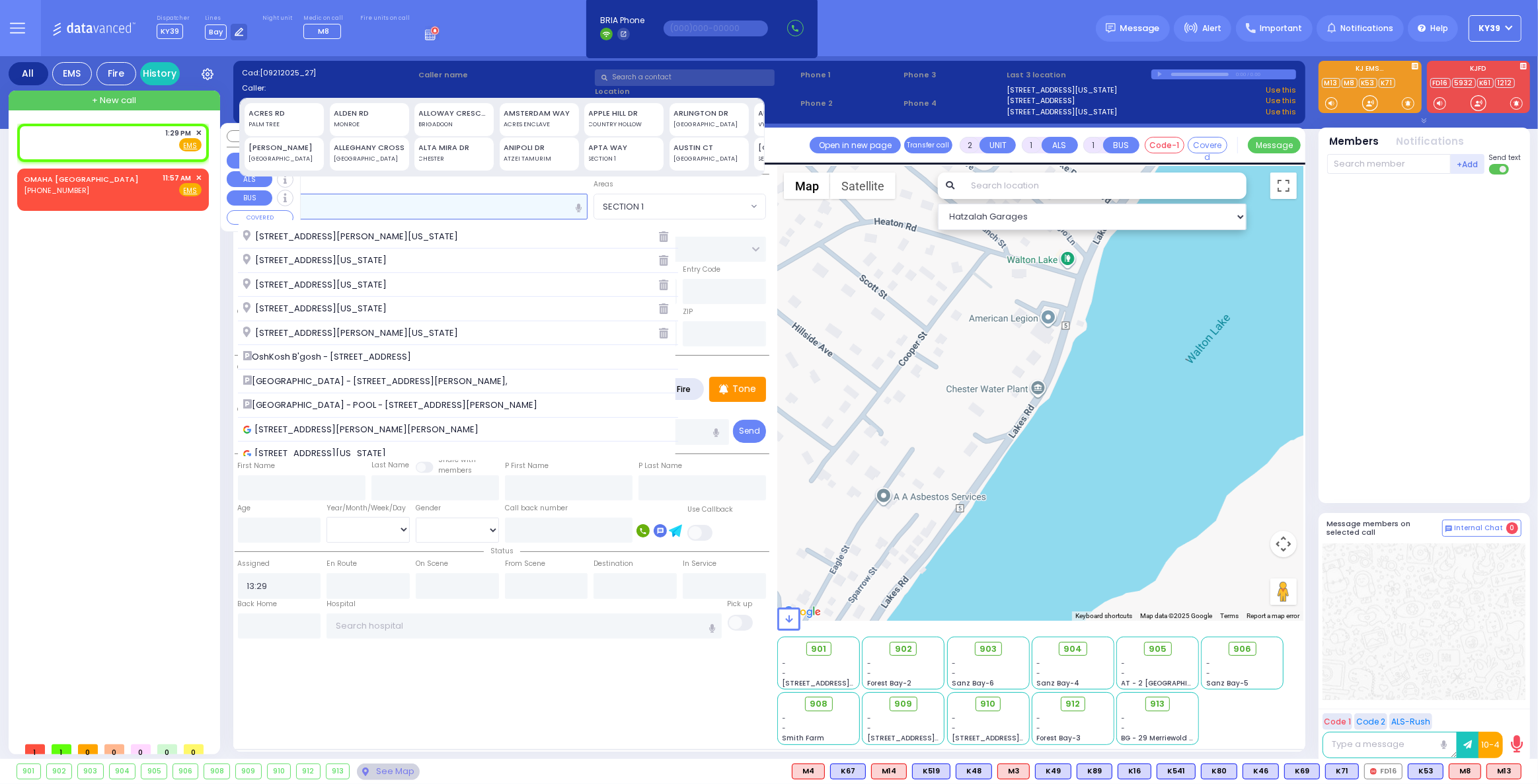
click at [375, 195] on input "60" at bounding box center [413, 205] width 350 height 25
click at [388, 198] on input "60" at bounding box center [413, 205] width 350 height 25
type input "6"
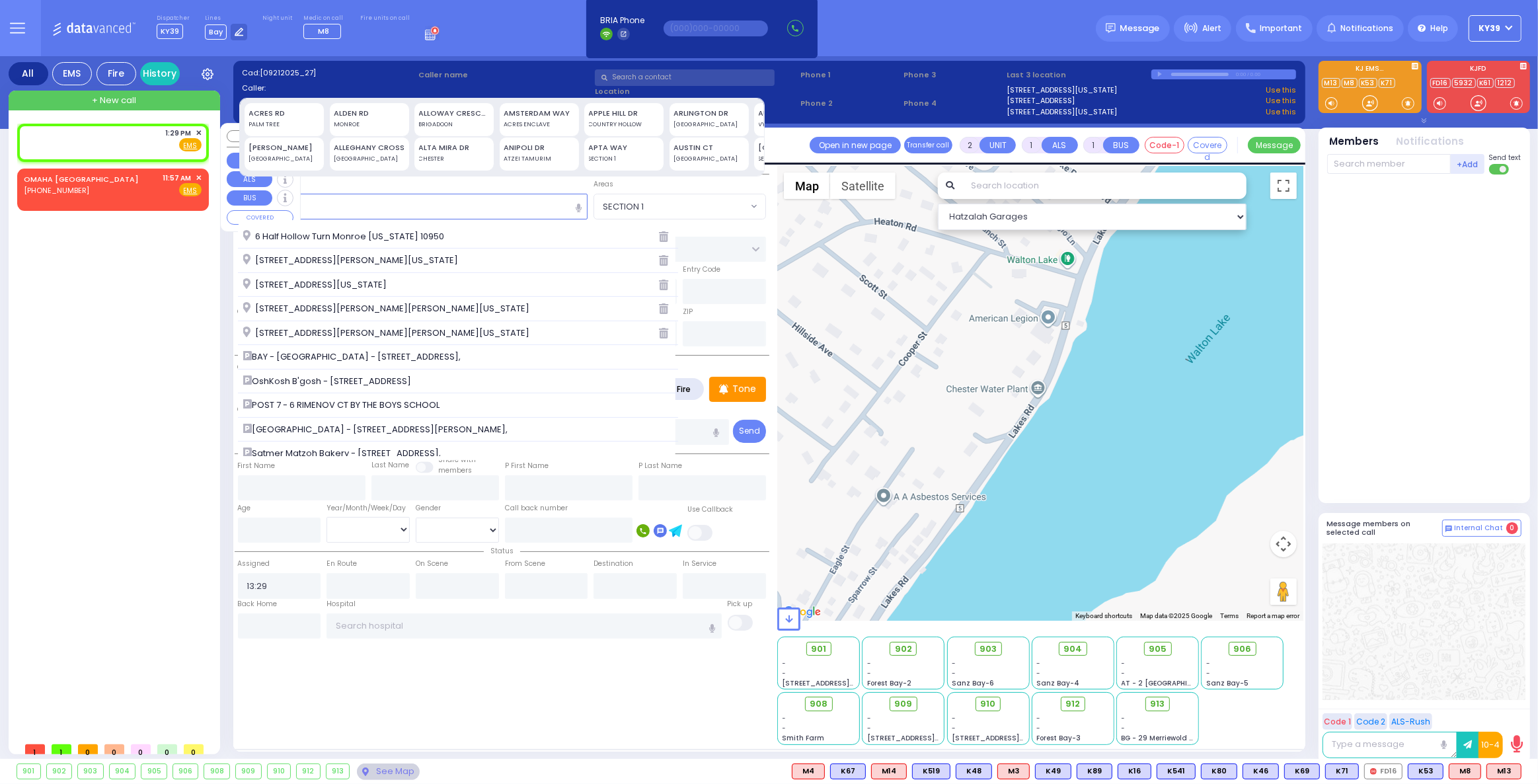
drag, startPoint x: 200, startPoint y: 322, endPoint x: 187, endPoint y: 319, distance: 13.3
click at [196, 319] on div "1:29 PM ✕ EMS EMS" at bounding box center [116, 429] width 197 height 612
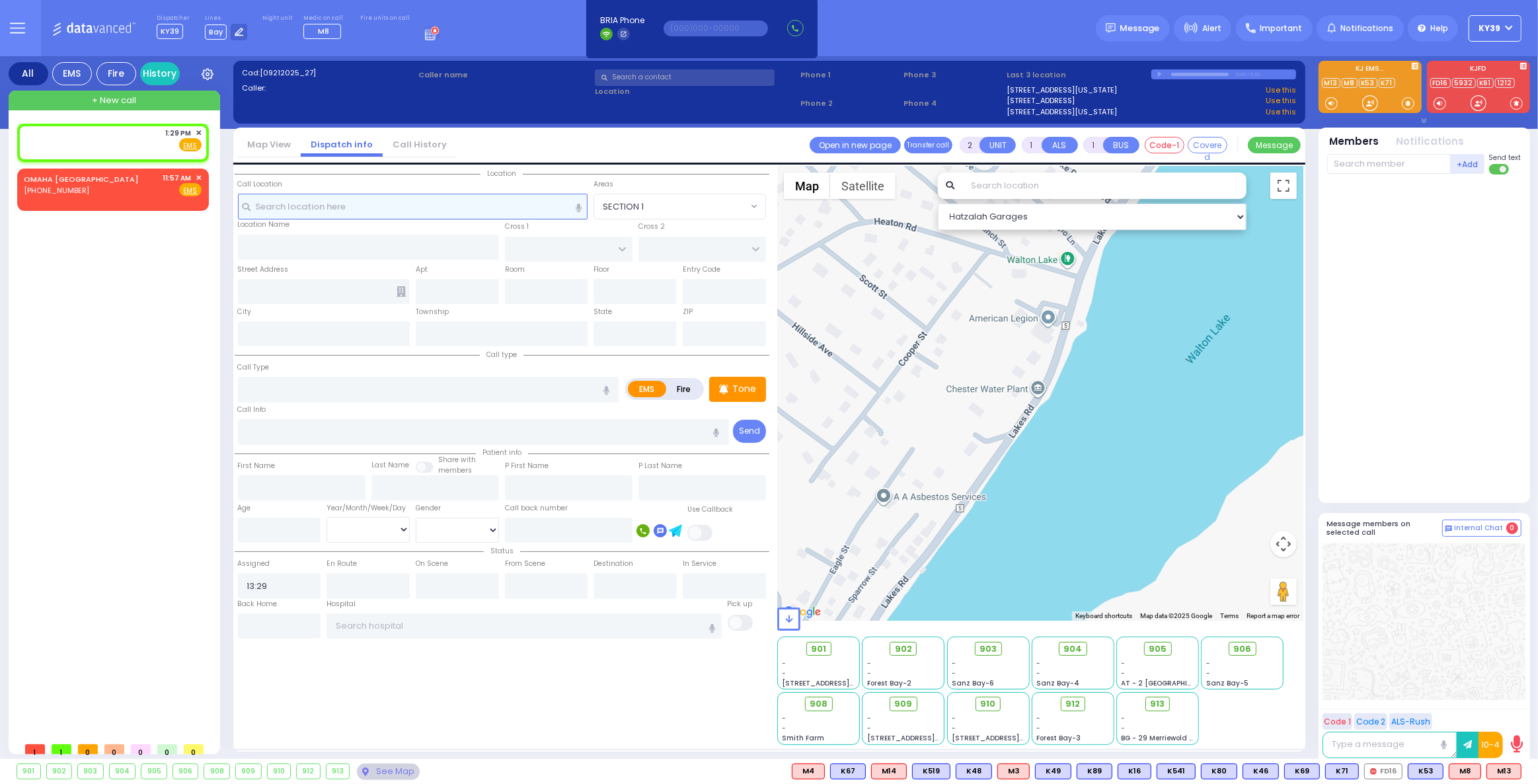
click at [326, 205] on input "text" at bounding box center [413, 205] width 350 height 25
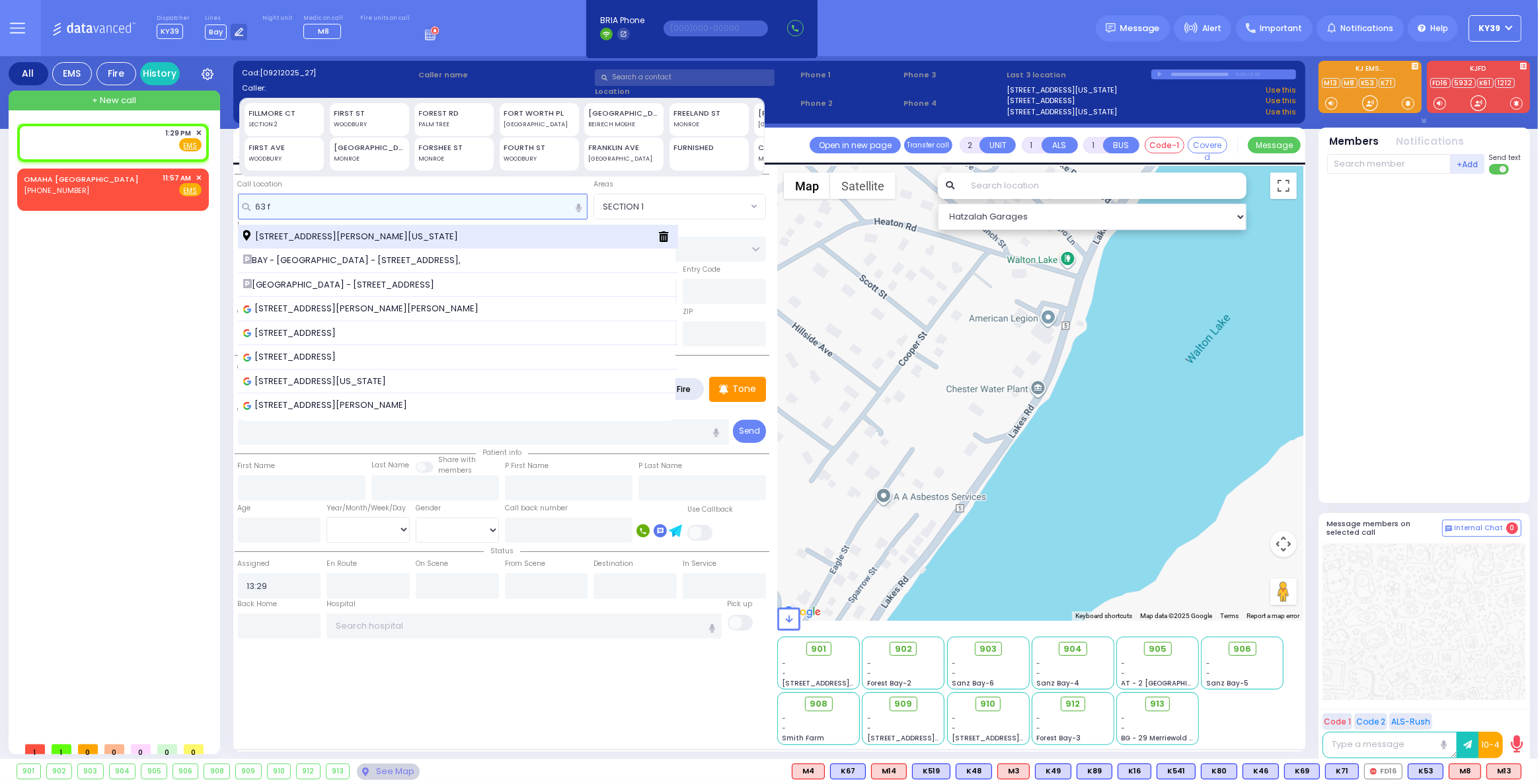
type input "63 f"
click at [322, 232] on span "63 Forest Rd Monroe New York 10950" at bounding box center [353, 237] width 219 height 13
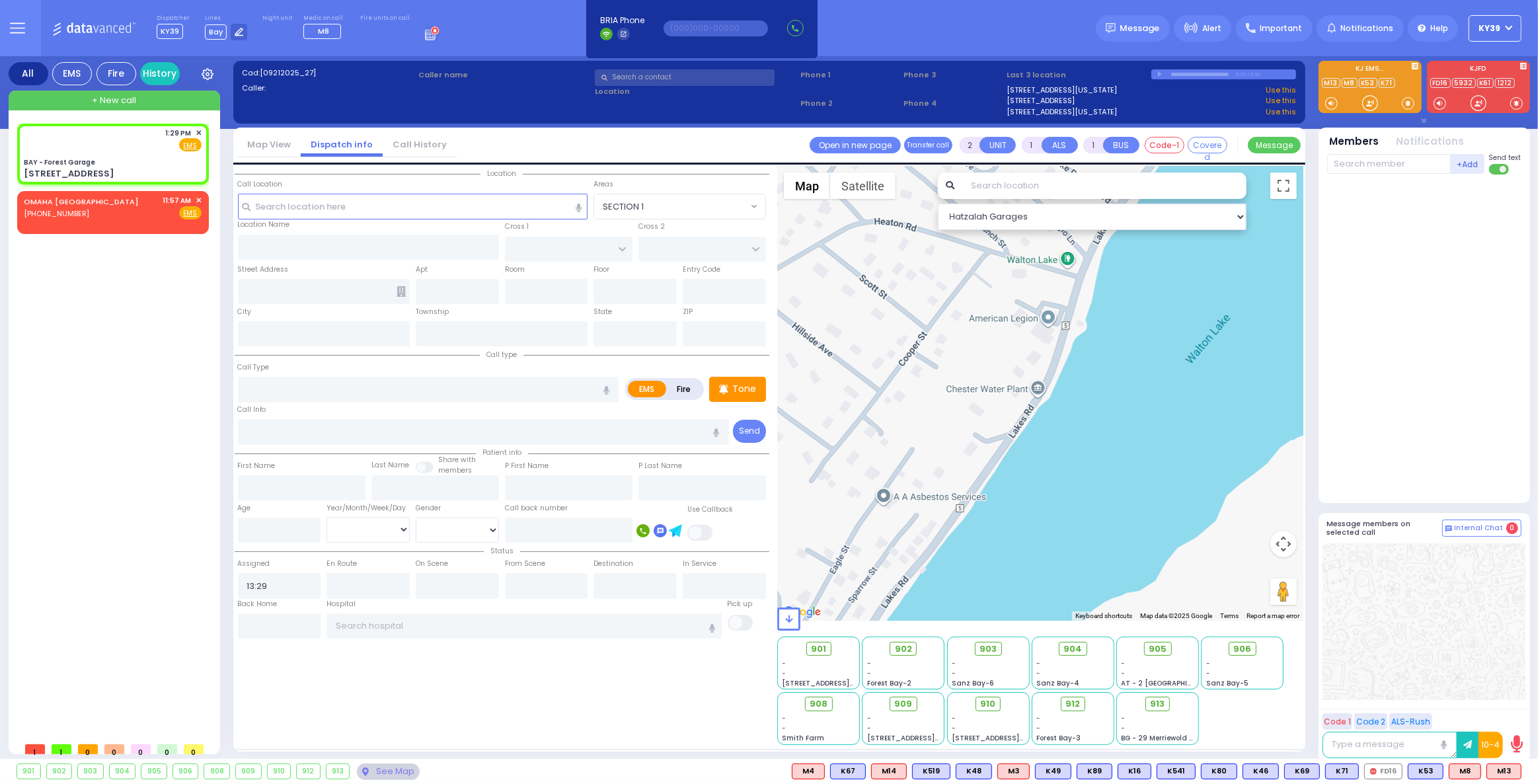
select select
radio input "true"
select select
select select "Hatzalah Garages"
type input "BAY - Forest Garage"
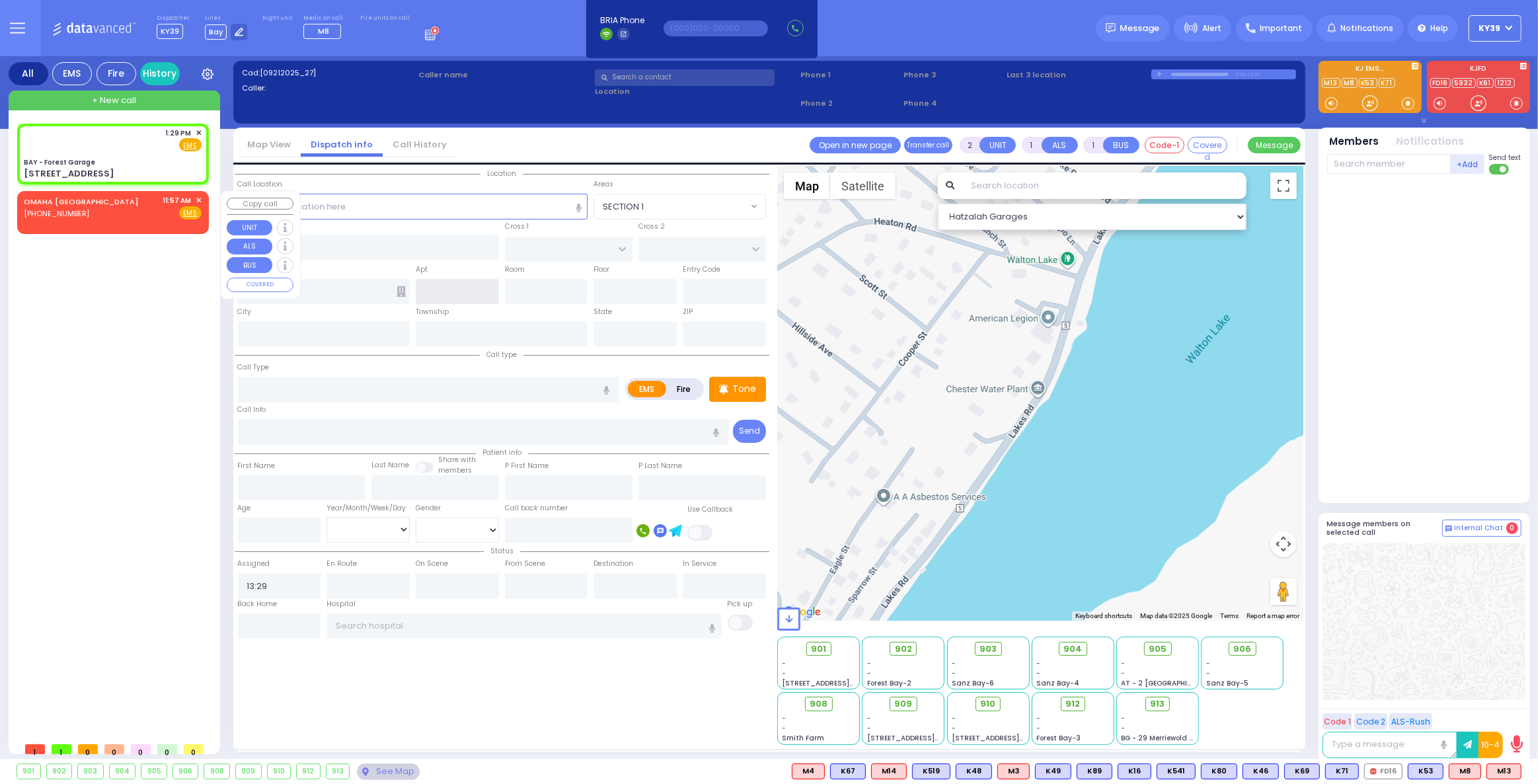
type input "SANZ COURT"
type input "HAYES COURT"
type input "63 Forest Rd"
type input "Monroe"
type input "[US_STATE]"
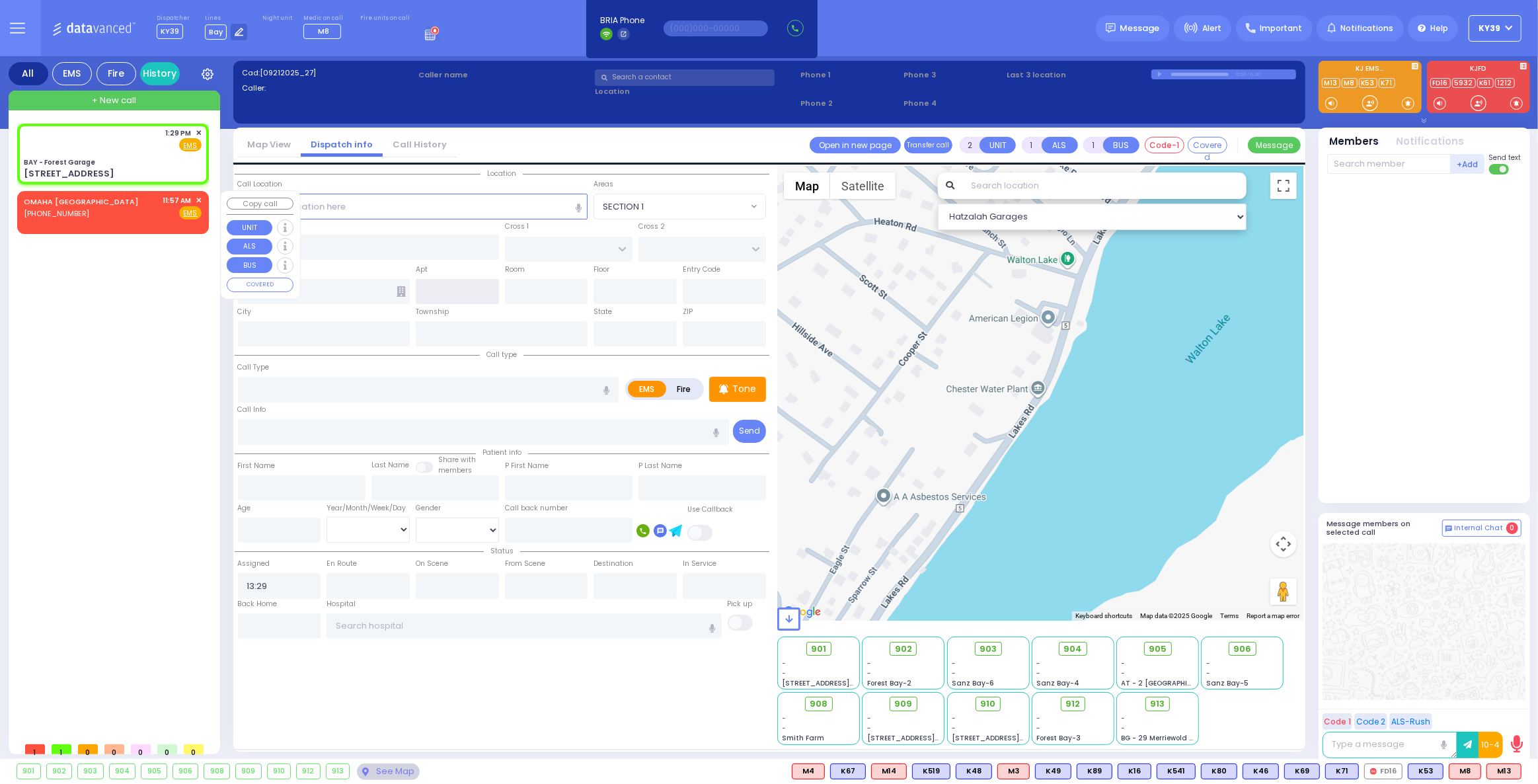
type input "10950"
select select "SECTION 2"
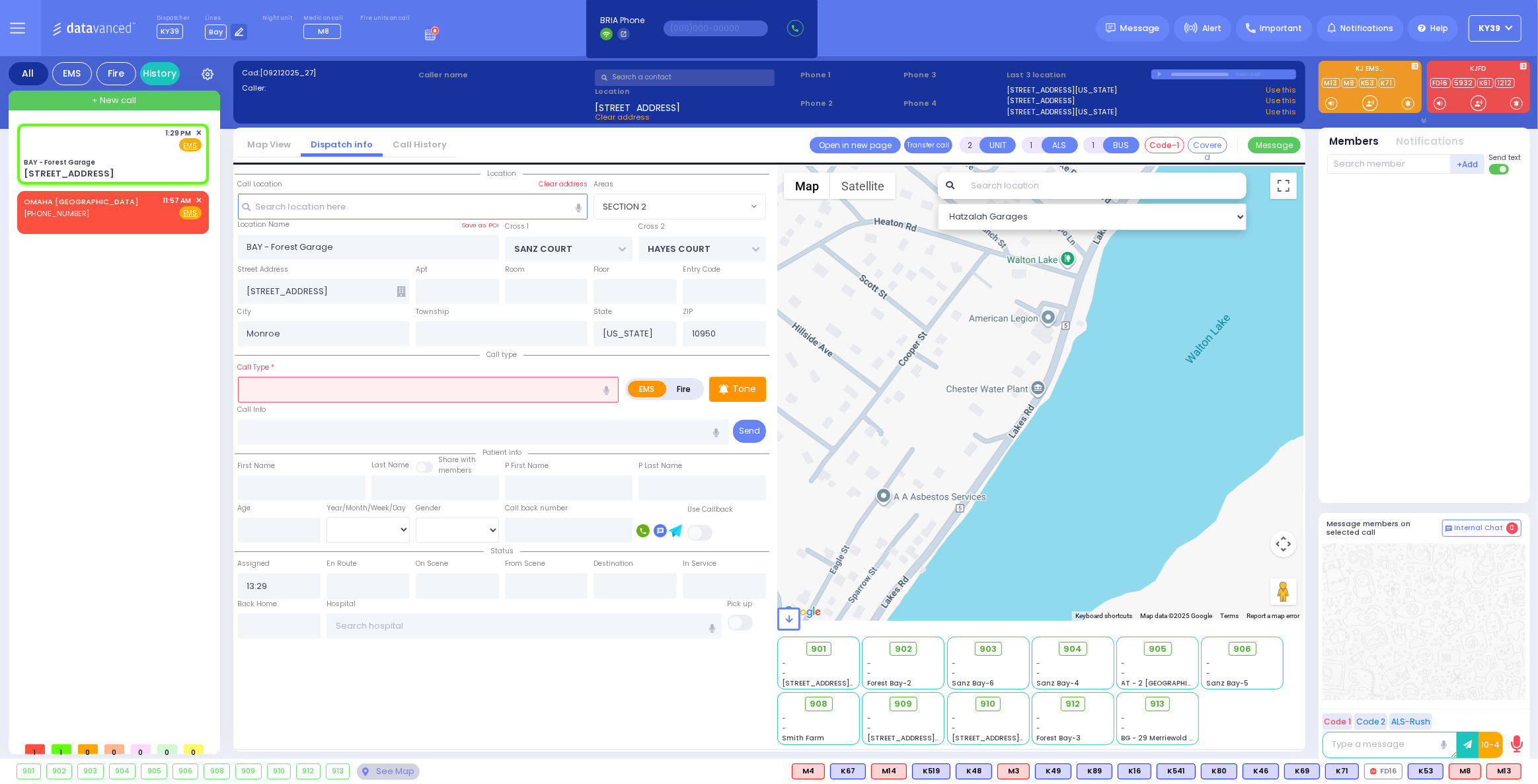
click at [376, 377] on input "text" at bounding box center [429, 389] width 382 height 25
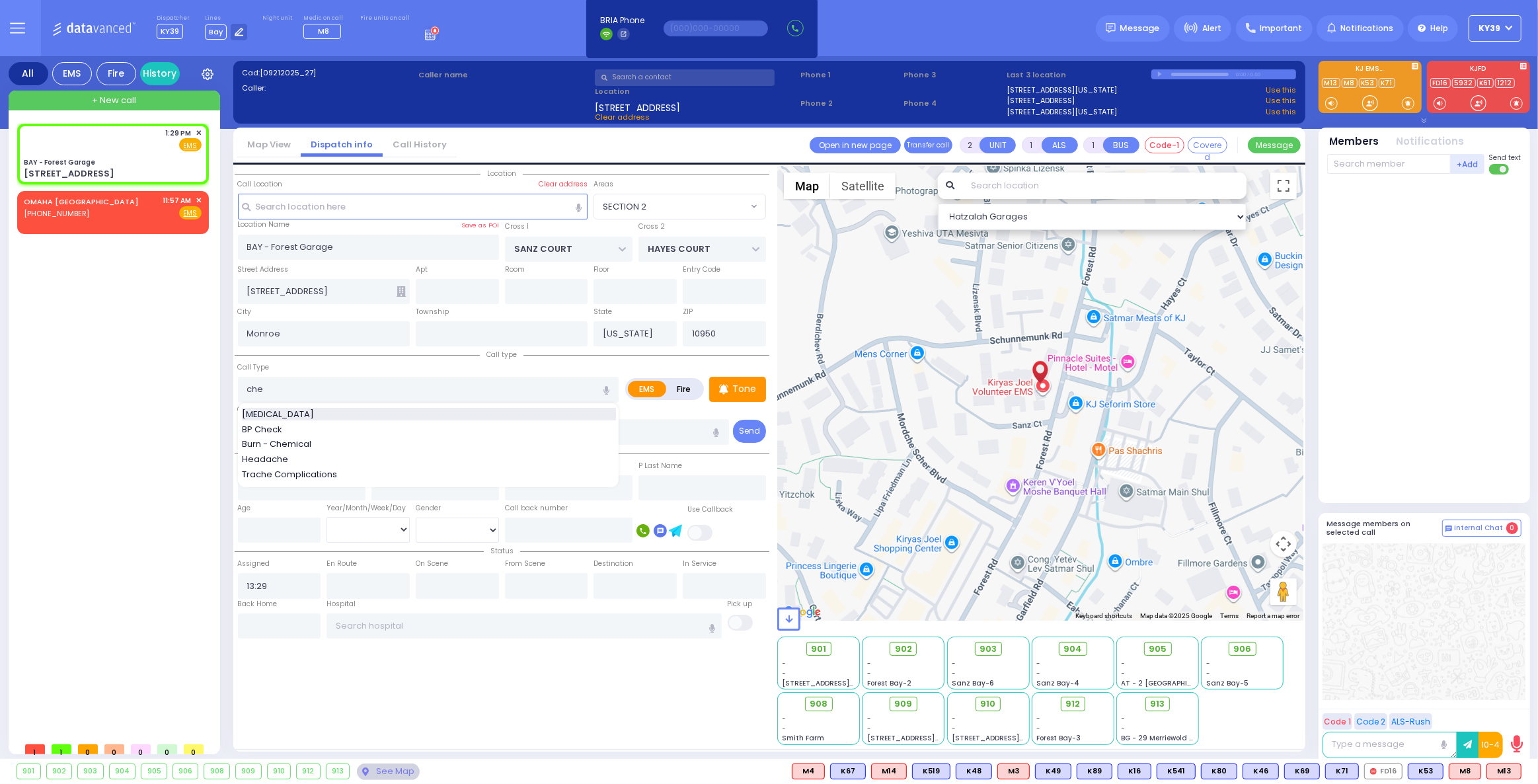
drag, startPoint x: 341, startPoint y: 410, endPoint x: 329, endPoint y: 409, distance: 12.0
click at [340, 410] on div "Chest Pain" at bounding box center [429, 415] width 374 height 13
type input "Chest Pain"
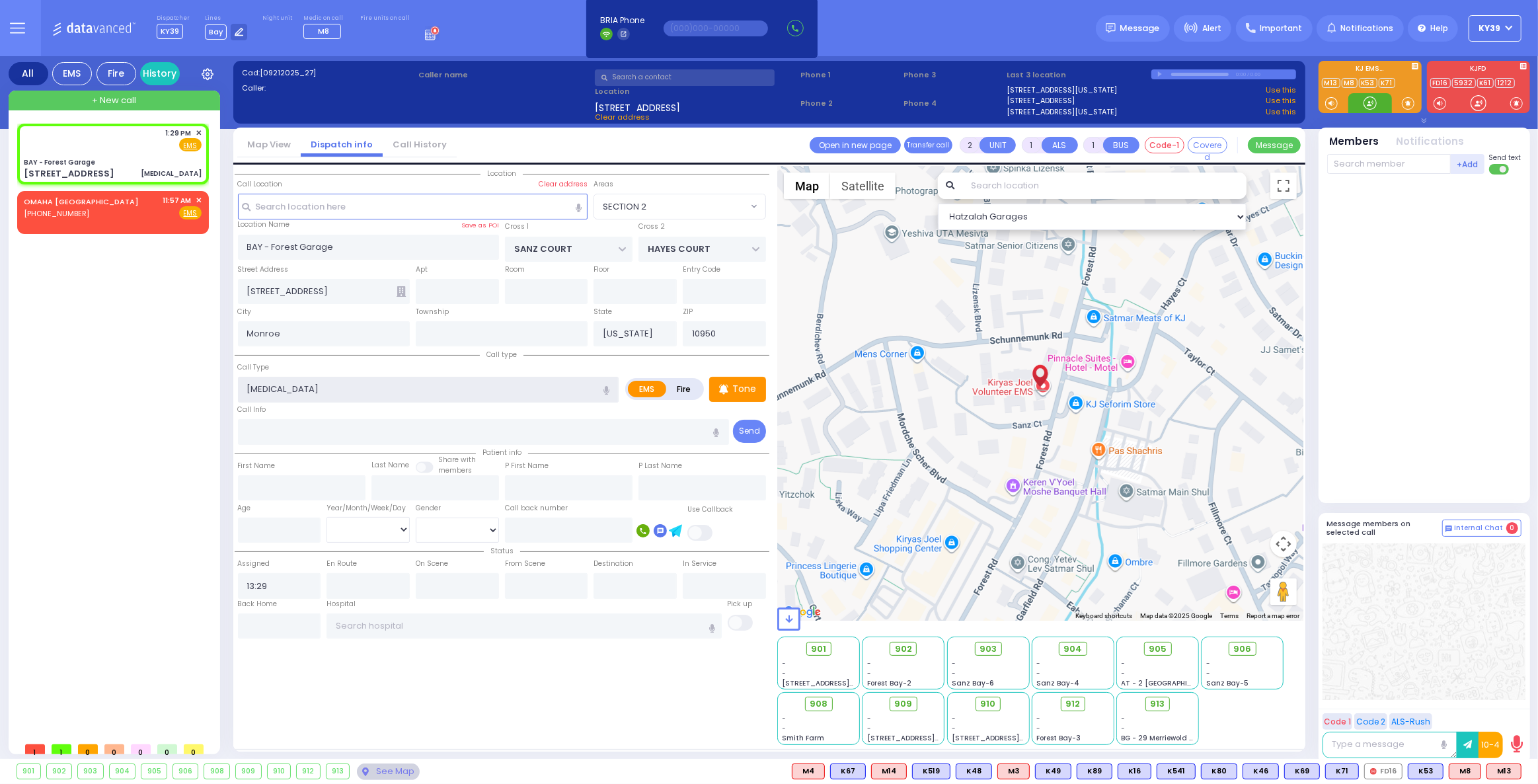
select select
radio input "true"
select select
select select "Hatzalah Garages"
select select "SECTION 2"
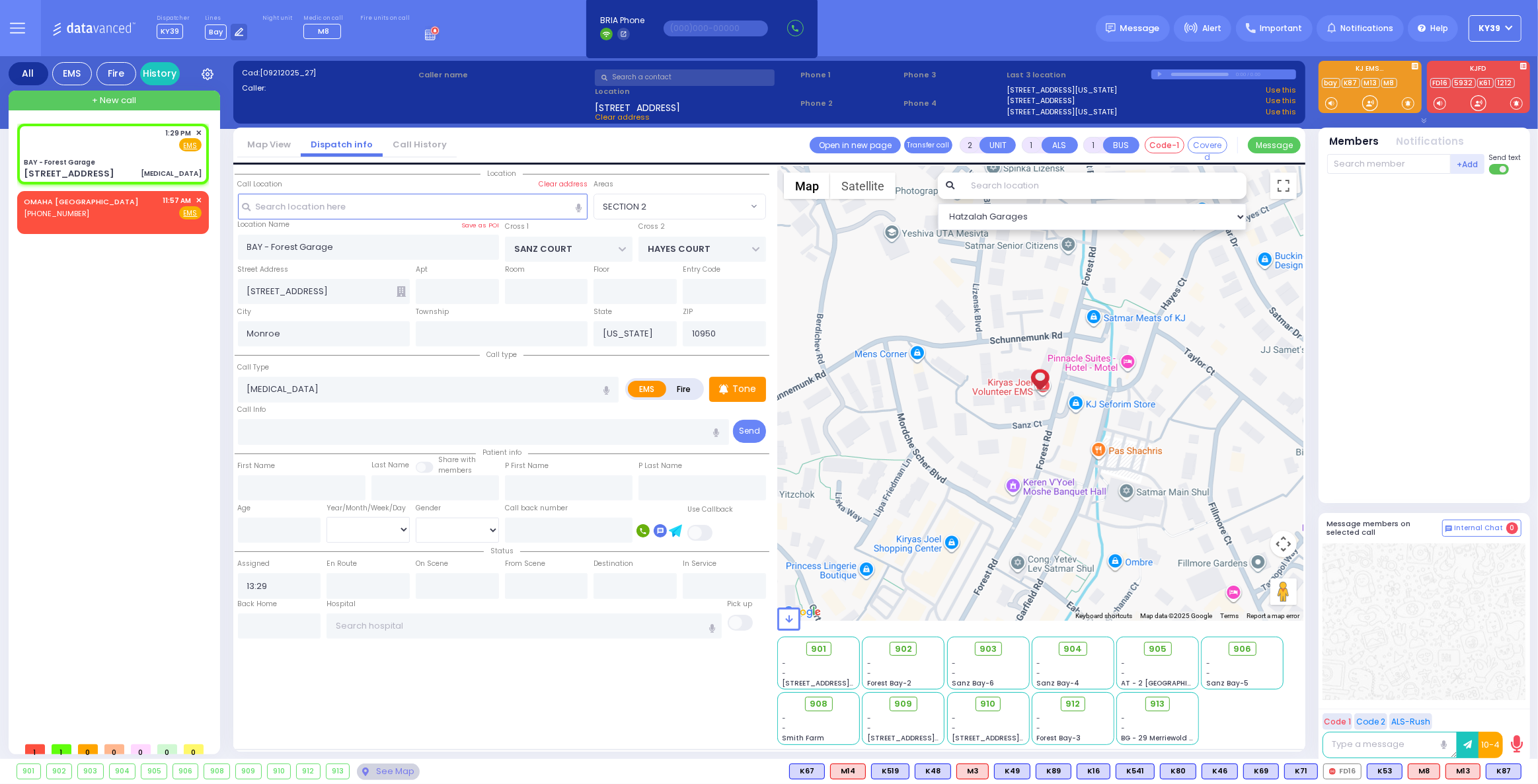
click at [190, 562] on div "1:29 PM ✕ EMS EMS" at bounding box center [116, 429] width 197 height 612
select select
radio input "true"
select select
select select "Hatzalah Garages"
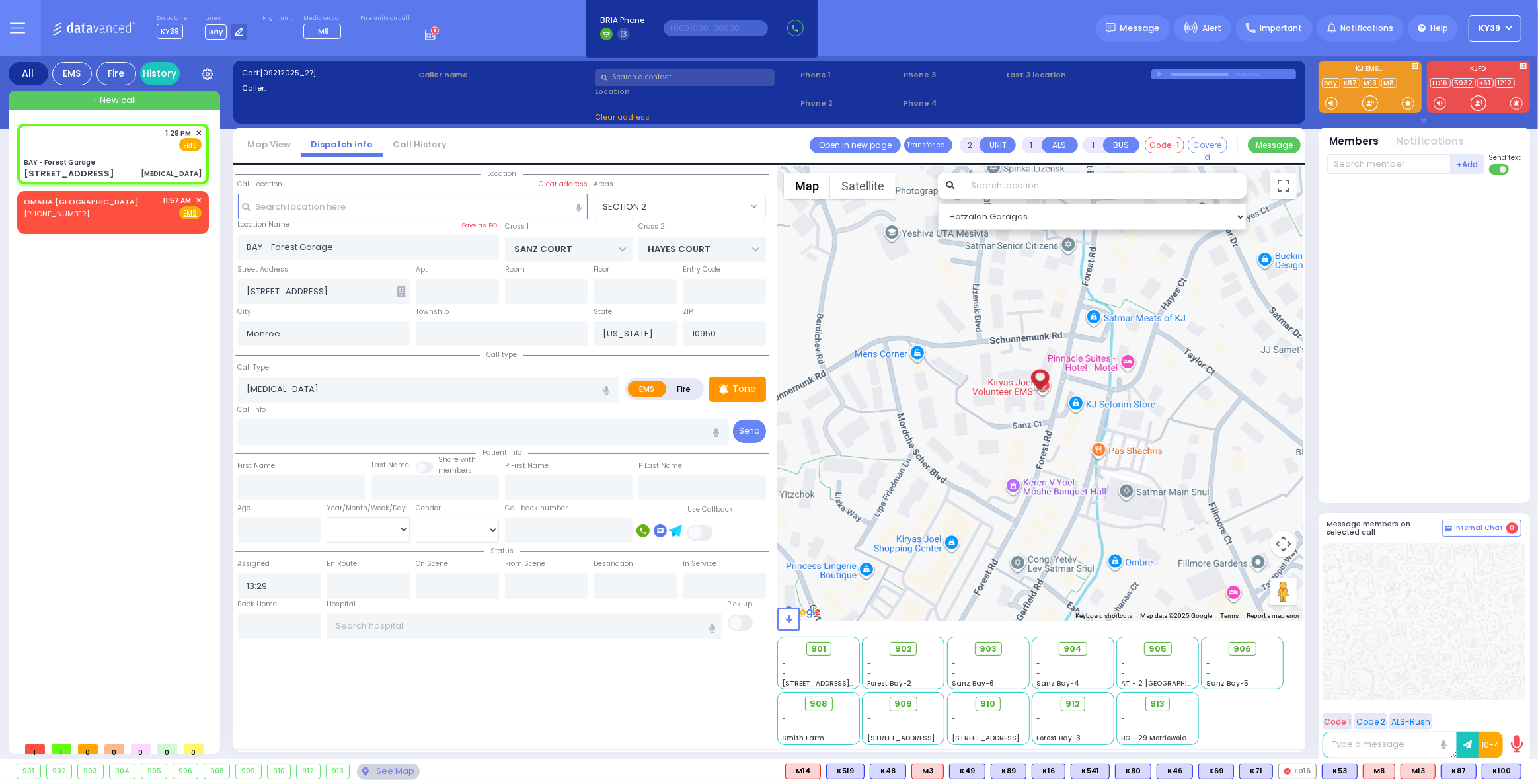
select select "SECTION 2"
drag, startPoint x: 1511, startPoint y: 771, endPoint x: 1503, endPoint y: 767, distance: 8.9
click at [1511, 771] on span "K100" at bounding box center [1502, 771] width 39 height 15
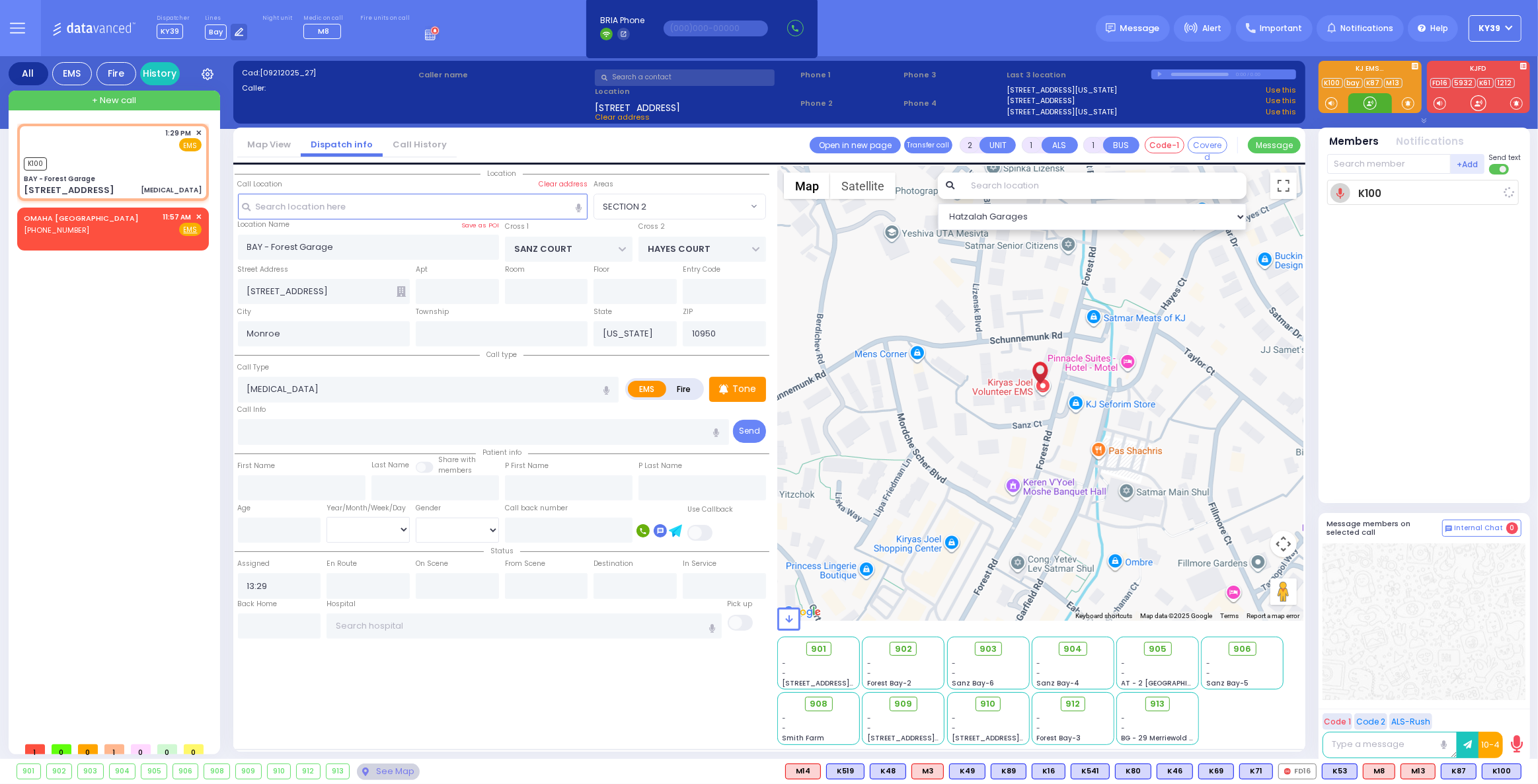
select select
radio input "true"
select select
type input "13:30"
select select "Hatzalah Garages"
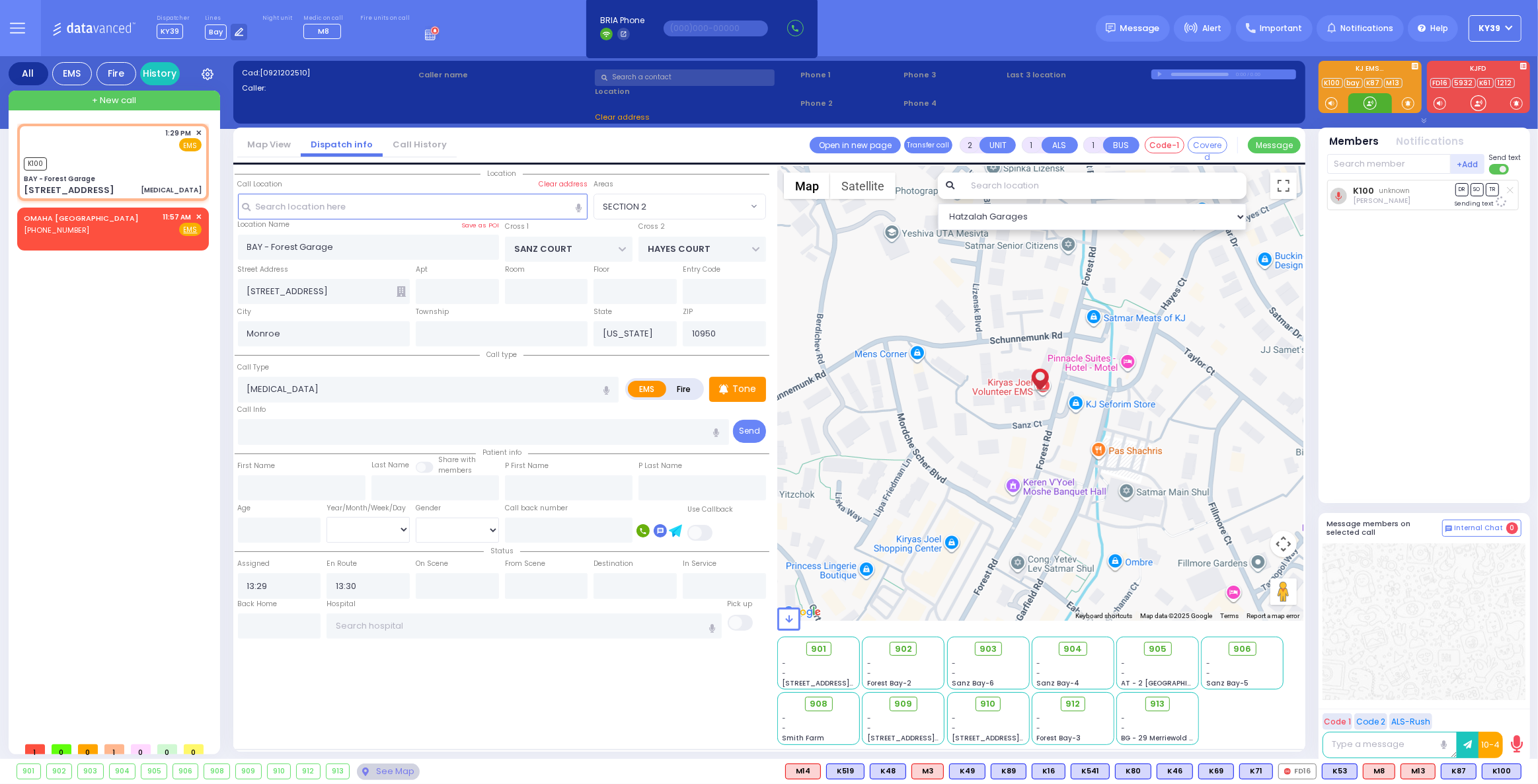
select select "SECTION 2"
click at [1496, 769] on span "K87" at bounding box center [1503, 771] width 34 height 15
select select
radio input "true"
select select
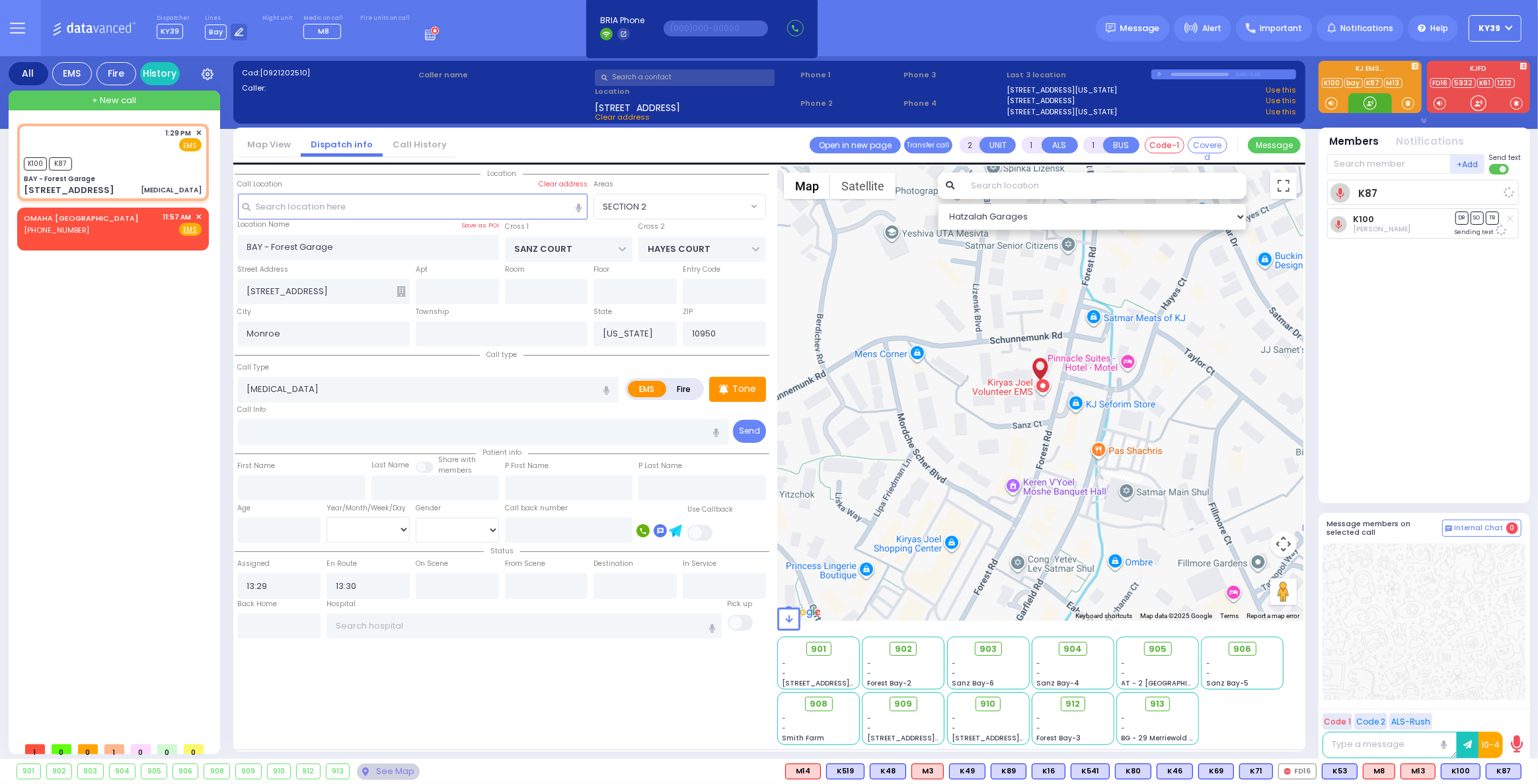
select select "Hatzalah Garages"
select select "SECTION 2"
click at [158, 162] on div "K100 K87" at bounding box center [112, 162] width 178 height 17
select select
radio input "true"
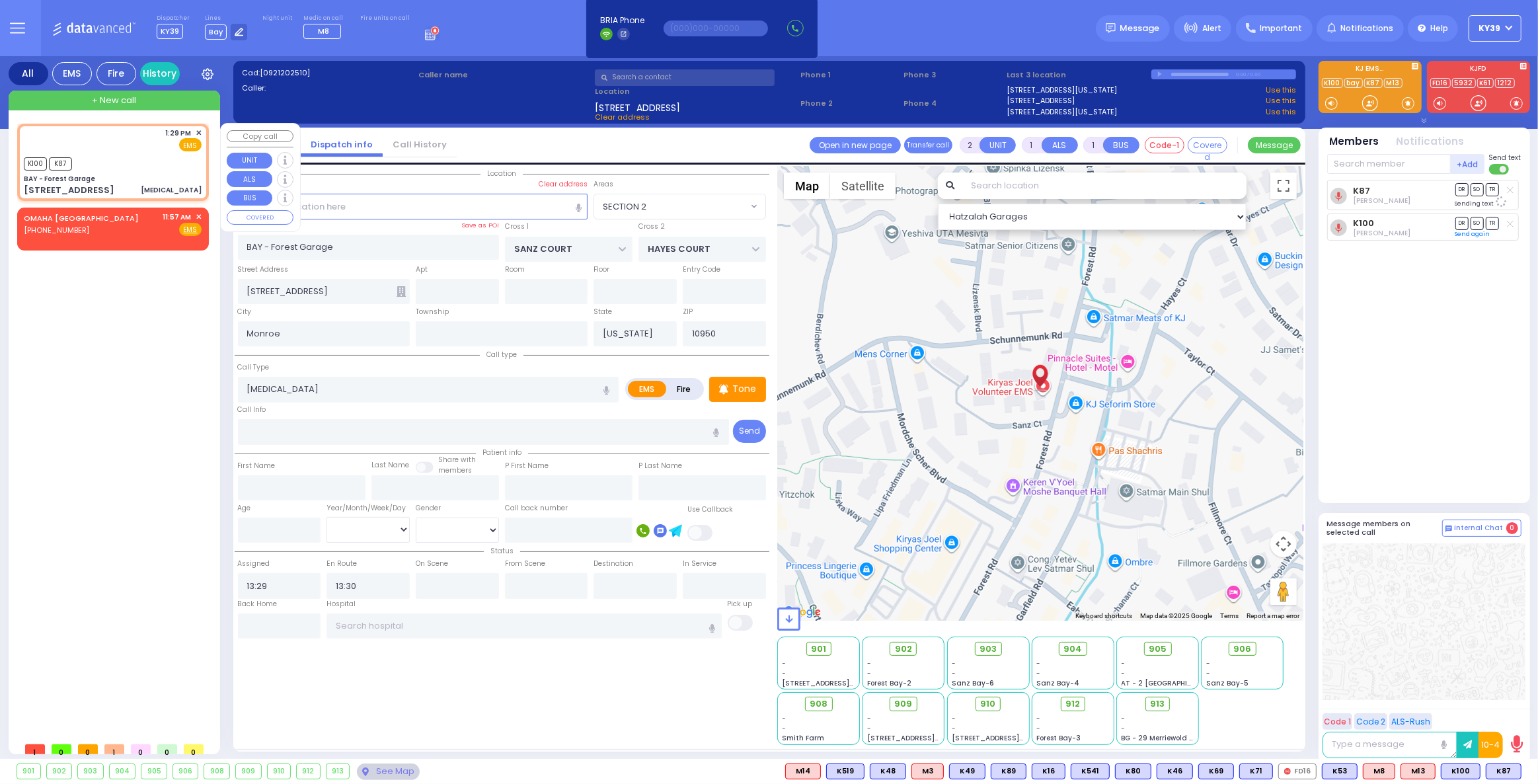
select select
select select "Hatzalah Garages"
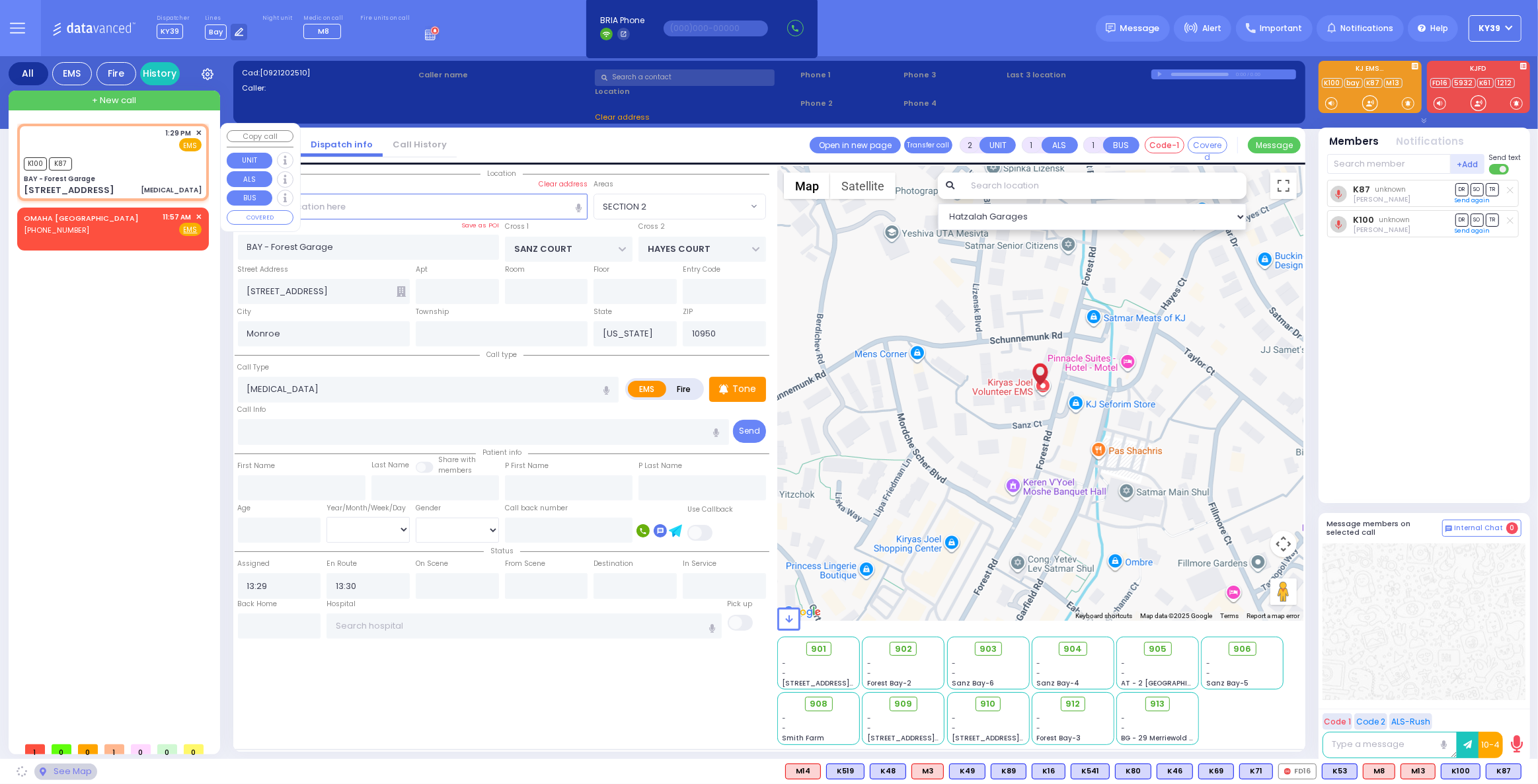
select select "SECTION 2"
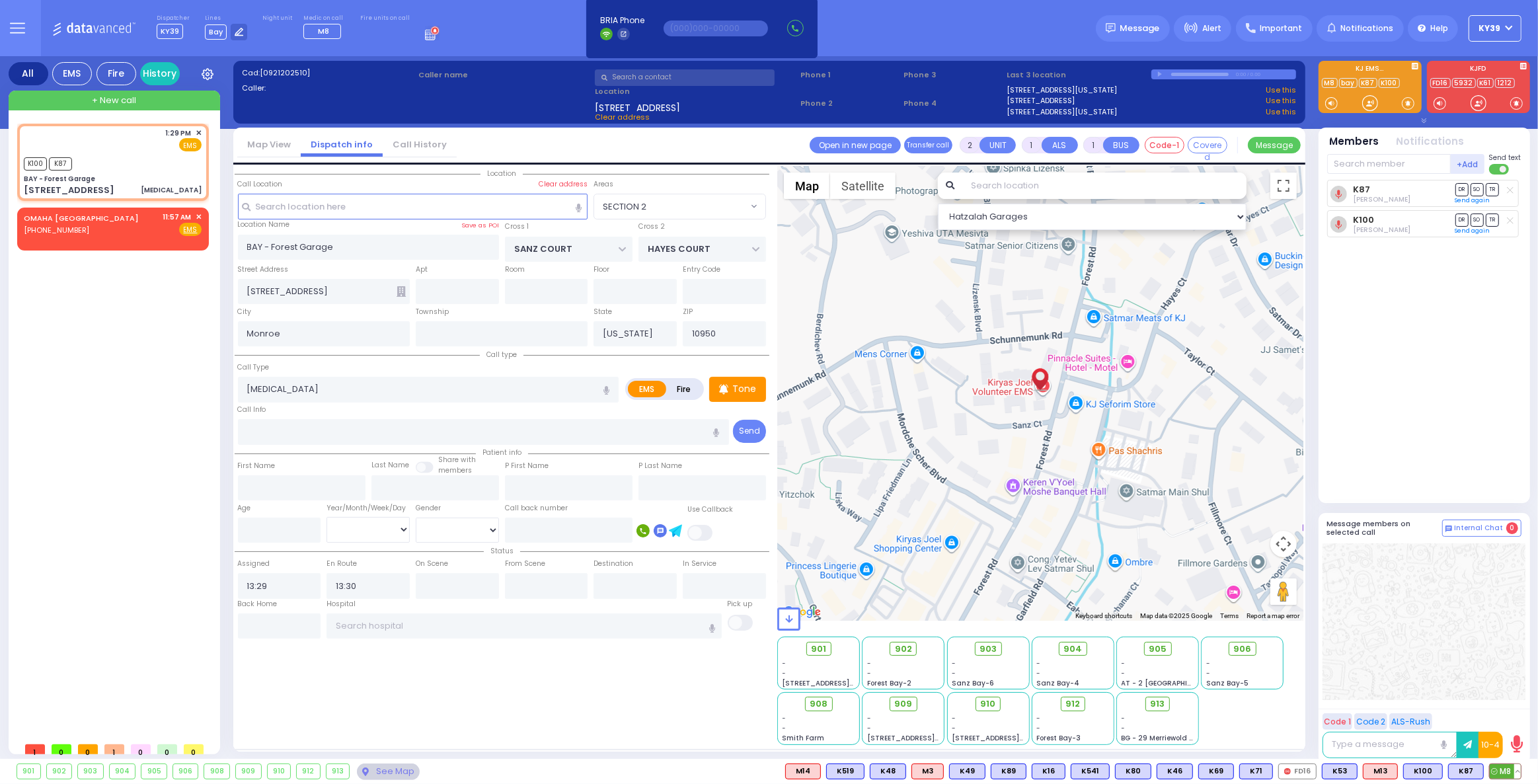
click at [1502, 774] on span "M8" at bounding box center [1506, 771] width 31 height 15
select select
radio input "true"
select select
select select "Hatzalah Garages"
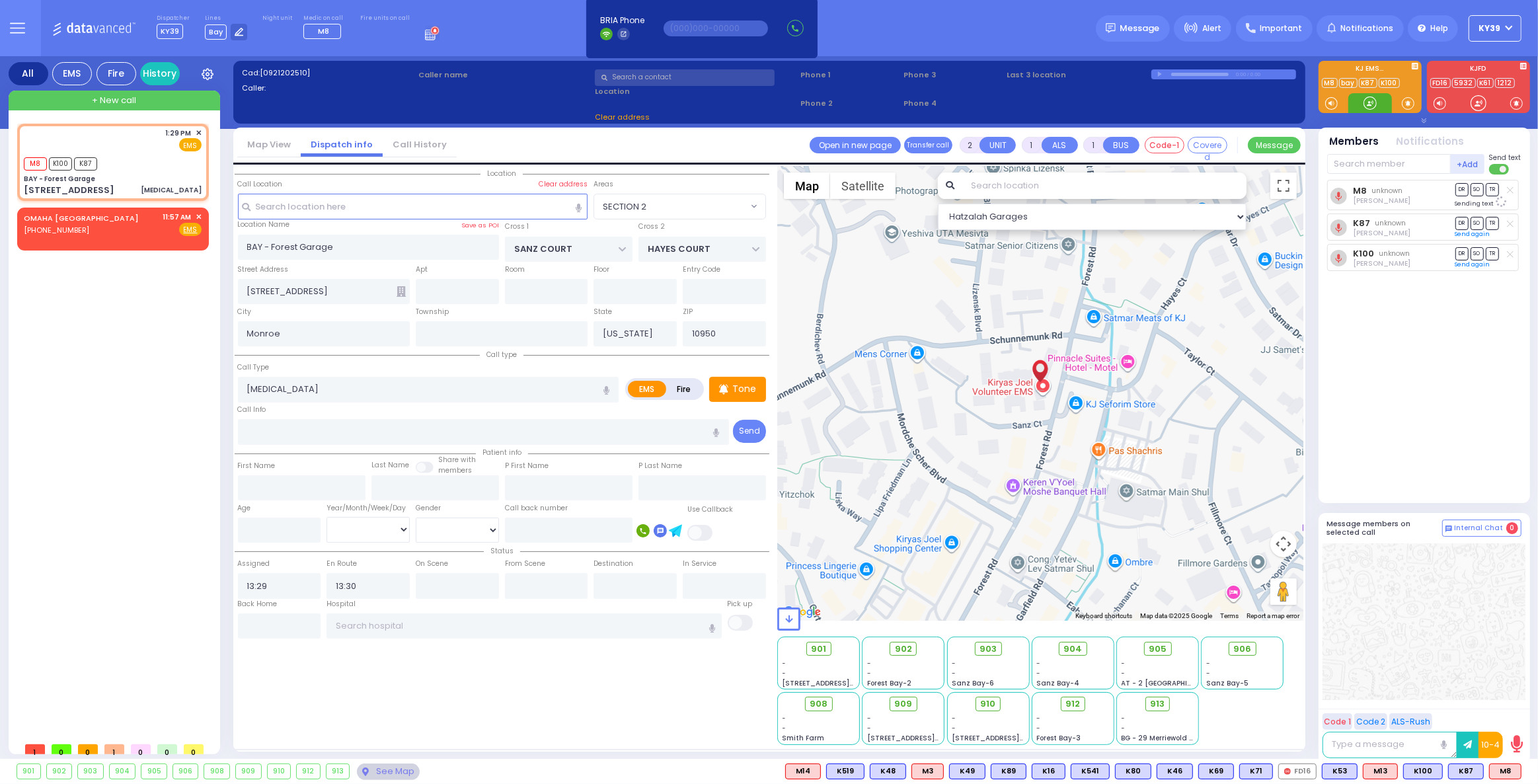
select select "SECTION 2"
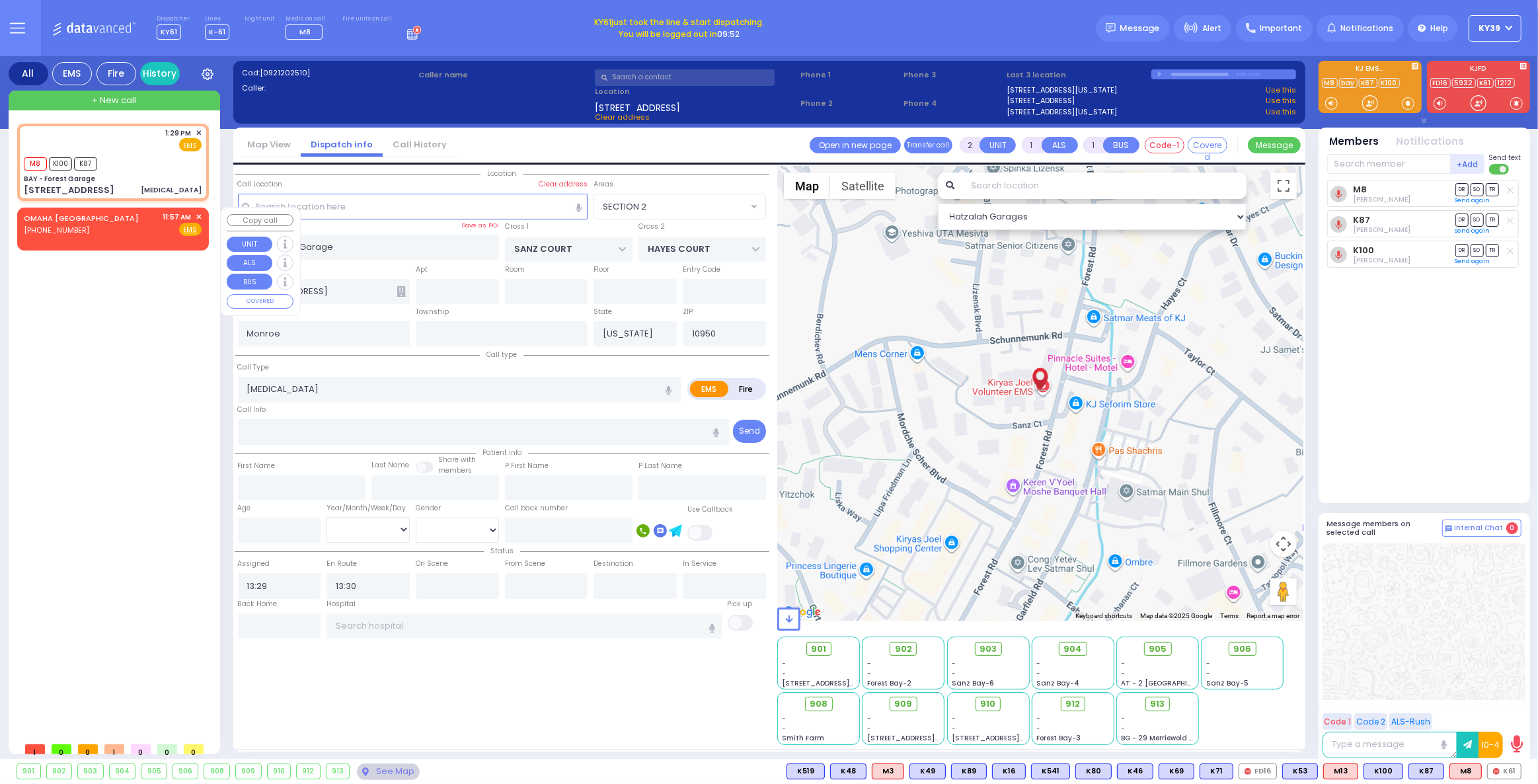
click at [199, 217] on span "✕" at bounding box center [198, 217] width 6 height 11
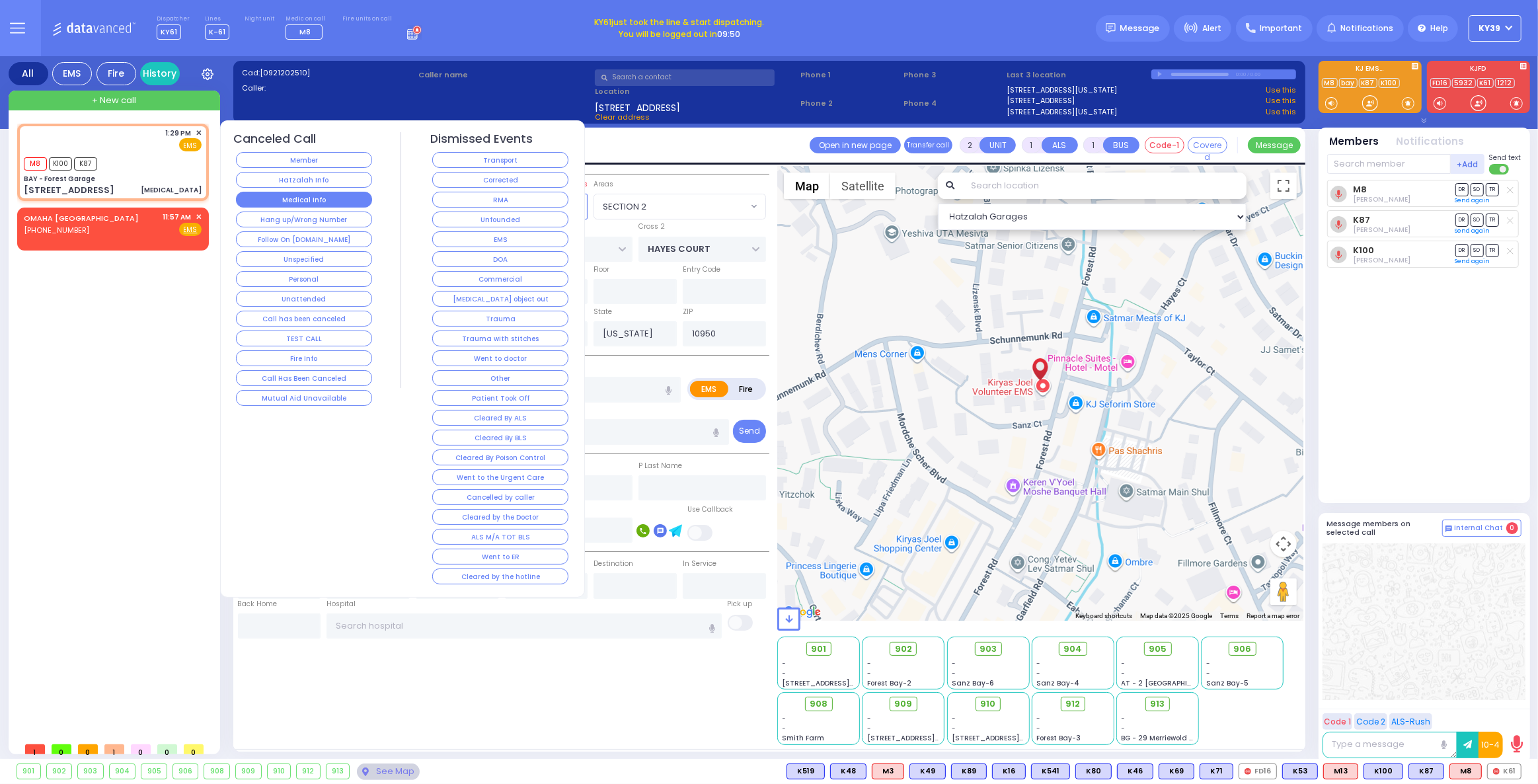
click at [276, 201] on button "Medical Info" at bounding box center [304, 199] width 136 height 16
